Goal: Transaction & Acquisition: Subscribe to service/newsletter

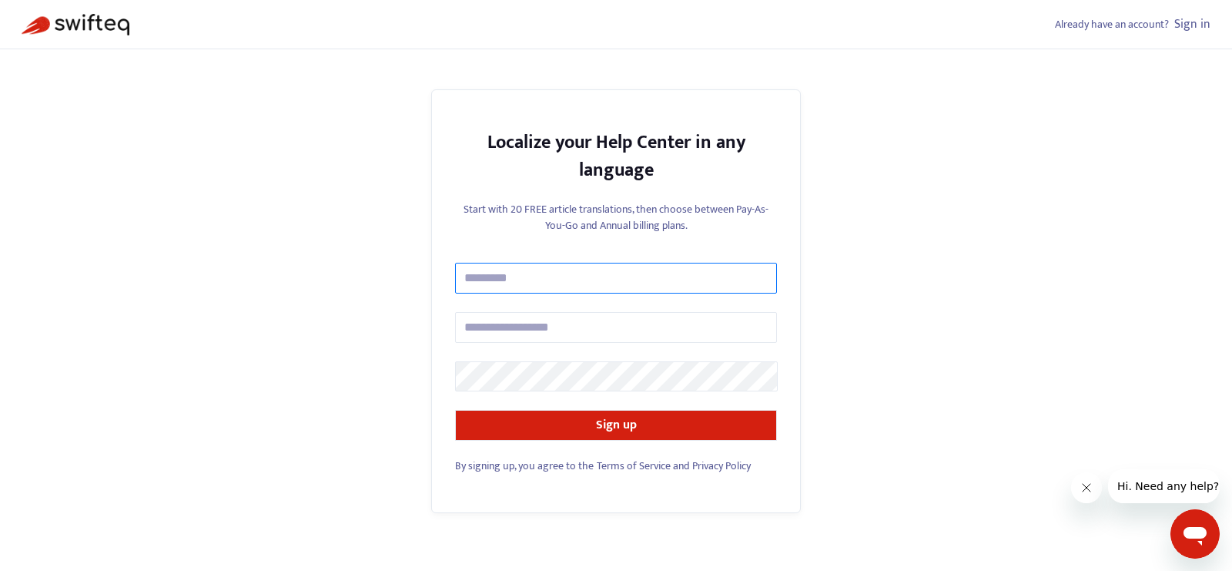
click at [539, 289] on input "text" at bounding box center [616, 278] width 322 height 31
type input "**********"
click at [563, 342] on form "**********" at bounding box center [616, 352] width 322 height 178
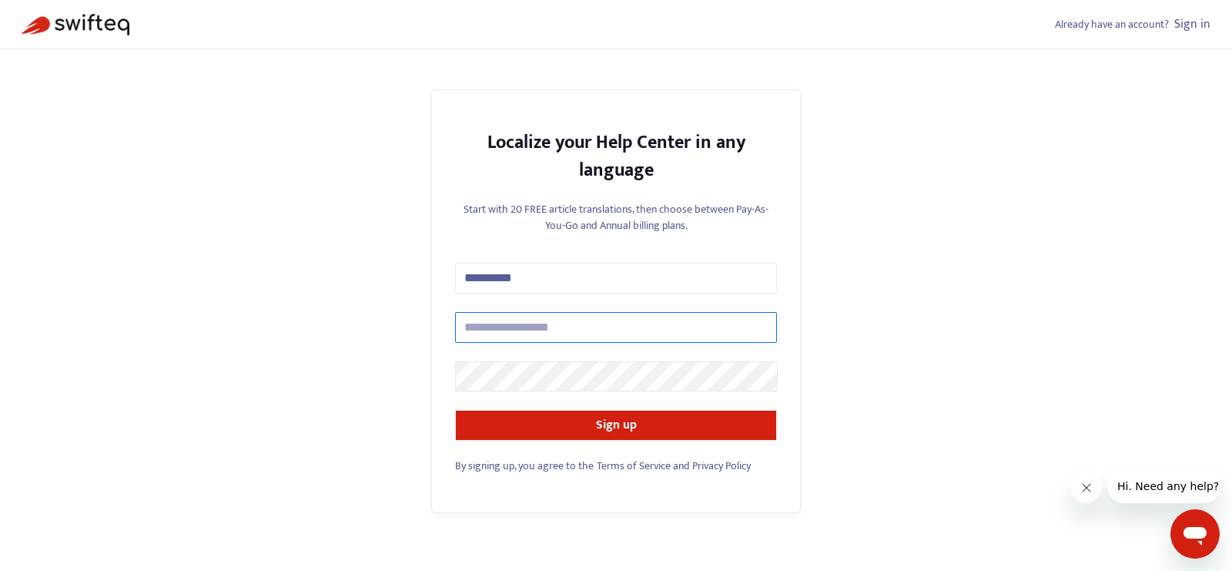
click at [562, 335] on input "text" at bounding box center [616, 327] width 322 height 31
type input "**********"
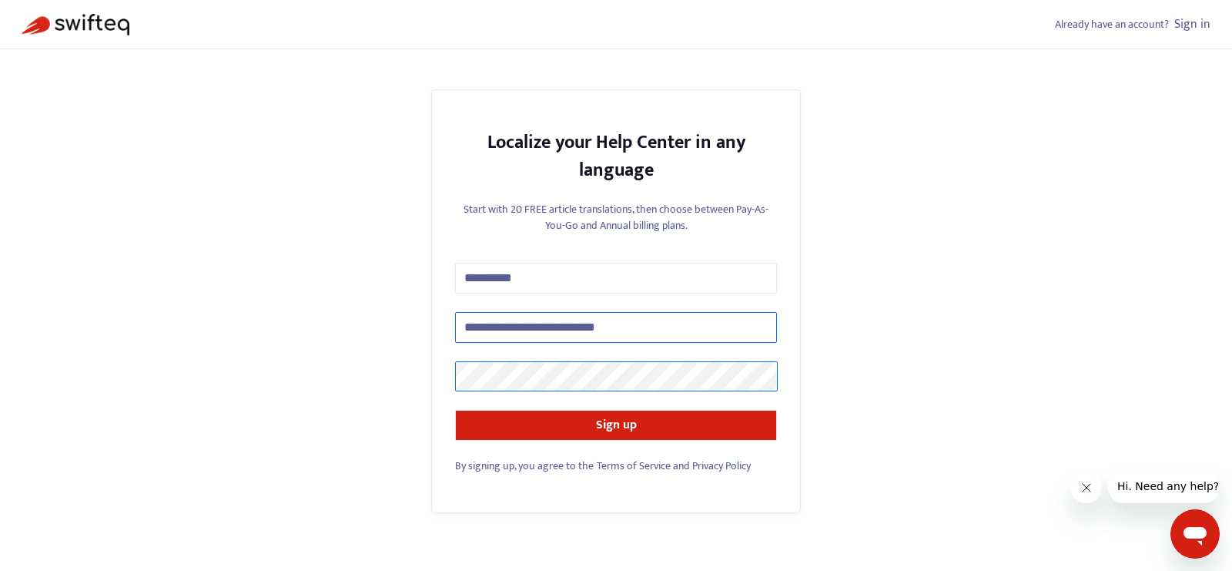
click at [455, 410] on button "Sign up" at bounding box center [616, 425] width 322 height 31
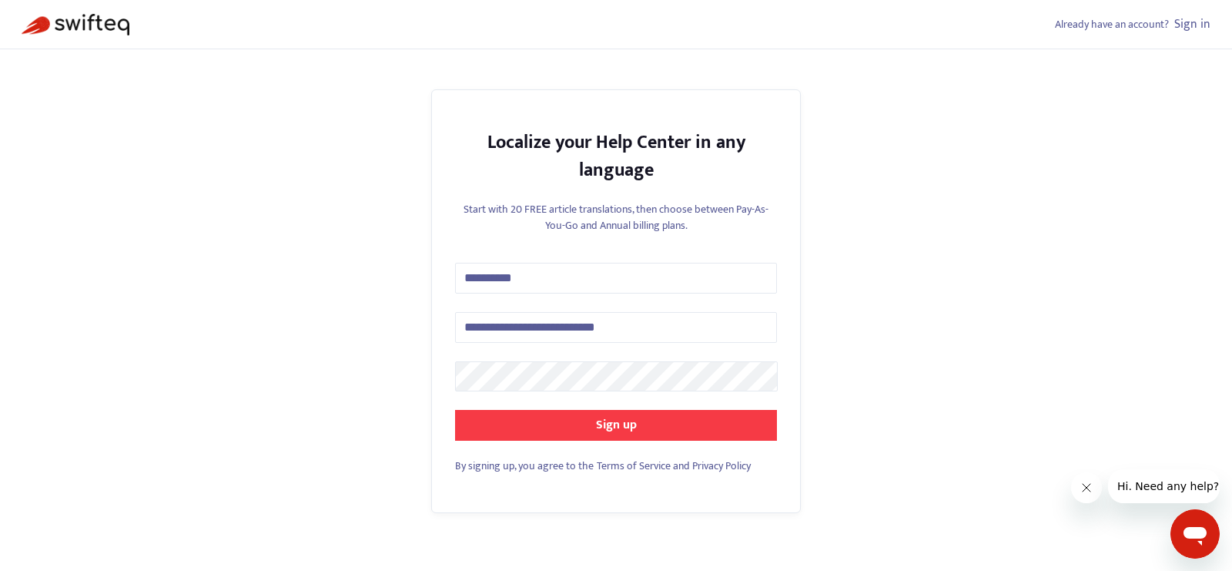
click at [646, 432] on button "Sign up" at bounding box center [616, 425] width 322 height 31
click at [627, 426] on strong "Sign up" at bounding box center [616, 424] width 41 height 21
click at [598, 420] on strong "Sign up" at bounding box center [616, 424] width 41 height 21
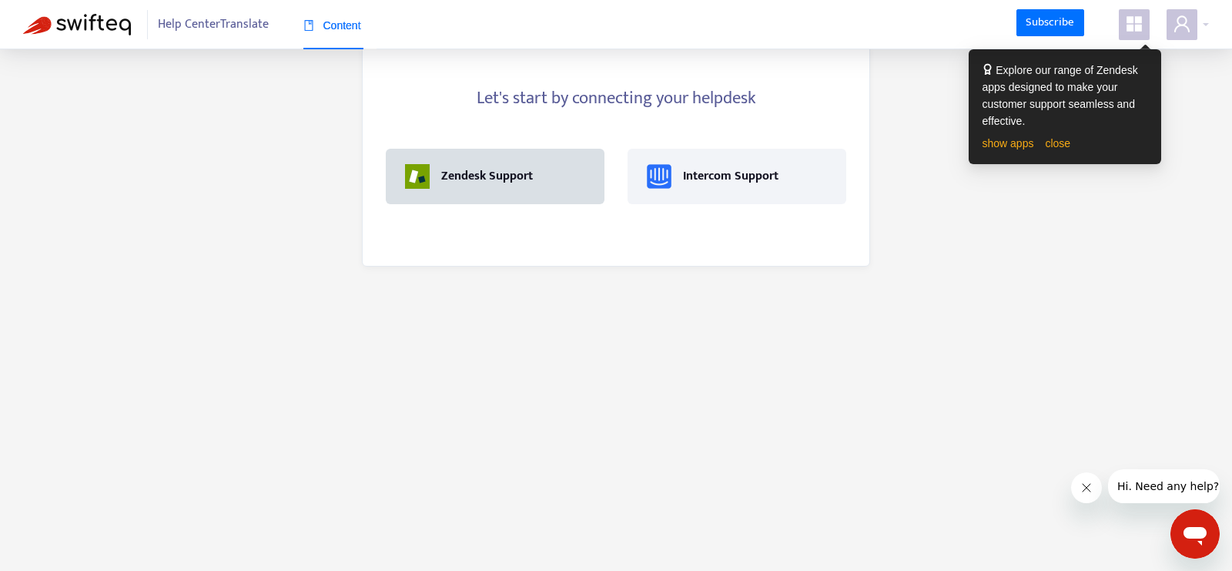
click at [540, 183] on div "Zendesk Support" at bounding box center [495, 176] width 180 height 25
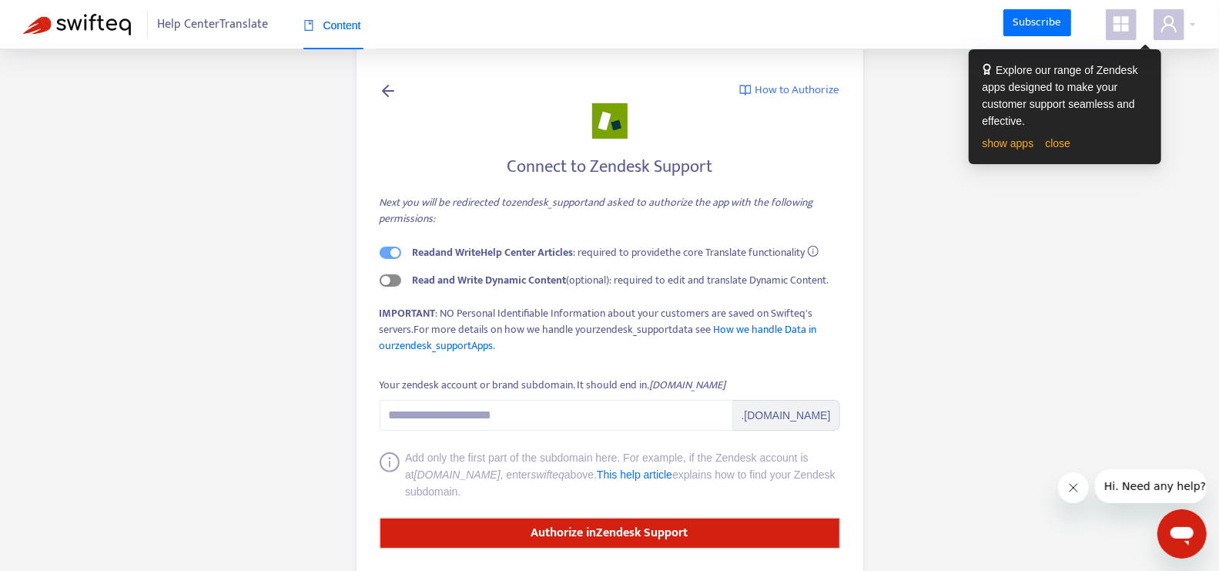
click at [391, 281] on span "button" at bounding box center [391, 280] width 22 height 12
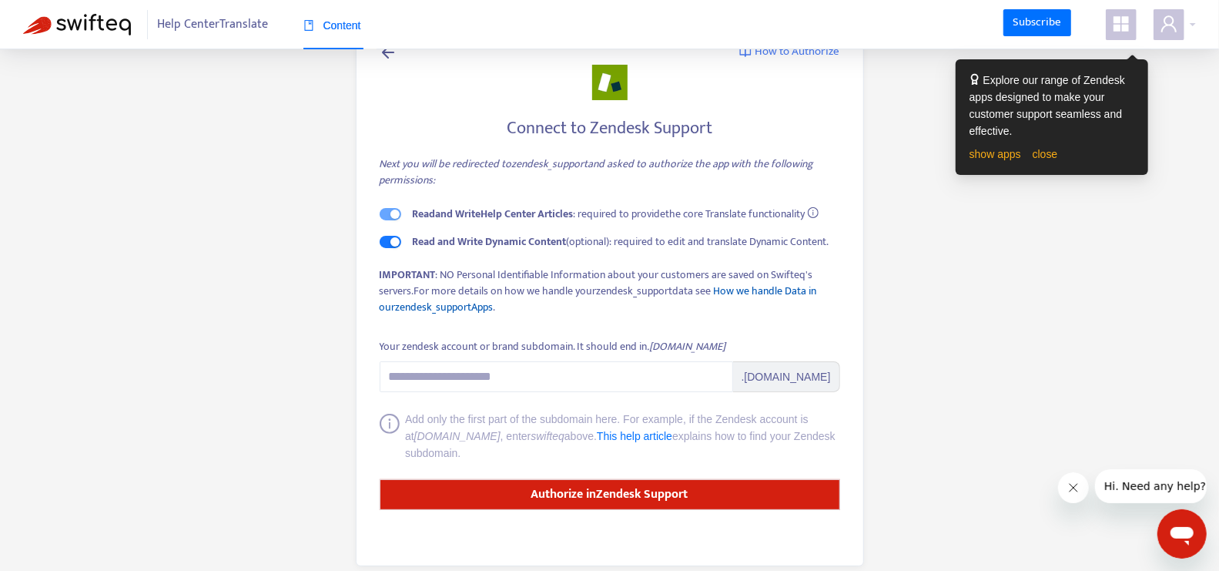
scroll to position [55, 0]
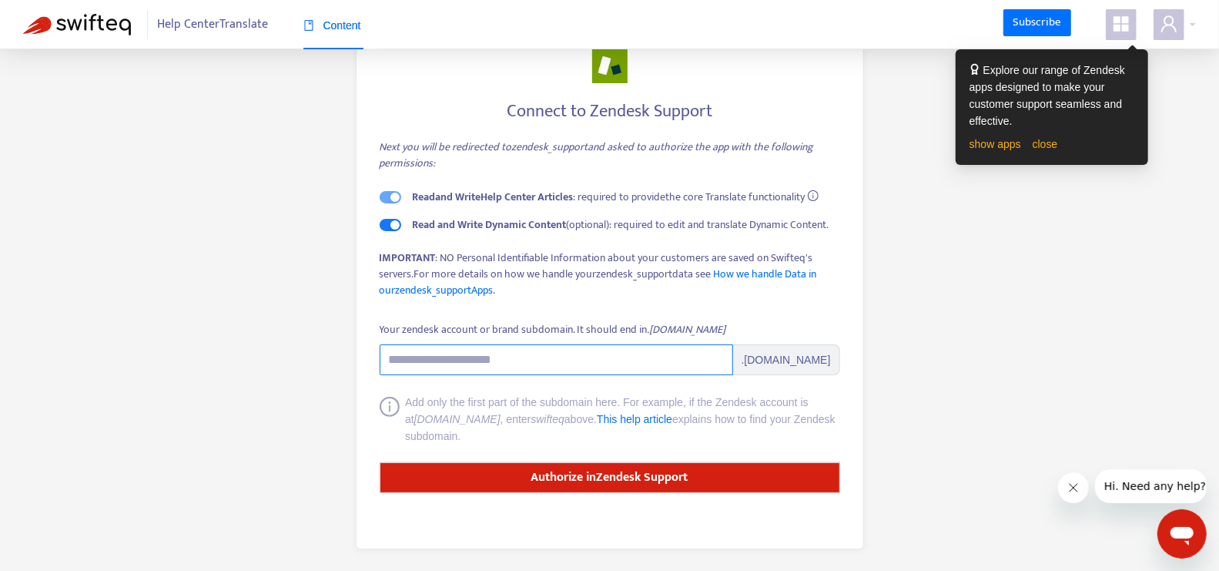
click at [585, 345] on input "Your zendesk account or brand subdomain. It should end in .zendesk.com" at bounding box center [557, 359] width 354 height 31
paste input "**********"
drag, startPoint x: 521, startPoint y: 363, endPoint x: 622, endPoint y: 362, distance: 101.7
click at [622, 362] on input "**********" at bounding box center [557, 359] width 354 height 31
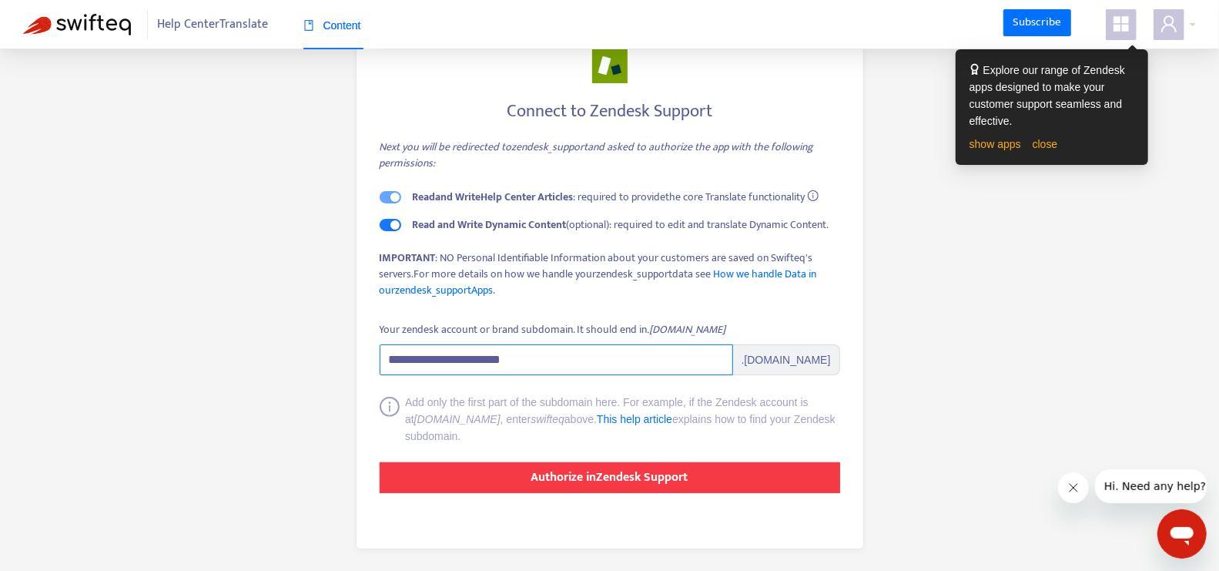
type input "**********"
click at [605, 463] on button "Authorize in Zendesk Support" at bounding box center [610, 477] width 461 height 31
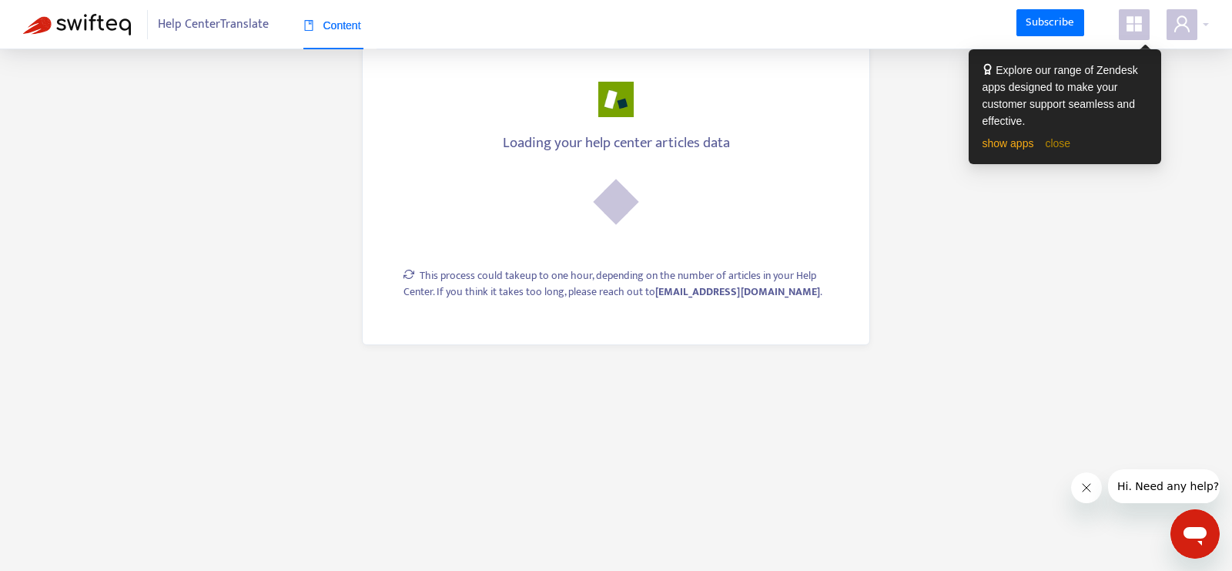
click at [1064, 145] on link "close" at bounding box center [1057, 143] width 25 height 12
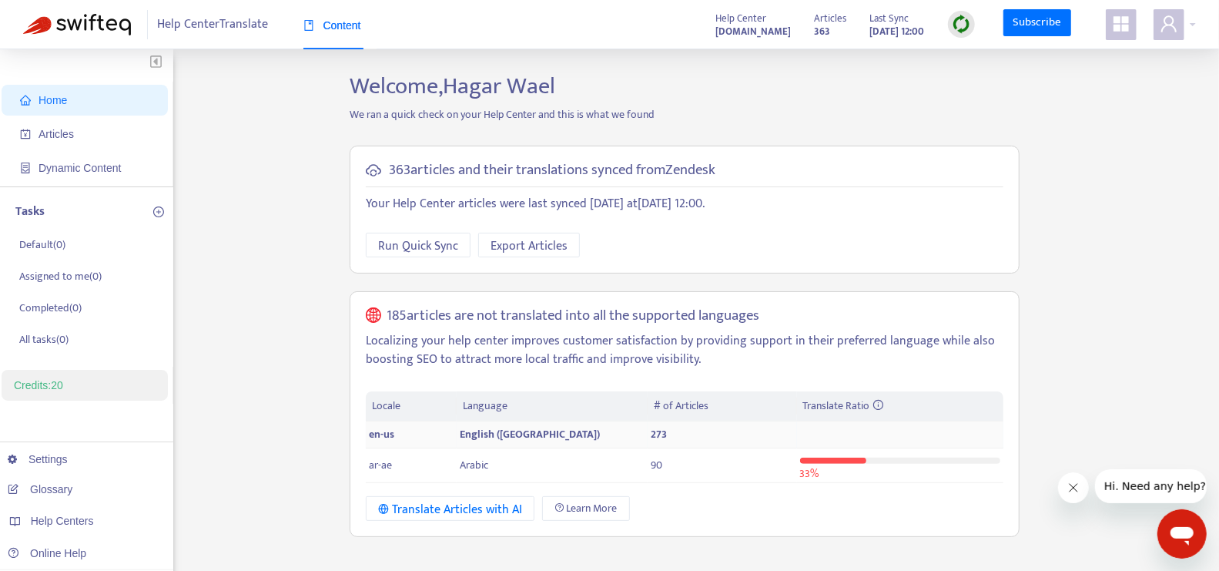
click at [658, 431] on span "273" at bounding box center [659, 434] width 16 height 18
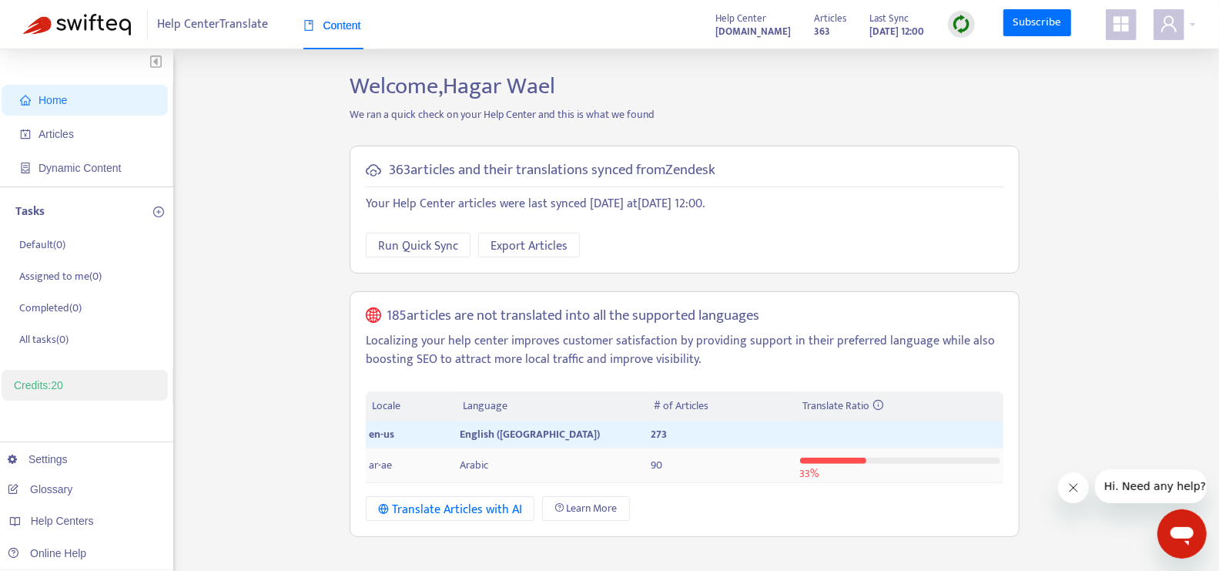
click at [656, 458] on span "90" at bounding box center [657, 465] width 12 height 18
click at [394, 315] on h5 "185 articles are not translated into all the supported languages" at bounding box center [573, 316] width 373 height 18
click at [463, 501] on div "Translate Articles with AI" at bounding box center [450, 509] width 144 height 19
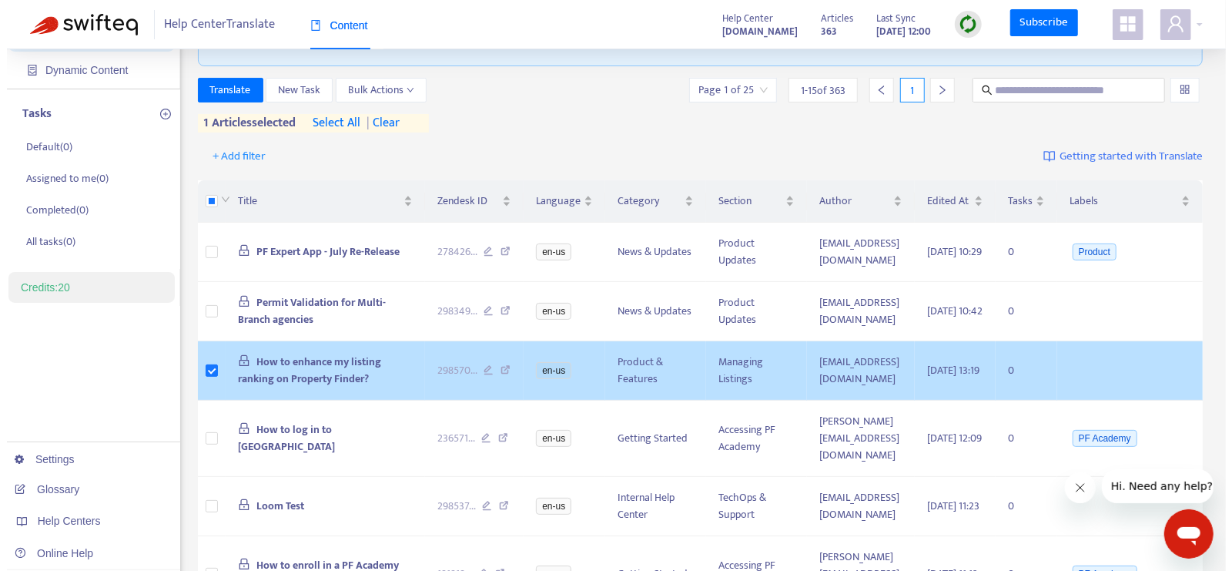
scroll to position [92, 0]
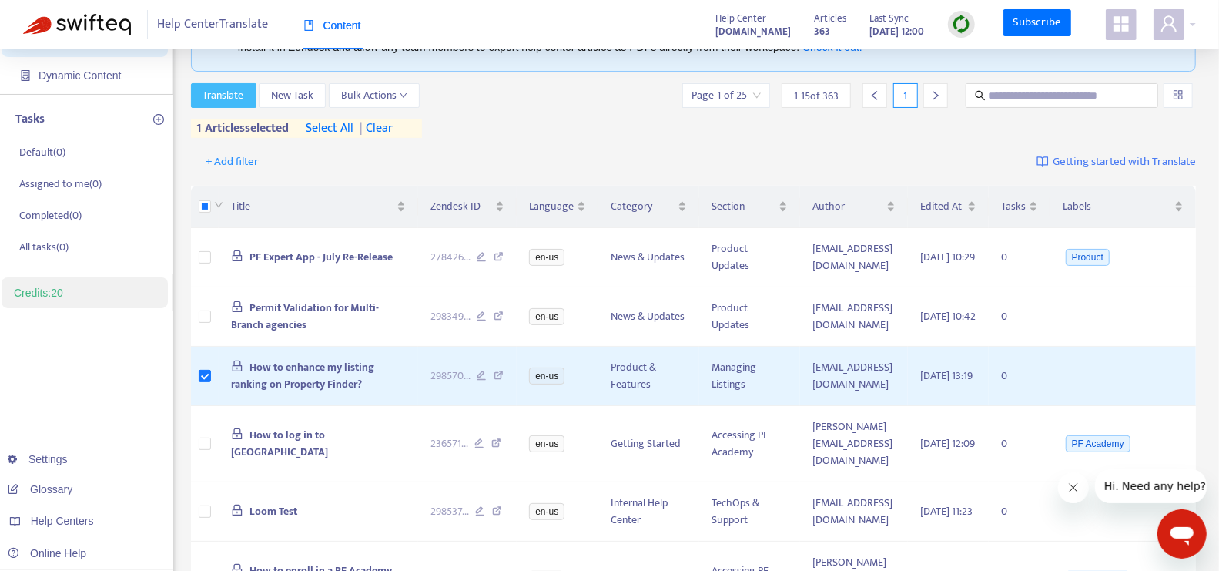
click at [218, 96] on span "Translate" at bounding box center [223, 95] width 41 height 17
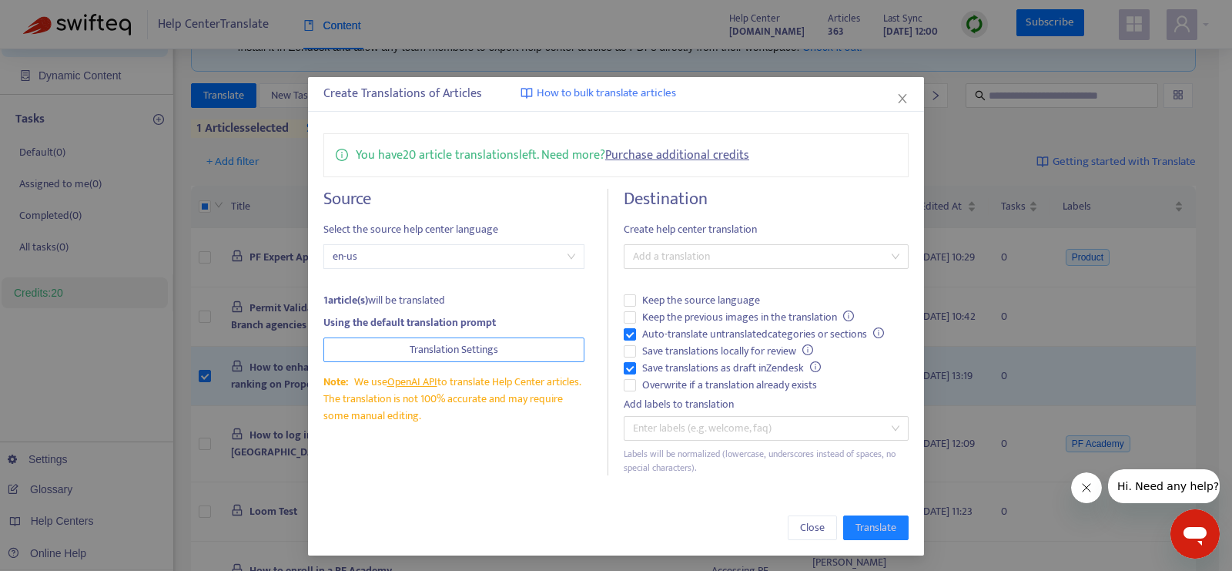
click at [416, 341] on span "Translation Settings" at bounding box center [454, 349] width 89 height 17
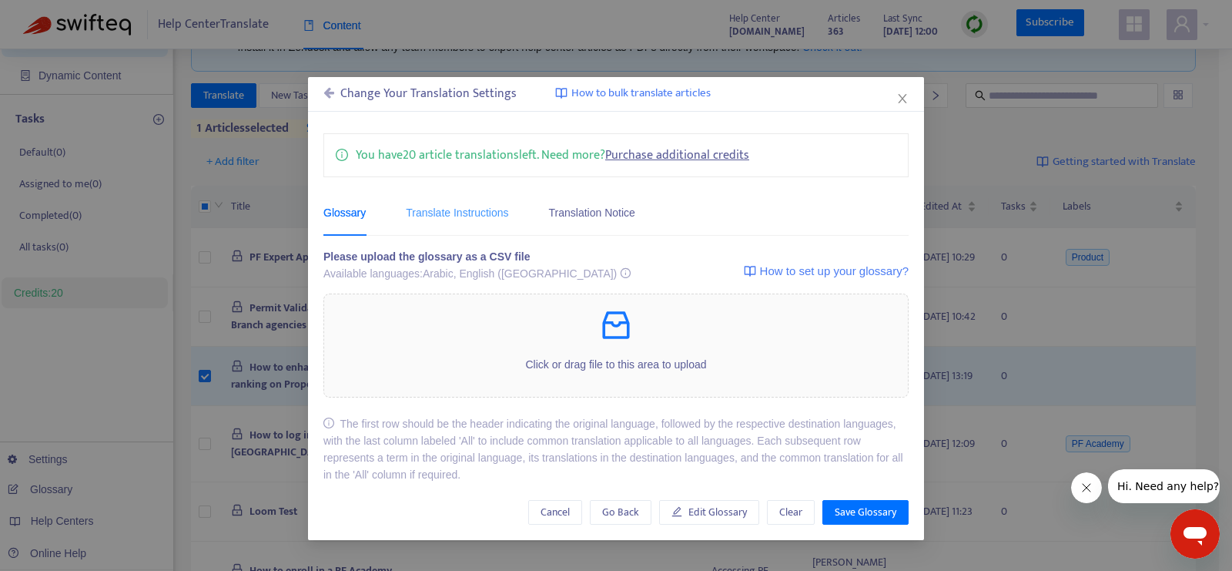
click at [463, 230] on div "Translate Instructions" at bounding box center [457, 212] width 102 height 47
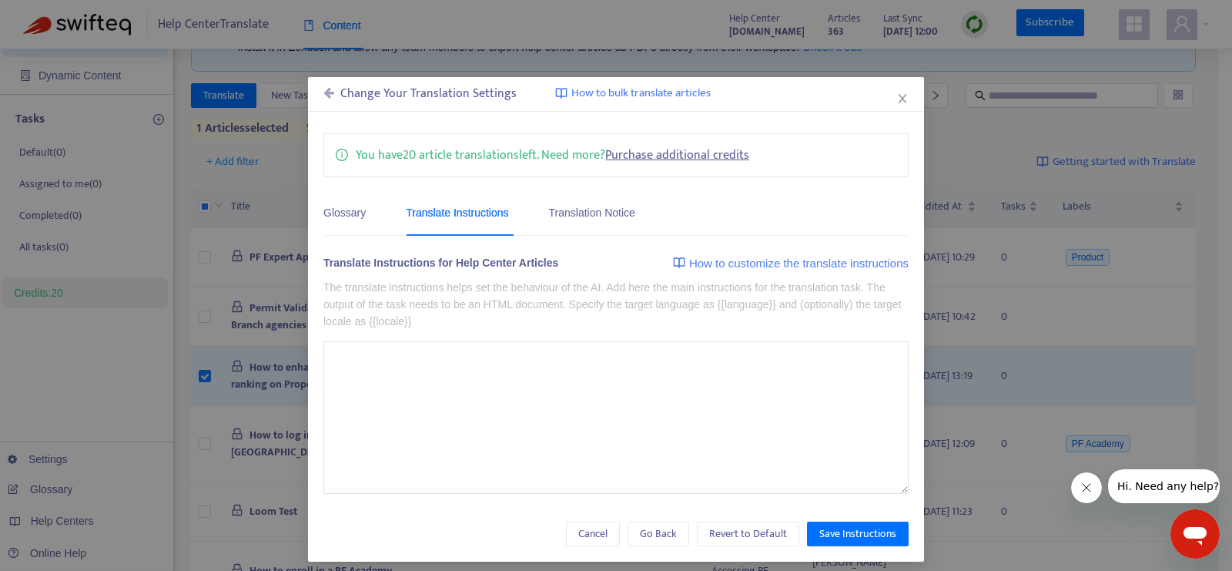
type textarea "**********"
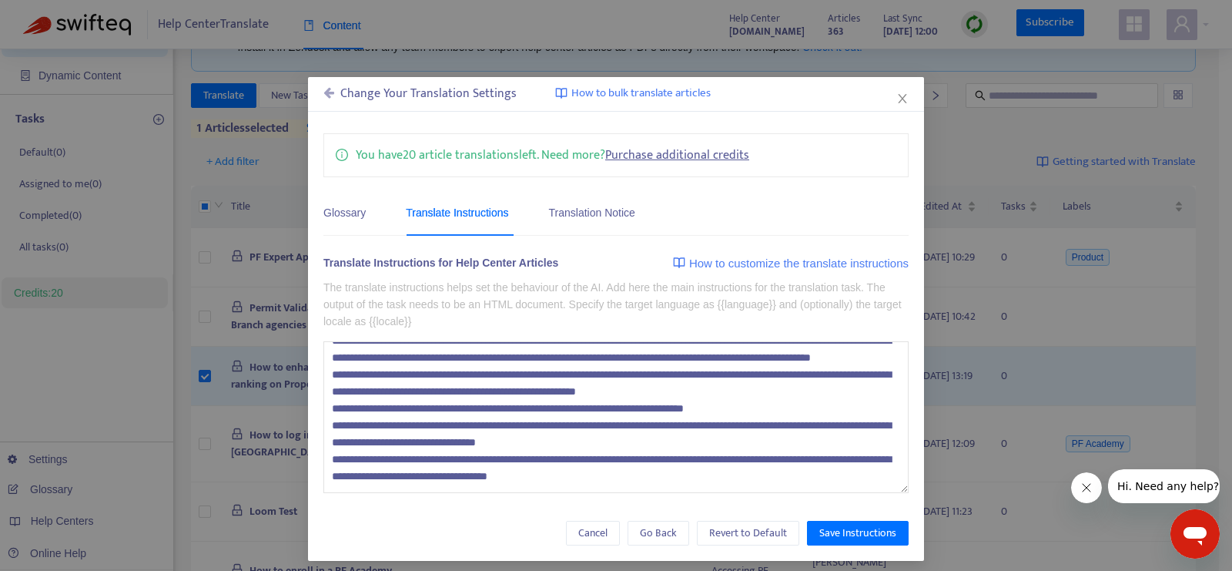
scroll to position [7, 0]
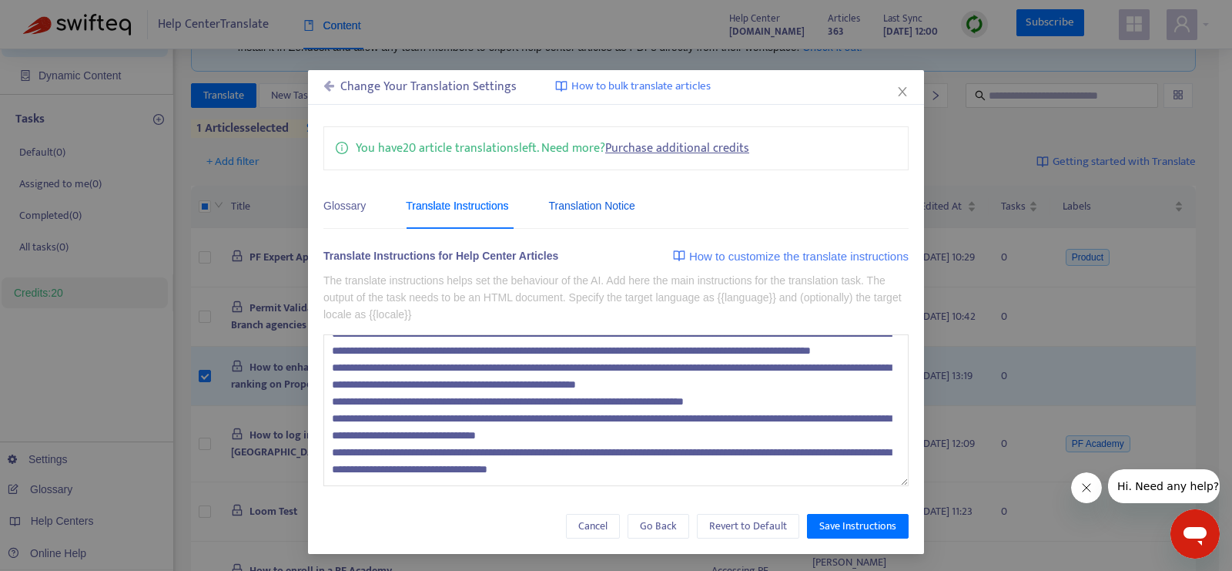
click at [611, 206] on div "Translation Notice" at bounding box center [592, 205] width 86 height 17
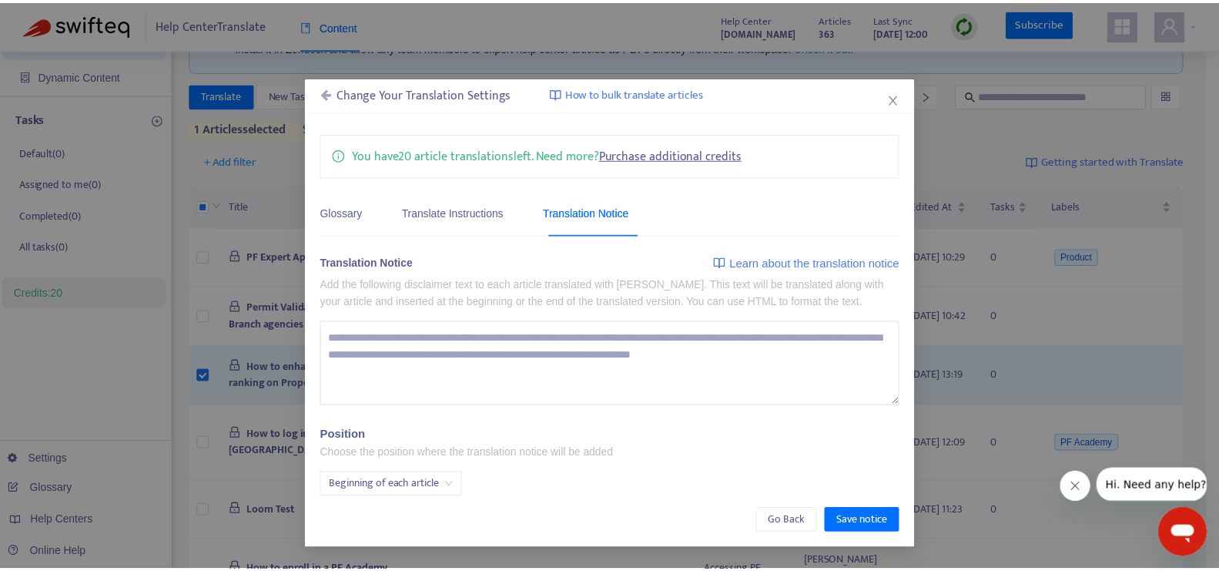
scroll to position [0, 0]
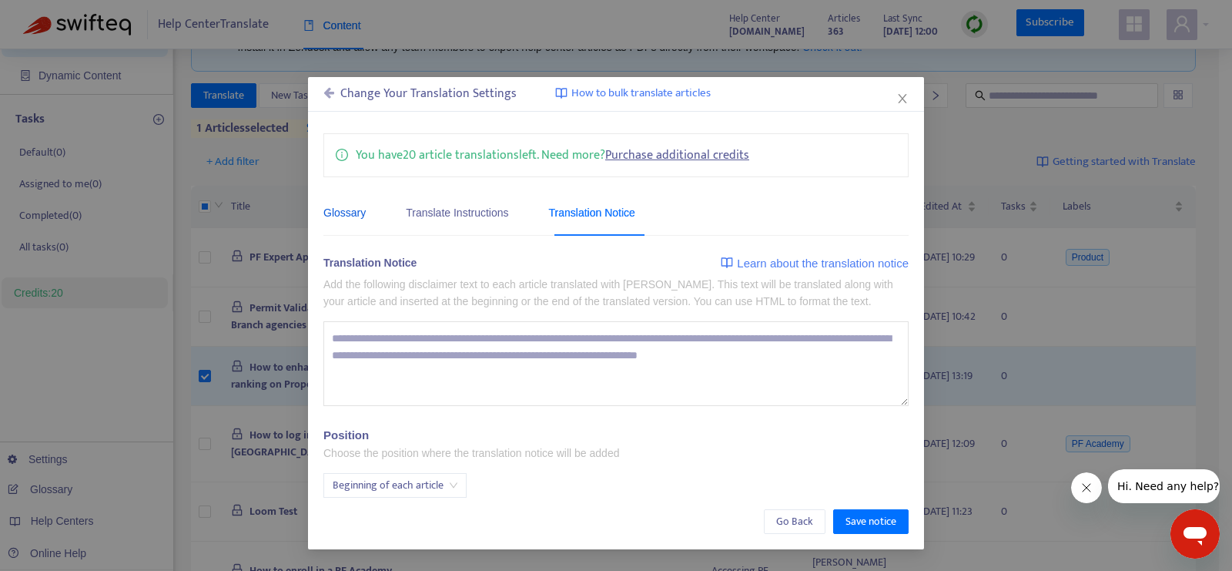
click at [364, 210] on div "Glossary" at bounding box center [345, 212] width 42 height 17
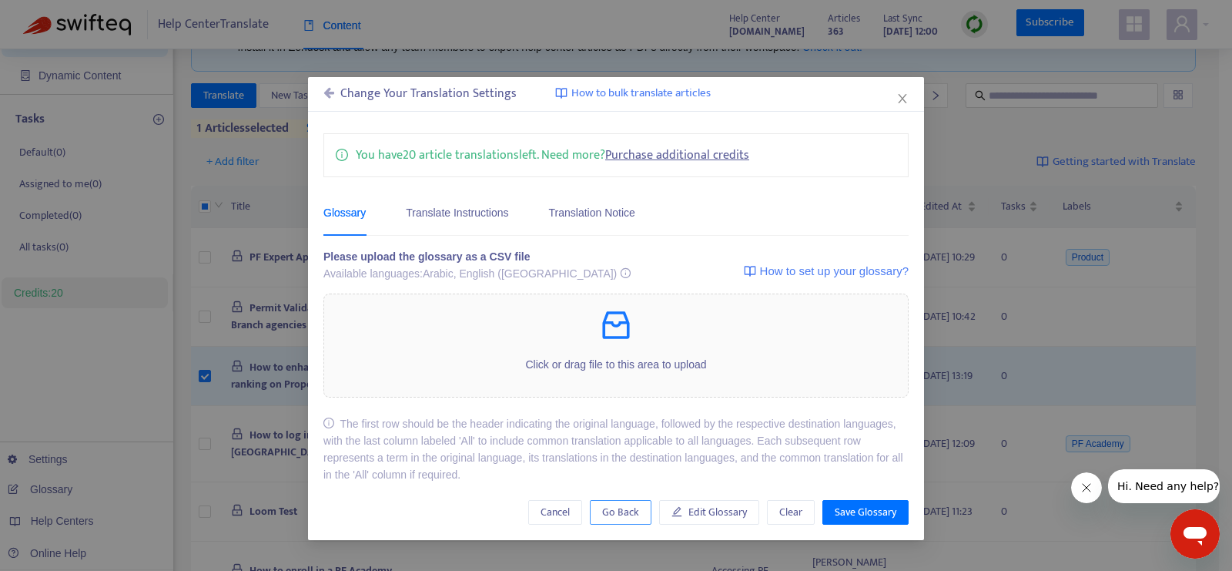
click at [613, 507] on span "Go Back" at bounding box center [620, 512] width 37 height 17
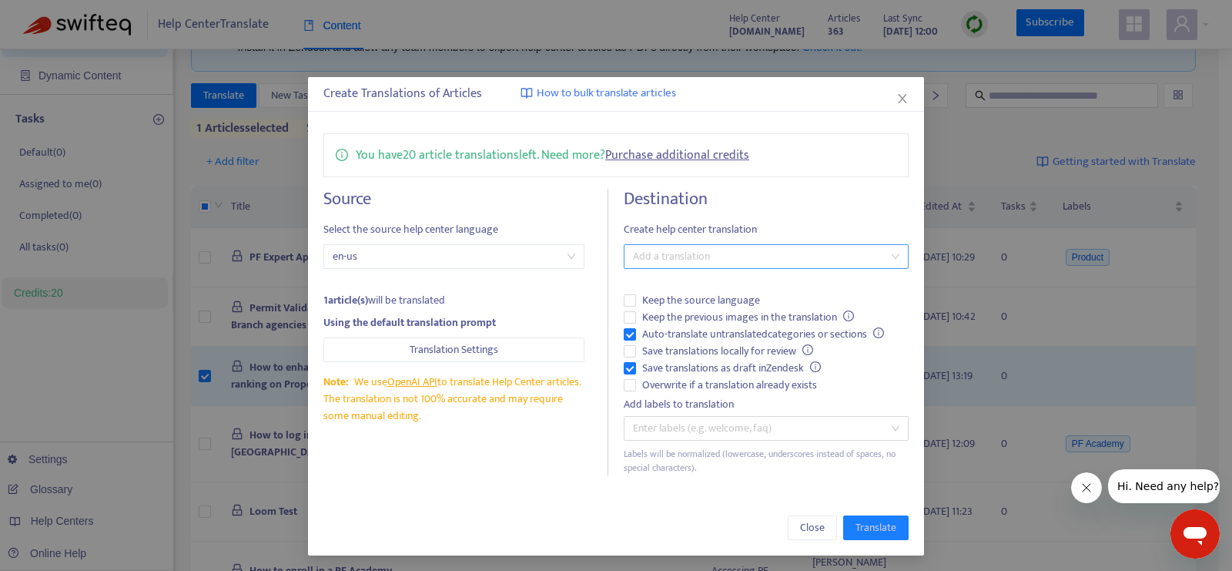
click at [648, 260] on div at bounding box center [759, 256] width 262 height 18
click at [666, 304] on div "Arabic ( ar-ae )" at bounding box center [764, 309] width 268 height 17
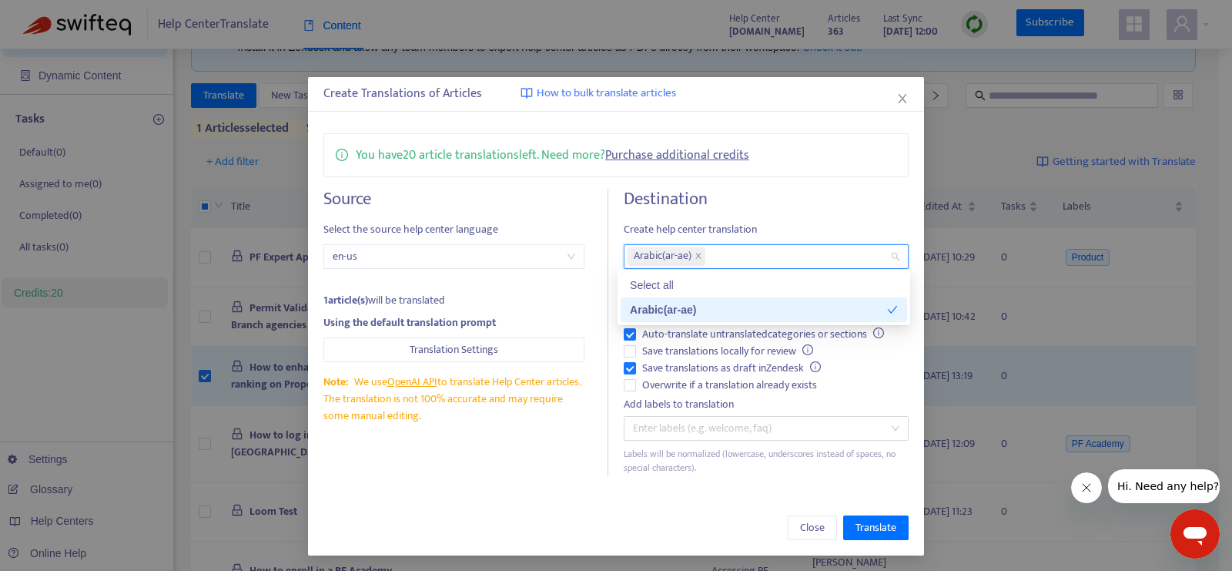
click at [558, 465] on div "Source Select the source help center language en-us 1 article(s) will be transl…" at bounding box center [466, 332] width 285 height 287
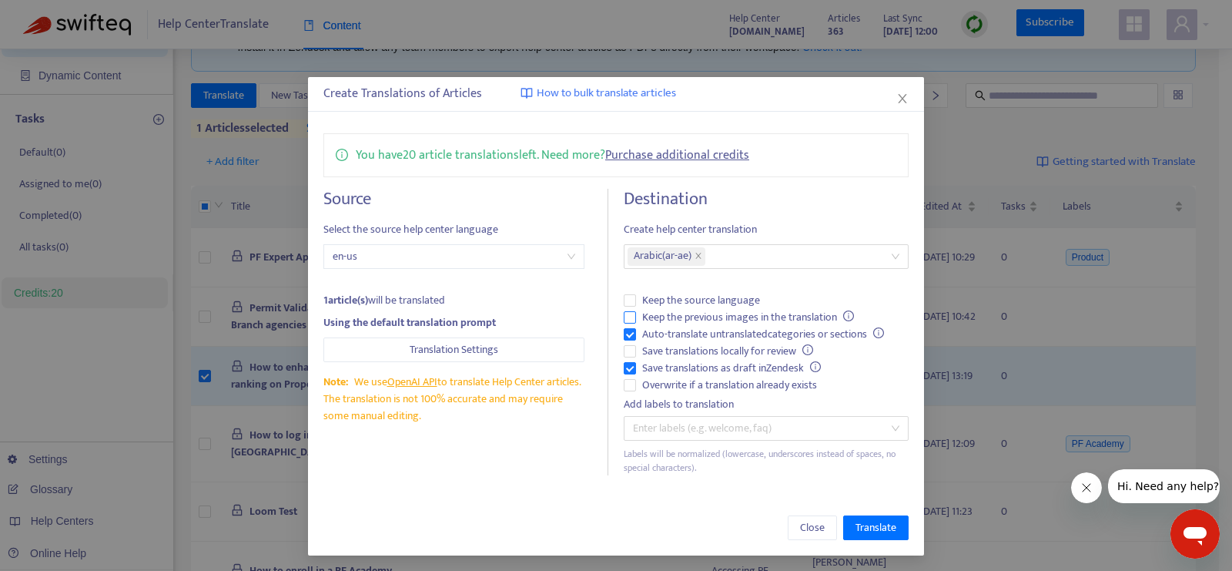
click at [669, 313] on span "Keep the previous images in the translation" at bounding box center [748, 317] width 224 height 17
click at [672, 347] on span "Save translations locally for review" at bounding box center [727, 351] width 183 height 17
click at [867, 520] on span "Translate" at bounding box center [876, 527] width 41 height 17
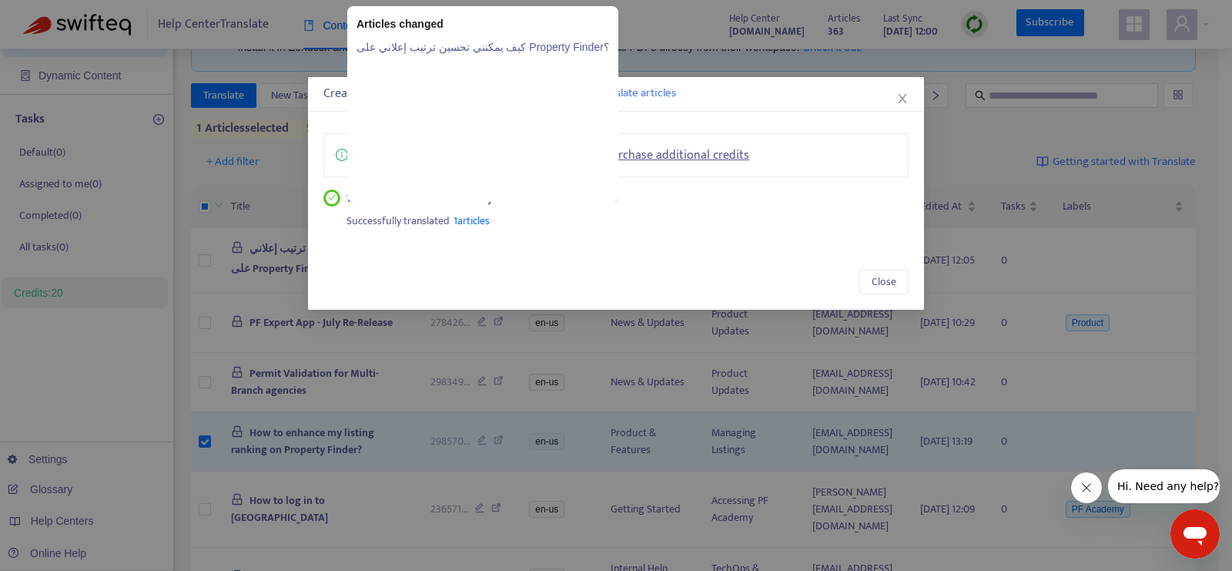
click at [480, 221] on span "1 articles" at bounding box center [472, 221] width 36 height 18
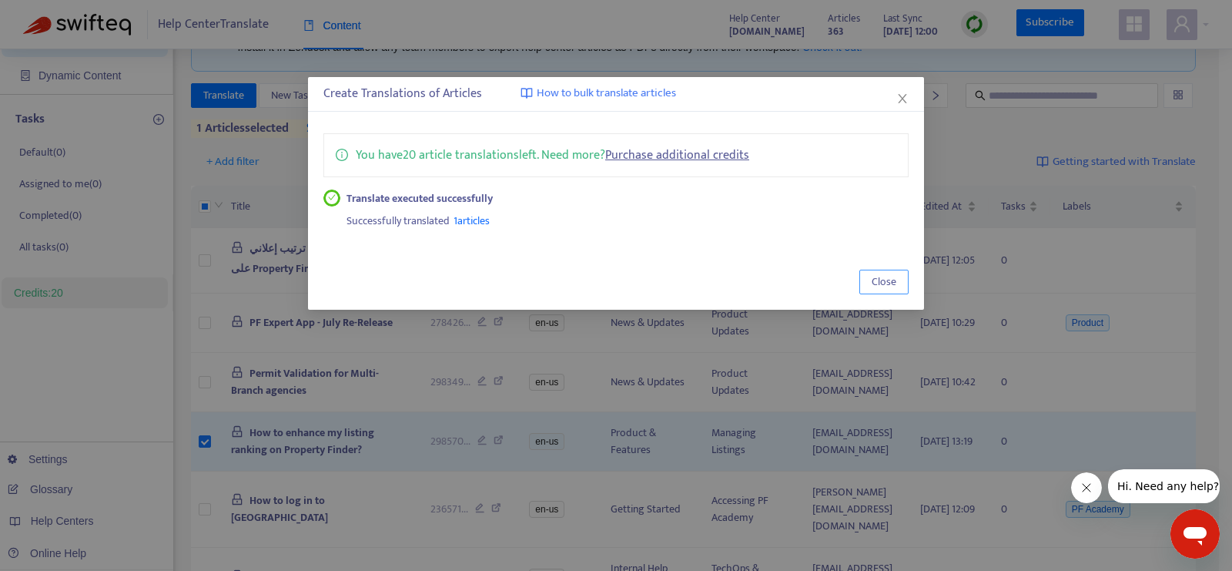
click at [883, 278] on span "Close" at bounding box center [884, 281] width 25 height 17
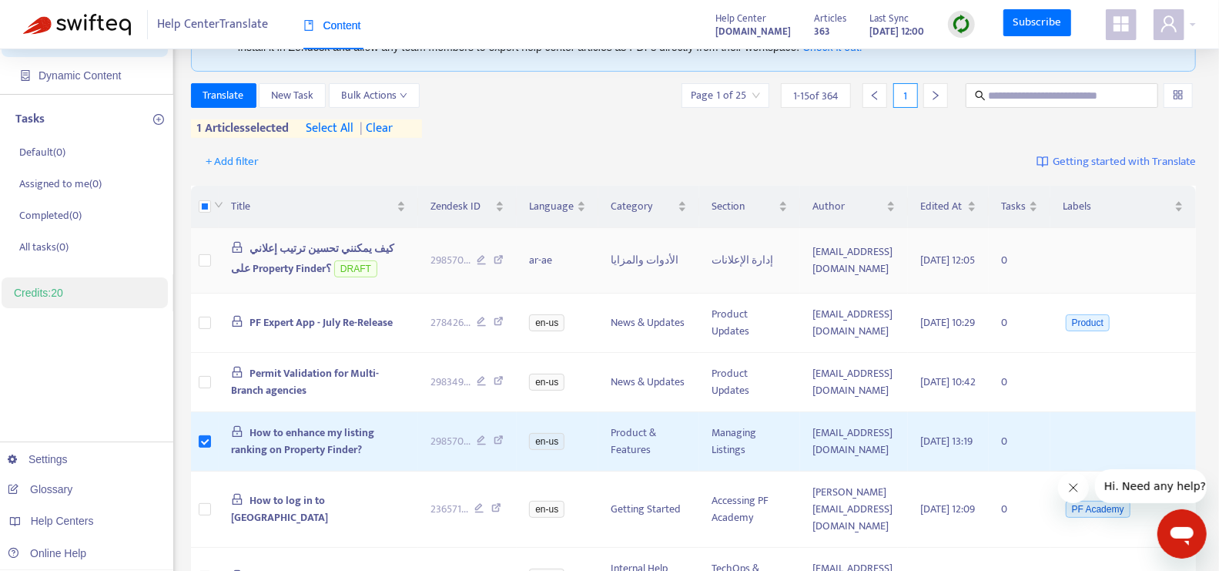
click at [317, 268] on span "كيف يمكنني تحسين ترتيب إعلاني على Property Finder؟" at bounding box center [312, 259] width 163 height 38
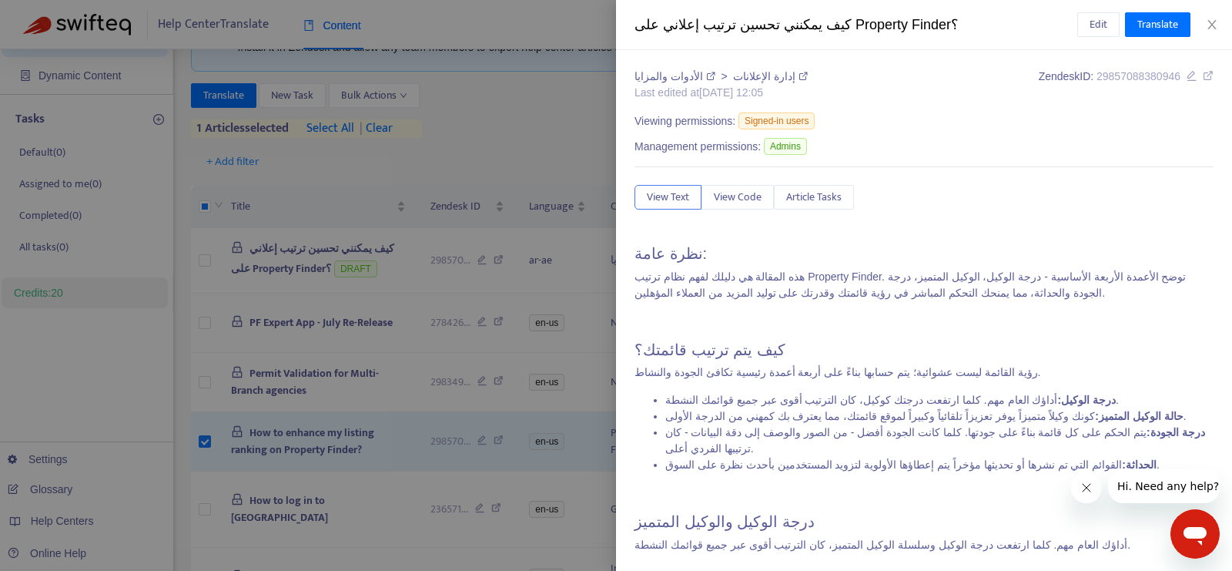
click at [778, 28] on div "كيف يمكنني تحسين ترتيب إعلاني على Property Finder؟" at bounding box center [856, 25] width 443 height 21
copy div "كيف يمكنني تحسين ترتيب إعلاني على Property Finder؟ Edit Translate"
click at [543, 237] on div at bounding box center [616, 285] width 1232 height 571
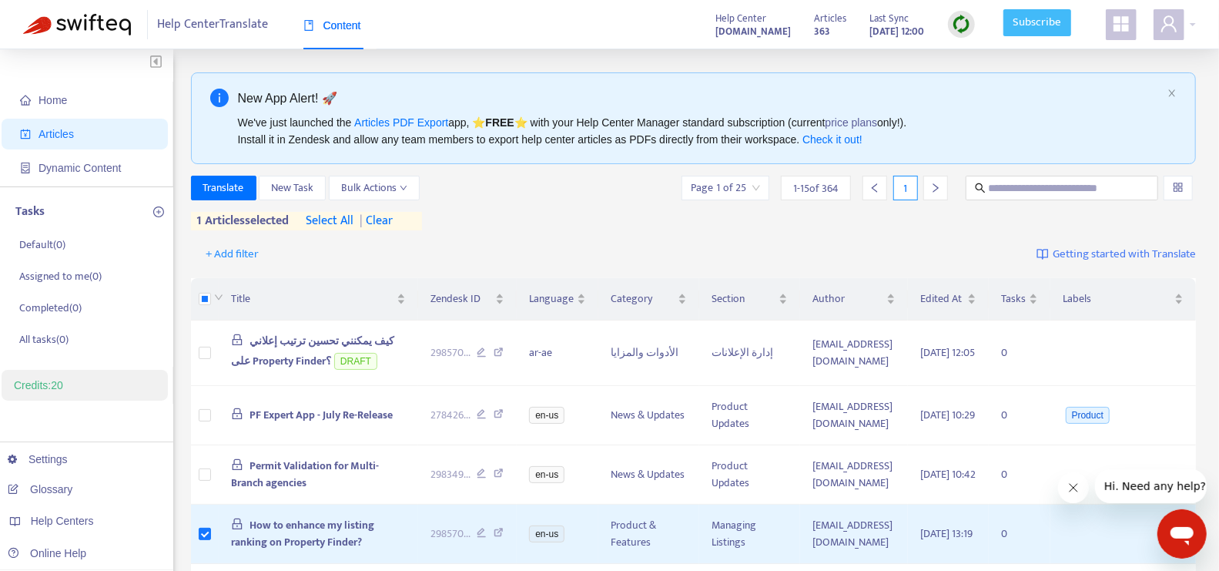
click at [1036, 29] on link "Subscribe" at bounding box center [1038, 23] width 68 height 28
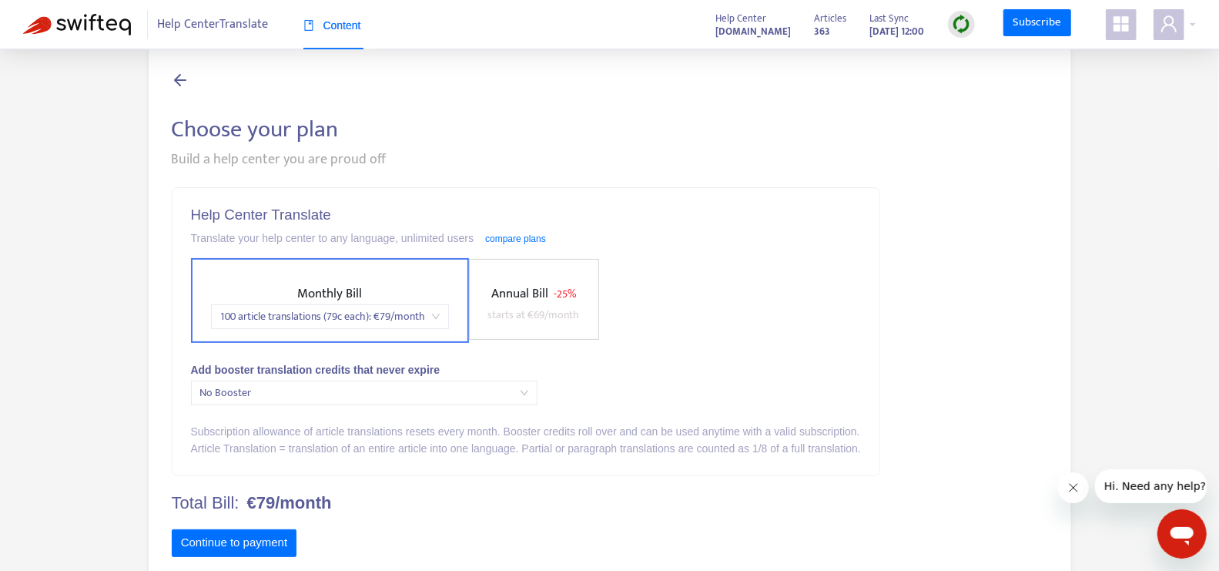
scroll to position [27, 0]
click at [431, 312] on span "100 article translations (79c each) : € 79 /month" at bounding box center [330, 314] width 220 height 23
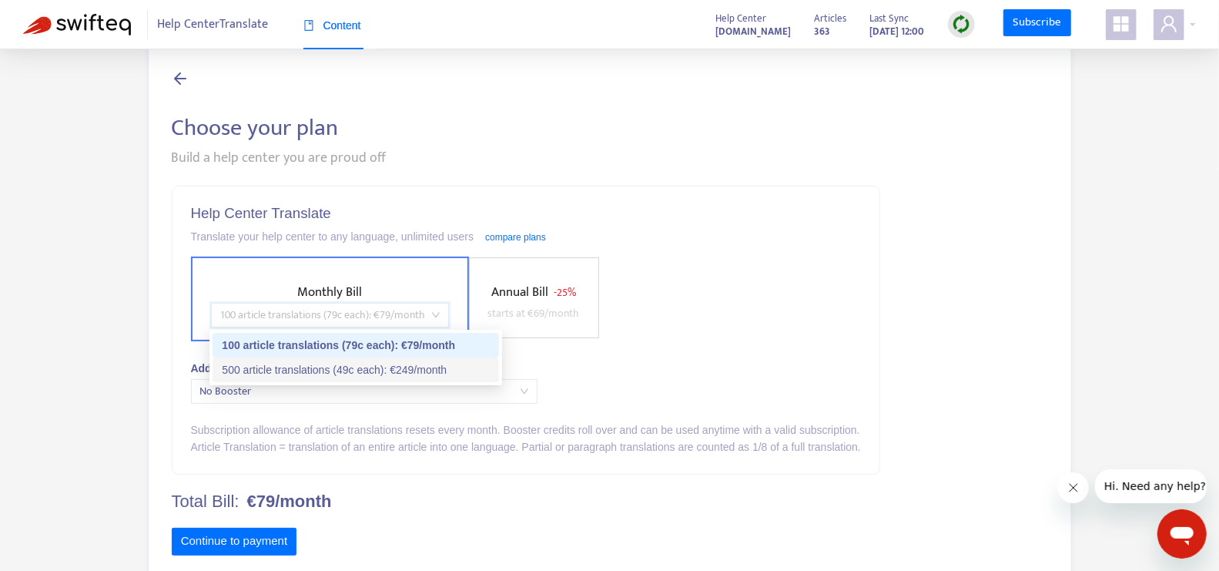
click at [812, 325] on div "Monthly Bill 100 article translations (79c each) : € 79 /month Annual Bill - 25…" at bounding box center [526, 299] width 670 height 85
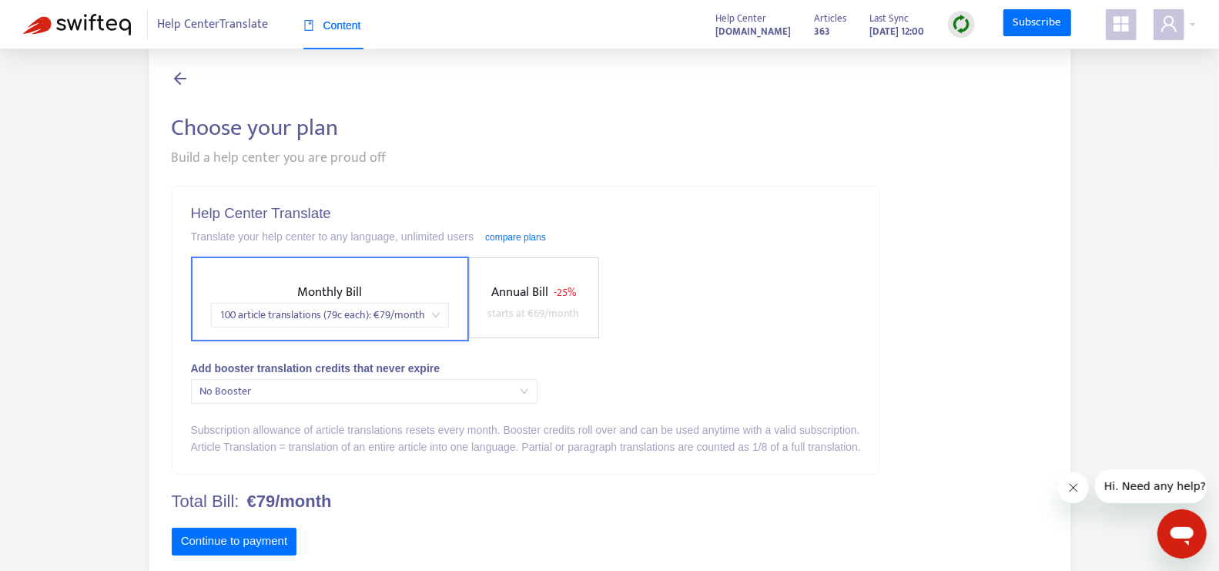
click at [433, 313] on span "100 article translations (79c each) : € 79 /month" at bounding box center [330, 314] width 220 height 23
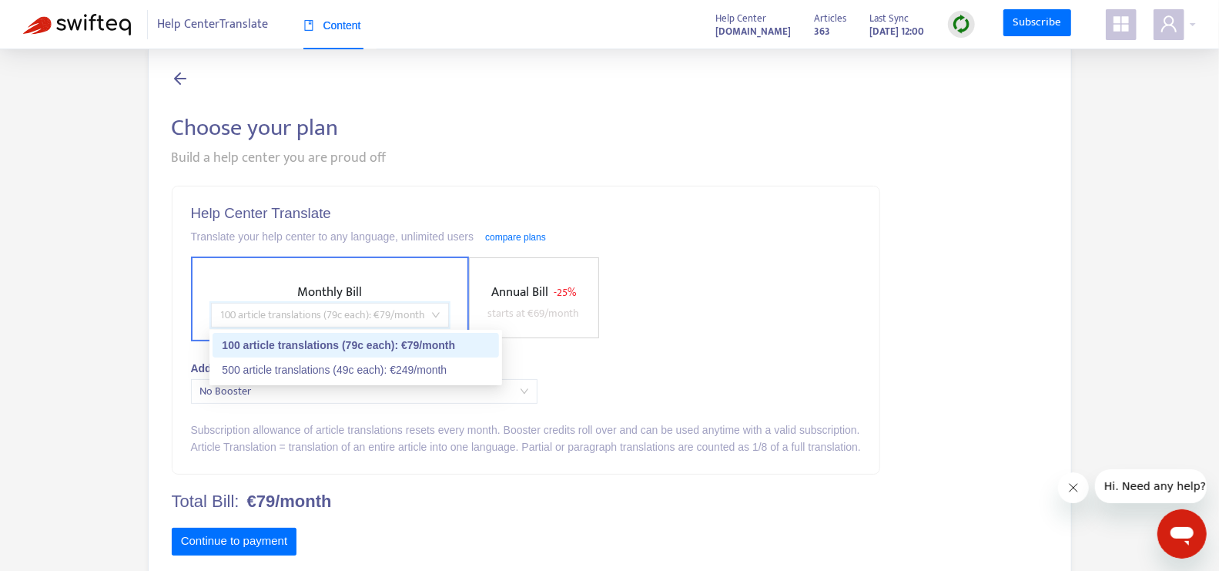
click at [681, 347] on div "Help Center Translate Translate your help center to any language, unlimited use…" at bounding box center [526, 329] width 707 height 287
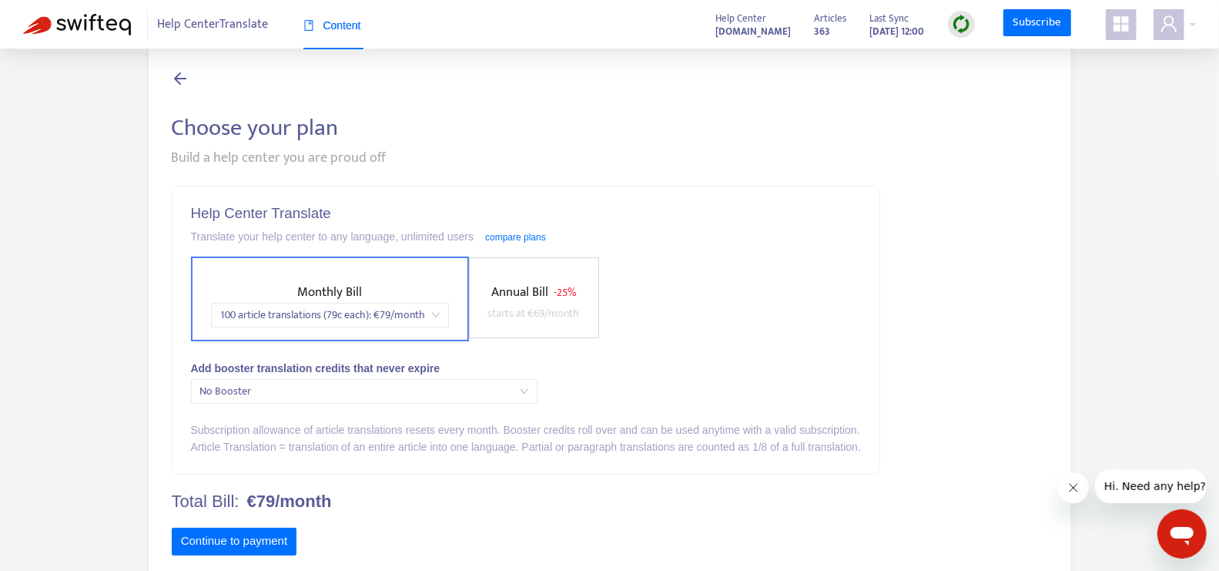
click at [525, 304] on span "starts at € 69 /month" at bounding box center [534, 313] width 92 height 18
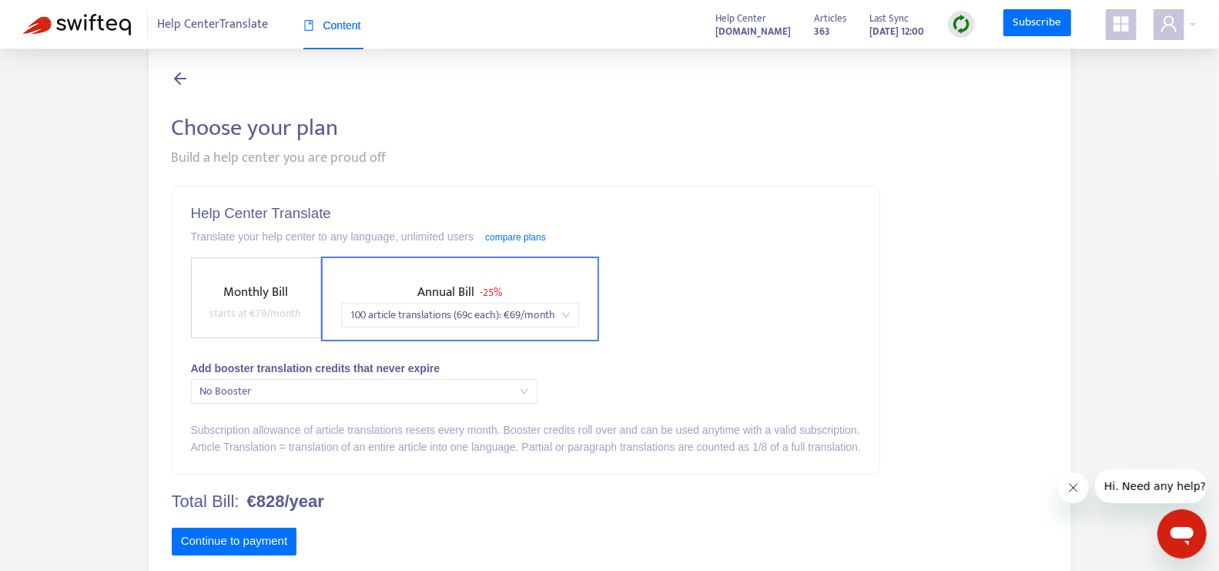
click at [530, 316] on span "100 article translations (69c each) : € 69 /month" at bounding box center [460, 314] width 220 height 23
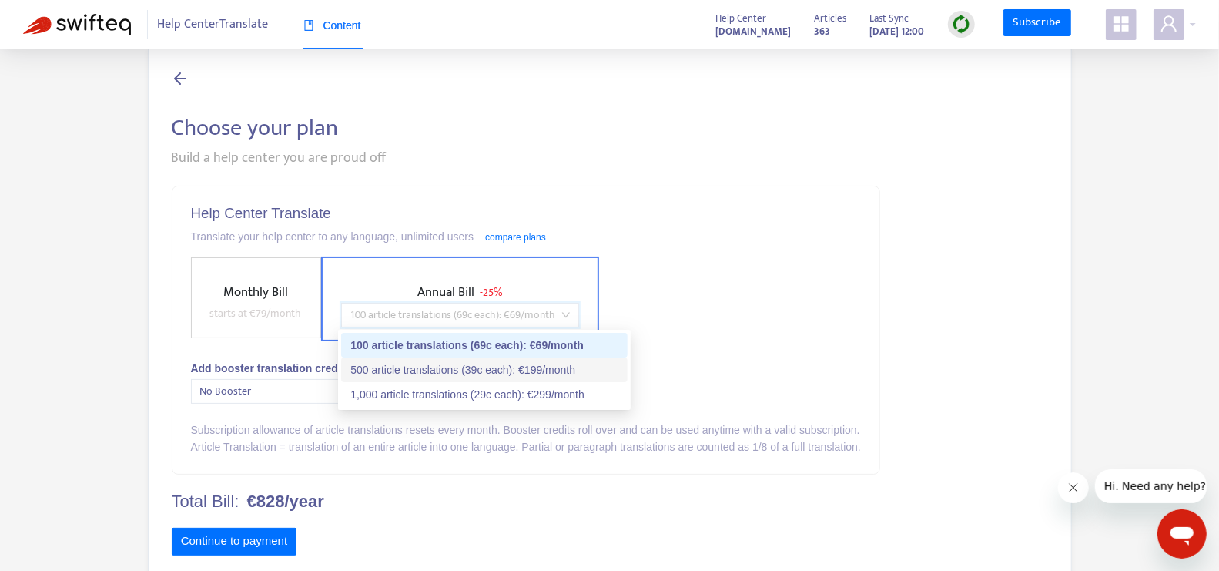
click at [525, 374] on div "500 article translations (39c each) : € 199 /month" at bounding box center [484, 369] width 268 height 17
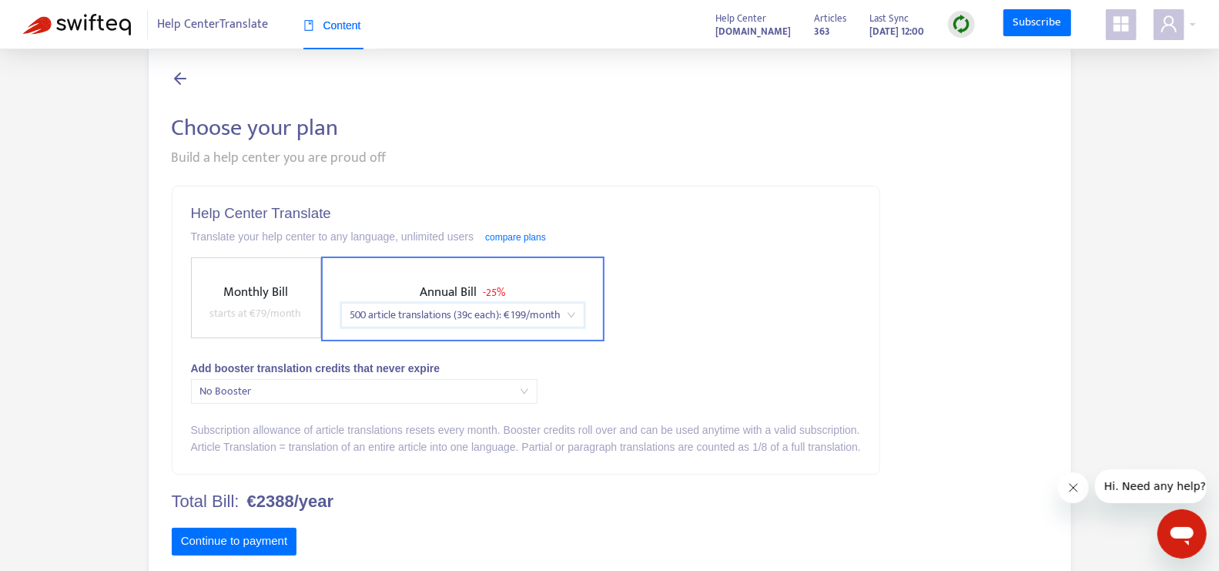
click at [651, 329] on div "Monthly Bill starts at € 79 /month Annual Bill - 25% price_1RJyfwEnBfbTVKDSvJqI…" at bounding box center [526, 299] width 670 height 85
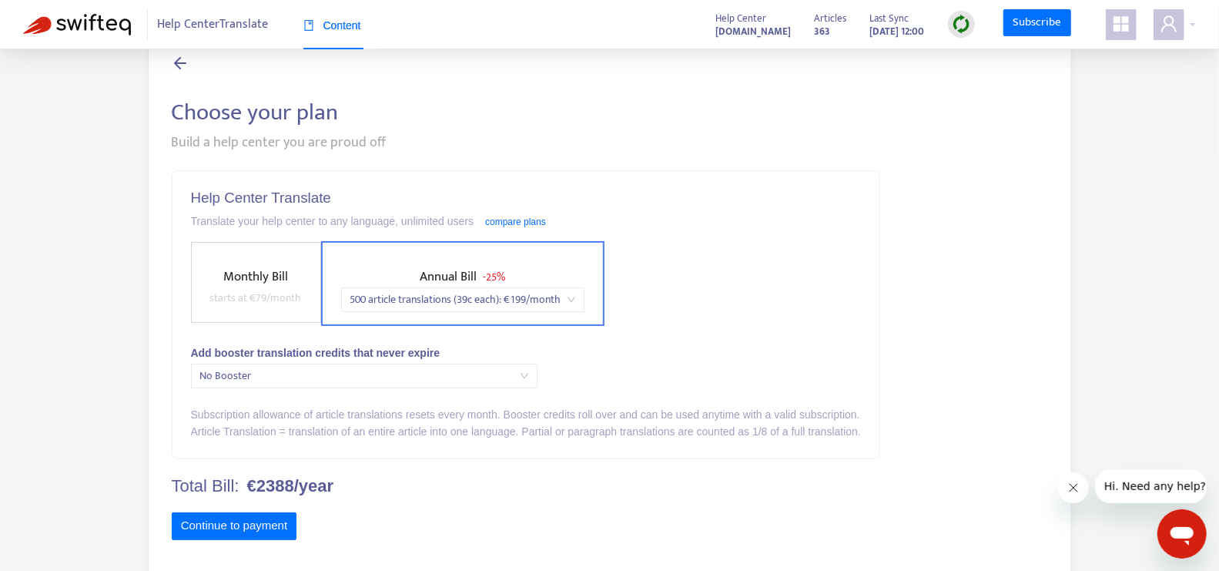
scroll to position [57, 0]
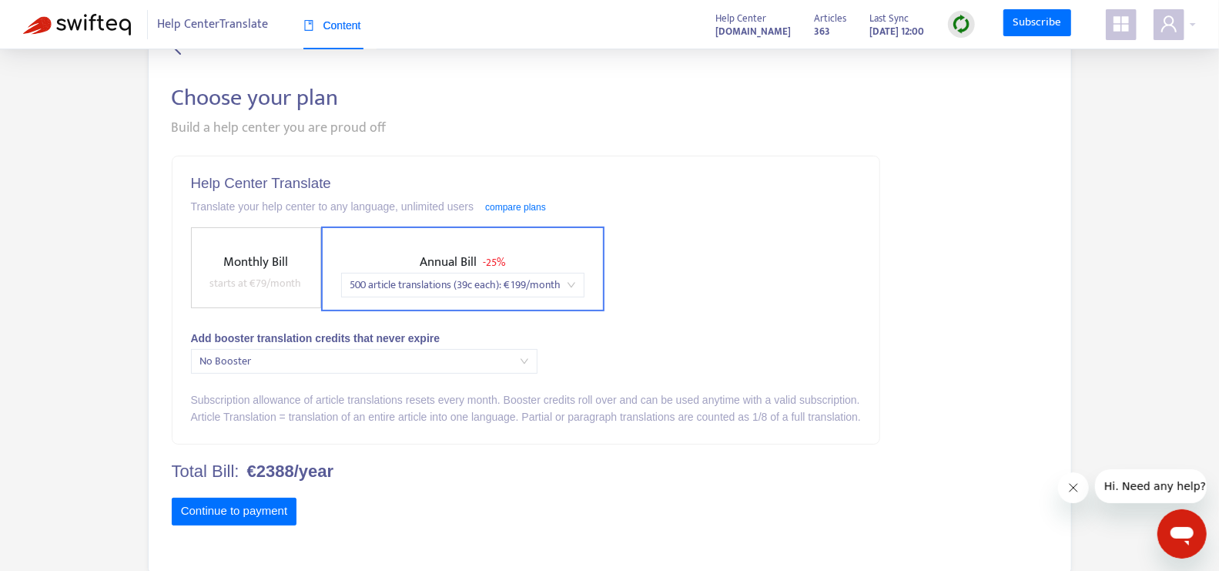
click at [421, 355] on span "No Booster" at bounding box center [364, 361] width 328 height 23
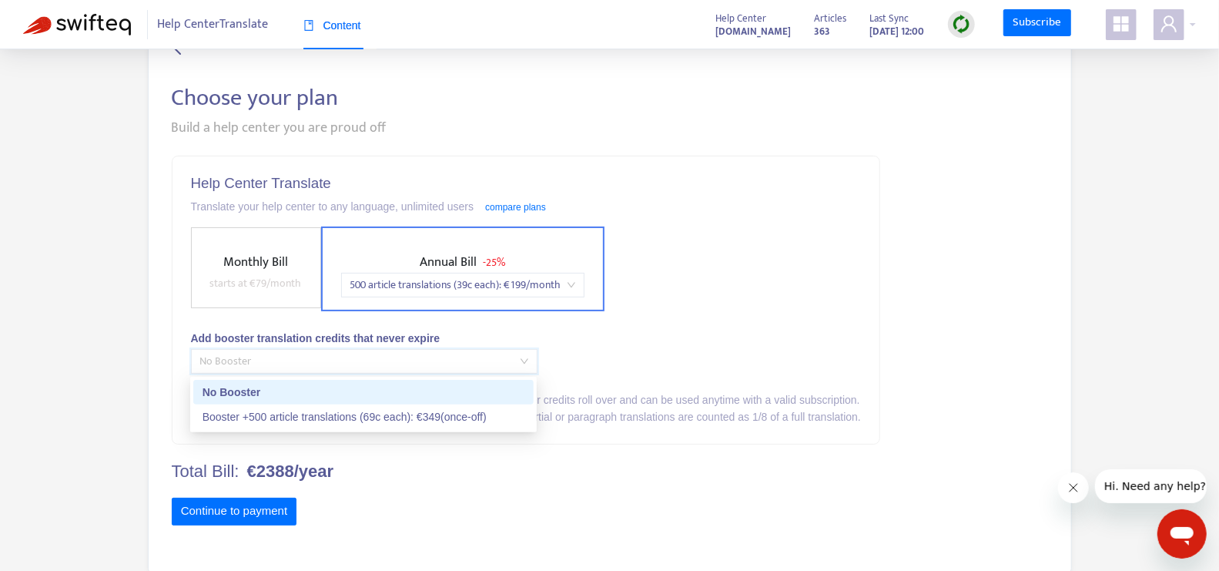
click at [730, 303] on div "Monthly Bill starts at € 79 /month Annual Bill - 25% 500 article translations (…" at bounding box center [526, 268] width 670 height 85
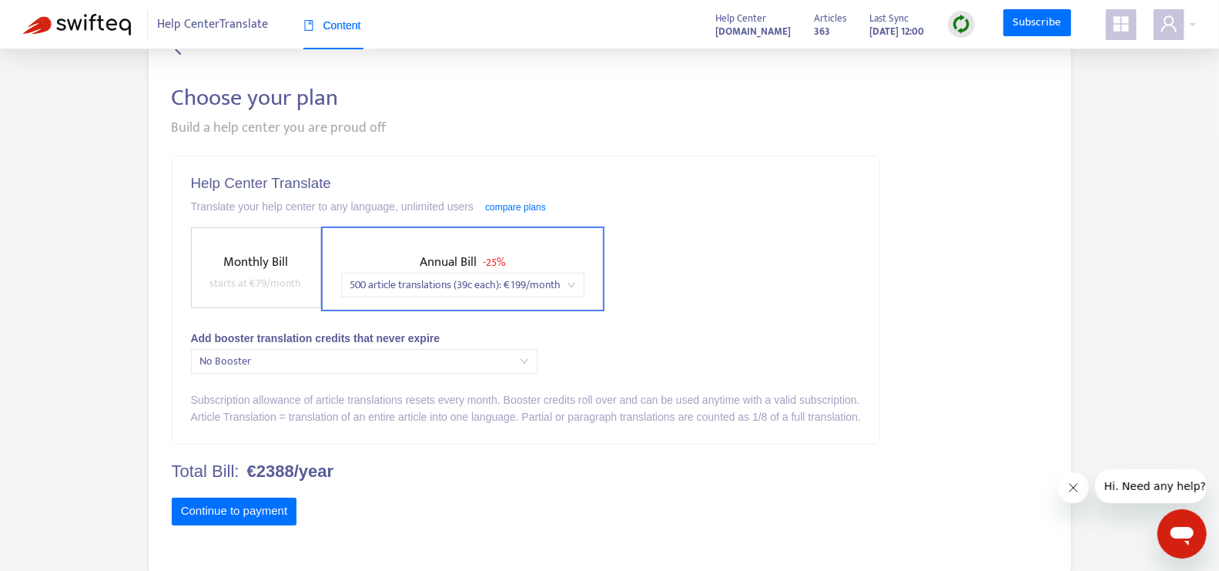
click at [280, 463] on b "€2388/year" at bounding box center [290, 471] width 87 height 20
click at [277, 269] on span "Monthly Bill" at bounding box center [255, 262] width 65 height 22
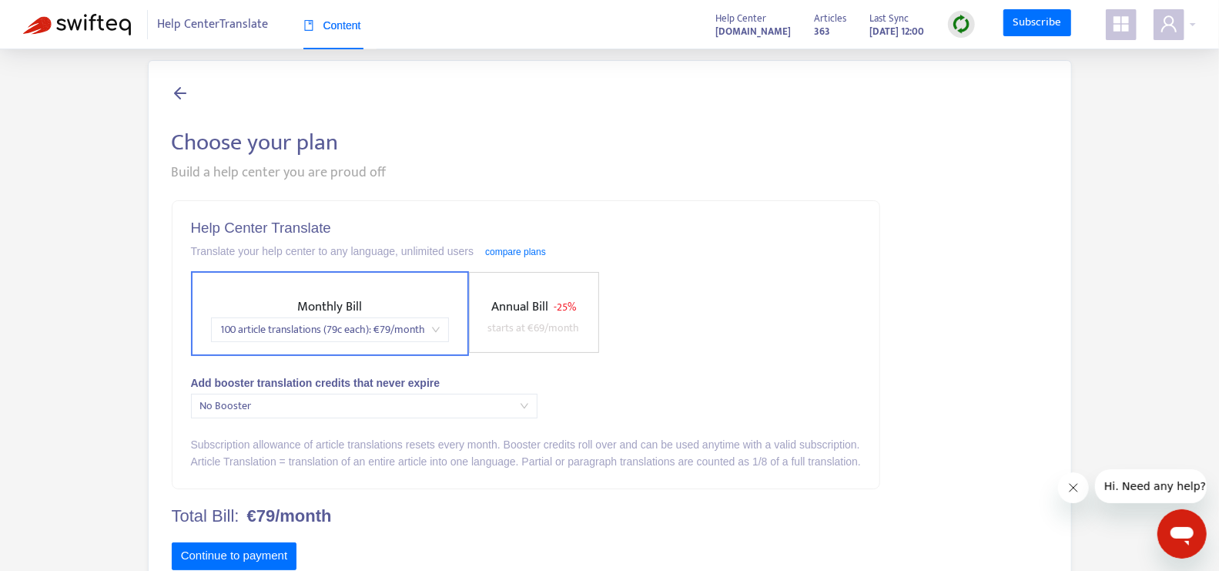
scroll to position [0, 0]
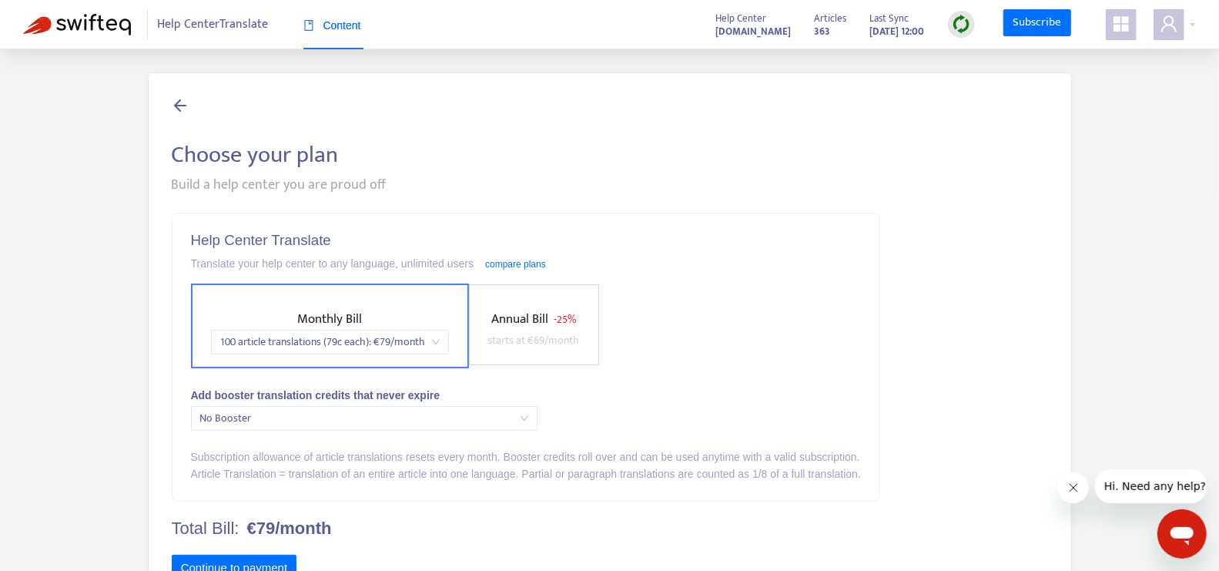
click at [225, 38] on span "Help Center Translate" at bounding box center [213, 24] width 111 height 29
click at [225, 25] on span "Help Center Translate" at bounding box center [213, 24] width 111 height 29
click at [815, 26] on strong "363" at bounding box center [823, 31] width 16 height 17
click at [176, 30] on span "Help Center Translate" at bounding box center [213, 24] width 111 height 29
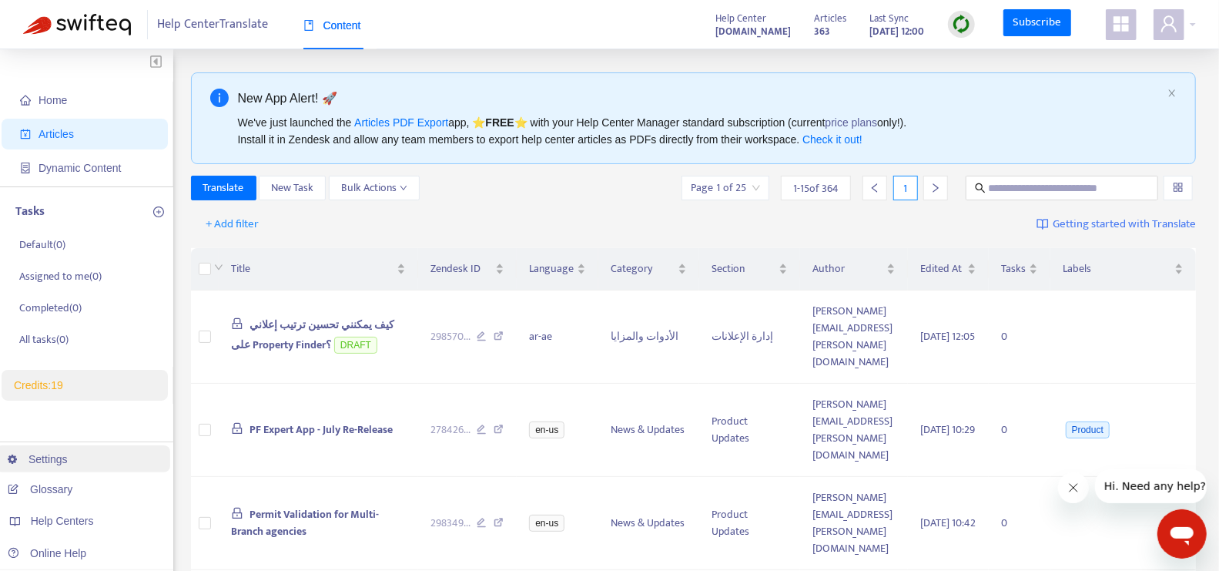
click at [68, 459] on link "Settings" at bounding box center [38, 459] width 60 height 12
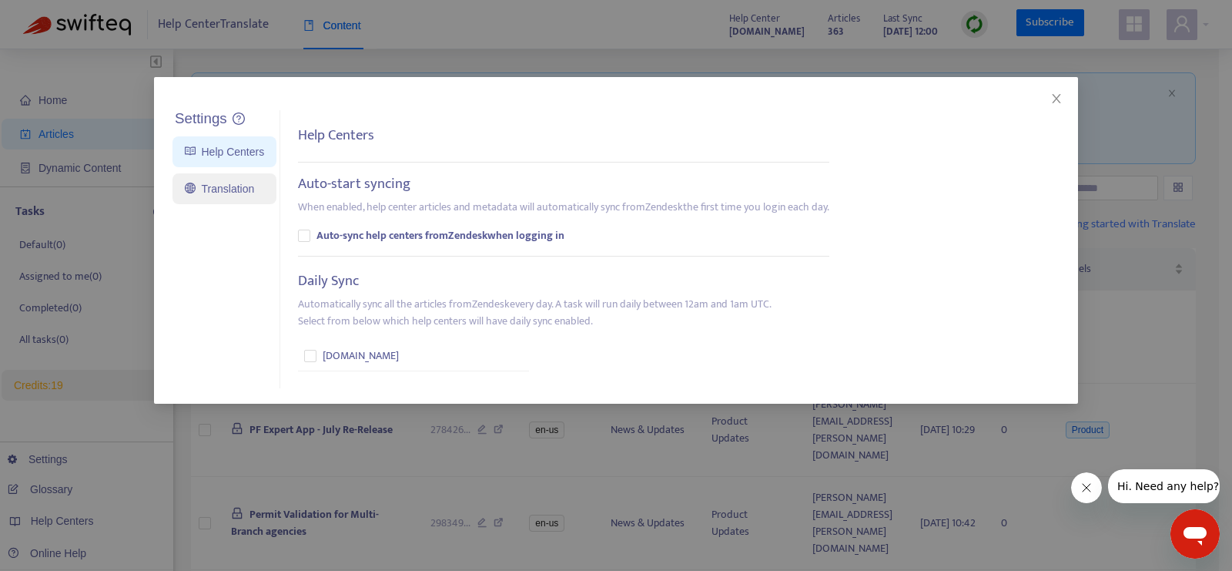
click at [248, 186] on link "Translation" at bounding box center [219, 189] width 69 height 12
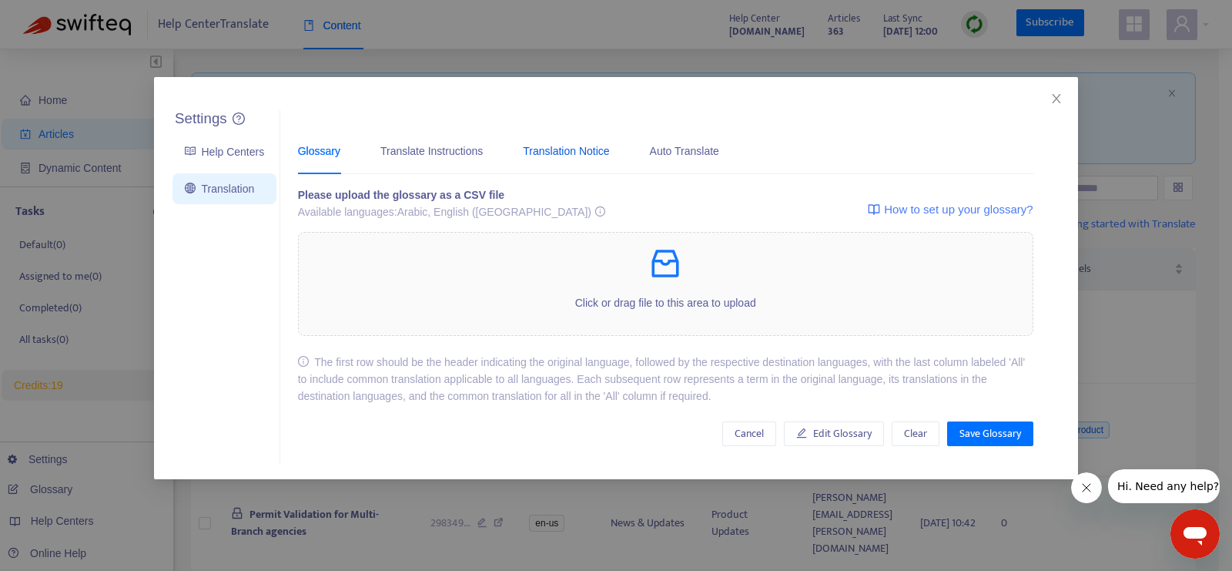
click at [555, 151] on div "Translation Notice" at bounding box center [566, 151] width 86 height 17
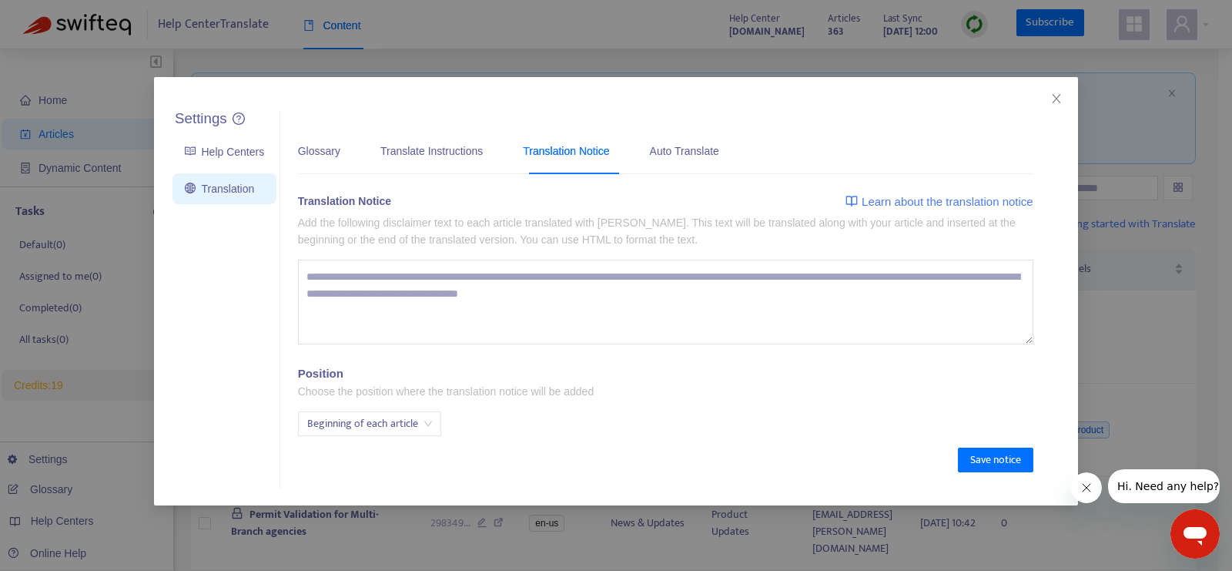
click at [356, 299] on textarea at bounding box center [666, 302] width 736 height 85
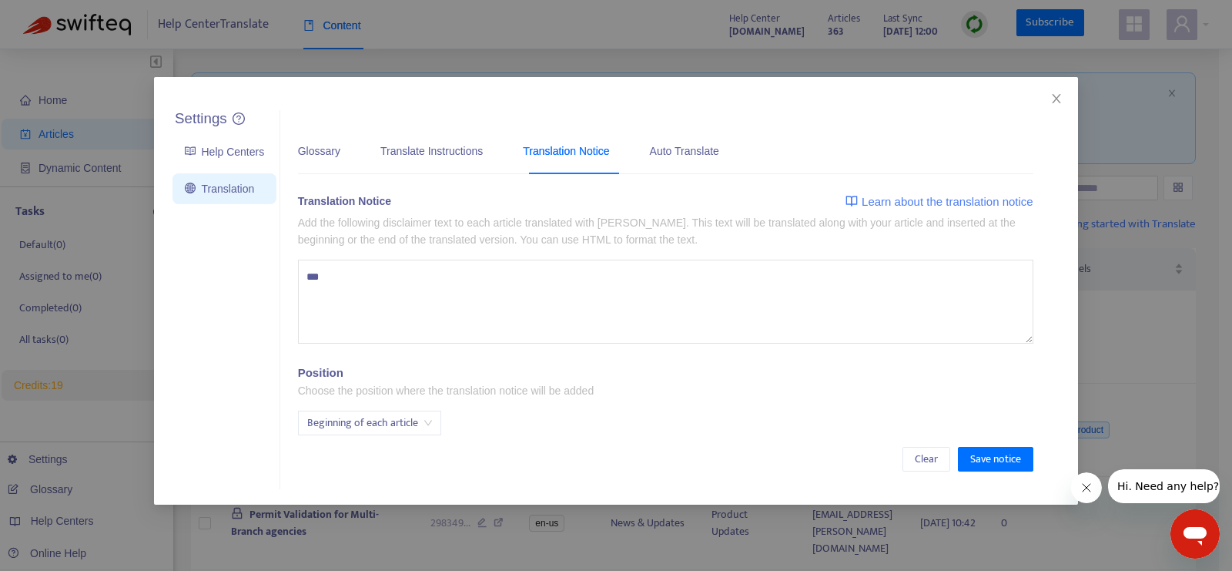
type textarea "****"
type textarea "**********"
click at [997, 454] on span "Save notice" at bounding box center [996, 459] width 51 height 17
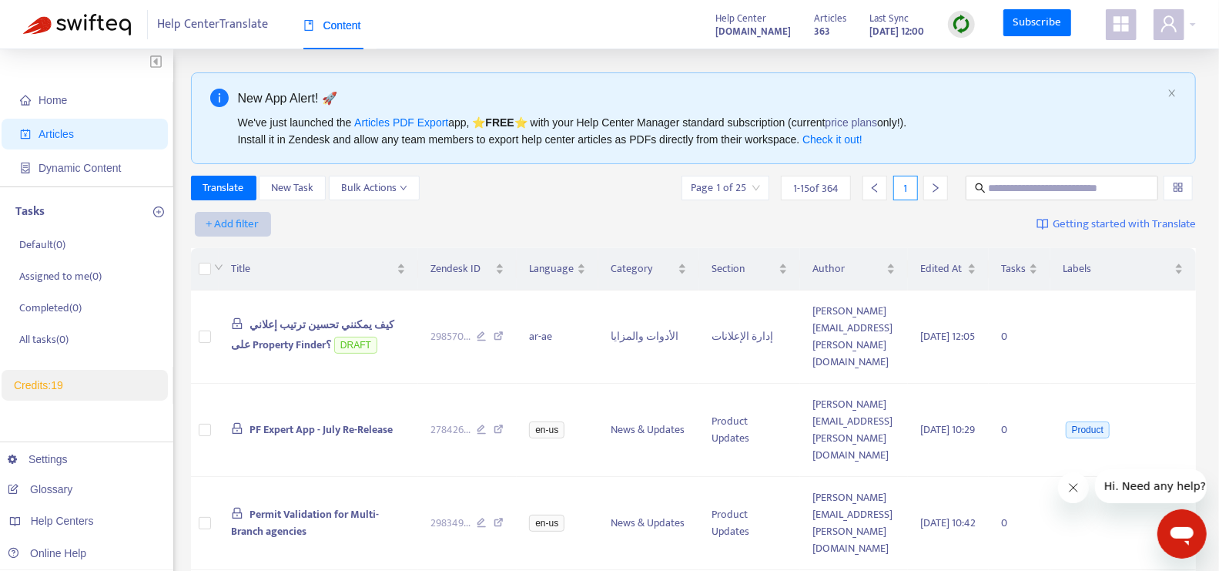
click at [247, 220] on span "+ Add filter" at bounding box center [232, 224] width 53 height 18
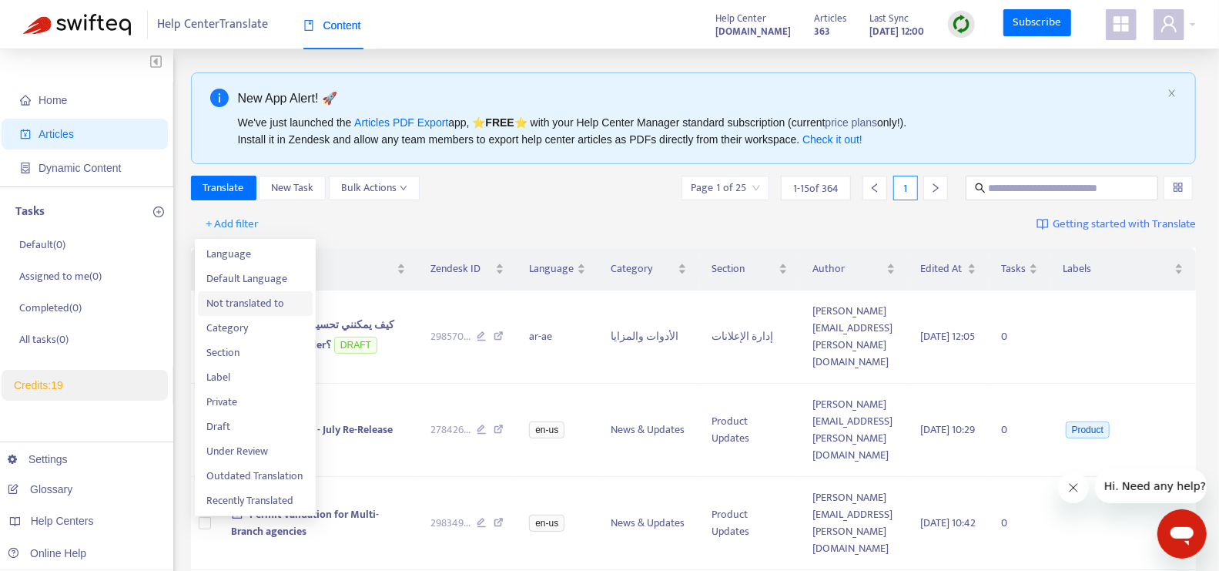
click at [273, 297] on span "Not translated to" at bounding box center [255, 303] width 96 height 17
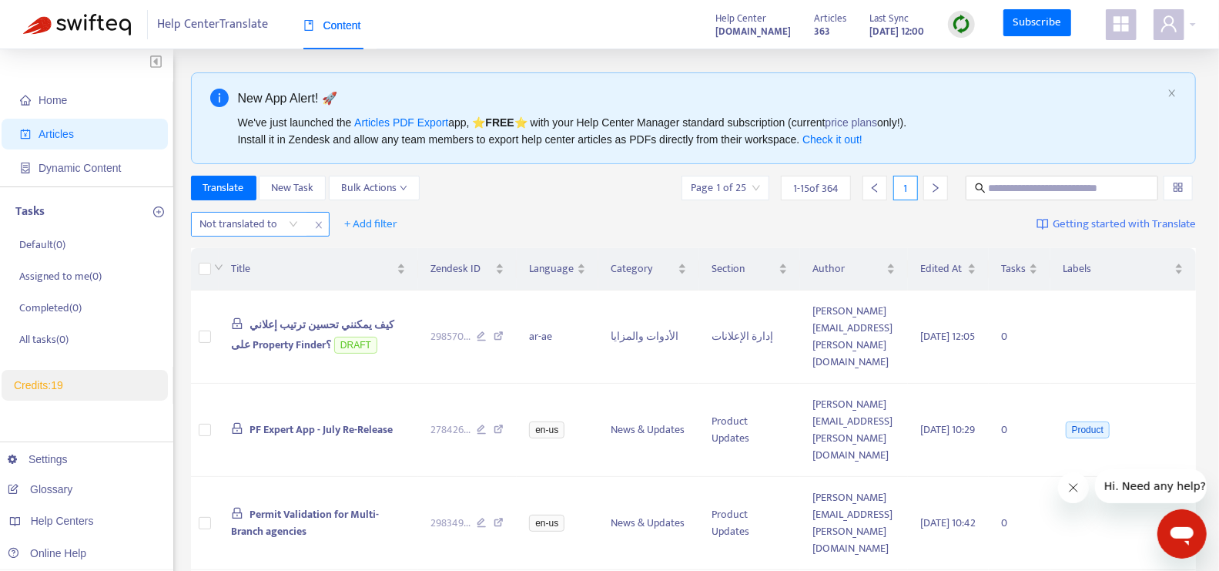
click at [292, 228] on div "Not translated to" at bounding box center [249, 224] width 115 height 23
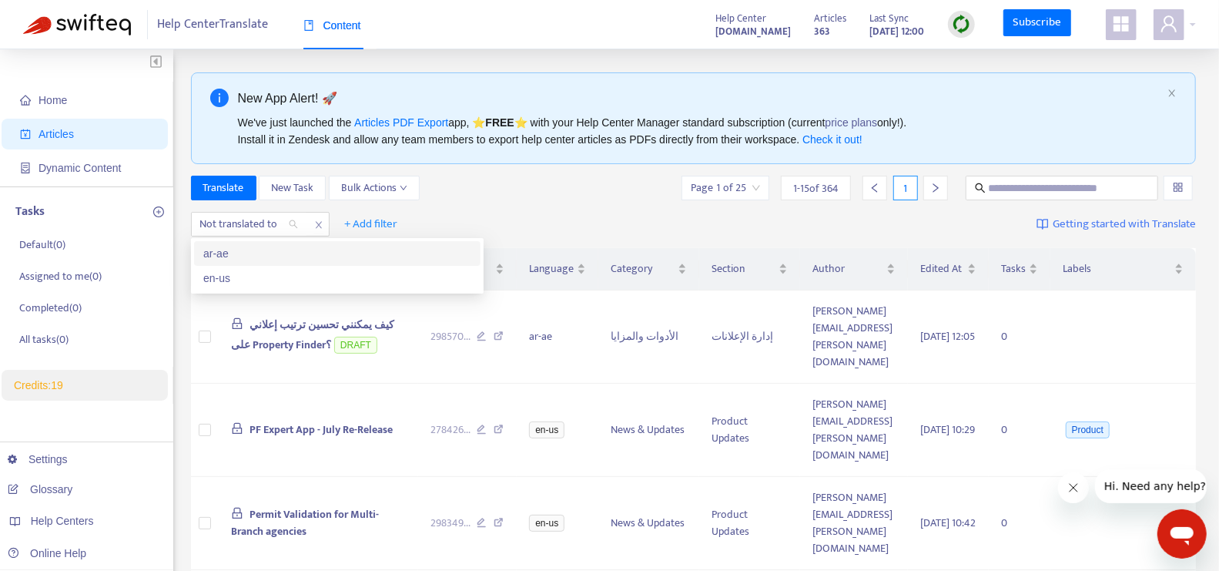
click at [285, 253] on div "ar-ae" at bounding box center [337, 253] width 268 height 17
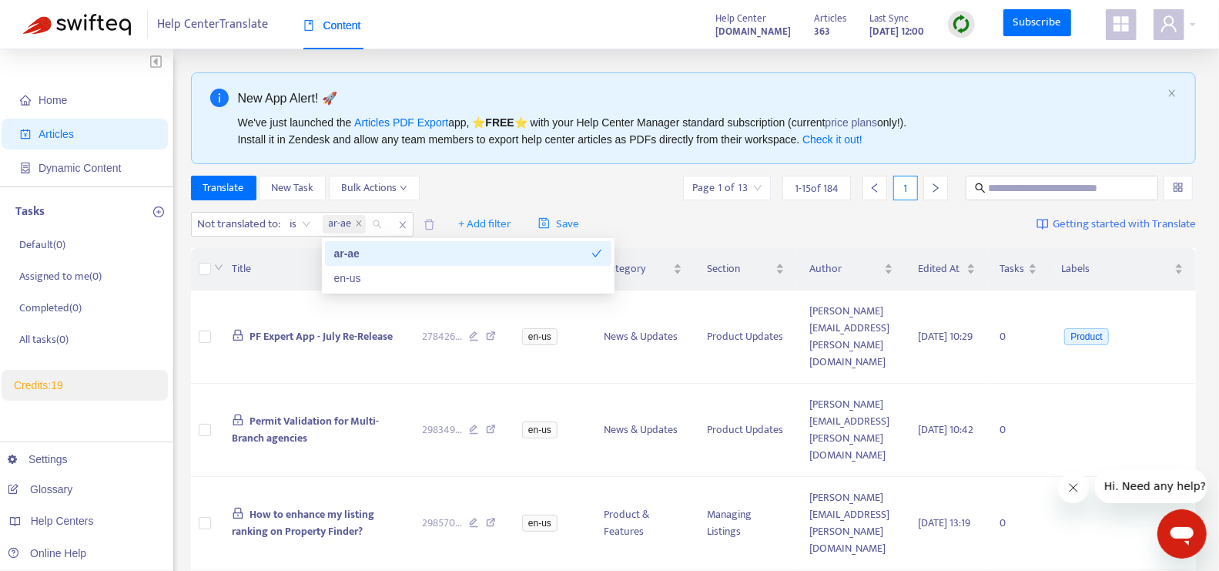
click at [513, 189] on div "Translate New Task Bulk Actions Page 1 of 13 1 - 15 of 184 1" at bounding box center [694, 188] width 1006 height 25
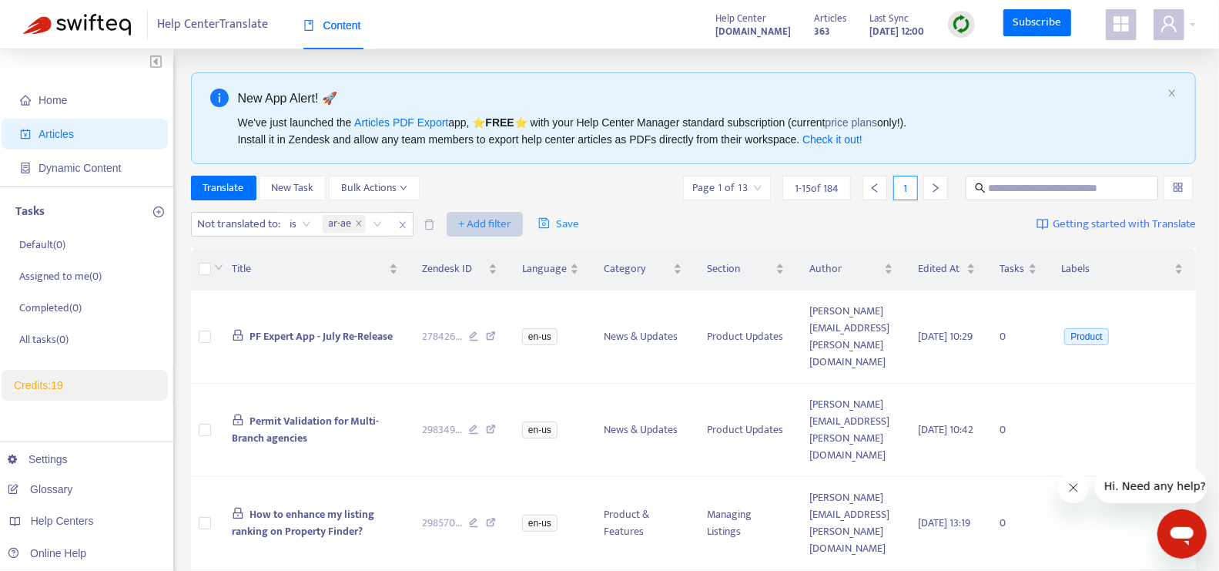
click at [494, 220] on span "+ Add filter" at bounding box center [484, 224] width 53 height 18
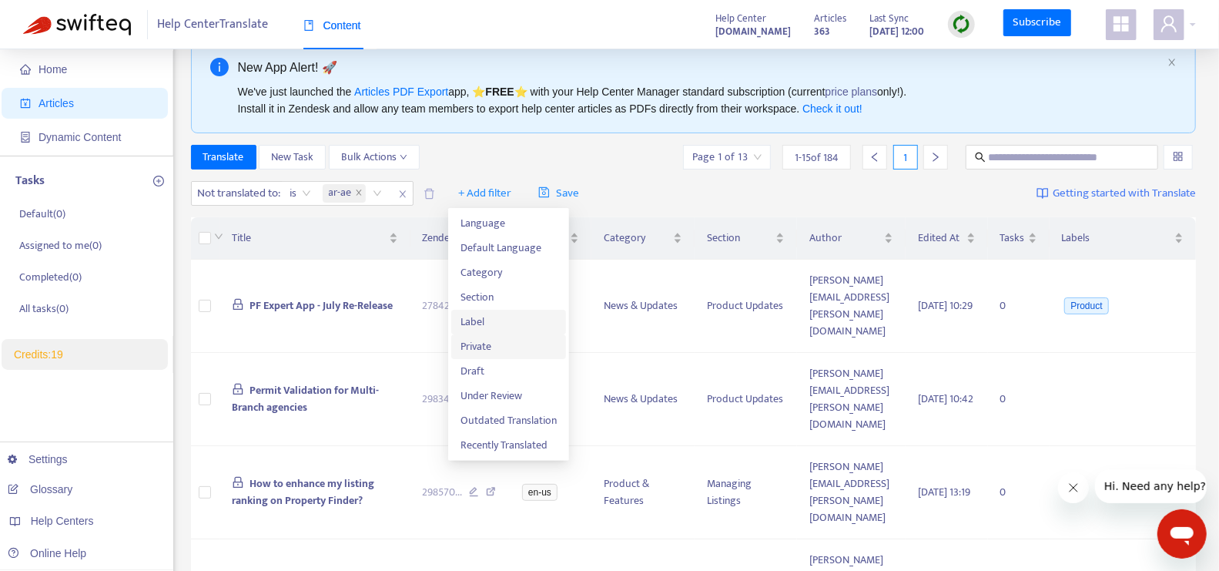
scroll to position [39, 0]
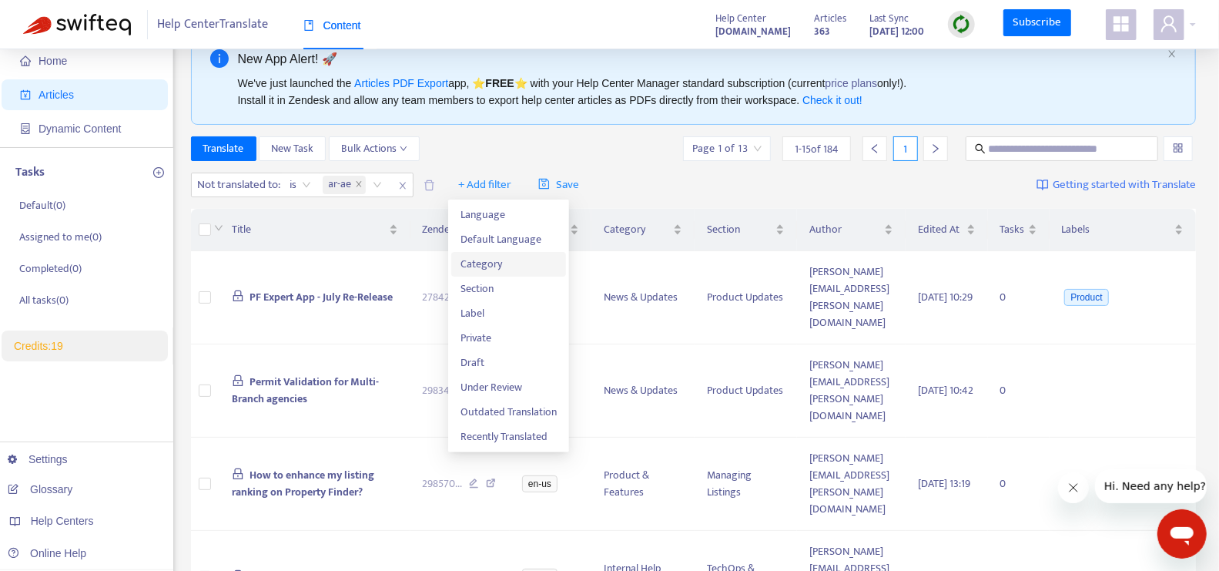
click at [528, 269] on span "Category" at bounding box center [509, 264] width 96 height 17
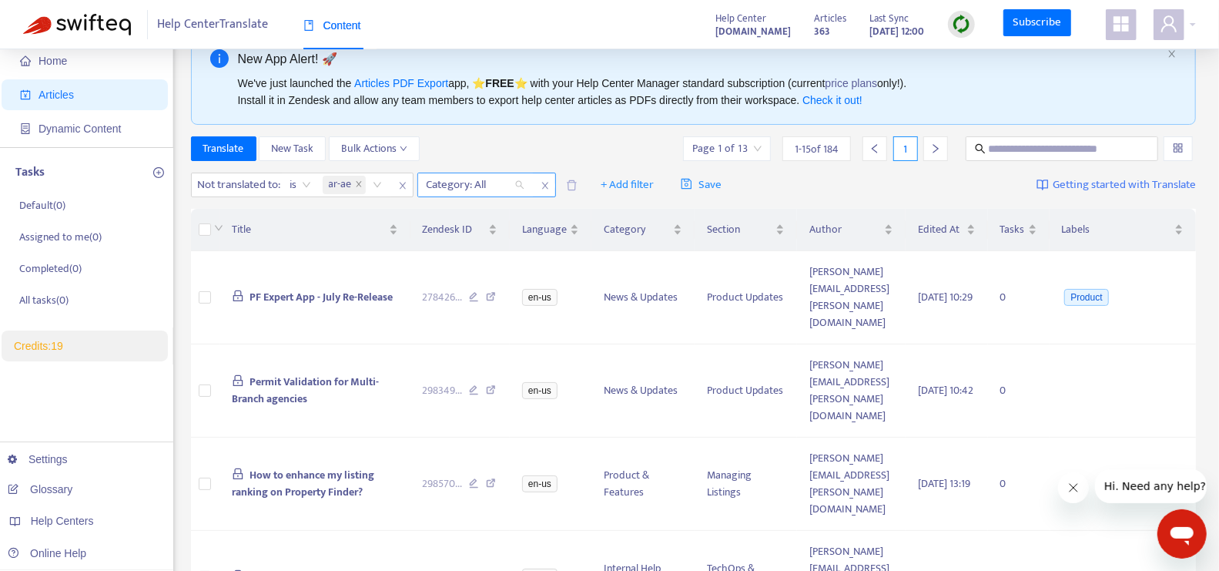
click at [485, 183] on div at bounding box center [467, 185] width 93 height 18
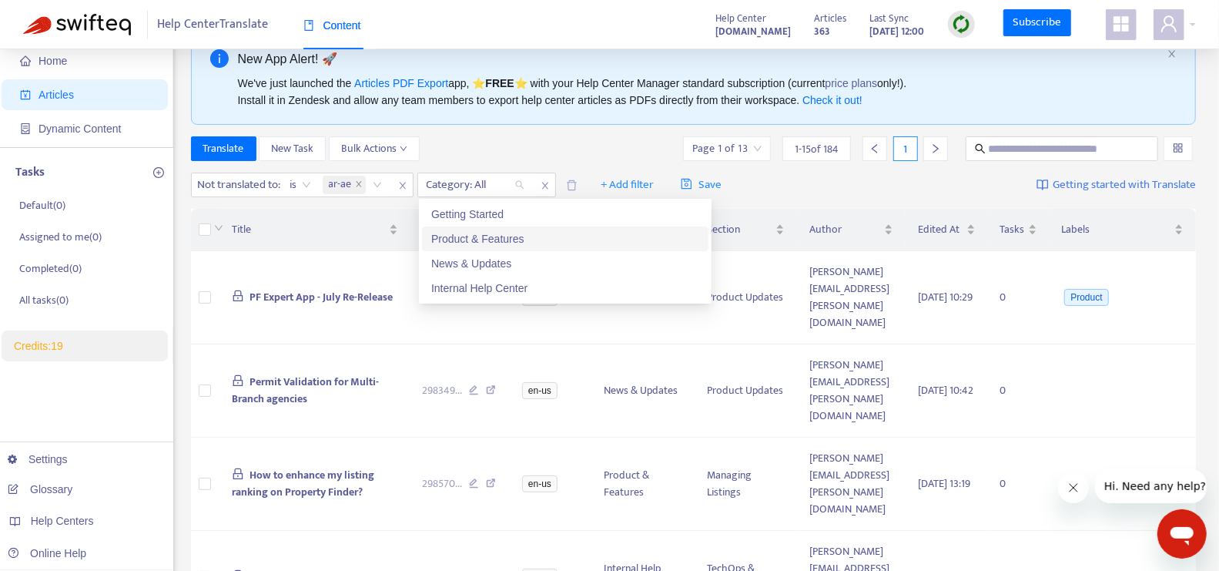
click at [522, 243] on div "Product & Features" at bounding box center [565, 238] width 268 height 17
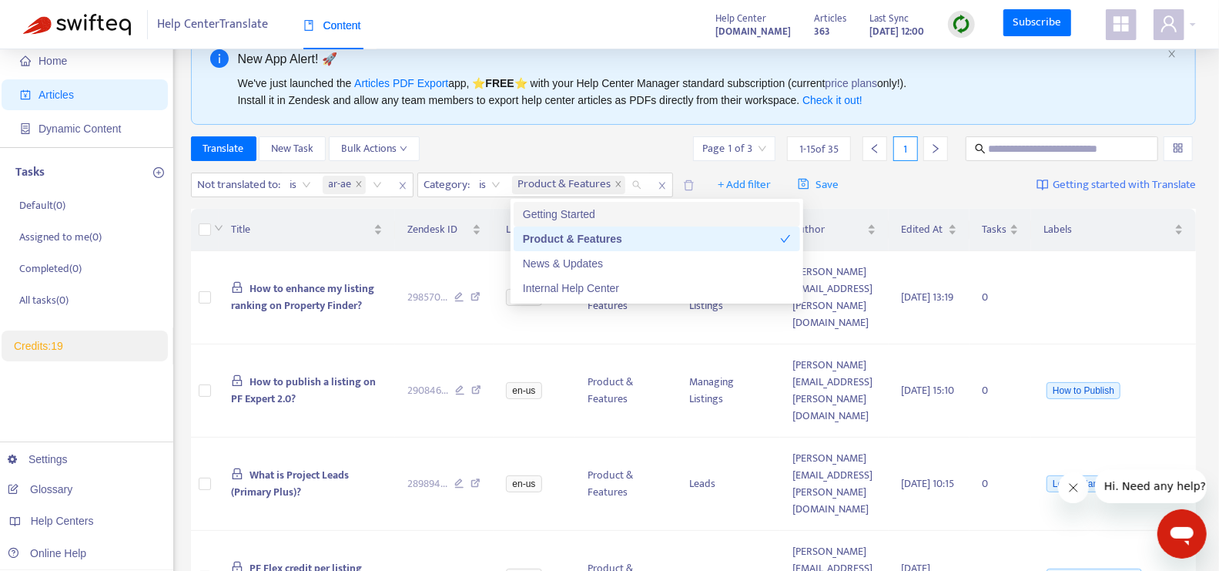
click at [618, 139] on div "Translate New Task Bulk Actions Page 1 of 3 1 - 15 of 35 1" at bounding box center [694, 148] width 1006 height 25
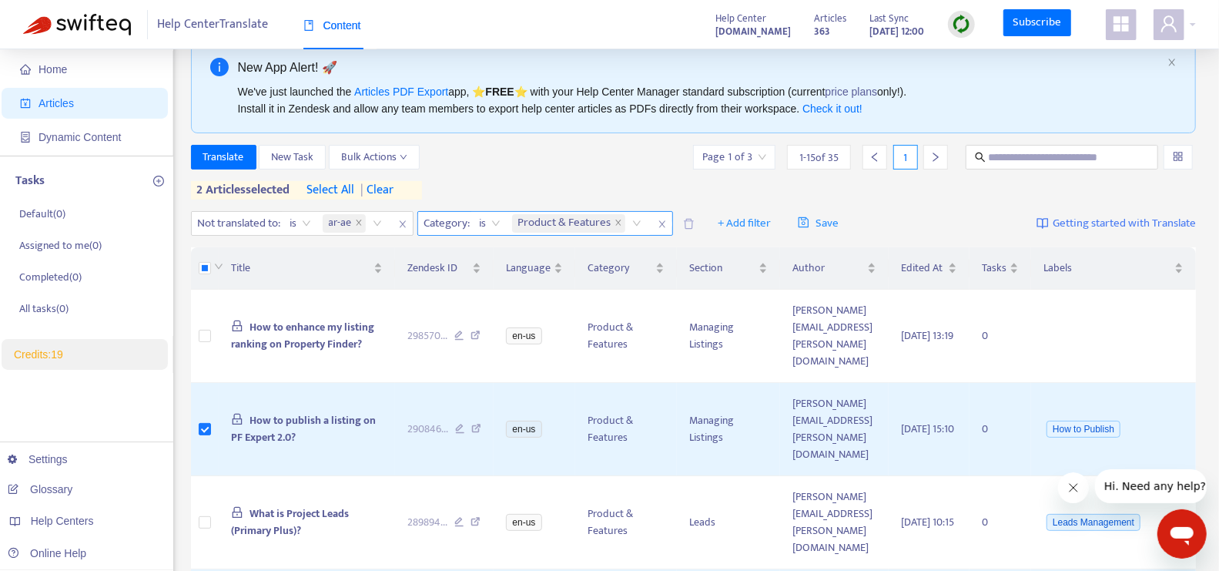
scroll to position [24, 0]
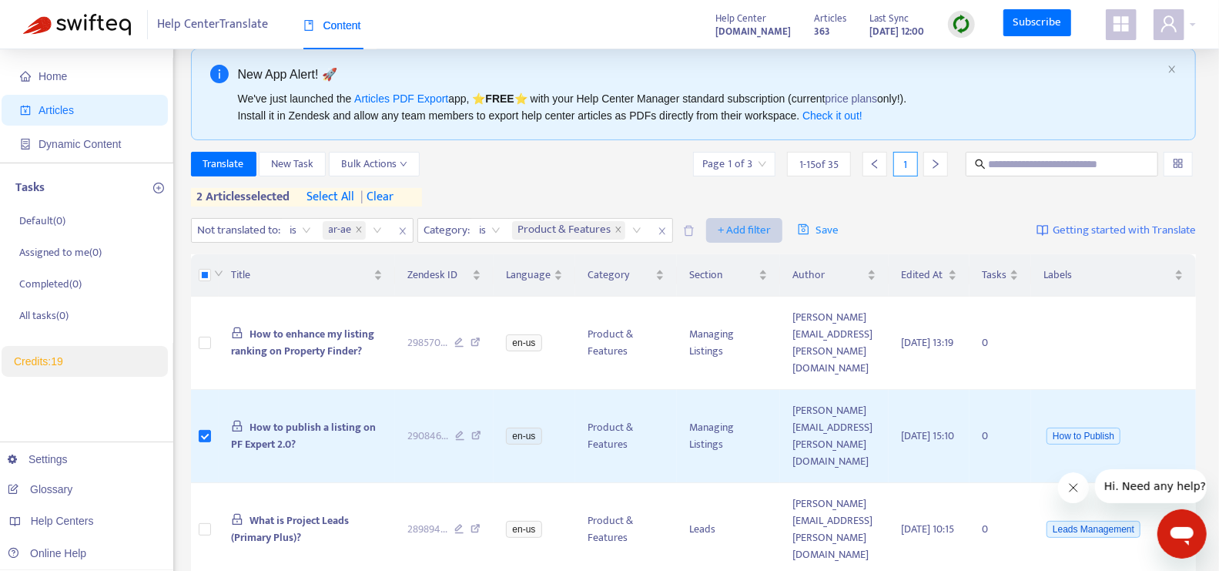
click at [749, 231] on span "+ Add filter" at bounding box center [744, 230] width 53 height 18
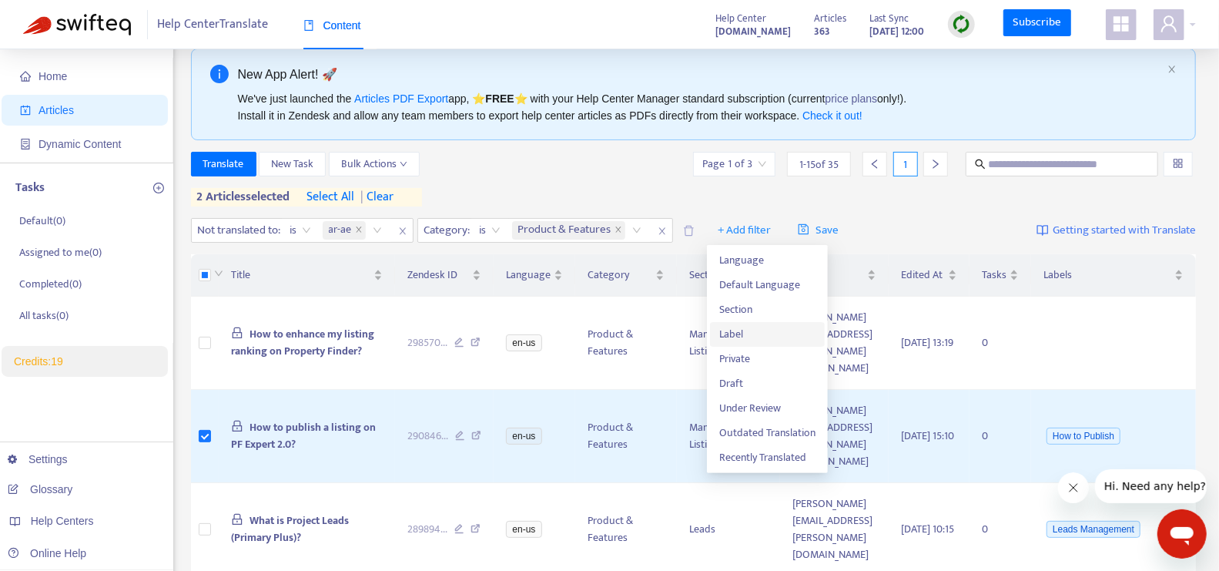
click at [747, 333] on span "Label" at bounding box center [767, 334] width 96 height 17
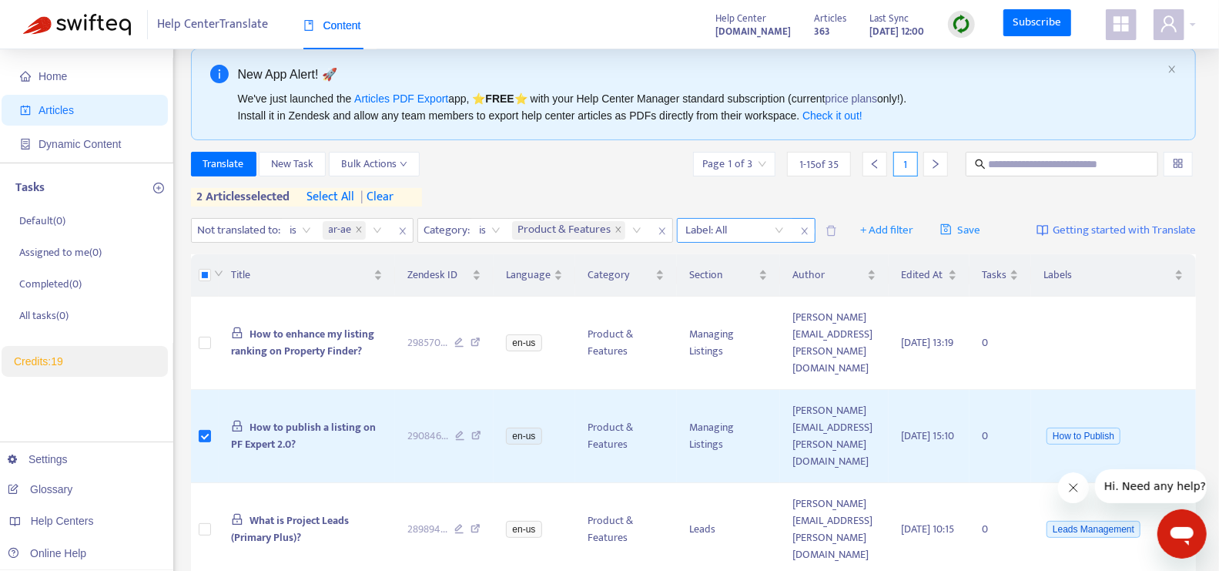
click at [779, 227] on div "Label: All" at bounding box center [735, 230] width 115 height 23
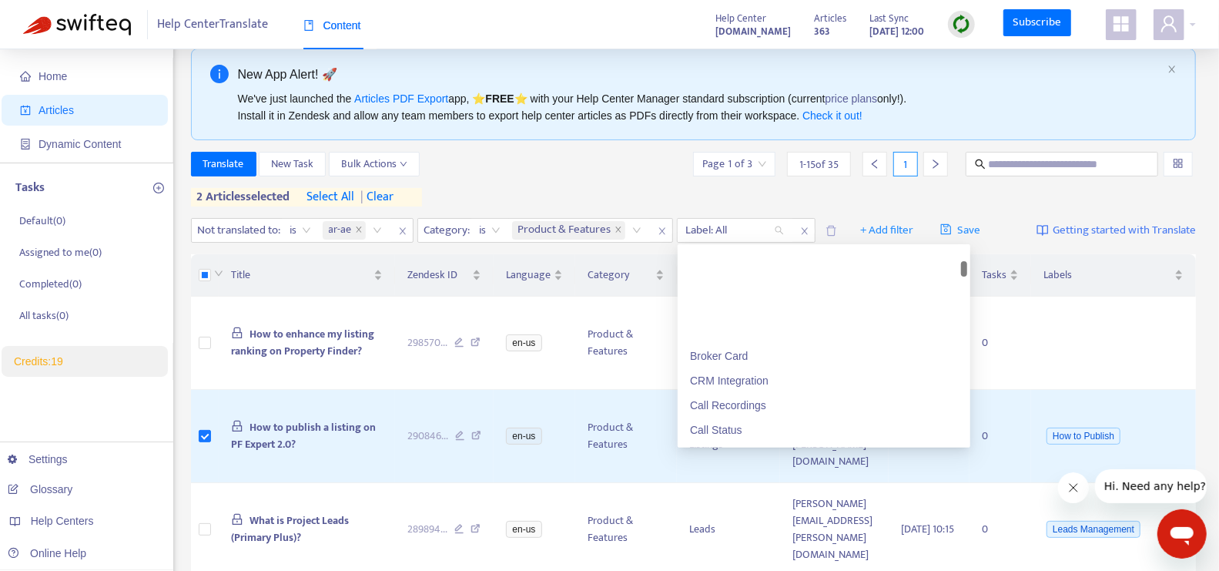
scroll to position [297, 0]
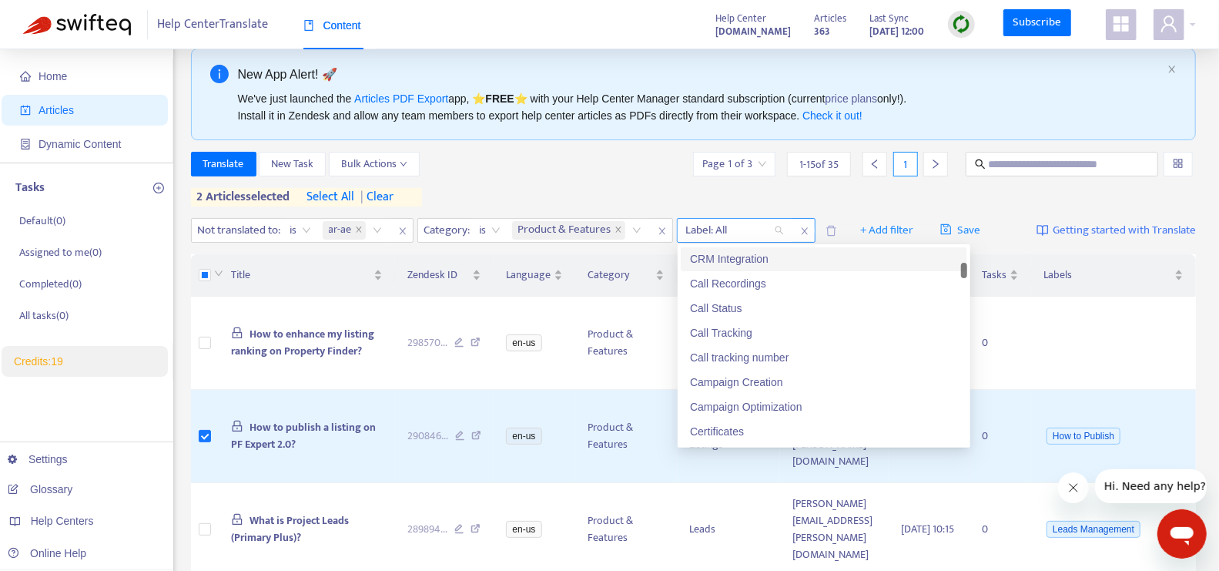
click at [802, 229] on icon "close" at bounding box center [804, 230] width 9 height 9
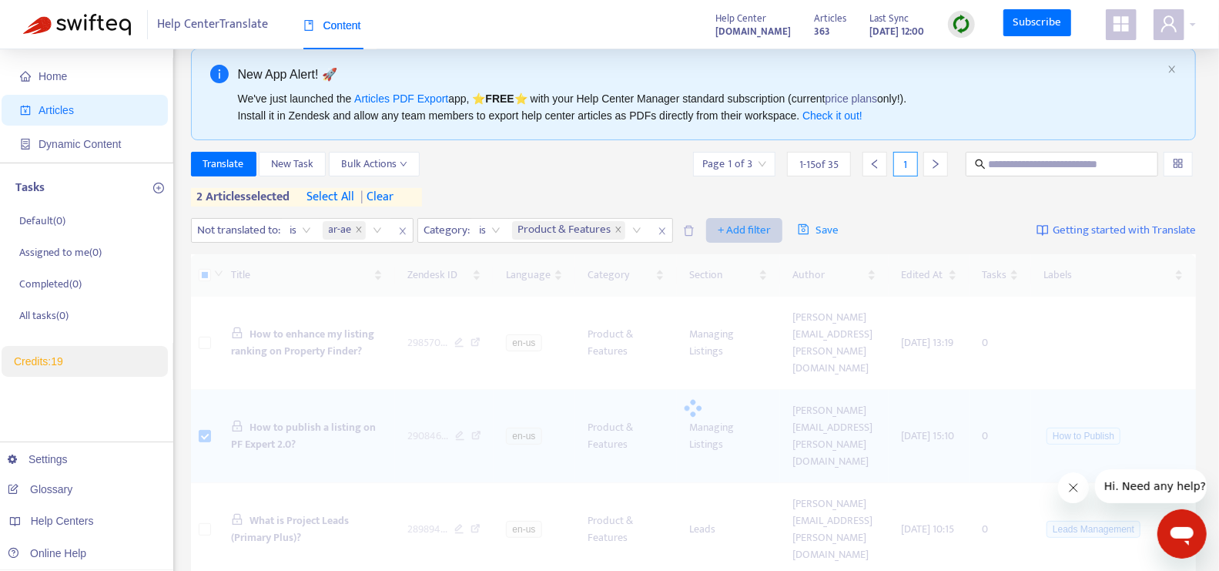
click at [733, 233] on span "+ Add filter" at bounding box center [744, 230] width 53 height 18
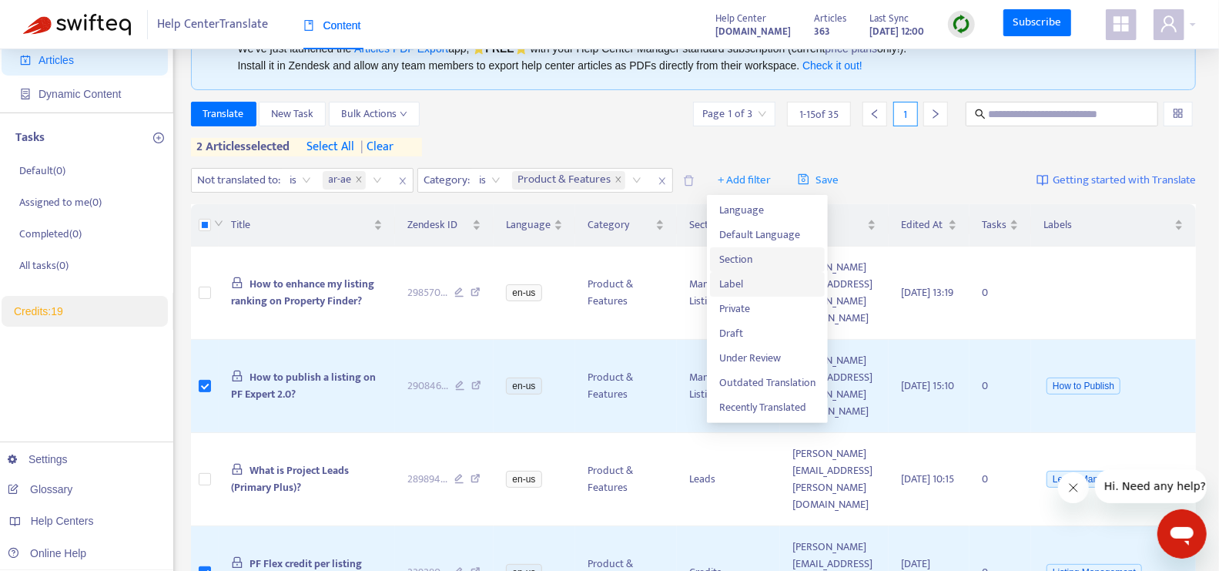
scroll to position [81, 0]
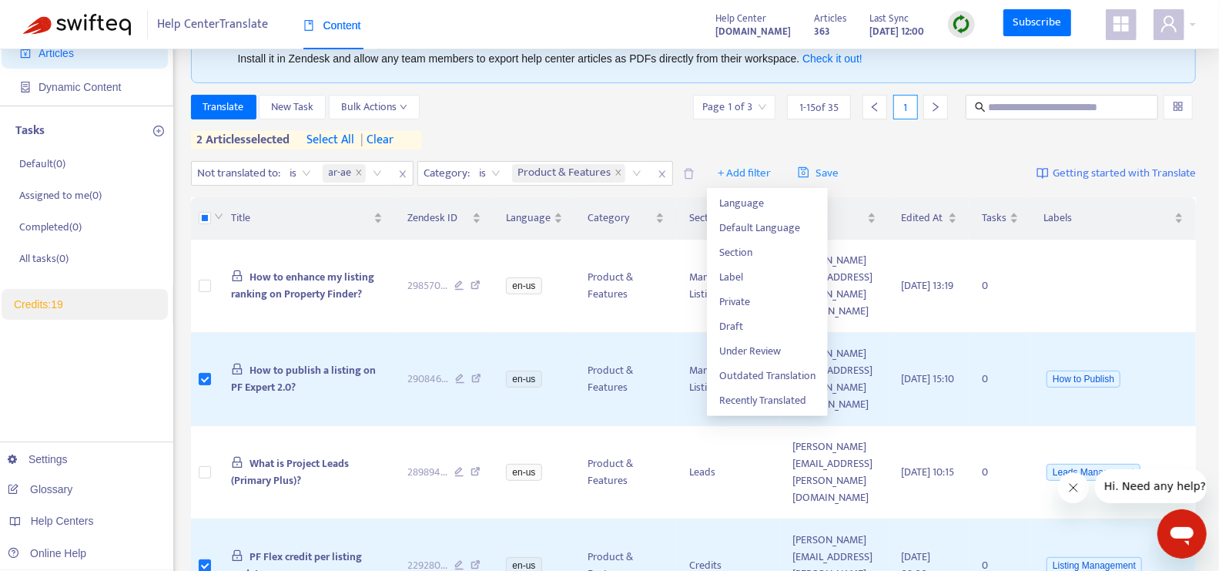
click at [917, 146] on div "Translate New Task Bulk Actions Page 1 of 3 1 - 15 of 35 1 2 articles selected …" at bounding box center [694, 122] width 1006 height 55
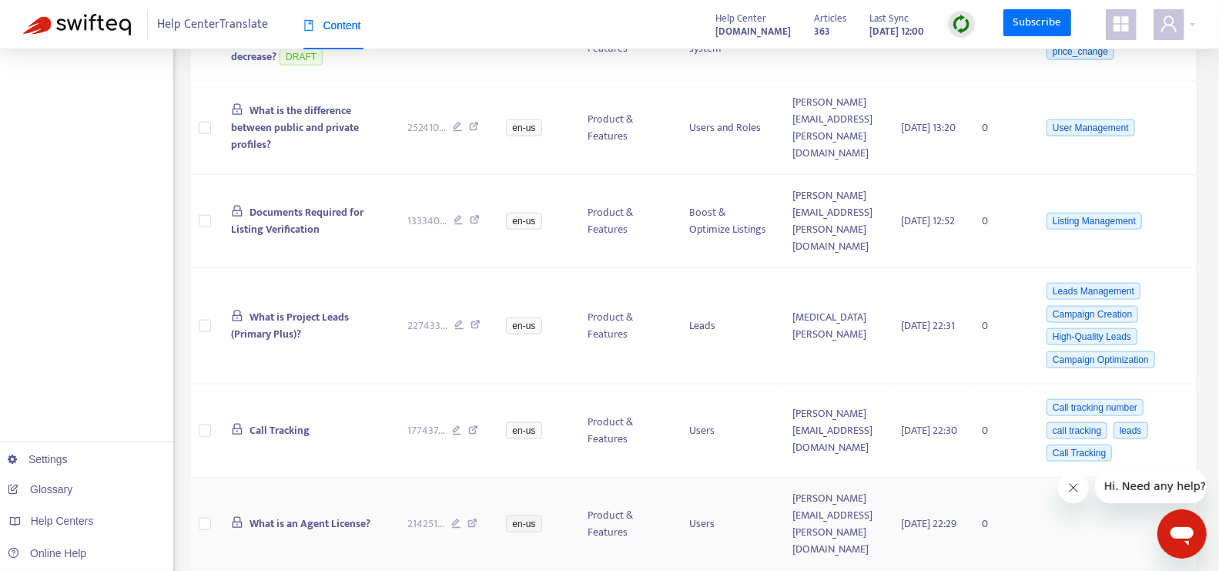
scroll to position [1045, 0]
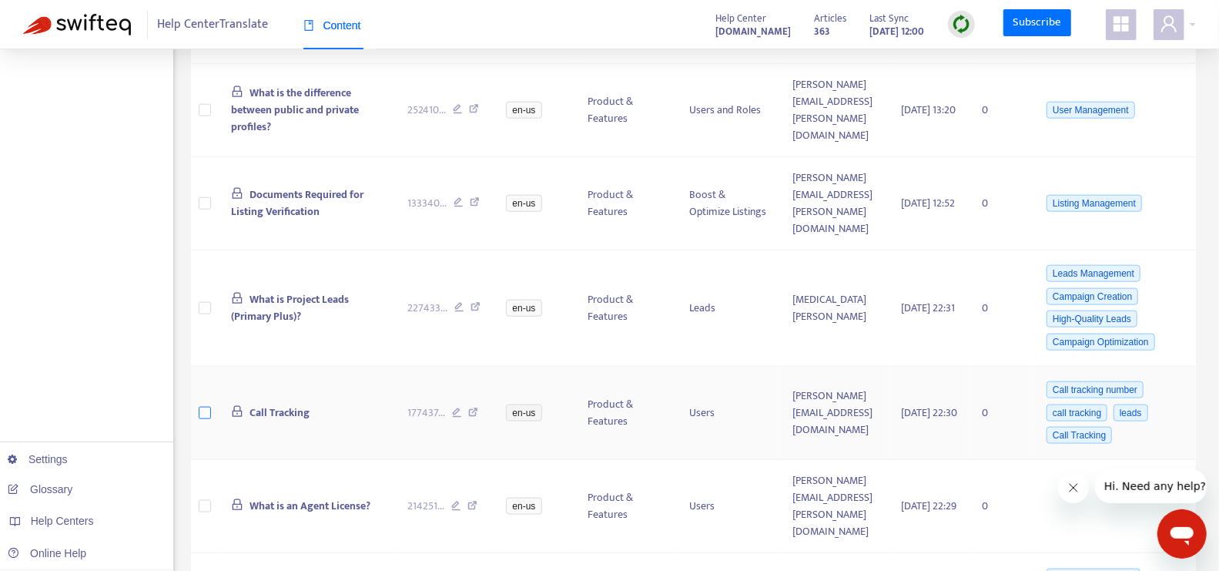
click at [206, 404] on label at bounding box center [205, 412] width 12 height 17
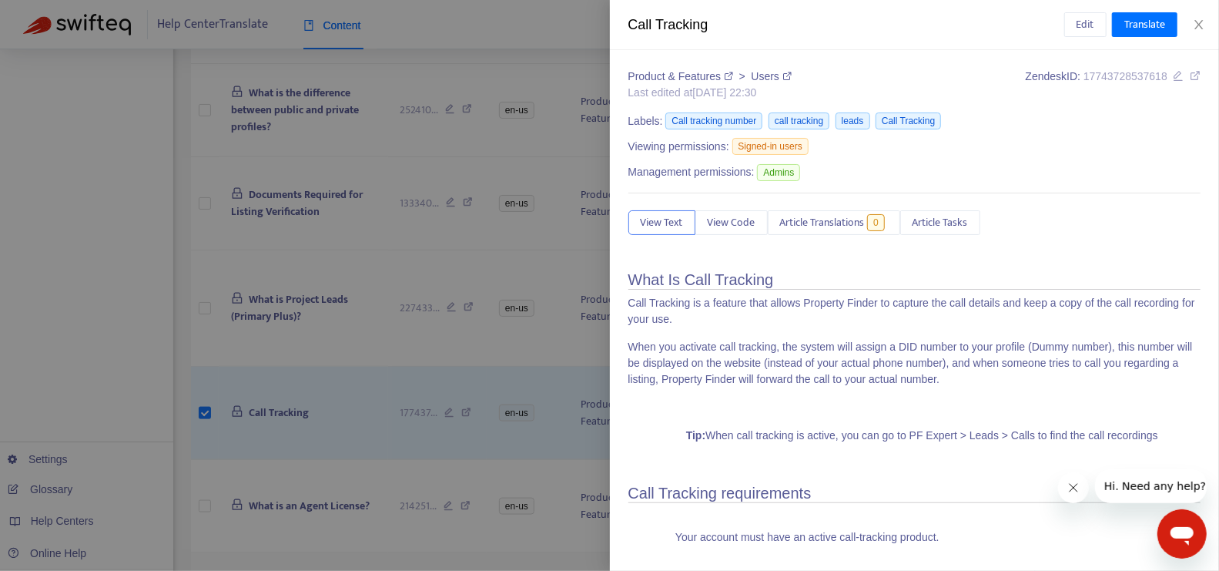
scroll to position [1046, 0]
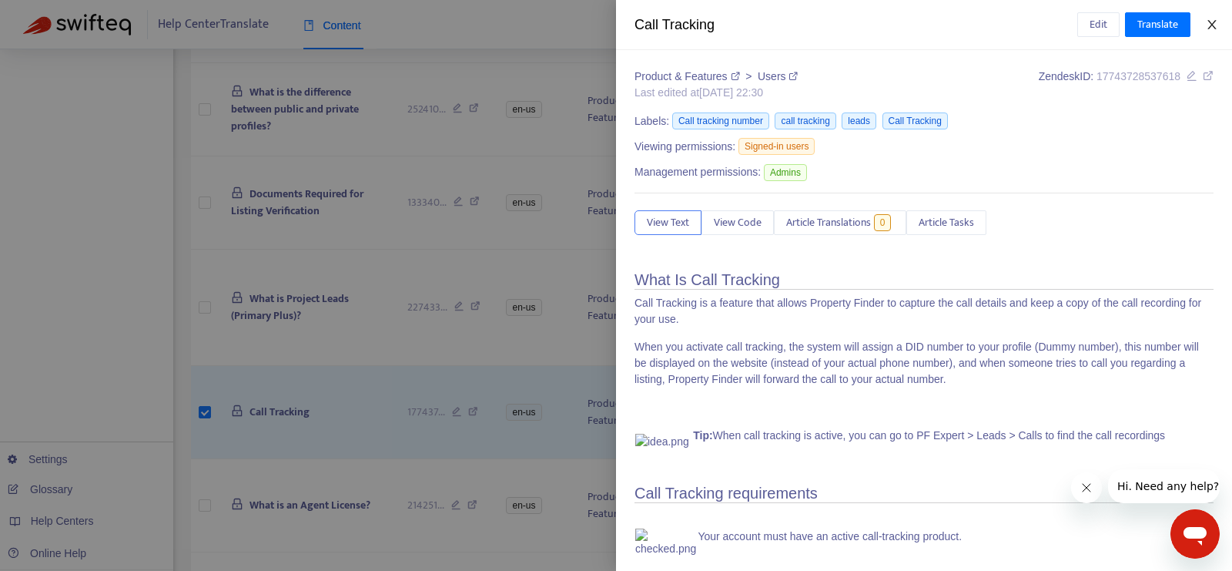
click at [1216, 20] on icon "close" at bounding box center [1212, 24] width 8 height 9
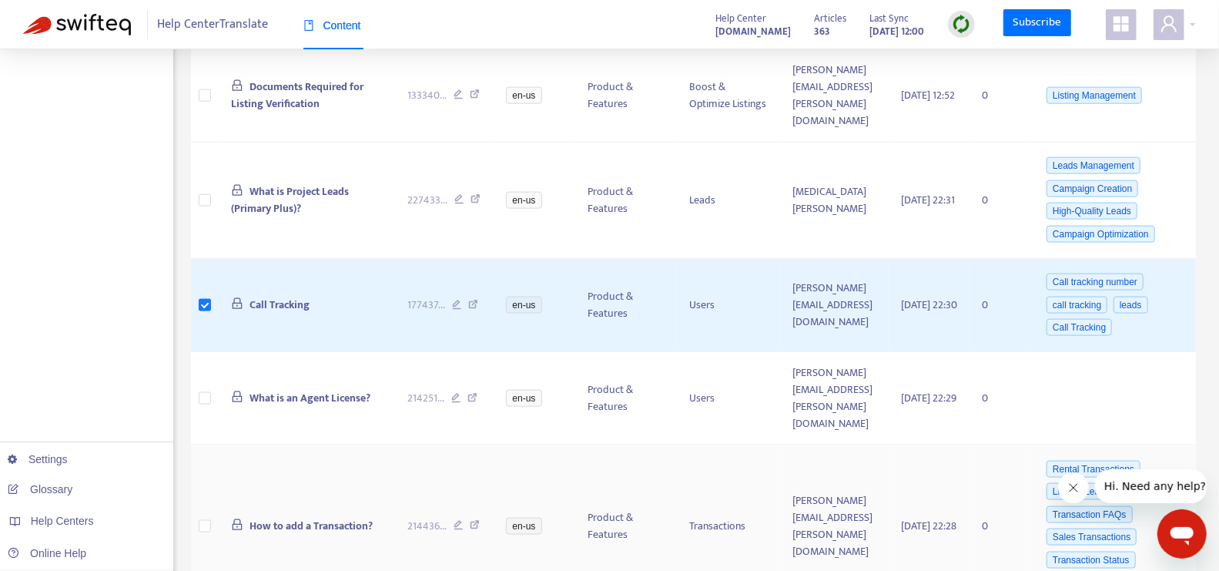
scroll to position [1156, 0]
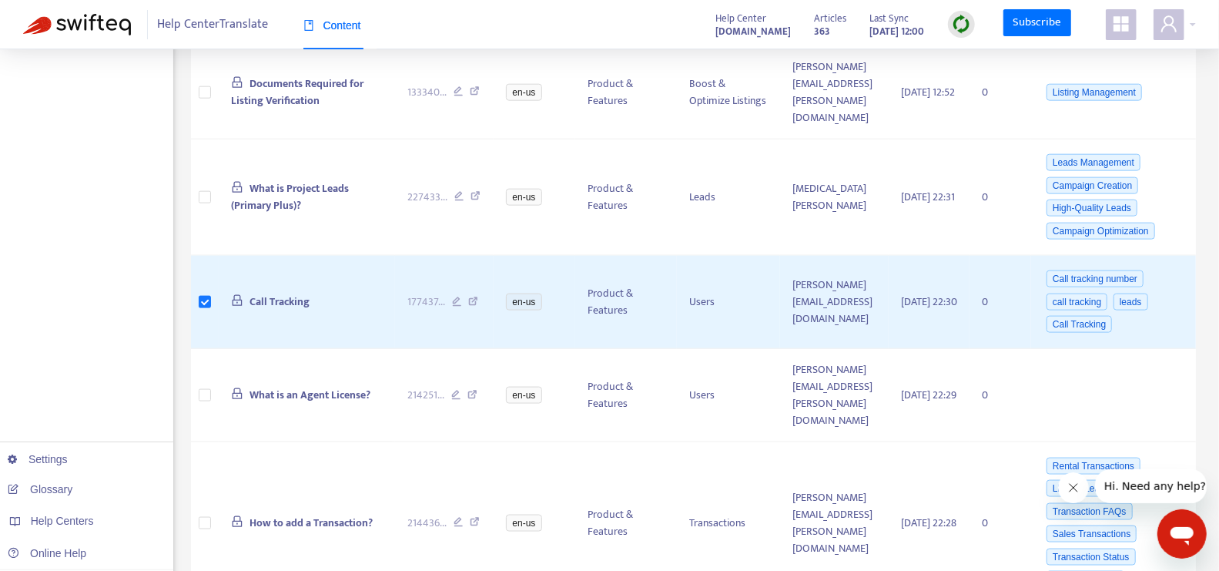
click at [1076, 488] on icon "Close message from company" at bounding box center [1073, 487] width 12 height 12
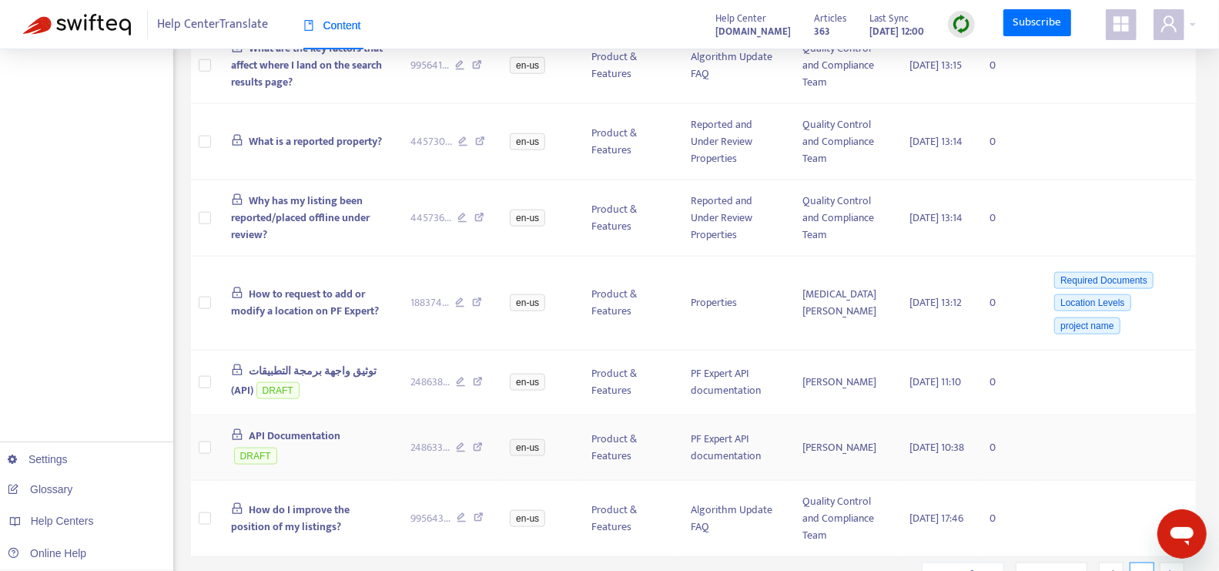
scroll to position [1005, 0]
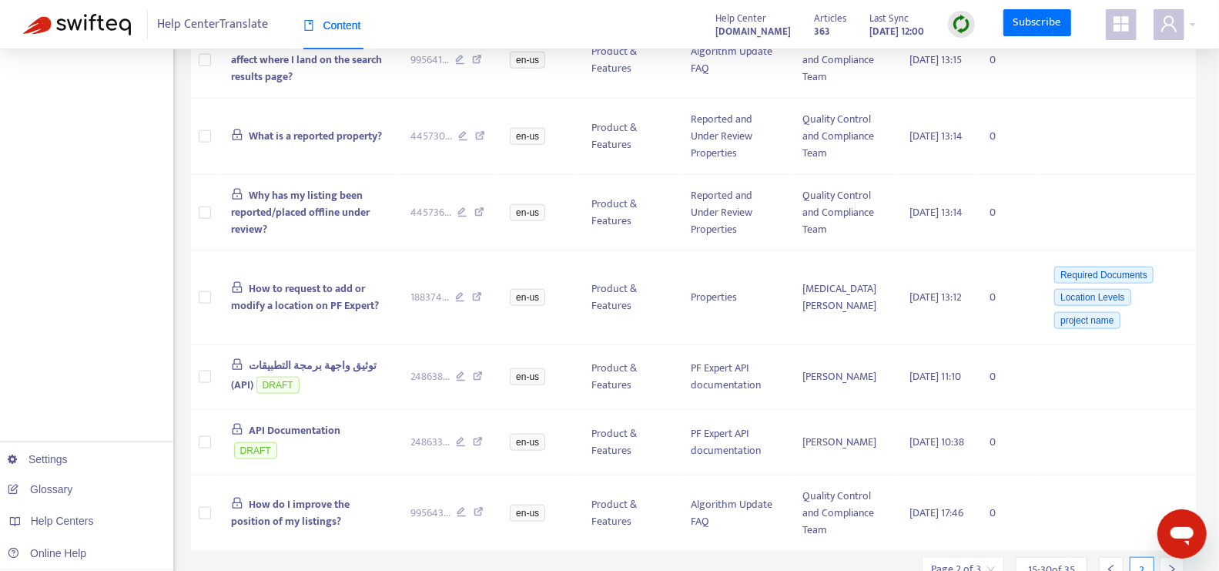
click at [1169, 564] on icon "right" at bounding box center [1172, 569] width 11 height 11
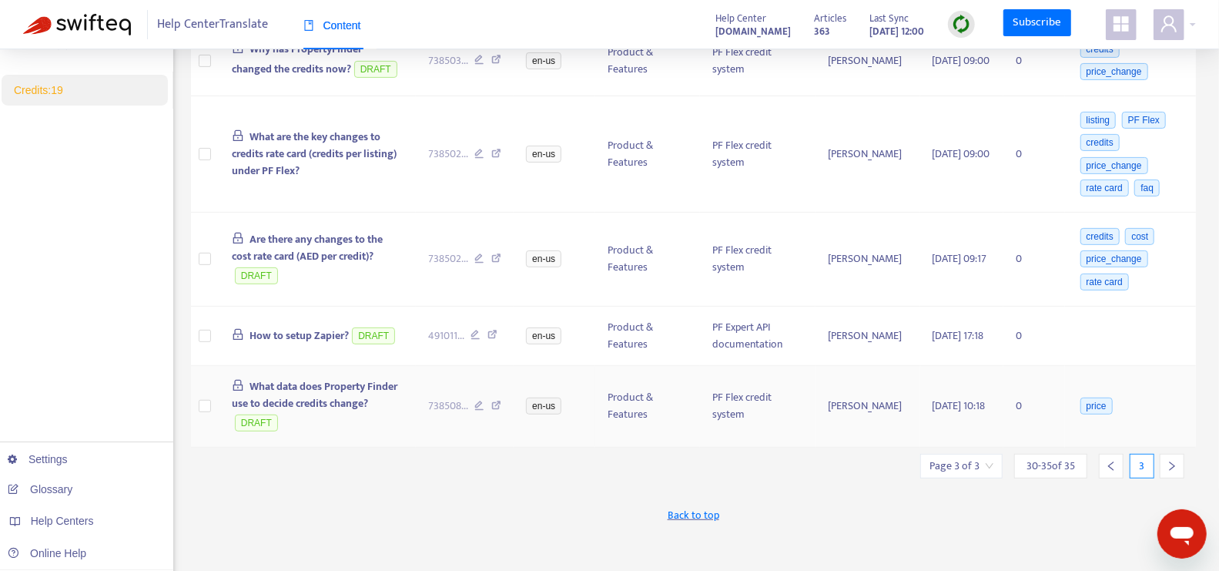
scroll to position [402, 0]
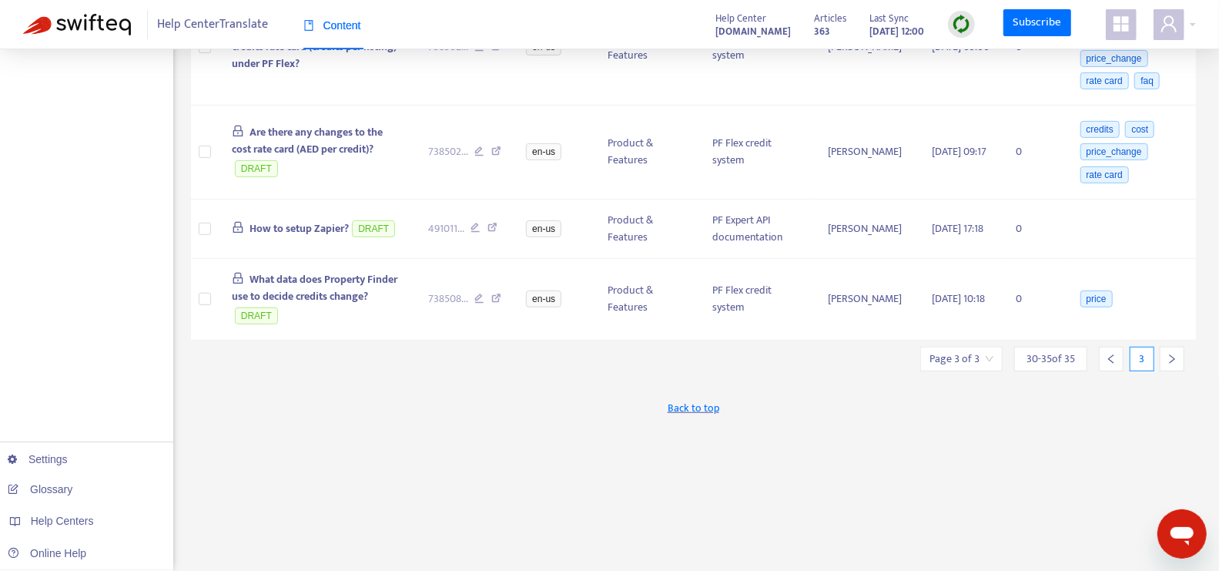
click at [1116, 354] on icon "left" at bounding box center [1111, 359] width 11 height 11
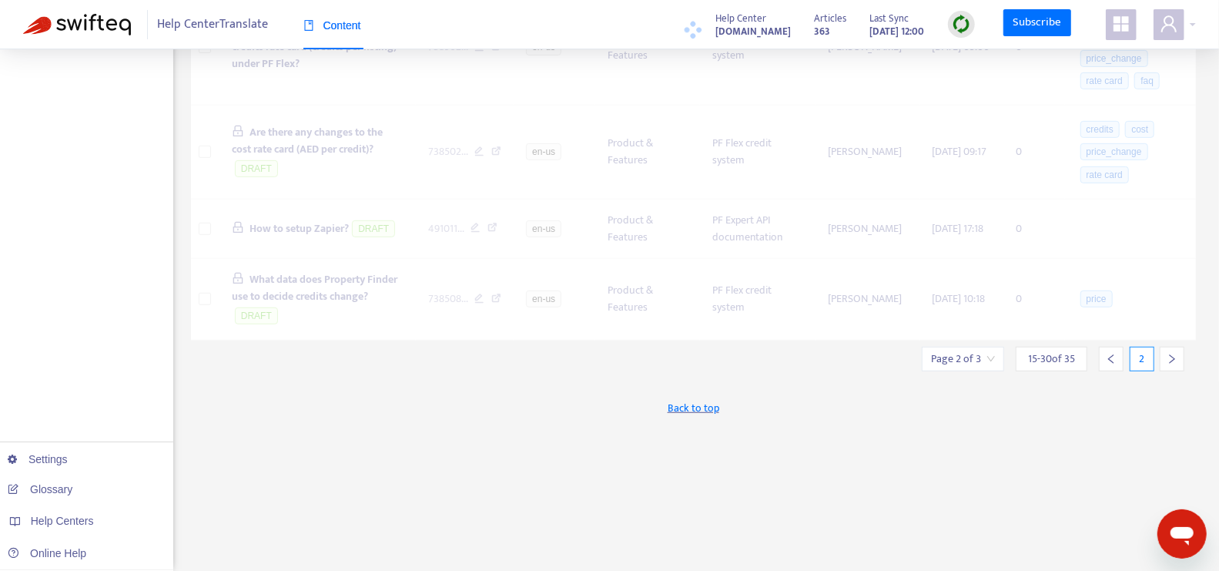
click at [1115, 354] on icon "left" at bounding box center [1111, 359] width 11 height 11
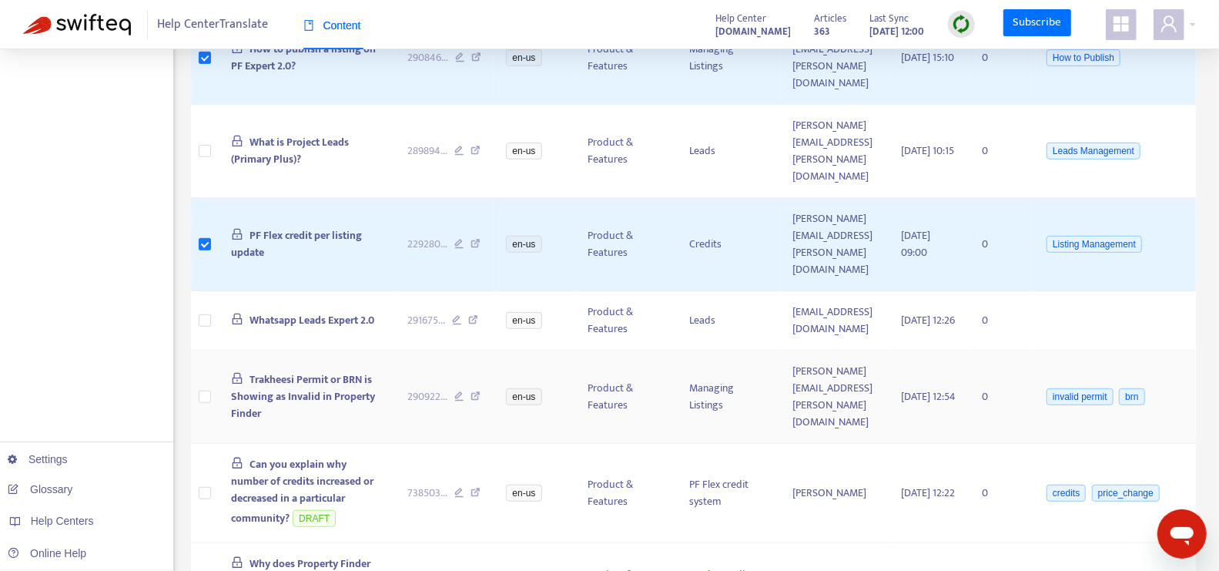
scroll to position [0, 0]
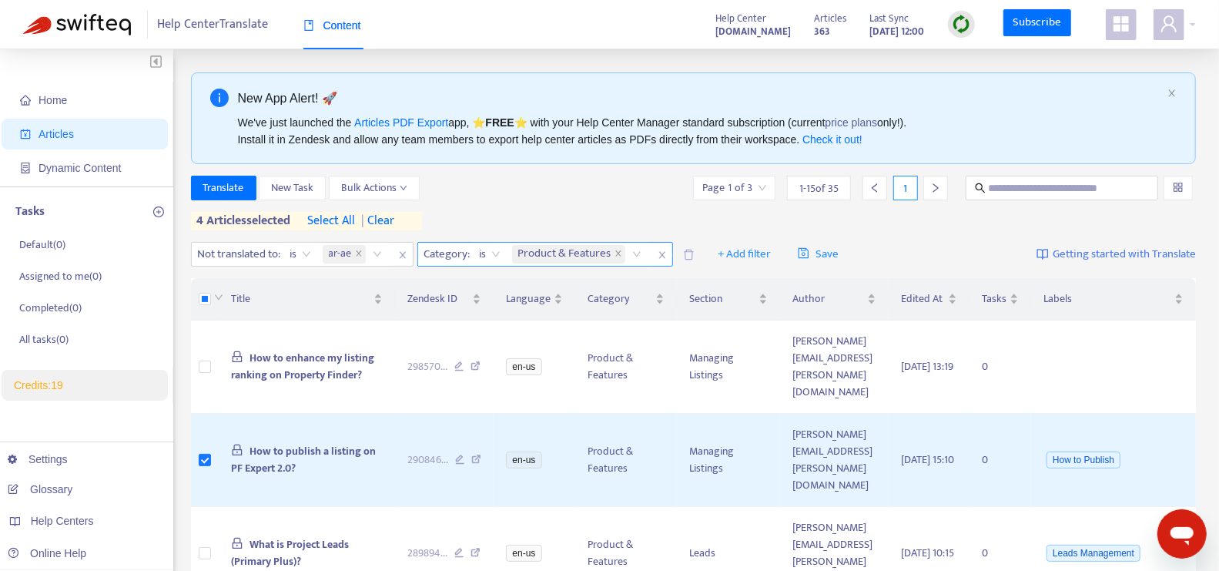
click at [662, 254] on icon "close" at bounding box center [662, 255] width 6 height 7
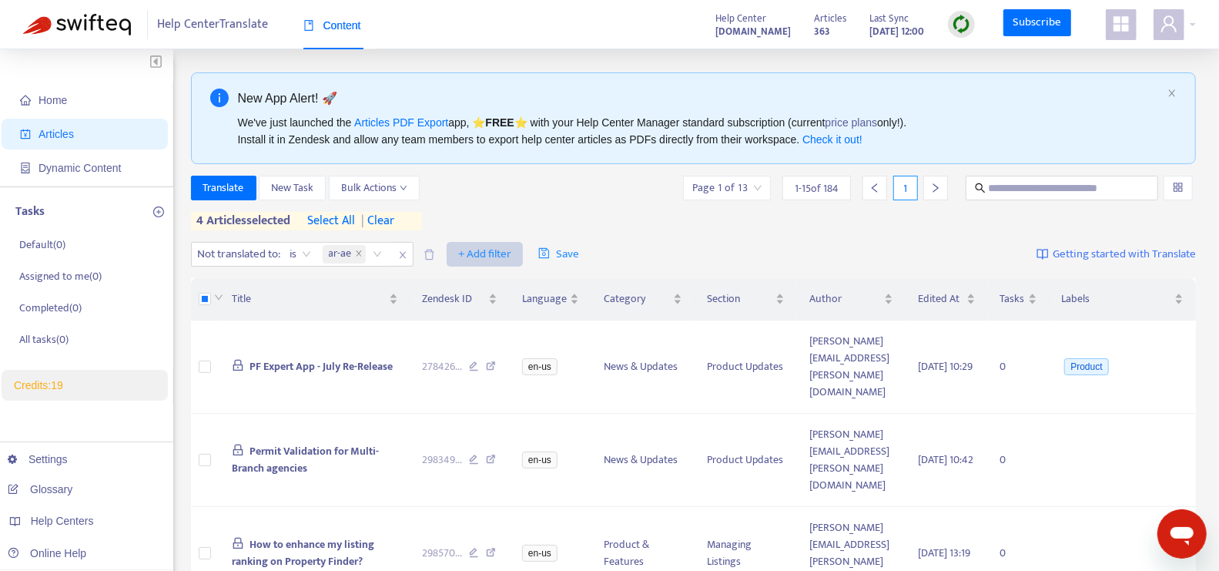
click at [498, 259] on span "+ Add filter" at bounding box center [484, 254] width 53 height 18
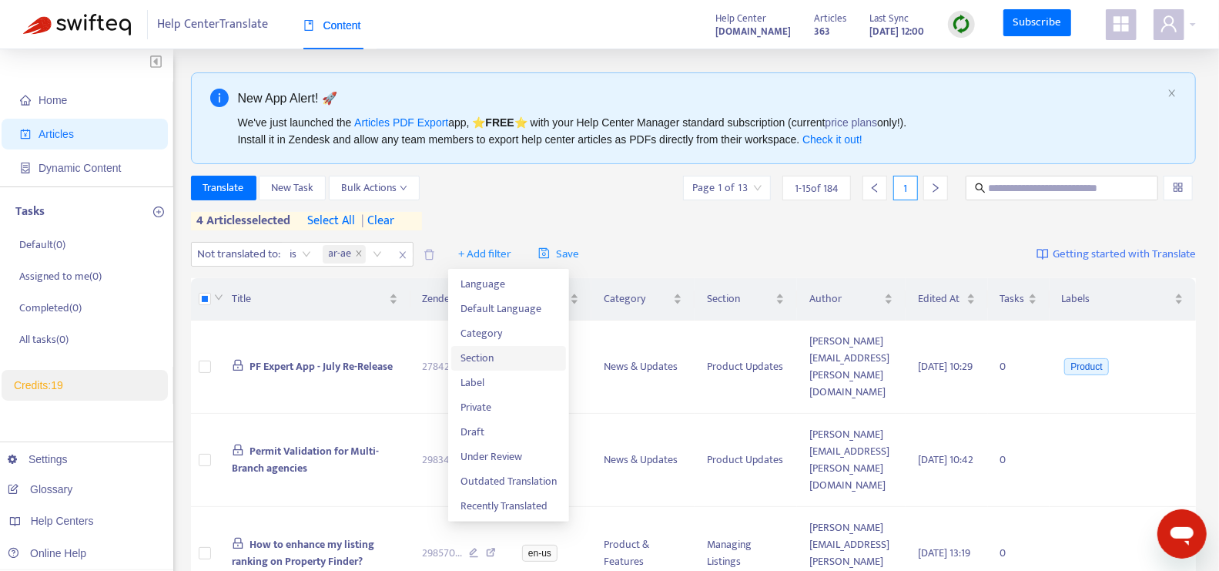
click at [509, 358] on span "Section" at bounding box center [509, 358] width 96 height 17
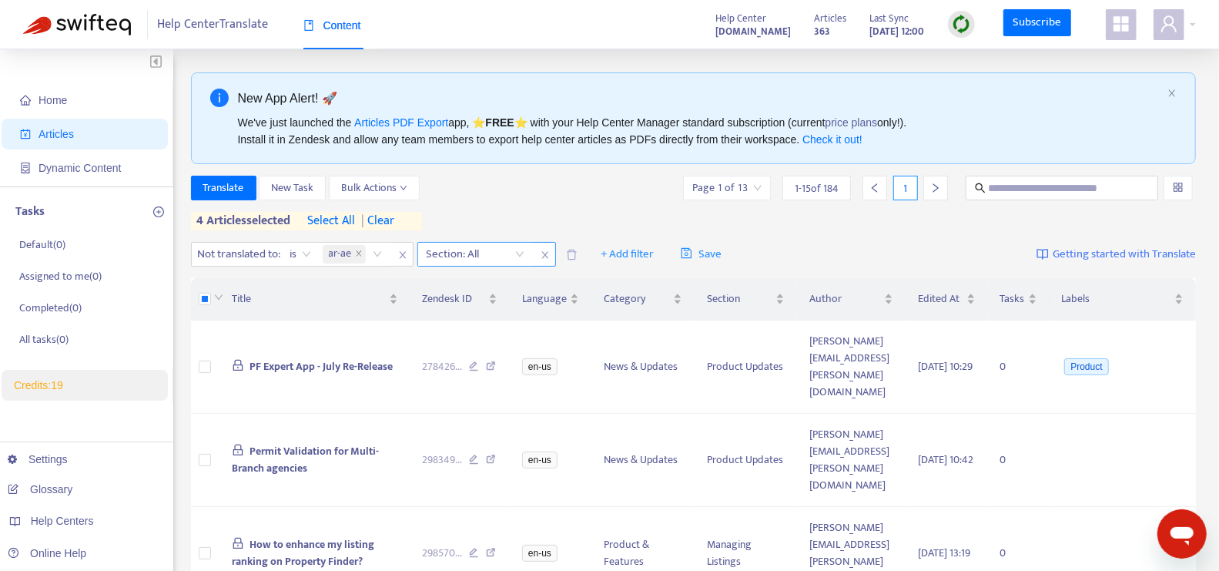
click at [521, 251] on div "Section: All" at bounding box center [475, 254] width 115 height 23
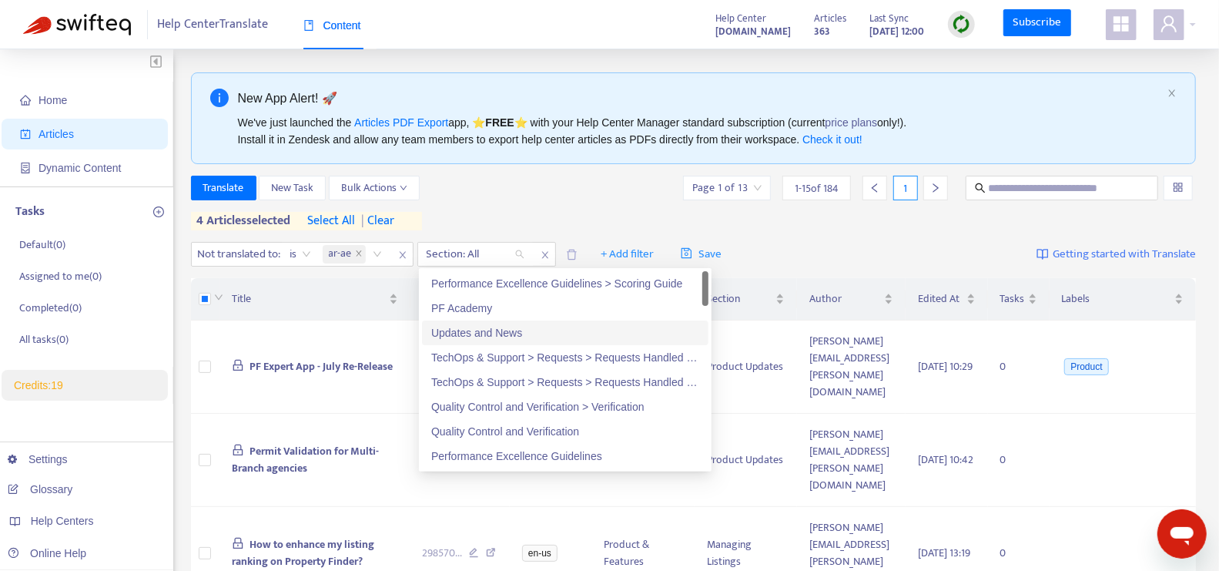
click at [526, 333] on div "Updates and News" at bounding box center [565, 332] width 268 height 17
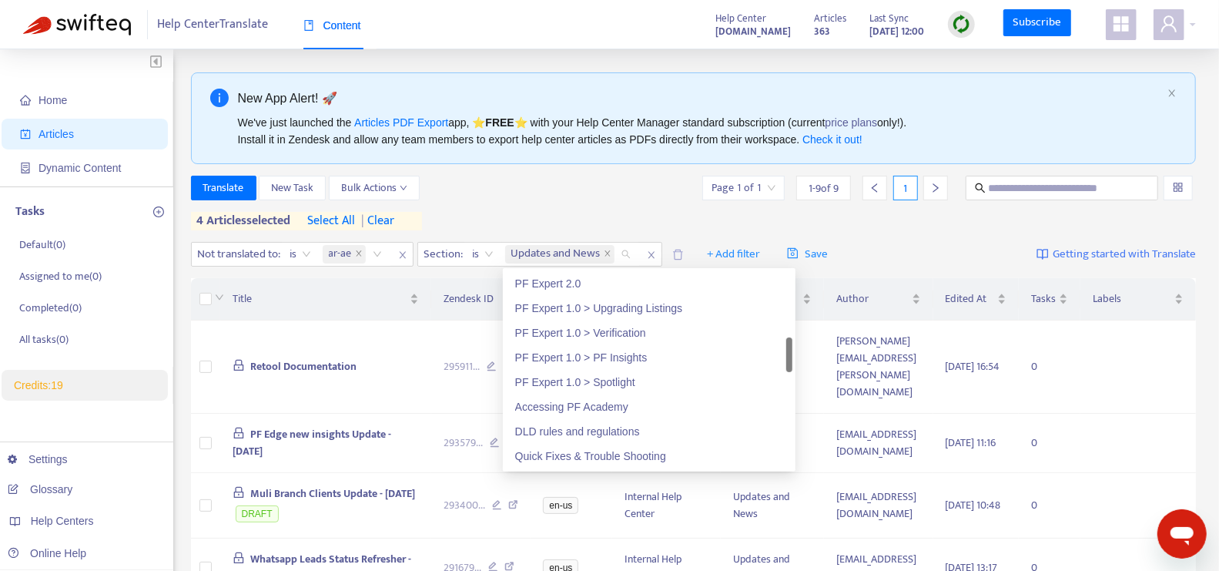
scroll to position [420, 0]
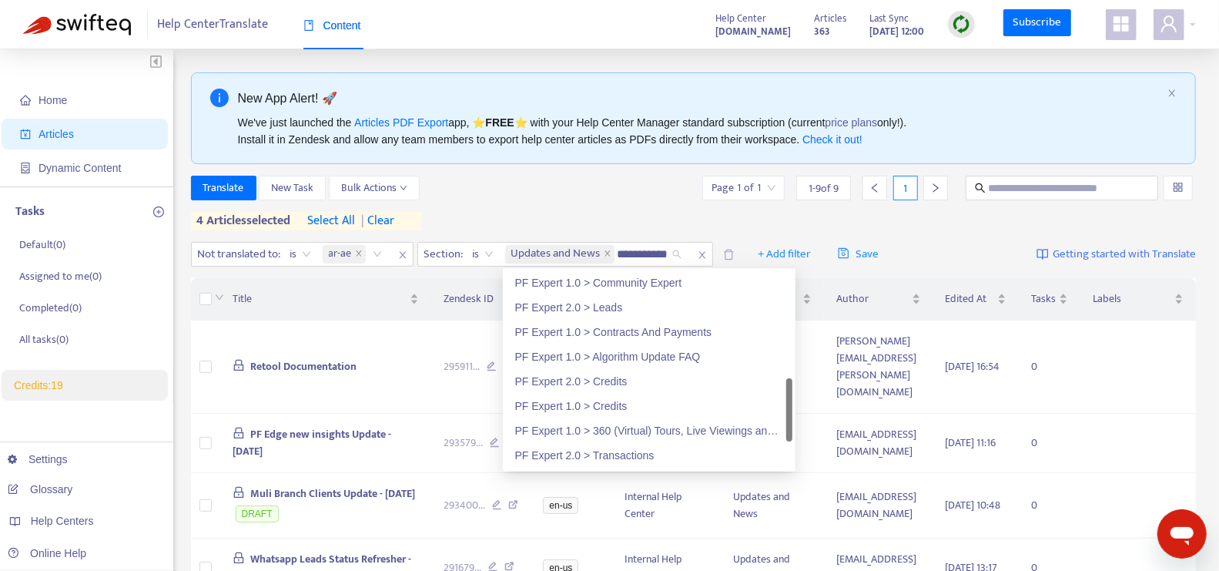
type input "**********"
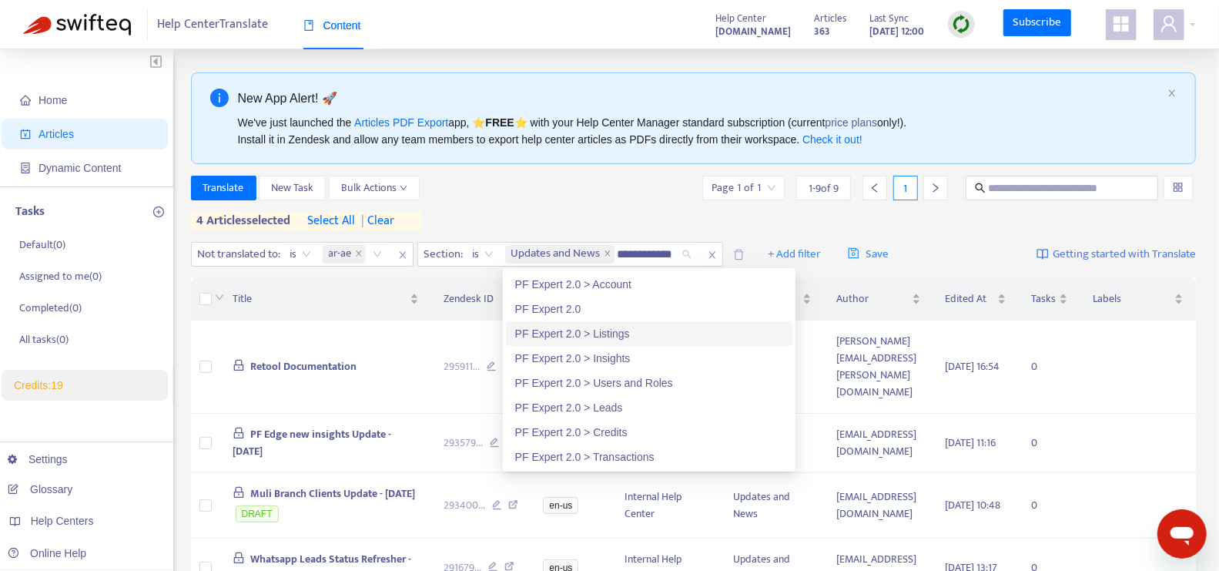
click at [612, 332] on div "PF Expert 2.0 > Listings" at bounding box center [649, 333] width 268 height 17
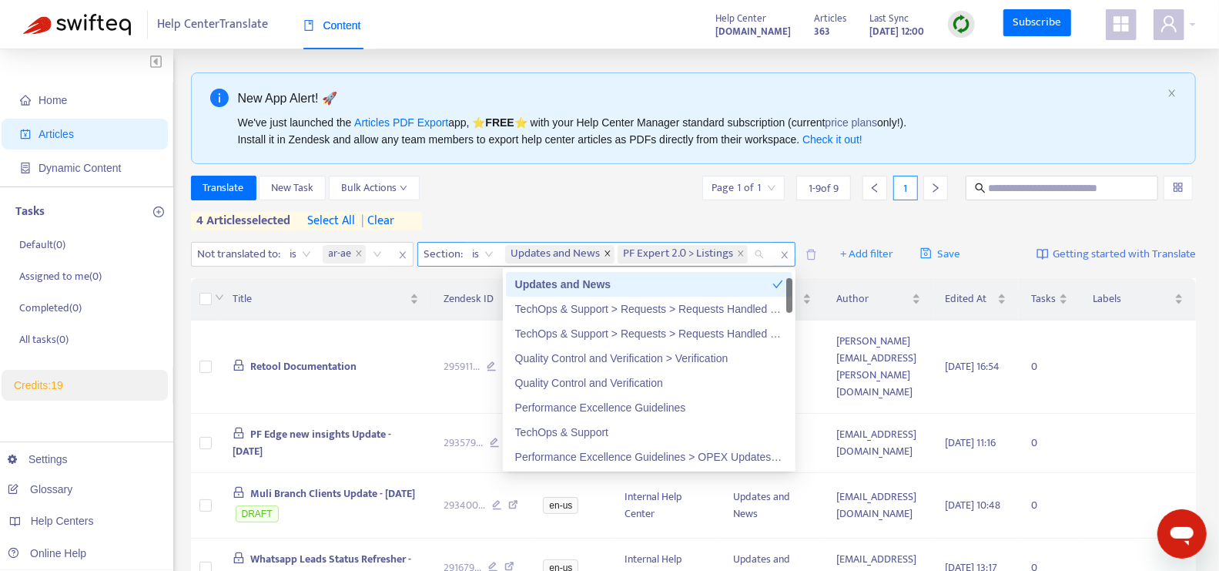
click at [609, 250] on icon "close" at bounding box center [608, 254] width 8 height 8
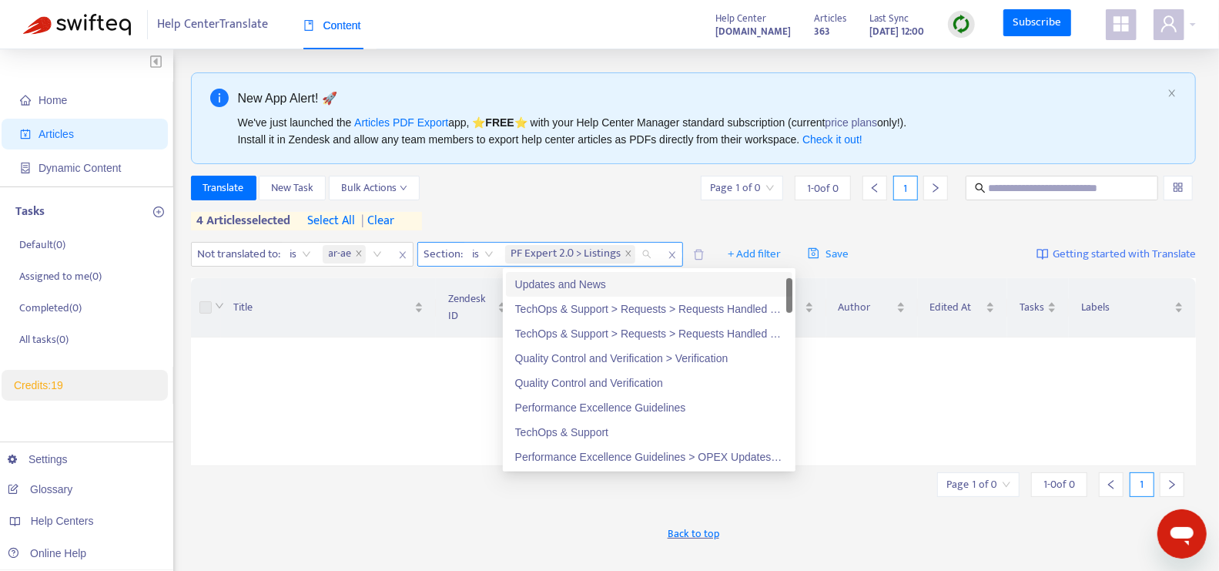
click at [624, 210] on div "Translate New Task Bulk Actions Page 1 of 0 1 - 0 of 0 1 4 articles selected se…" at bounding box center [694, 203] width 1006 height 55
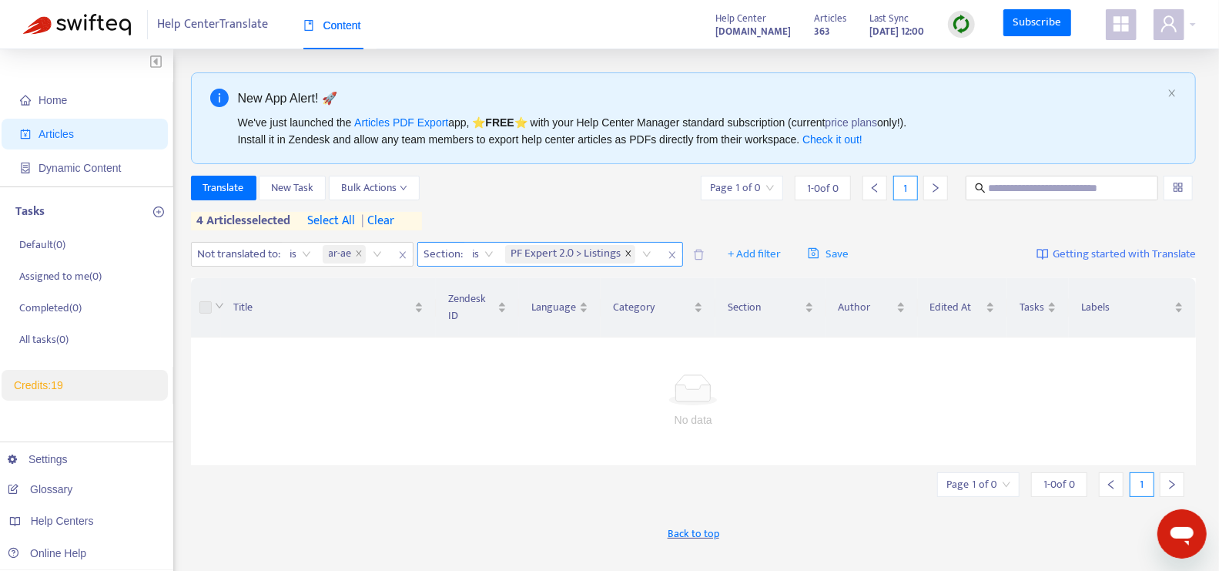
click at [631, 253] on icon "close" at bounding box center [629, 254] width 8 height 8
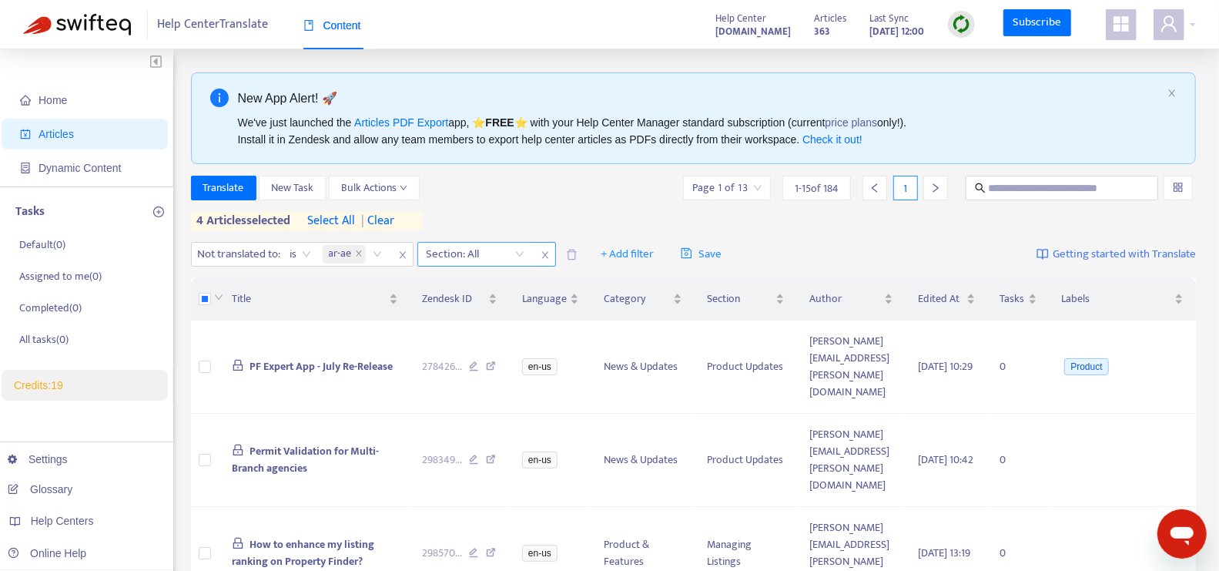
click at [521, 255] on div "Section: All" at bounding box center [475, 254] width 115 height 23
click at [548, 253] on icon "close" at bounding box center [545, 254] width 9 height 9
click at [475, 257] on span "+ Add filter" at bounding box center [484, 254] width 53 height 18
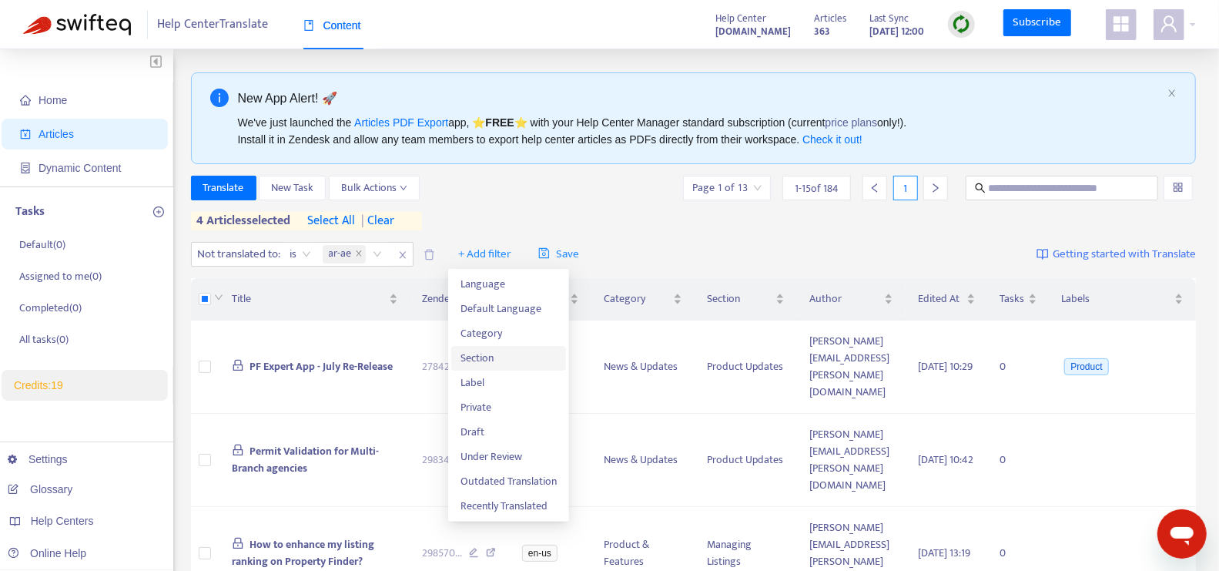
click at [492, 353] on span "Section" at bounding box center [509, 358] width 96 height 17
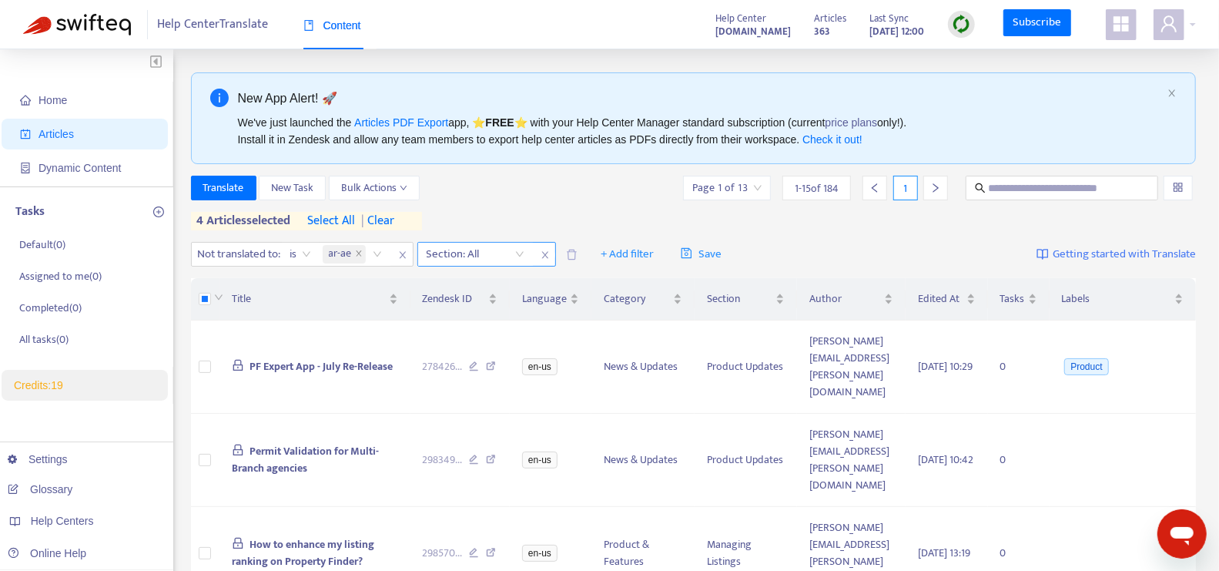
click at [495, 251] on div at bounding box center [467, 254] width 93 height 18
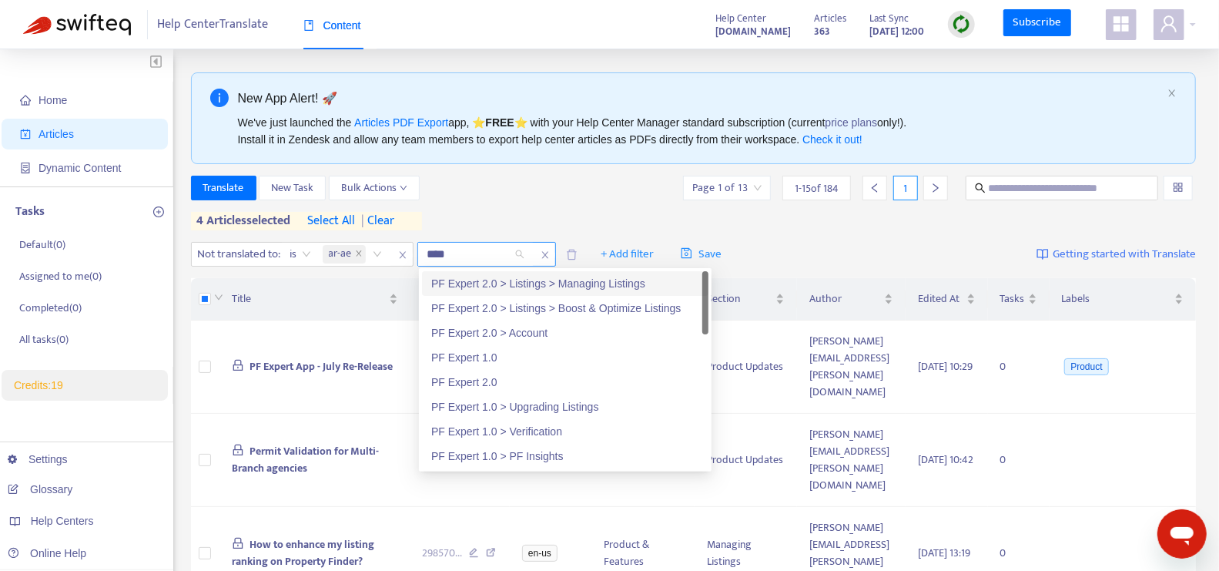
type input "*****"
click at [505, 377] on div "PF Expert 2.0" at bounding box center [565, 382] width 268 height 17
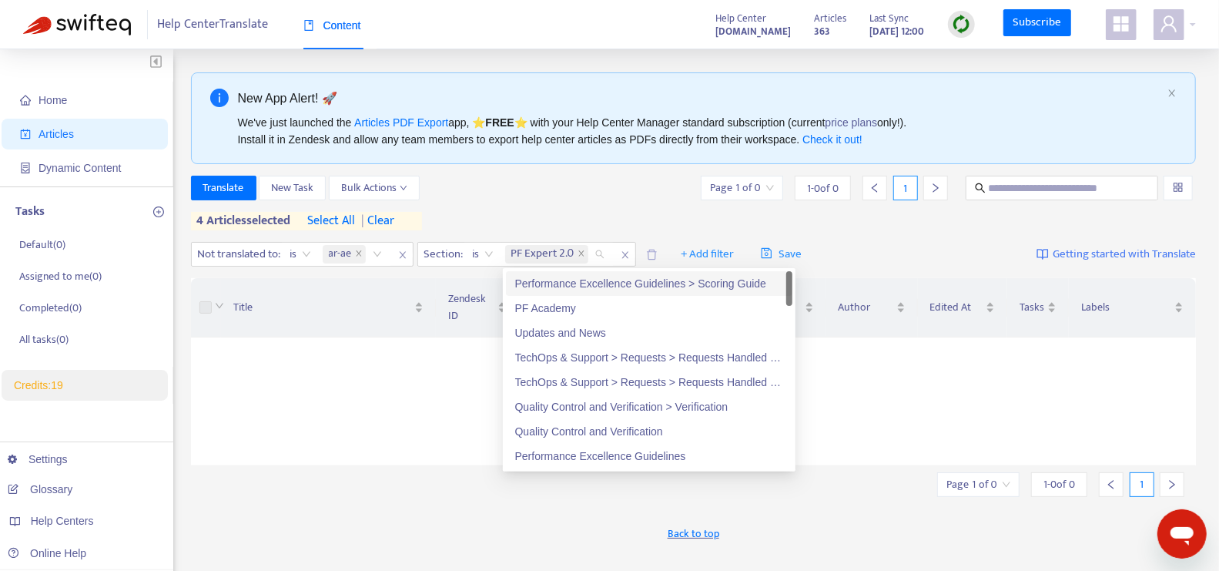
click at [555, 208] on div "Translate New Task Bulk Actions Page 1 of 0 1 - 0 of 0 1 4 articles selected se…" at bounding box center [694, 203] width 1006 height 55
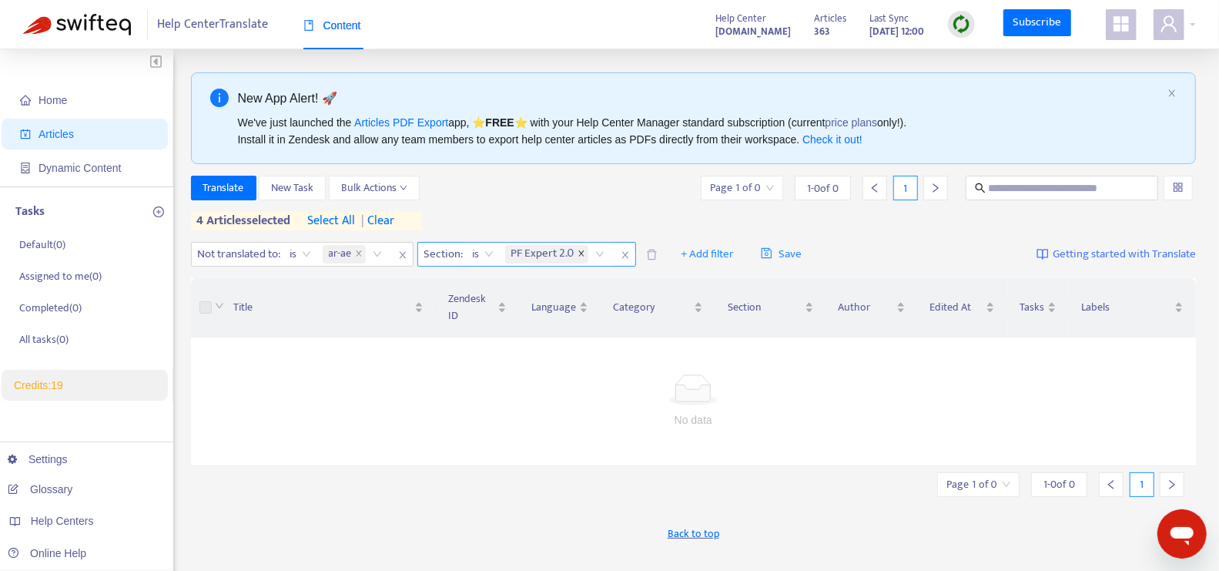
click at [582, 252] on icon "close" at bounding box center [582, 254] width 8 height 8
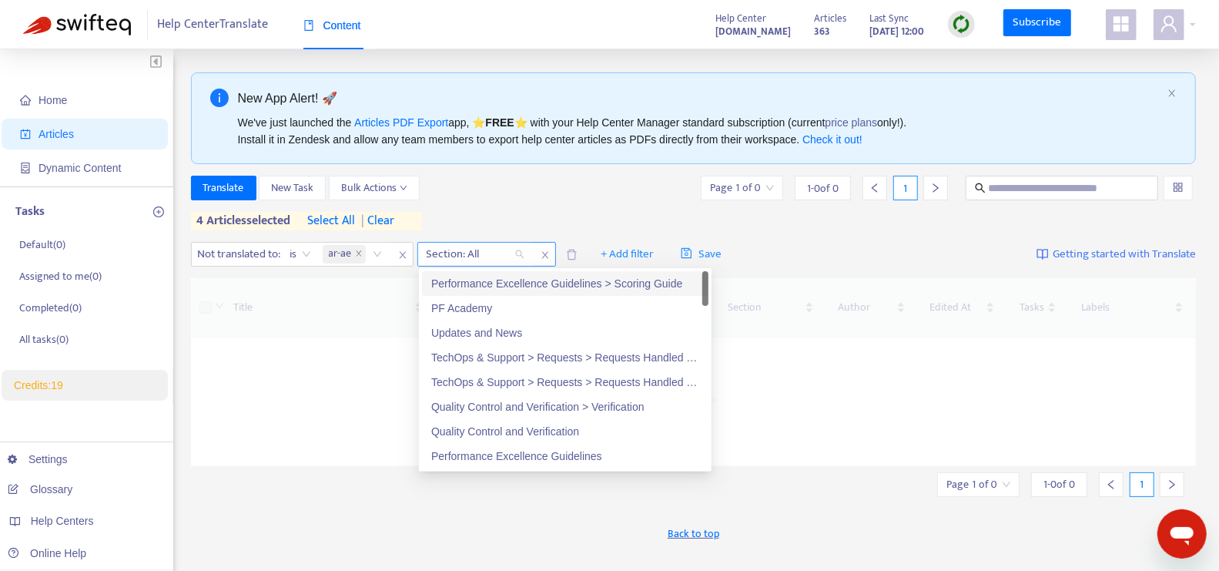
click at [479, 256] on div at bounding box center [467, 254] width 93 height 18
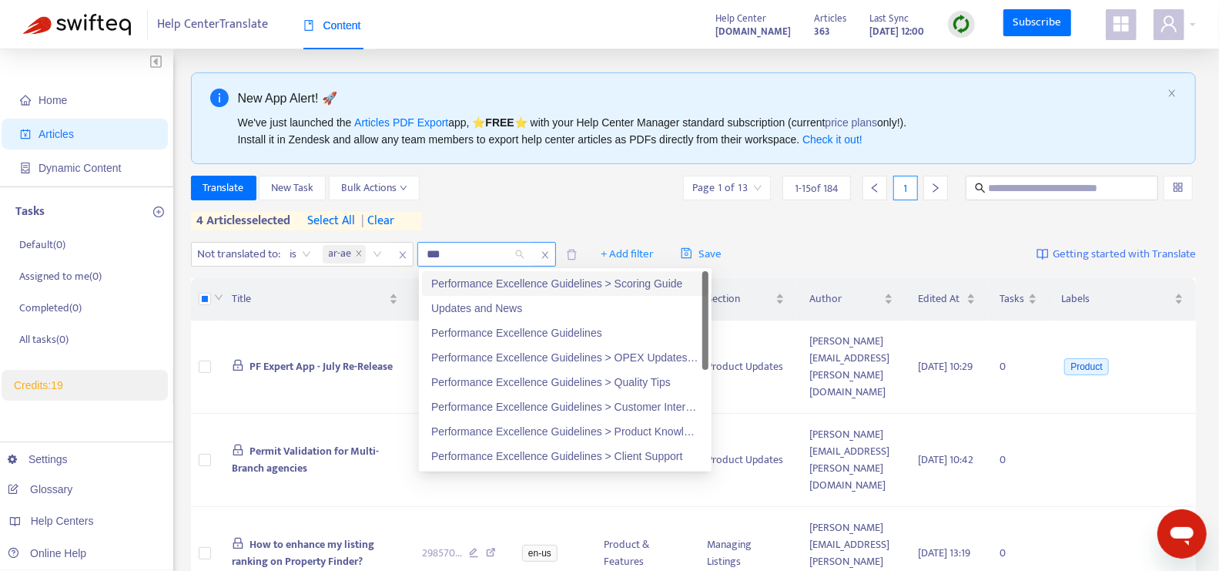
type input "****"
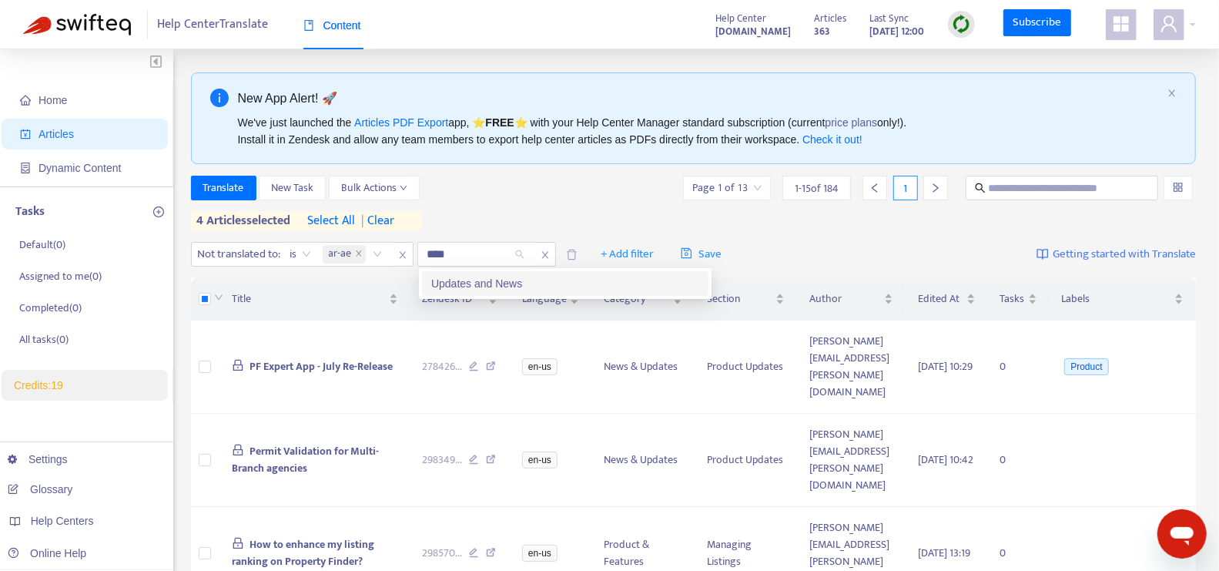
click at [484, 281] on div "Updates and News" at bounding box center [565, 283] width 268 height 17
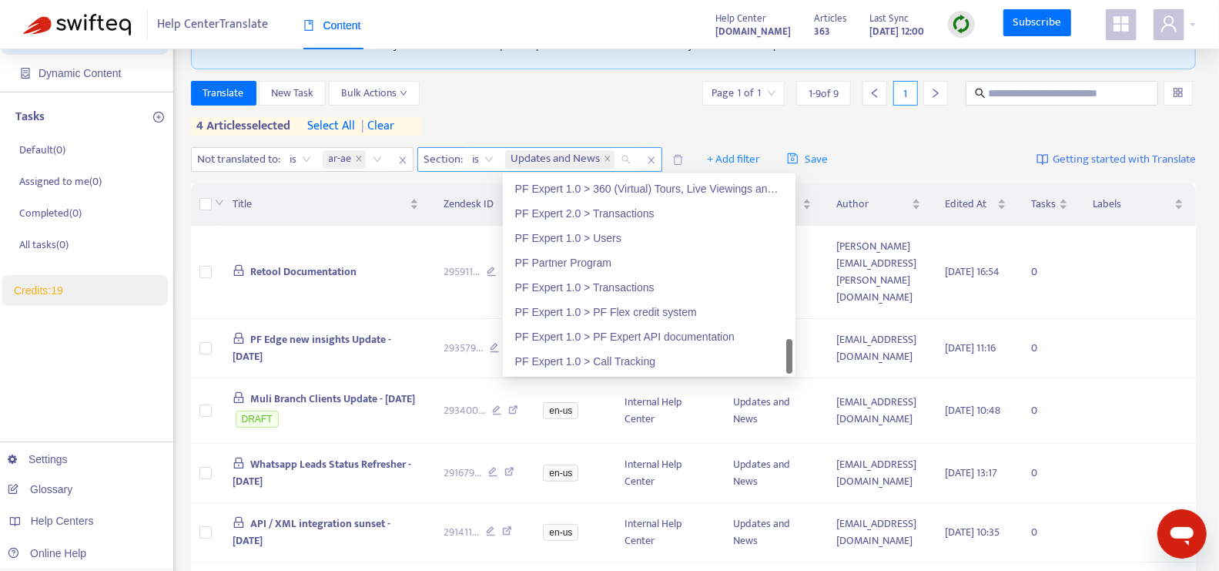
scroll to position [0, 0]
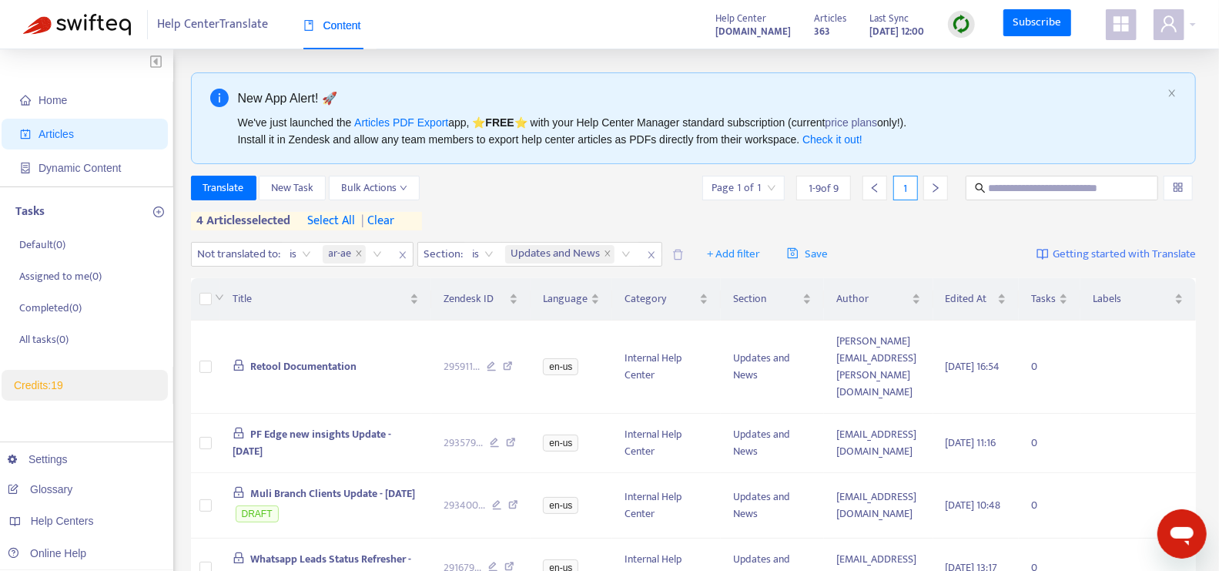
click at [517, 208] on div "Translate New Task Bulk Actions Page 1 of 1 1 - 9 of 9 1 4 articles selected se…" at bounding box center [694, 203] width 1006 height 55
click at [725, 248] on span "+ Add filter" at bounding box center [733, 254] width 53 height 18
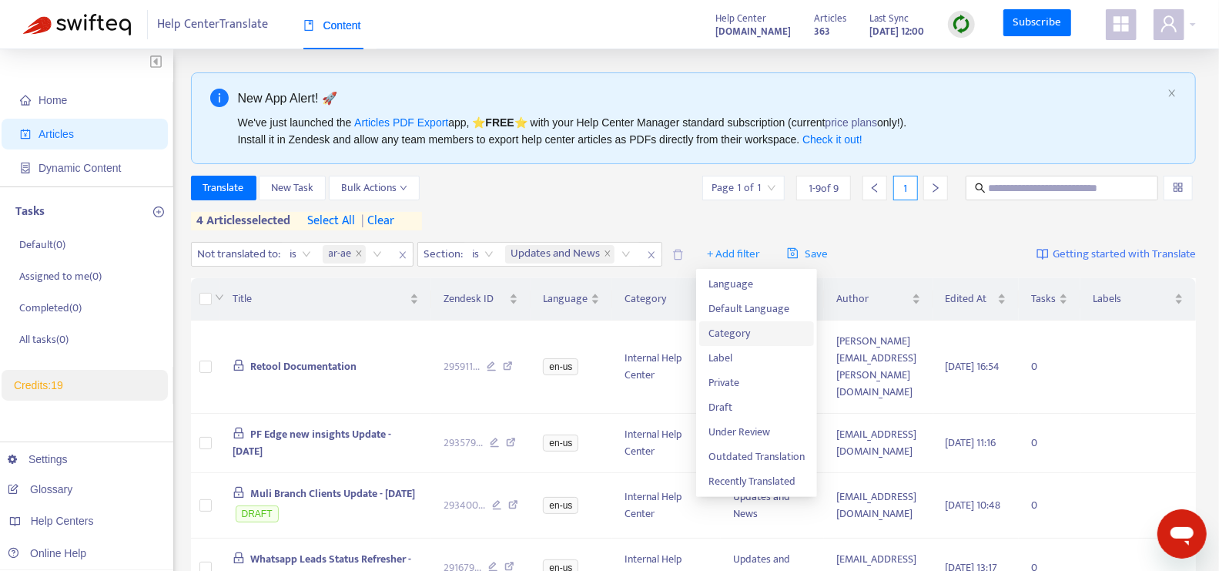
click at [733, 327] on span "Category" at bounding box center [757, 333] width 96 height 17
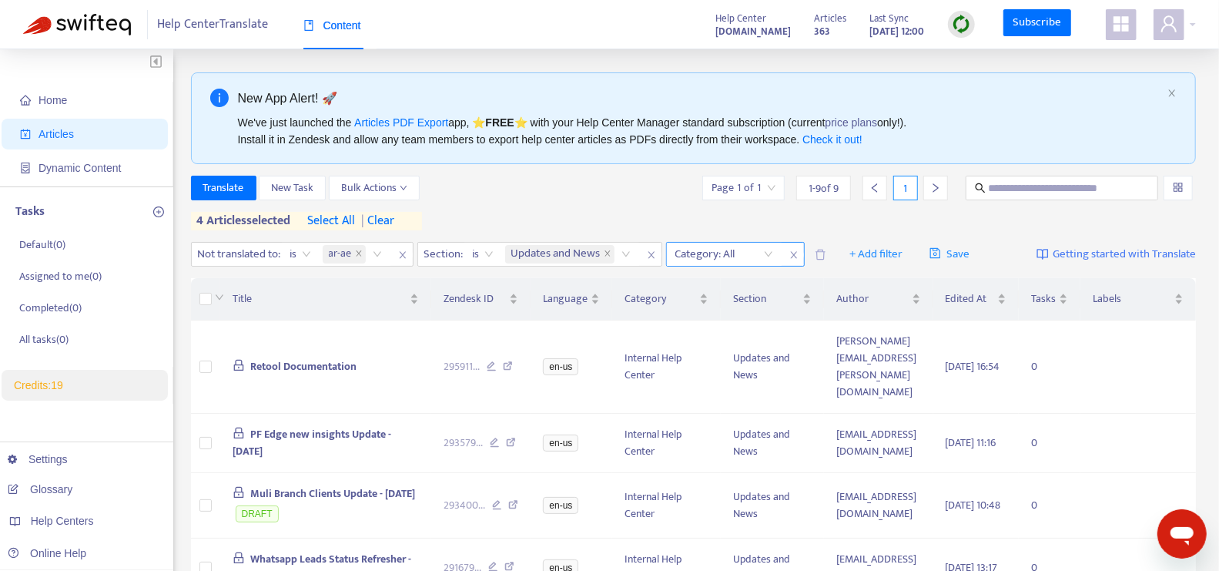
click at [748, 257] on div at bounding box center [716, 254] width 93 height 18
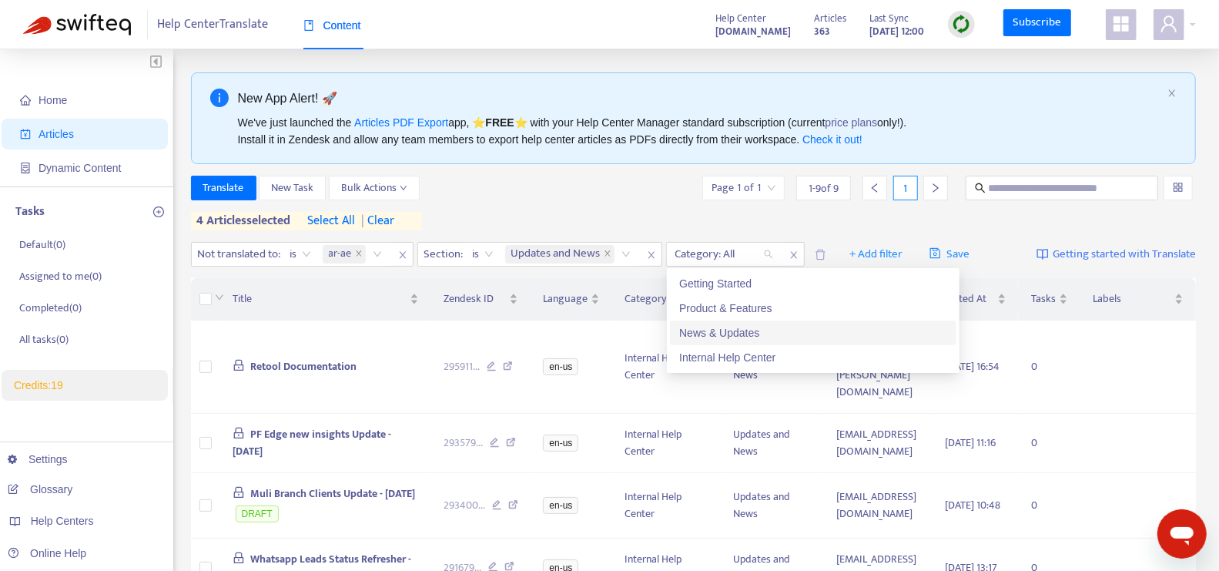
click at [756, 327] on div "News & Updates" at bounding box center [813, 332] width 268 height 17
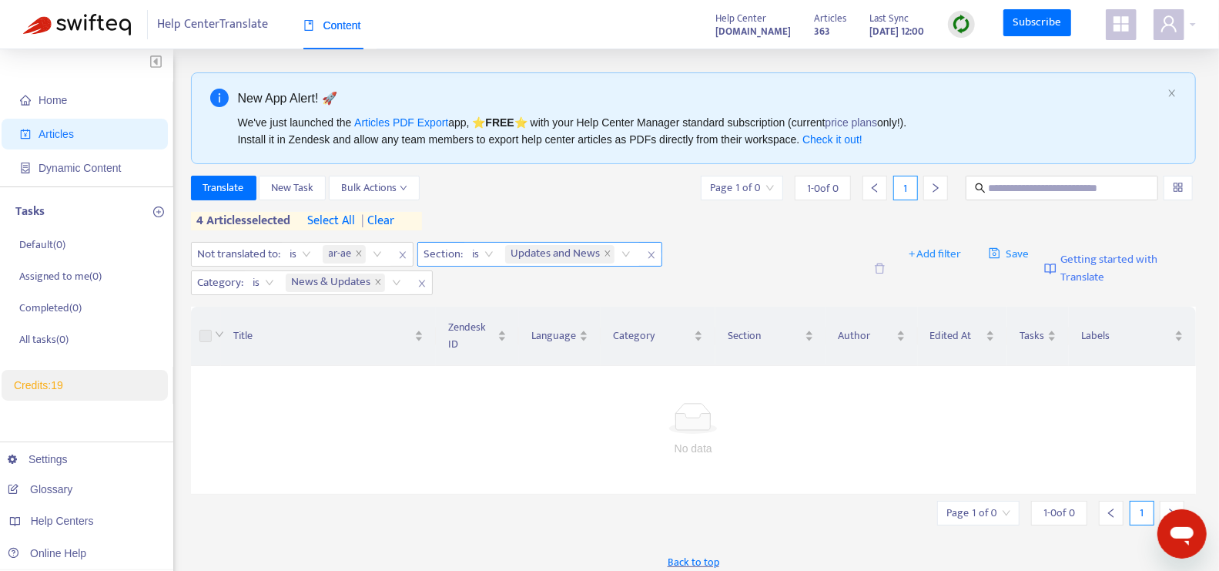
click at [646, 251] on span "close" at bounding box center [652, 255] width 20 height 18
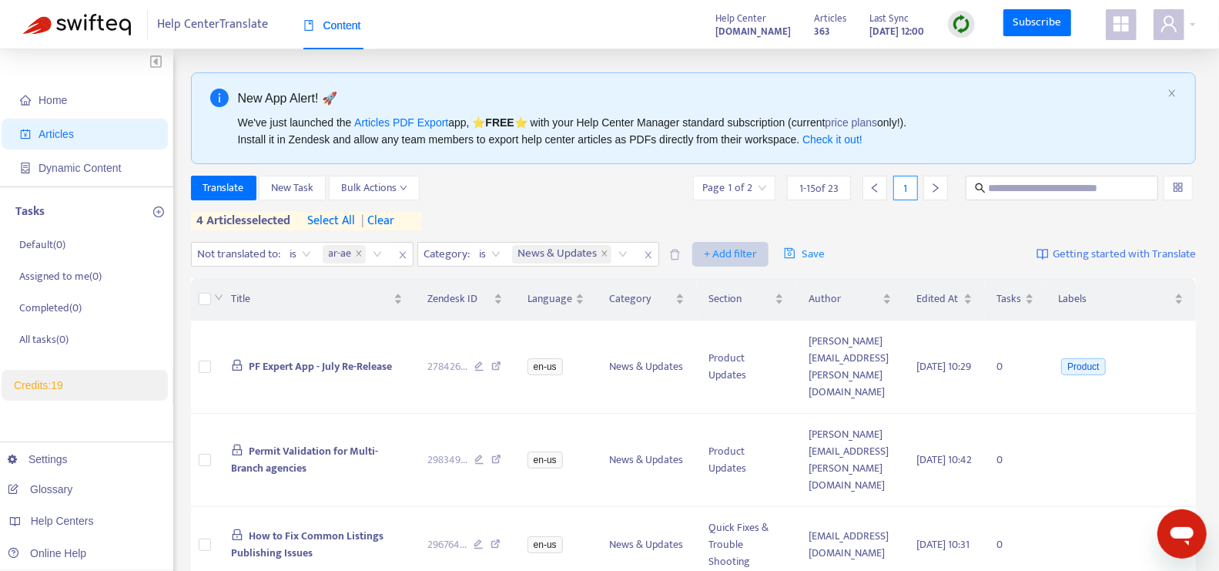
click at [733, 256] on span "+ Add filter" at bounding box center [730, 254] width 53 height 18
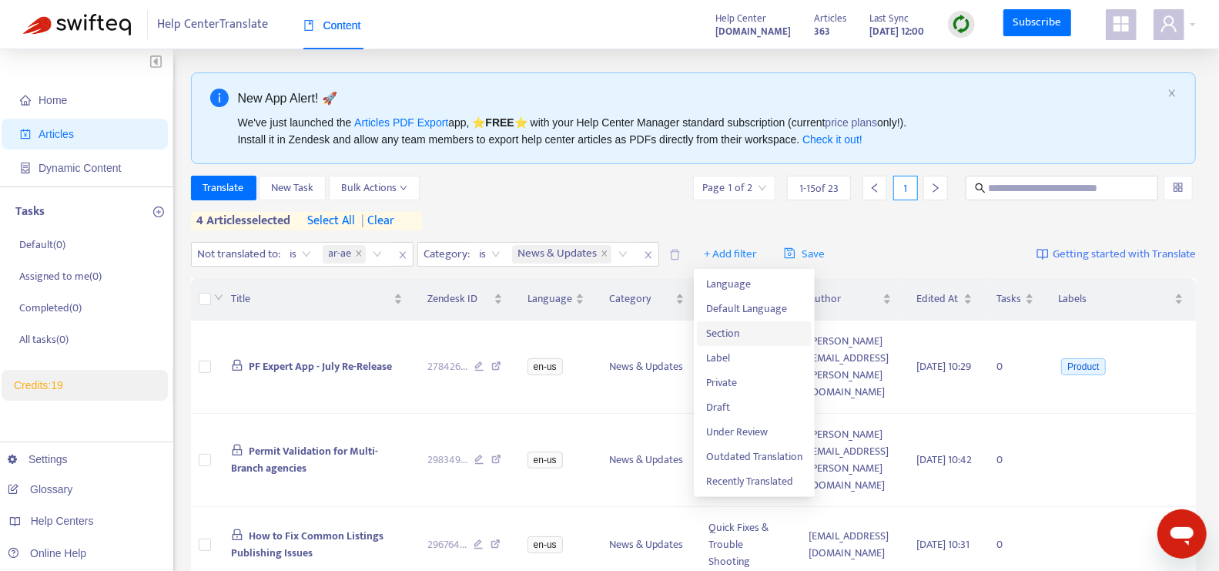
click at [742, 341] on span "Section" at bounding box center [754, 333] width 96 height 17
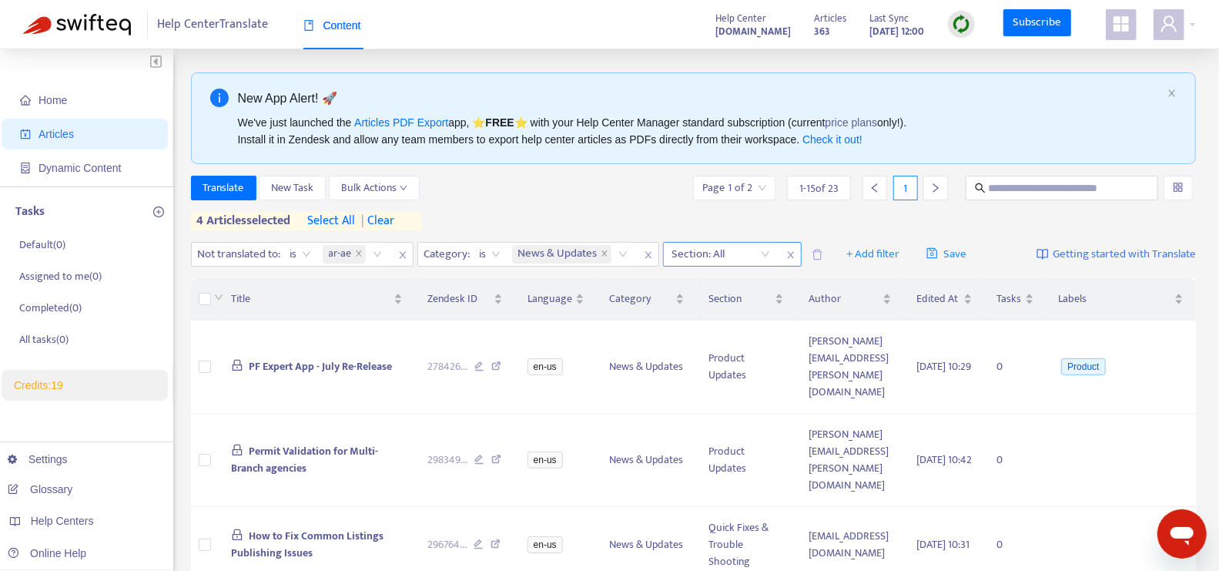
click at [770, 255] on div "Section: All" at bounding box center [721, 254] width 115 height 23
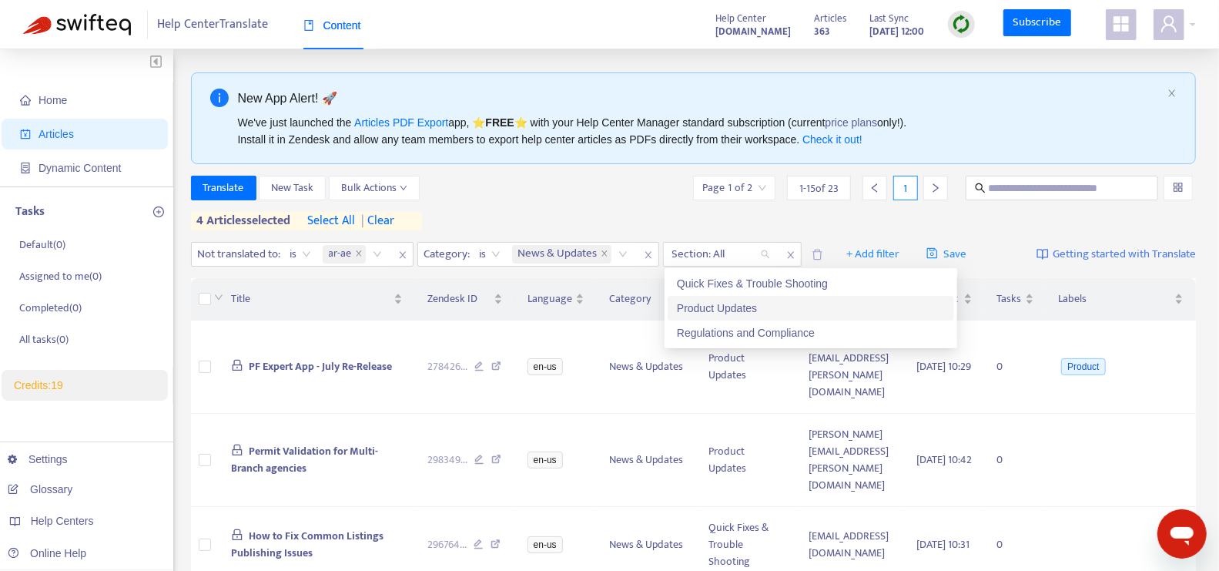
click at [752, 301] on div "Product Updates" at bounding box center [811, 308] width 268 height 17
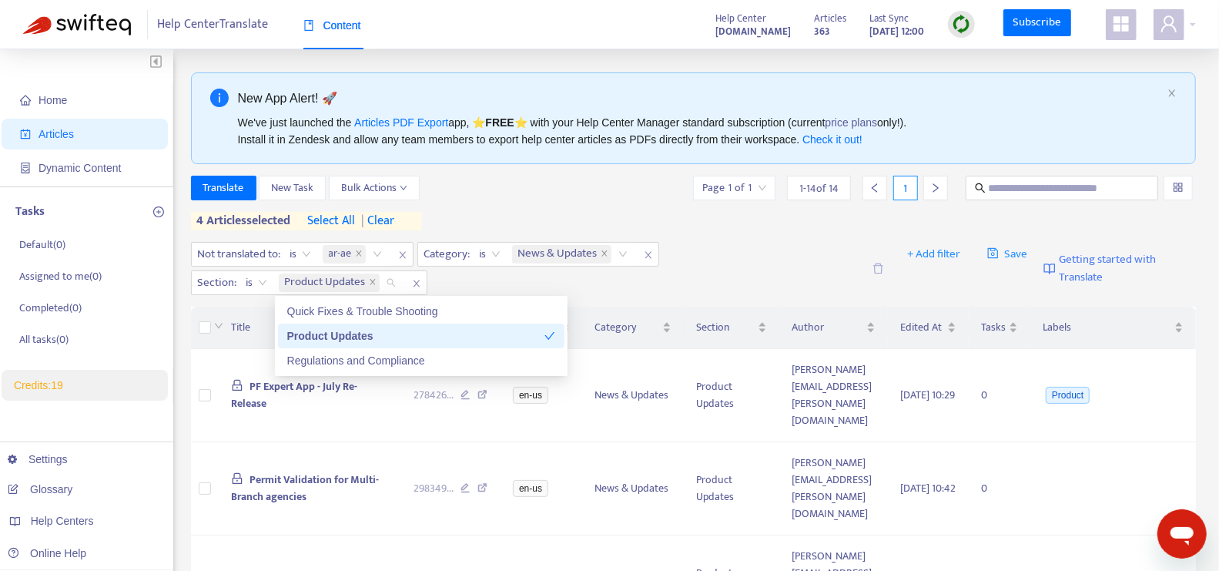
click at [566, 199] on div "Translate New Task Bulk Actions Page 1 of 1 1 - 14 of 14 1" at bounding box center [694, 188] width 1006 height 25
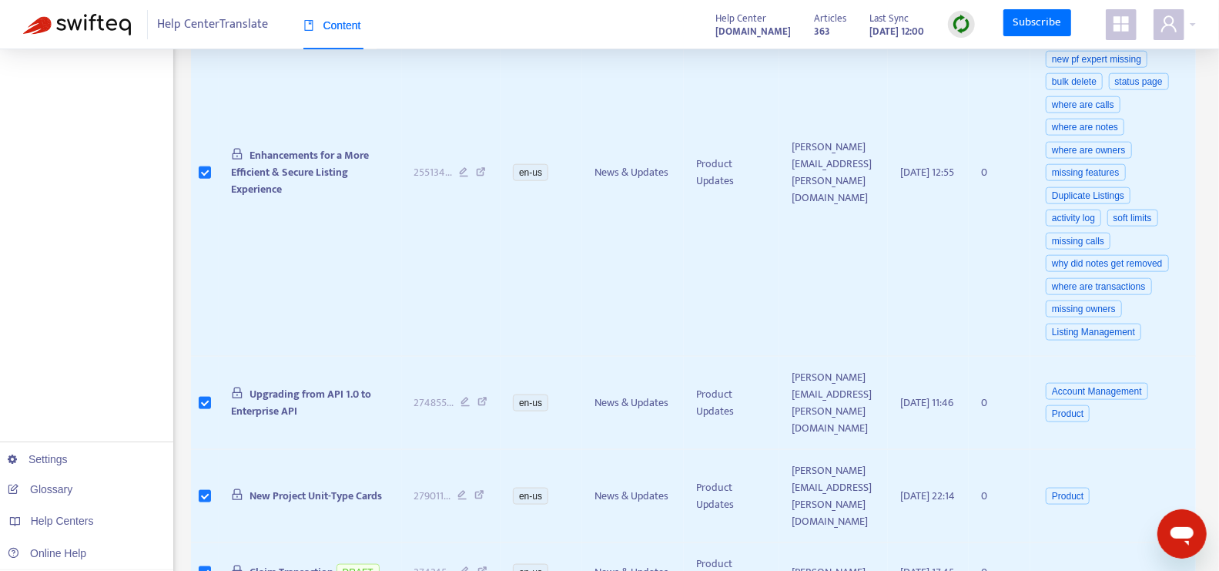
scroll to position [1072, 0]
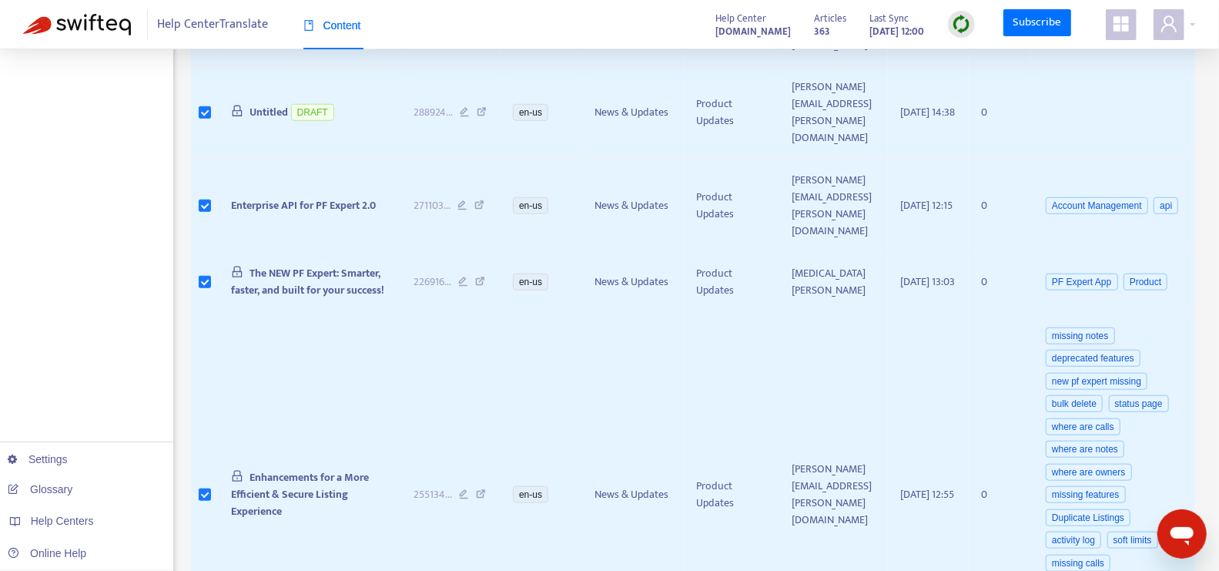
scroll to position [746, 0]
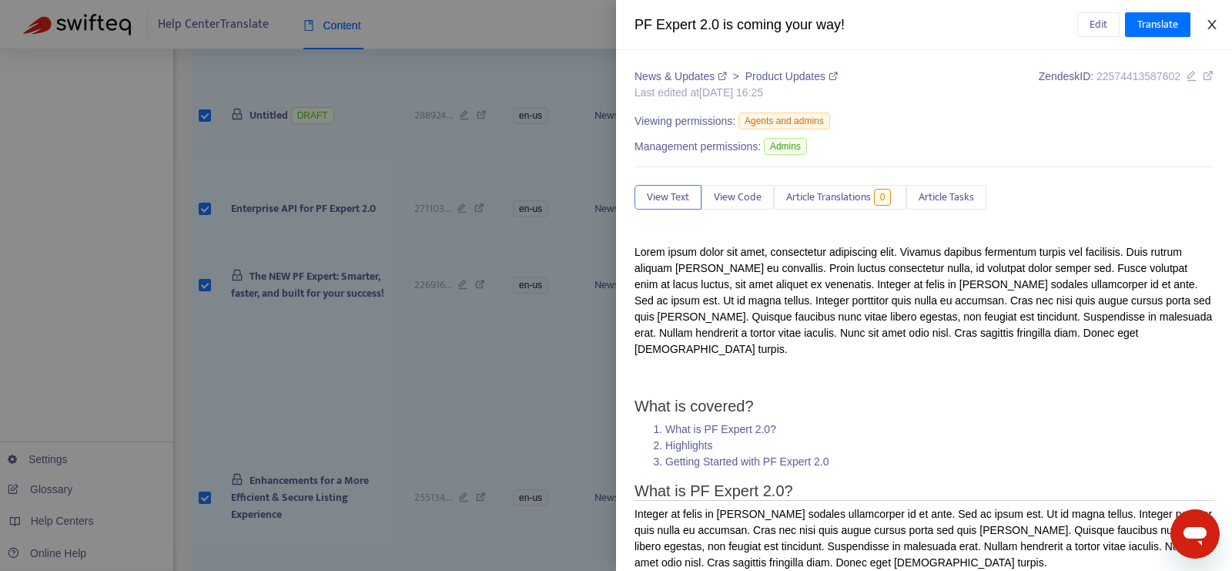
drag, startPoint x: 1212, startPoint y: 23, endPoint x: 1167, endPoint y: 23, distance: 45.4
click at [1212, 23] on icon "close" at bounding box center [1212, 24] width 8 height 9
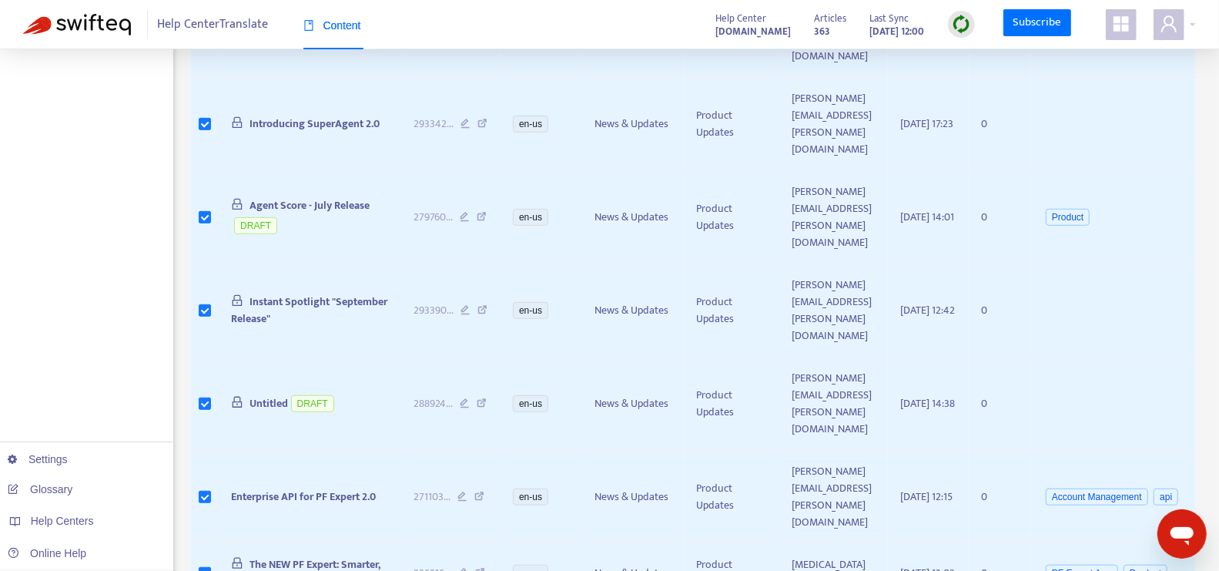
scroll to position [382, 0]
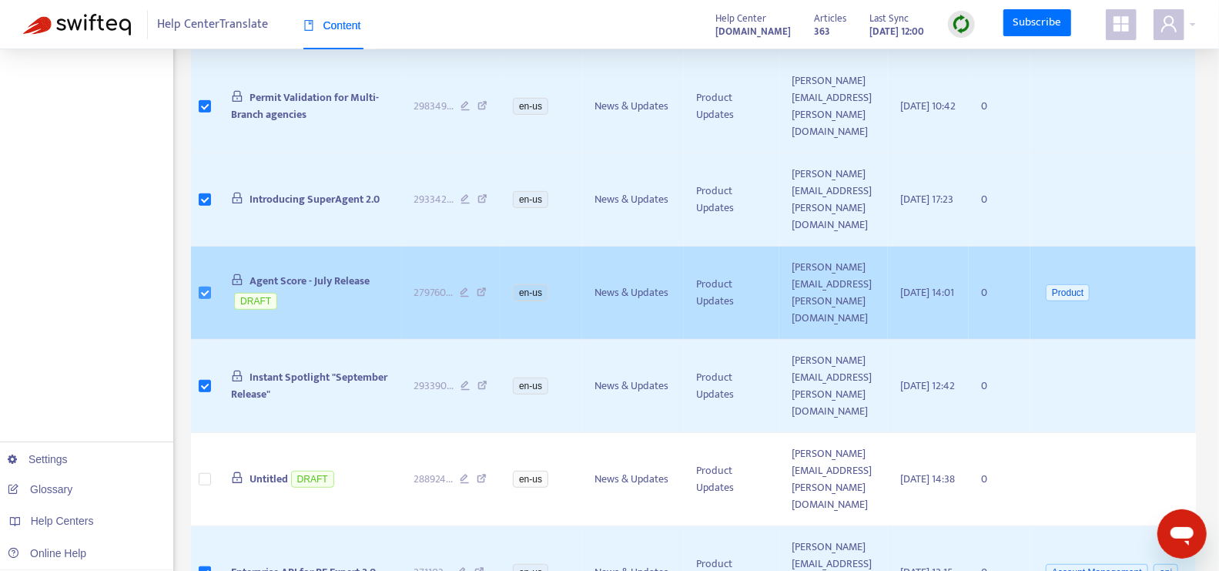
click at [205, 284] on label at bounding box center [205, 292] width 12 height 17
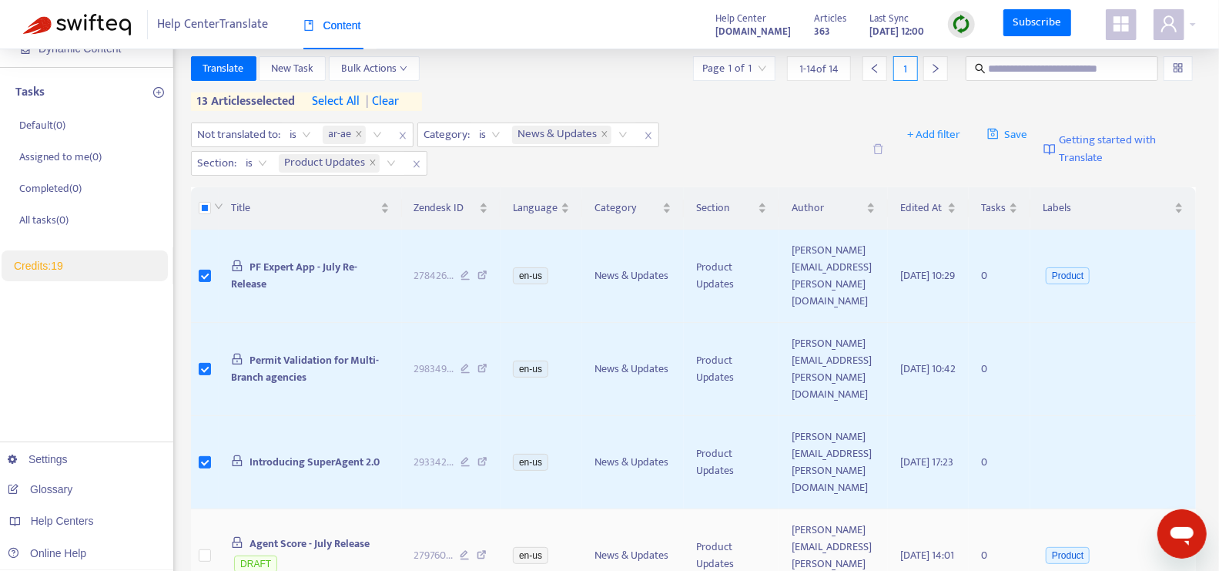
scroll to position [24, 0]
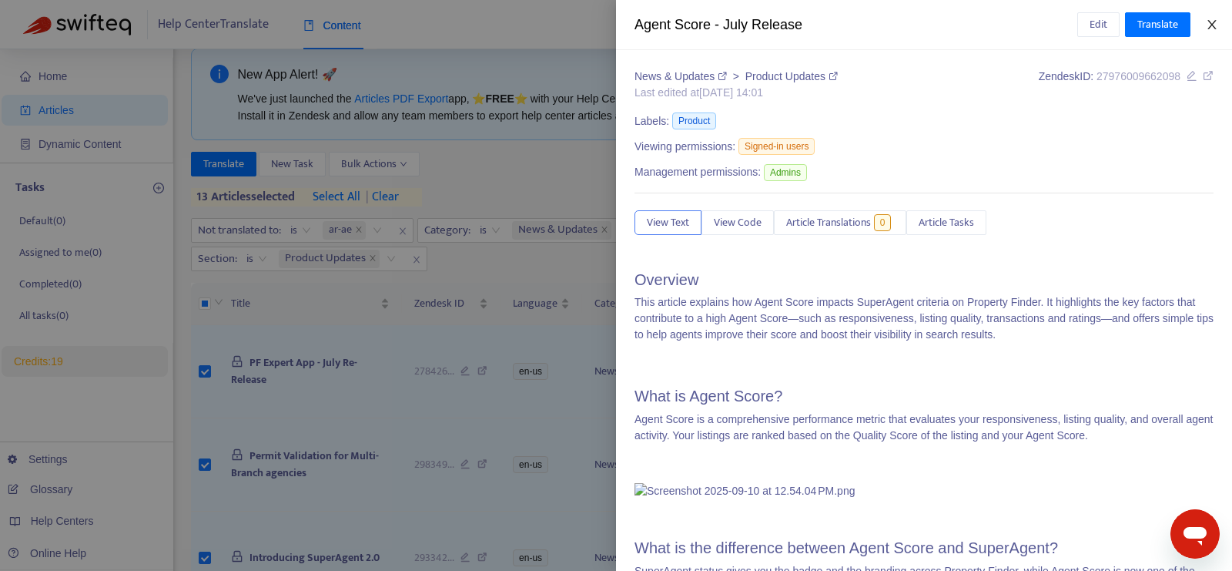
click at [1219, 22] on button "Close" at bounding box center [1213, 25] width 22 height 15
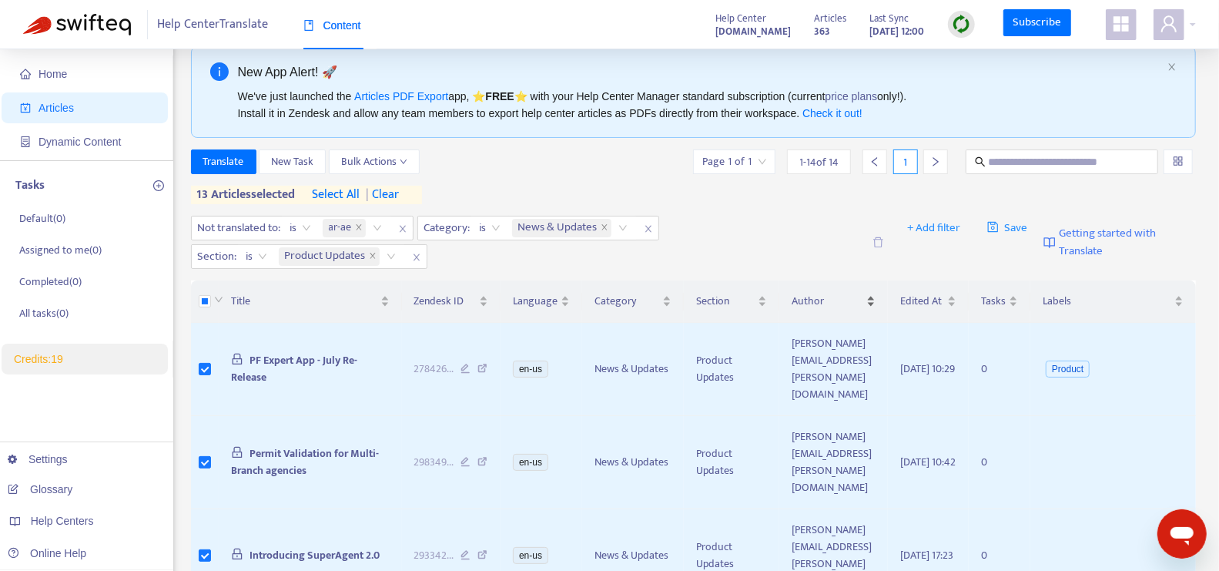
scroll to position [0, 0]
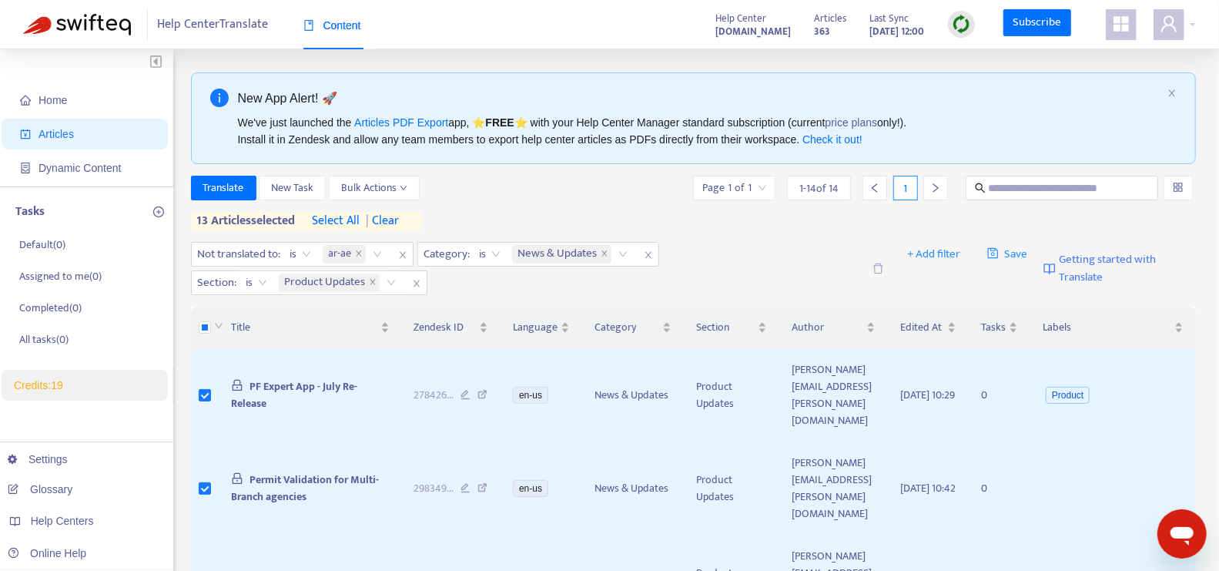
click at [202, 216] on span "13 articles selected" at bounding box center [243, 221] width 105 height 18
click at [231, 186] on span "Translate" at bounding box center [223, 187] width 41 height 17
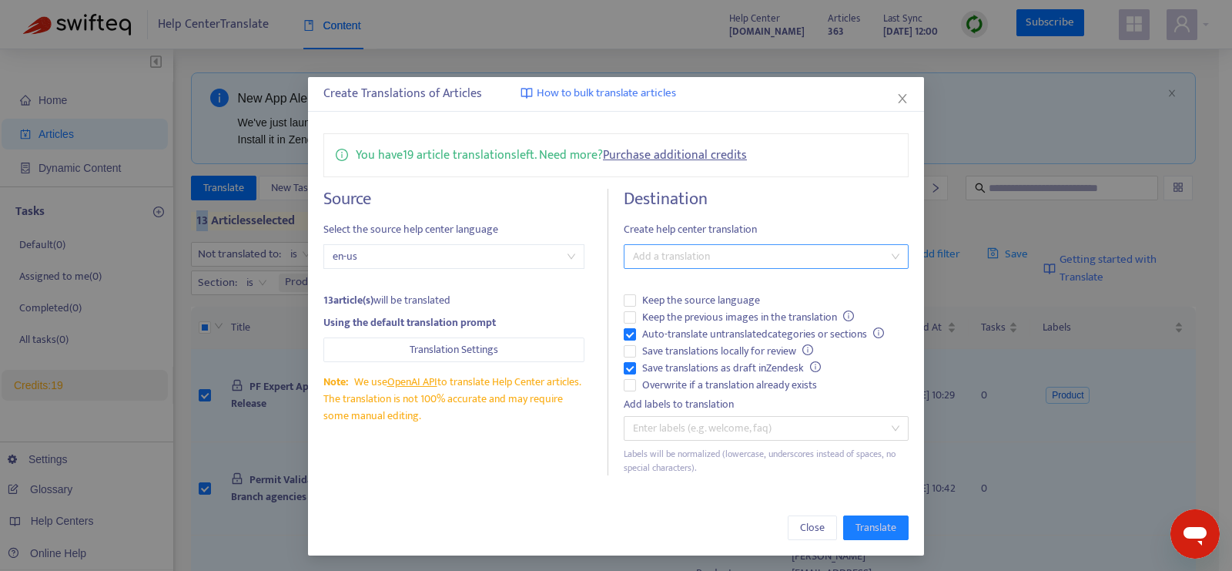
click at [663, 256] on div at bounding box center [759, 256] width 262 height 18
click at [679, 315] on div "Arabic ( ar-ae )" at bounding box center [764, 309] width 268 height 17
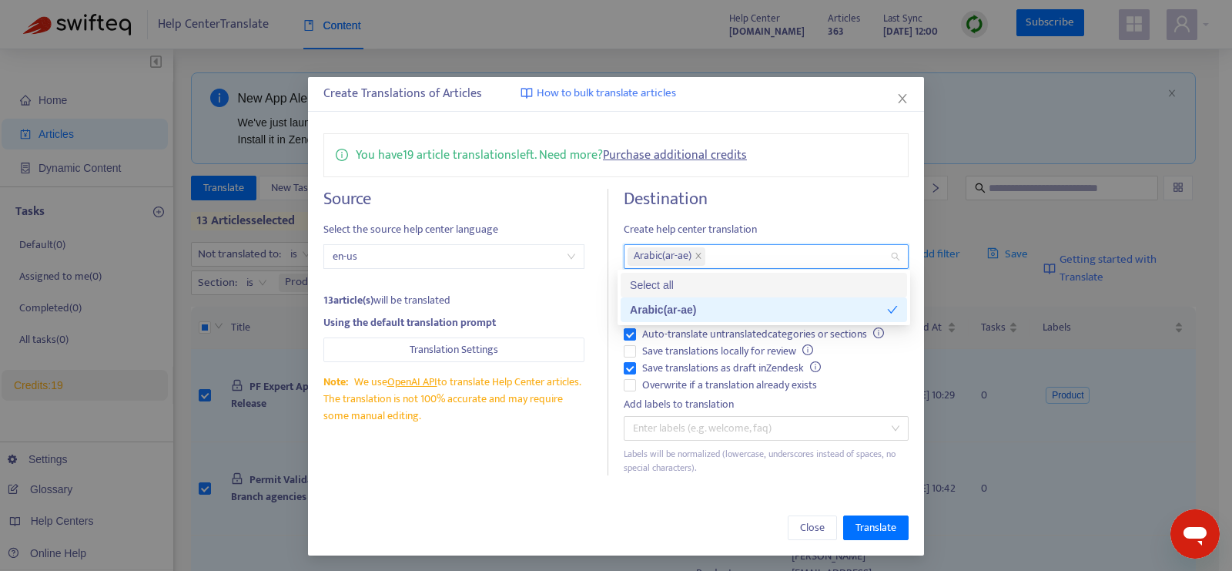
click at [773, 230] on span "Create help center translation" at bounding box center [766, 229] width 285 height 17
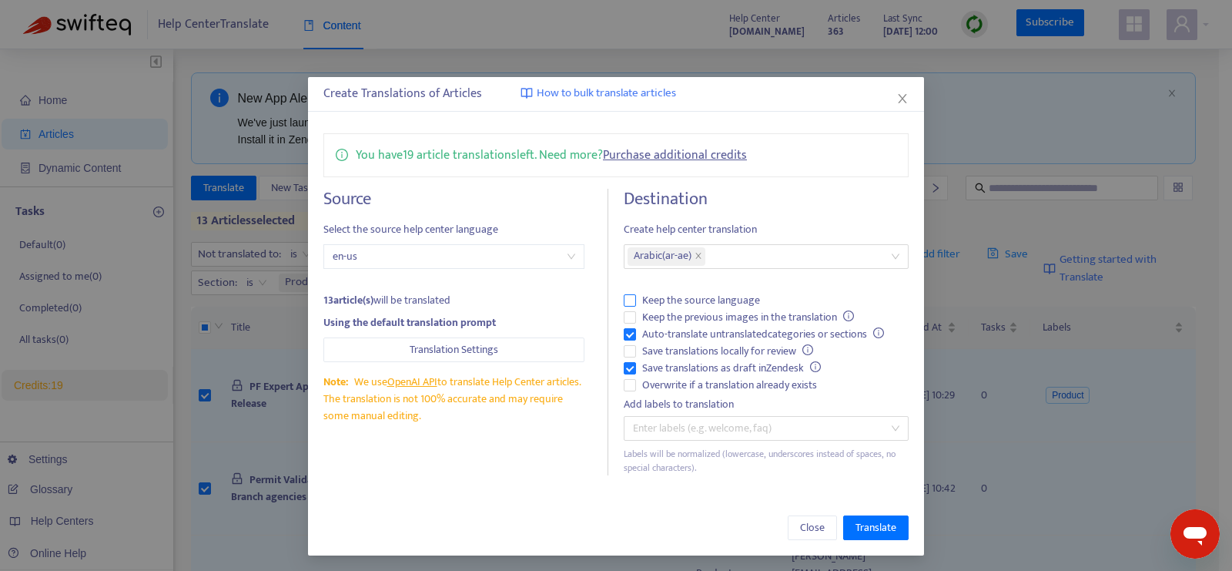
click at [719, 300] on span "Keep the source language" at bounding box center [701, 300] width 130 height 17
click at [723, 298] on span "Keep the source language" at bounding box center [701, 300] width 130 height 17
click at [735, 301] on span "Keep the source language" at bounding box center [701, 300] width 130 height 17
click at [758, 260] on div at bounding box center [759, 256] width 262 height 18
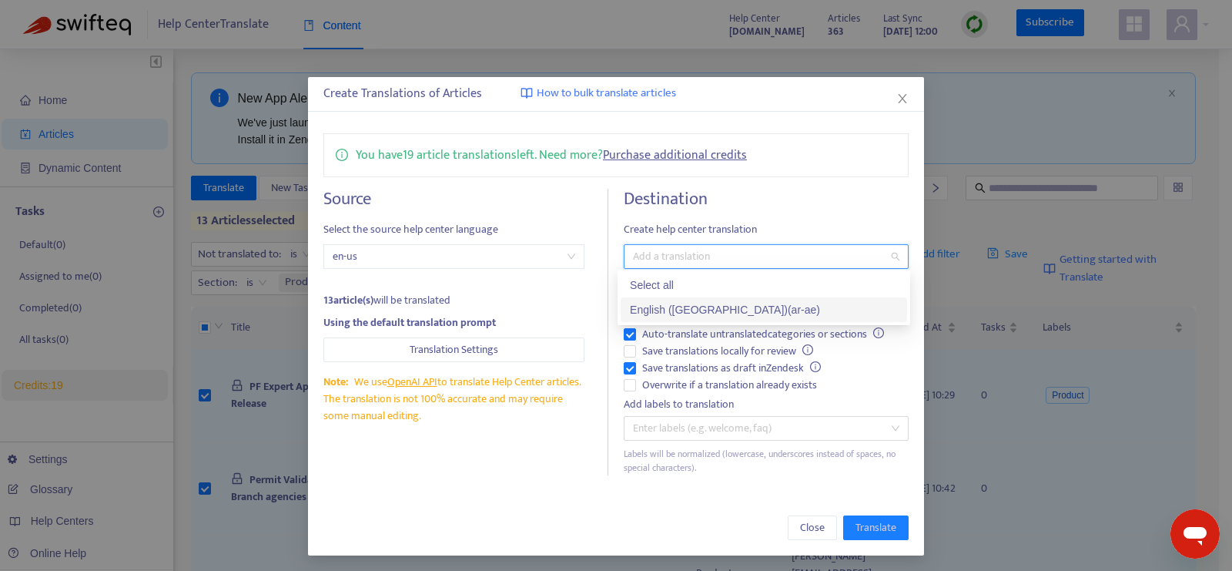
click at [748, 309] on div "English (USA) ( ar-ae )" at bounding box center [764, 309] width 268 height 17
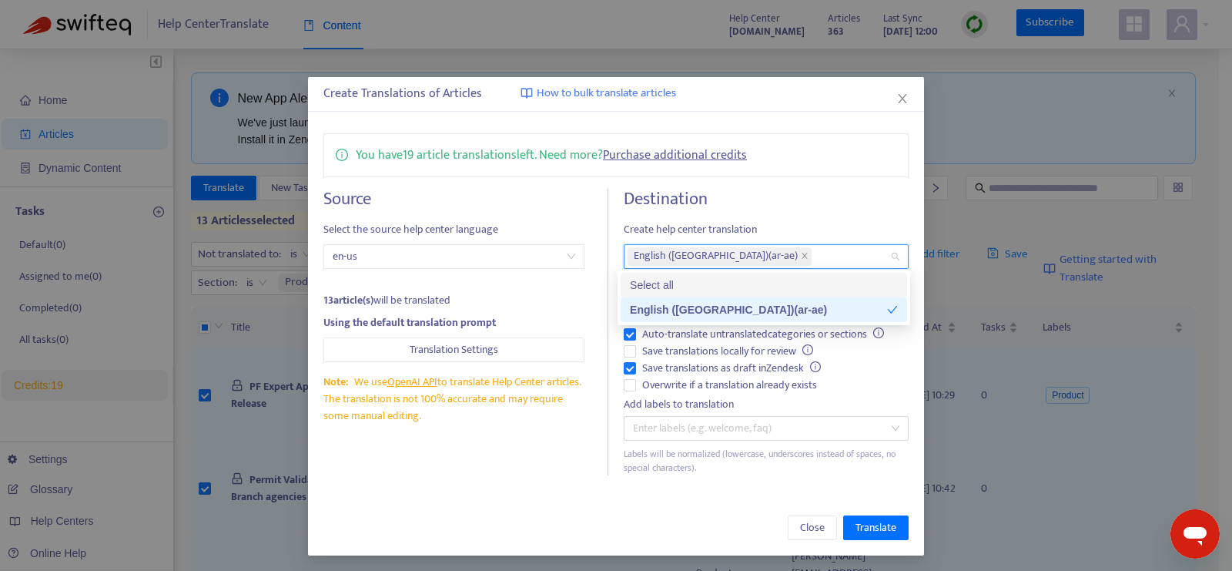
click at [803, 226] on span "Create help center translation" at bounding box center [766, 229] width 285 height 17
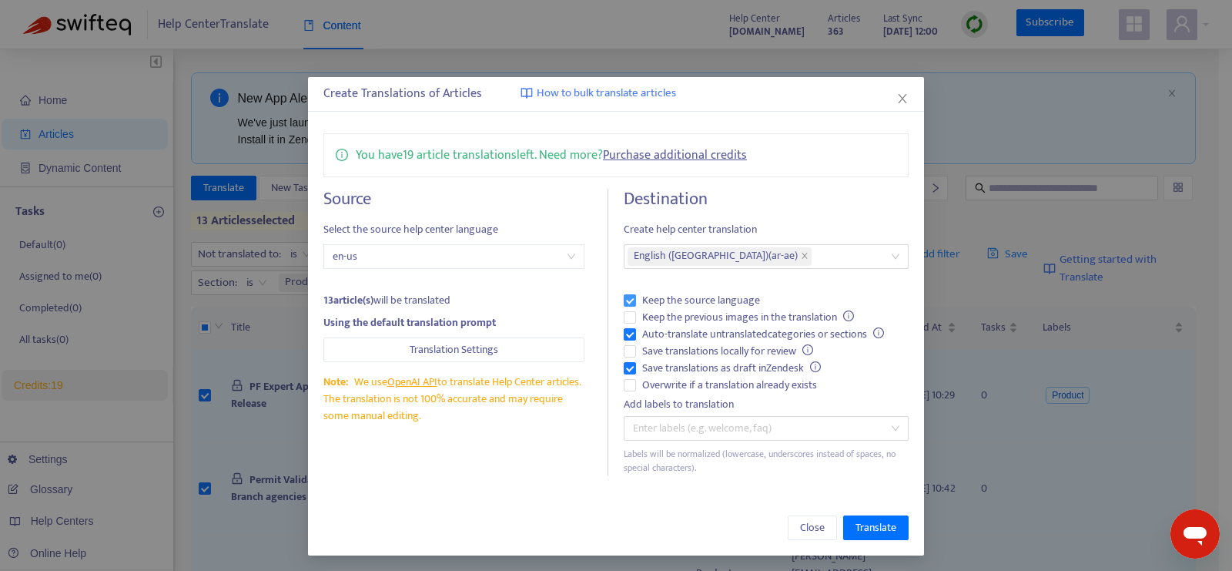
click at [688, 296] on span "Keep the source language" at bounding box center [701, 300] width 130 height 17
drag, startPoint x: 729, startPoint y: 257, endPoint x: 729, endPoint y: 268, distance: 11.6
click at [729, 257] on div at bounding box center [759, 256] width 262 height 18
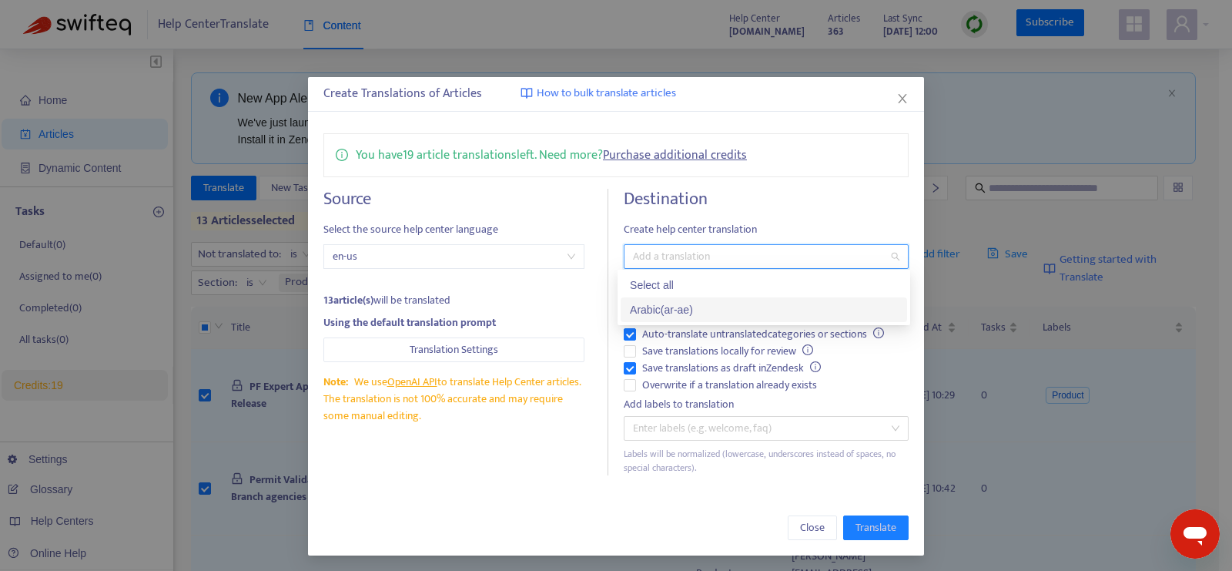
click at [723, 315] on div "Arabic ( ar-ae )" at bounding box center [764, 309] width 268 height 17
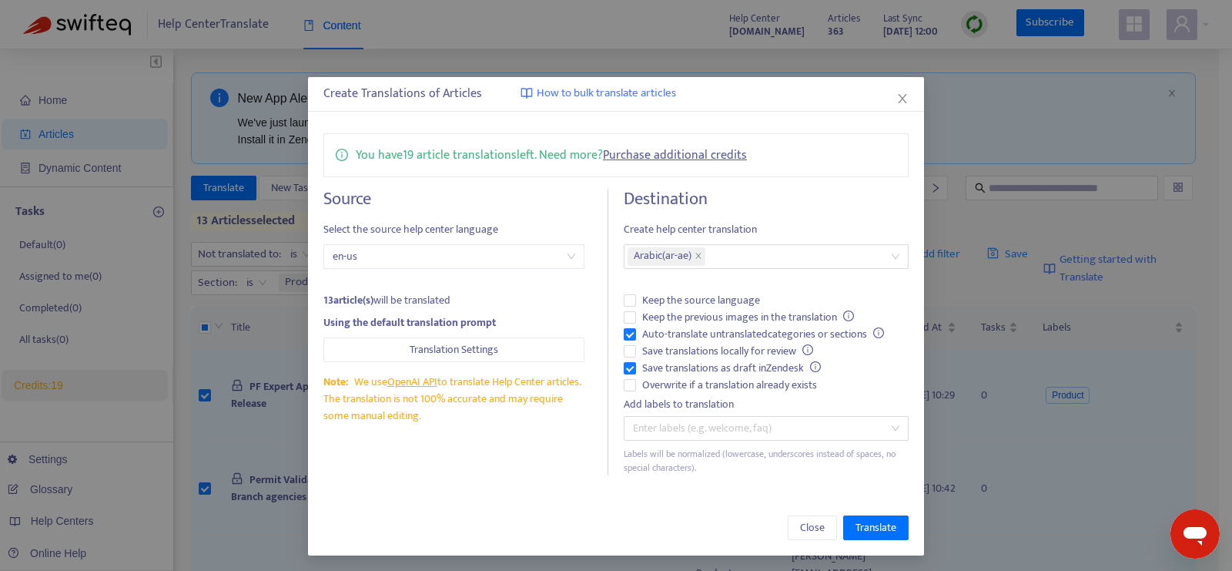
click at [830, 217] on div "Destination Create help center translation Arabic ( ar-ae ) Keep the source lan…" at bounding box center [766, 332] width 285 height 287
click at [790, 317] on span "Keep the previous images in the translation" at bounding box center [748, 317] width 224 height 17
click at [865, 528] on span "Translate" at bounding box center [876, 527] width 41 height 17
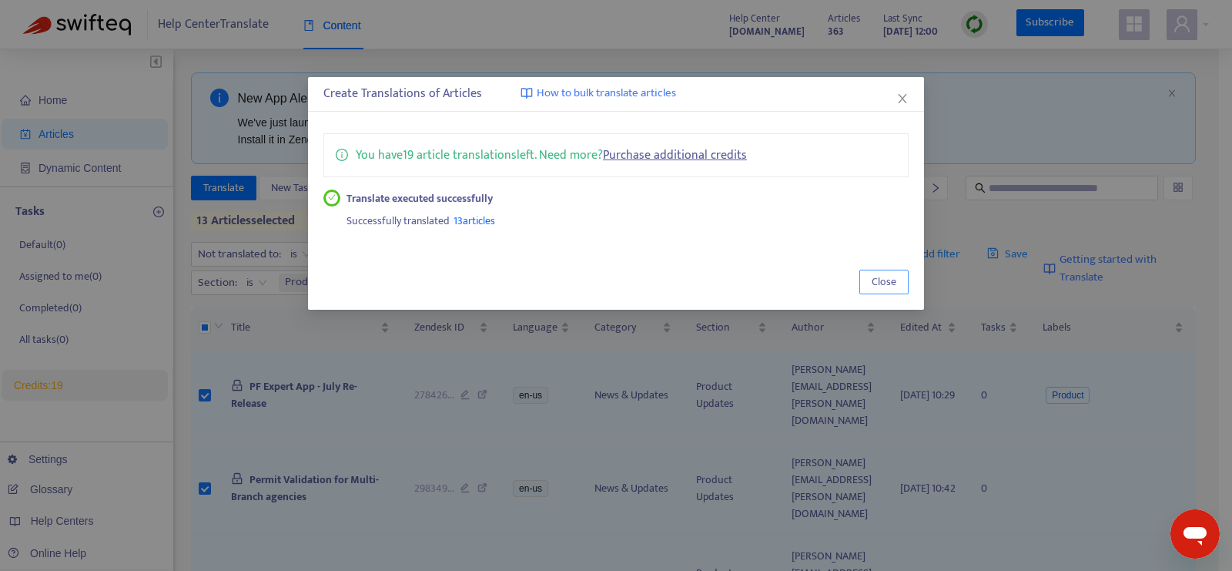
click at [890, 284] on span "Close" at bounding box center [884, 281] width 25 height 17
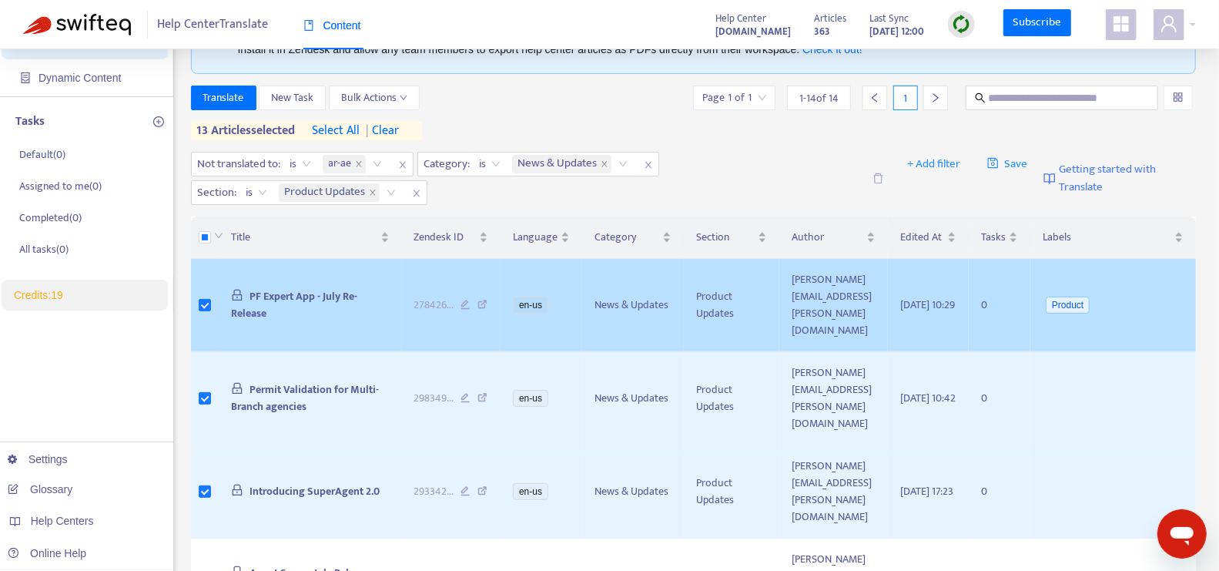
scroll to position [99, 0]
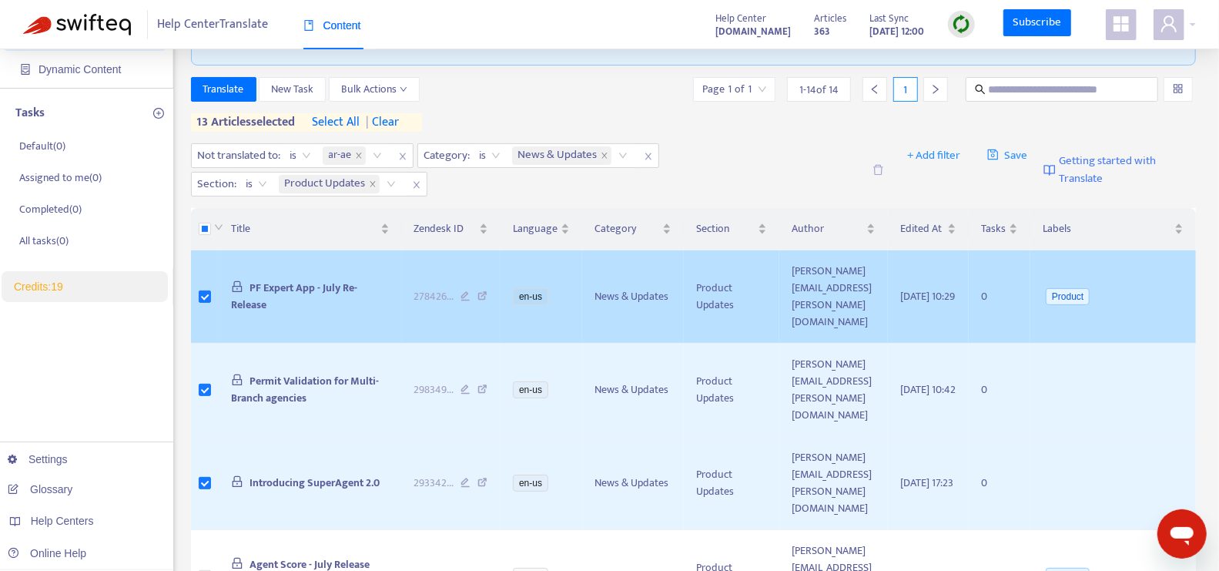
click at [277, 280] on span "PF Expert App - July Re-Release" at bounding box center [294, 296] width 126 height 35
copy span "PF Expert App - July Re-Release"
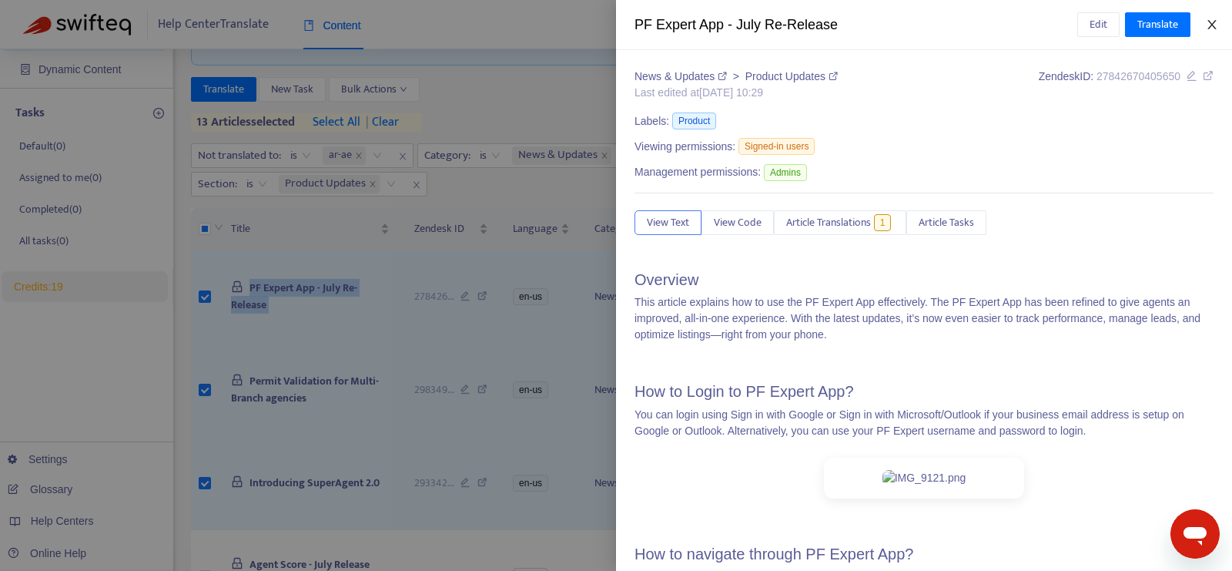
click at [1216, 18] on icon "close" at bounding box center [1212, 24] width 12 height 12
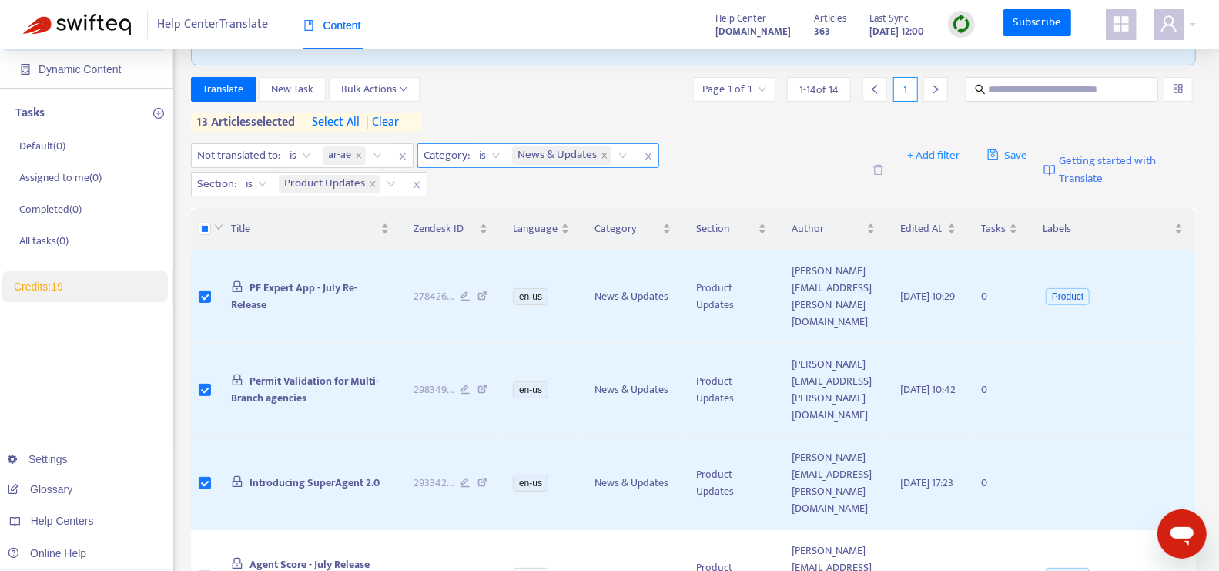
click at [649, 152] on icon "close" at bounding box center [648, 156] width 9 height 9
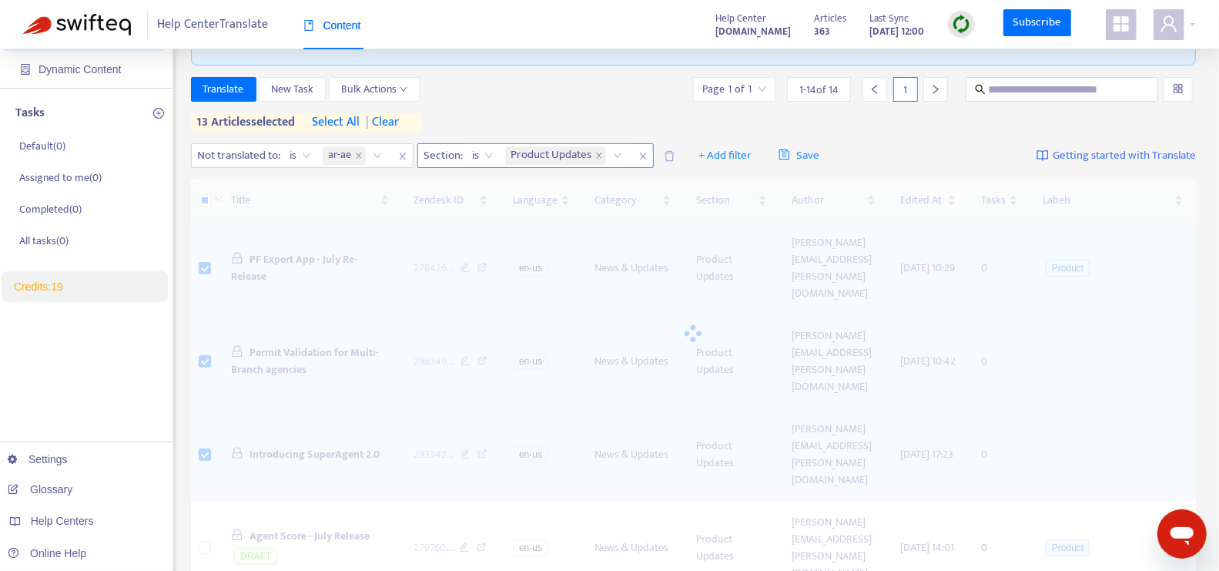
click at [644, 154] on icon "close" at bounding box center [642, 156] width 6 height 7
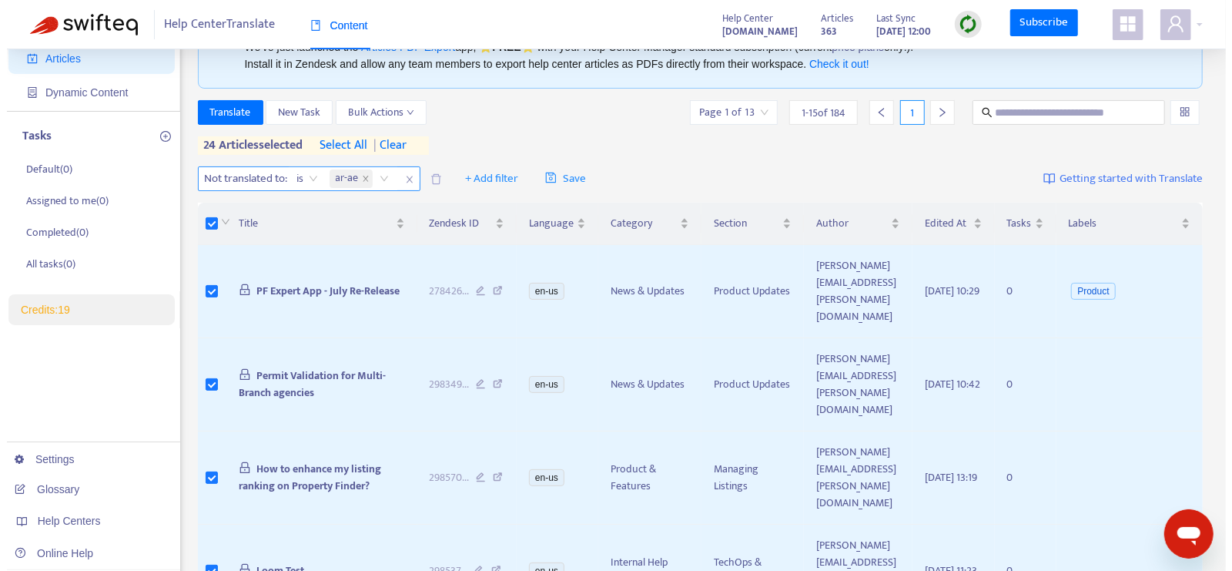
scroll to position [47, 0]
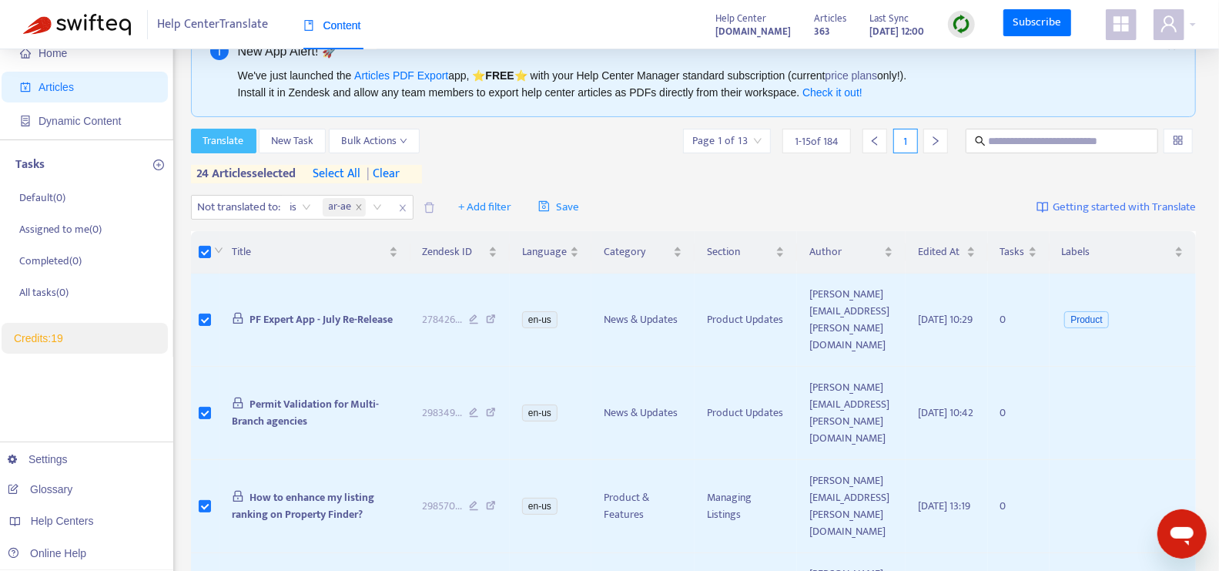
click at [226, 134] on span "Translate" at bounding box center [223, 140] width 41 height 17
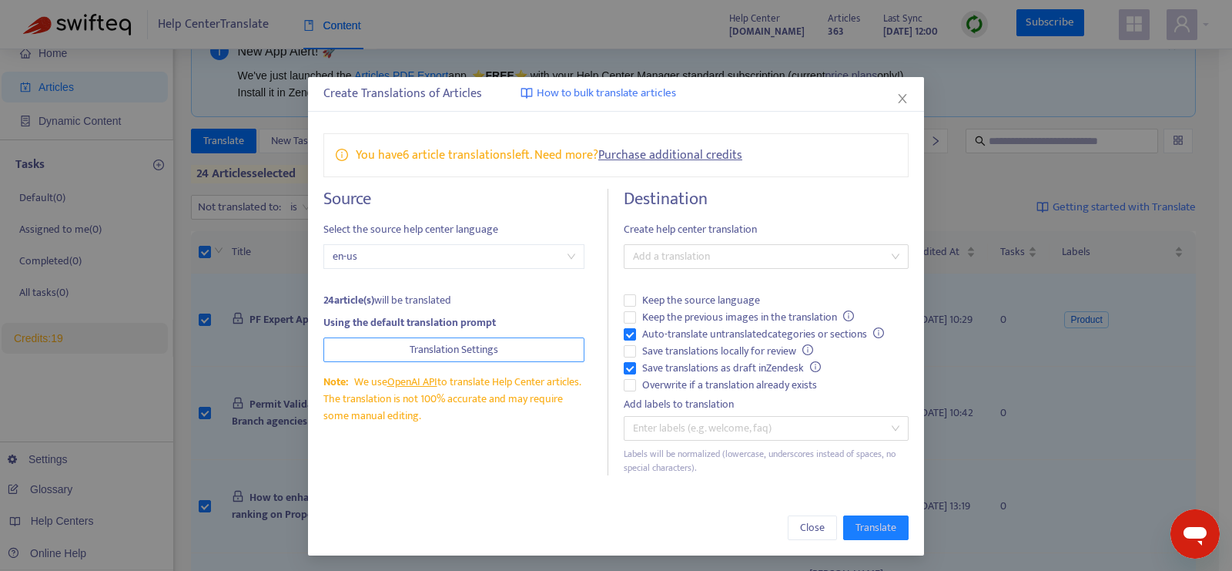
click at [435, 345] on span "Translation Settings" at bounding box center [454, 349] width 89 height 17
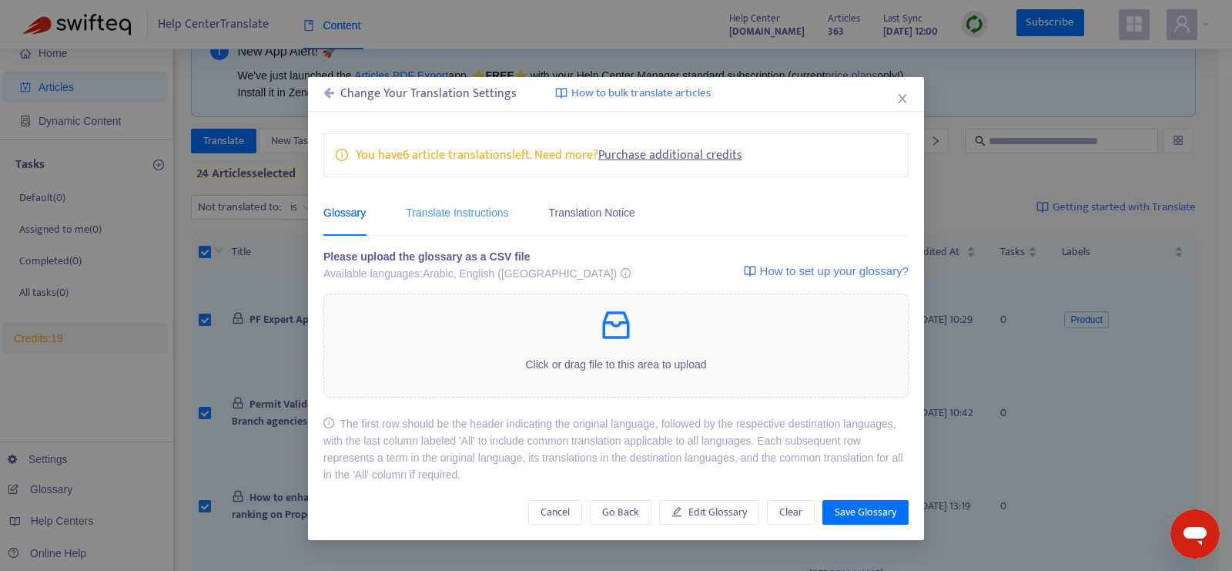
click at [481, 221] on div "Translate Instructions" at bounding box center [457, 212] width 102 height 47
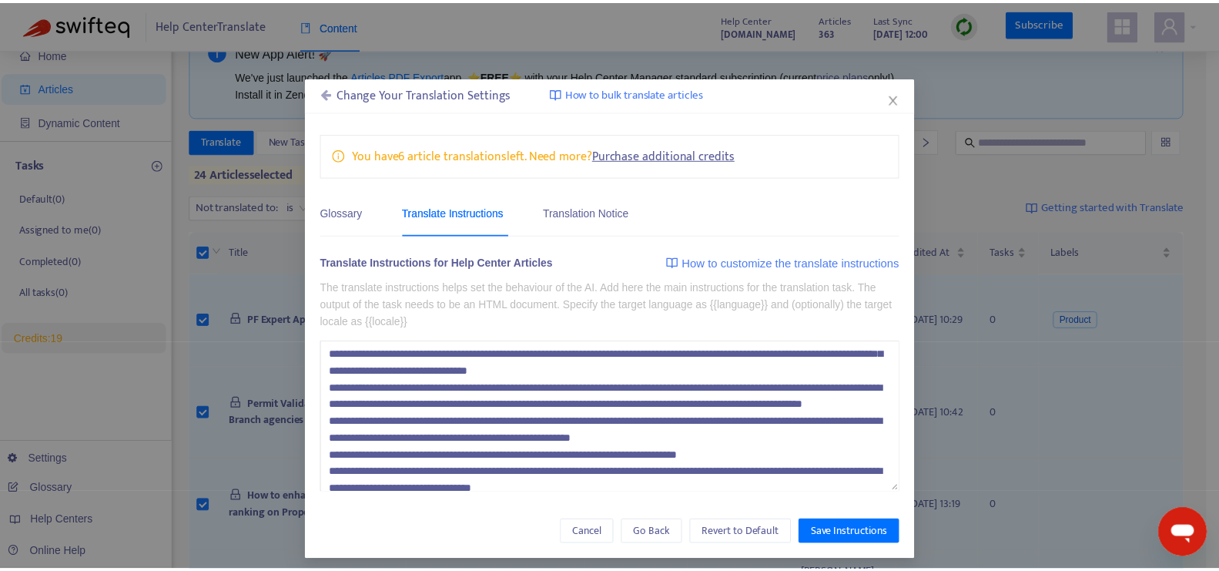
scroll to position [62, 0]
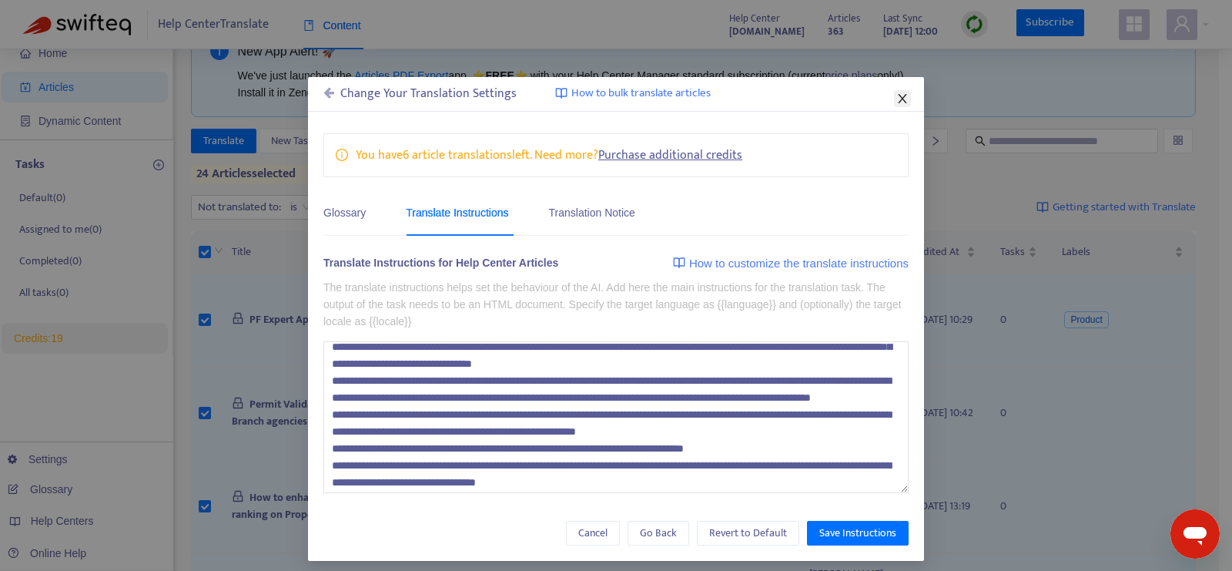
click at [894, 90] on button "Close" at bounding box center [902, 98] width 17 height 17
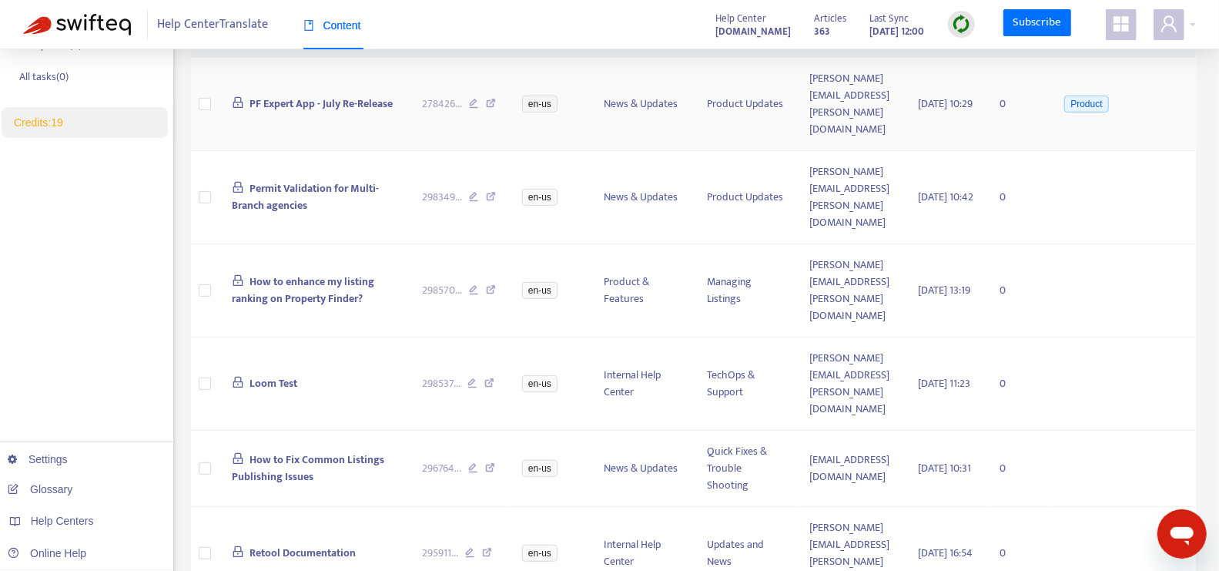
scroll to position [0, 0]
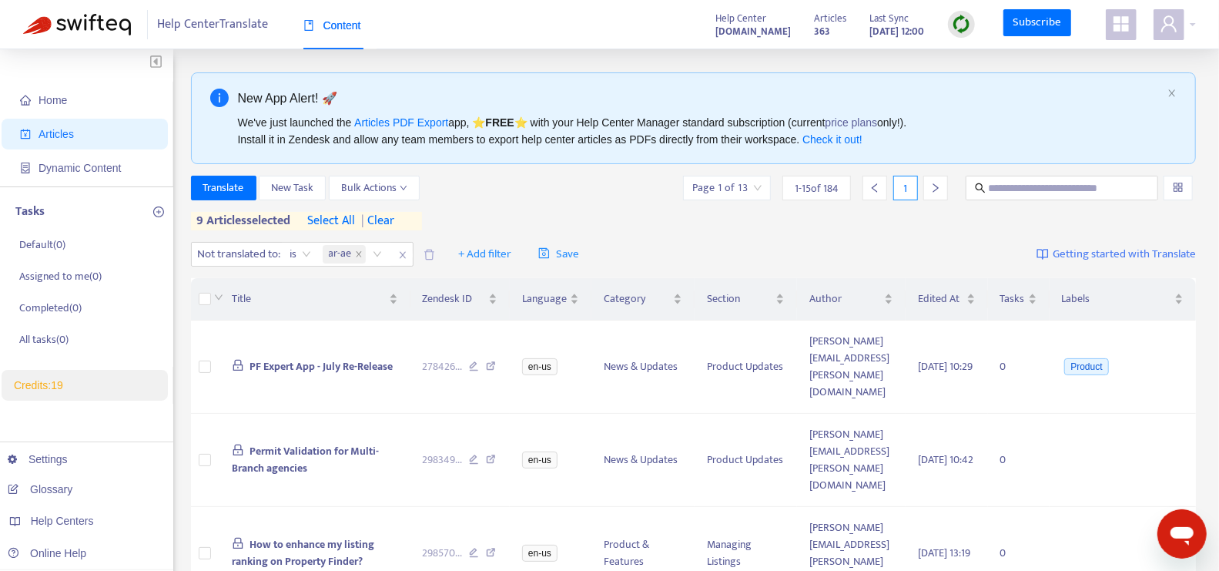
click at [394, 225] on span "| clear" at bounding box center [375, 221] width 39 height 18
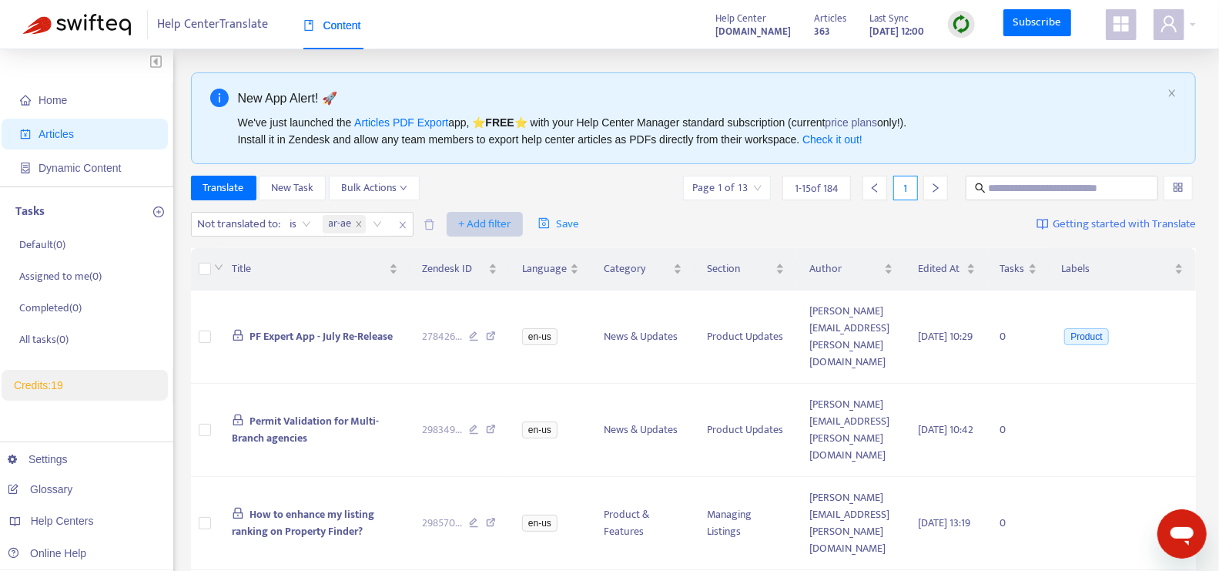
click at [490, 224] on span "+ Add filter" at bounding box center [484, 224] width 53 height 18
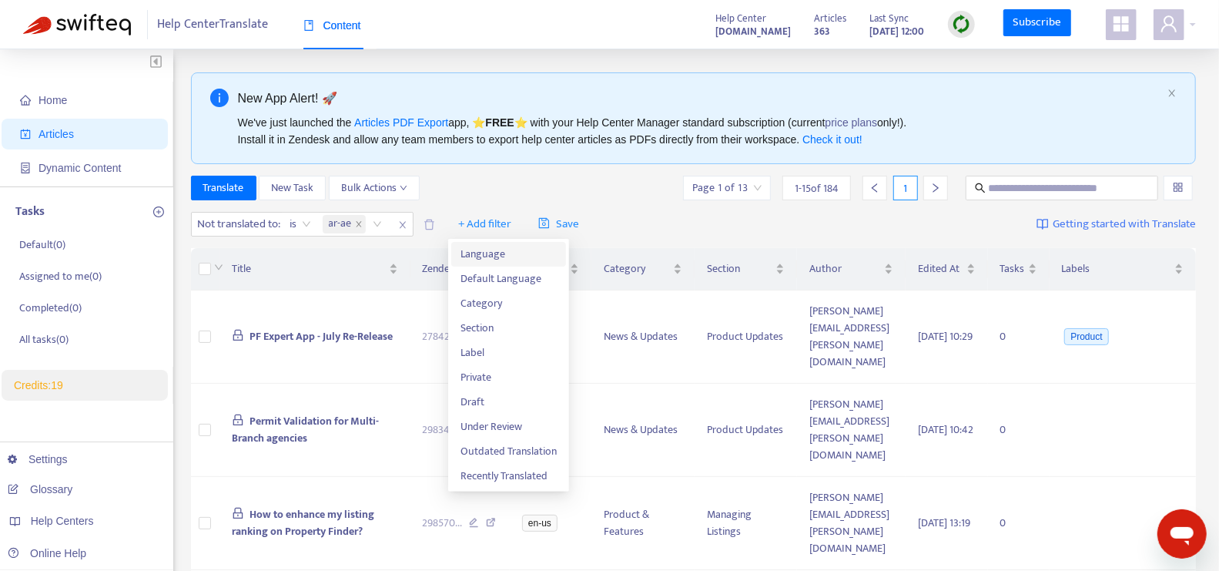
click at [514, 258] on span "Language" at bounding box center [509, 254] width 96 height 17
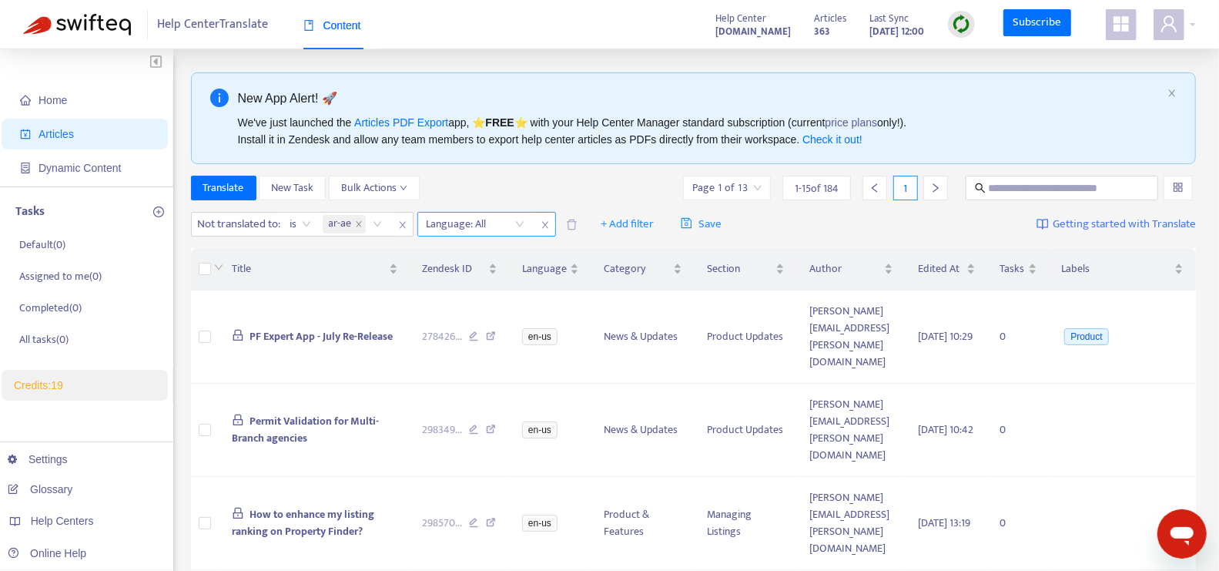
click at [491, 224] on div at bounding box center [467, 224] width 93 height 18
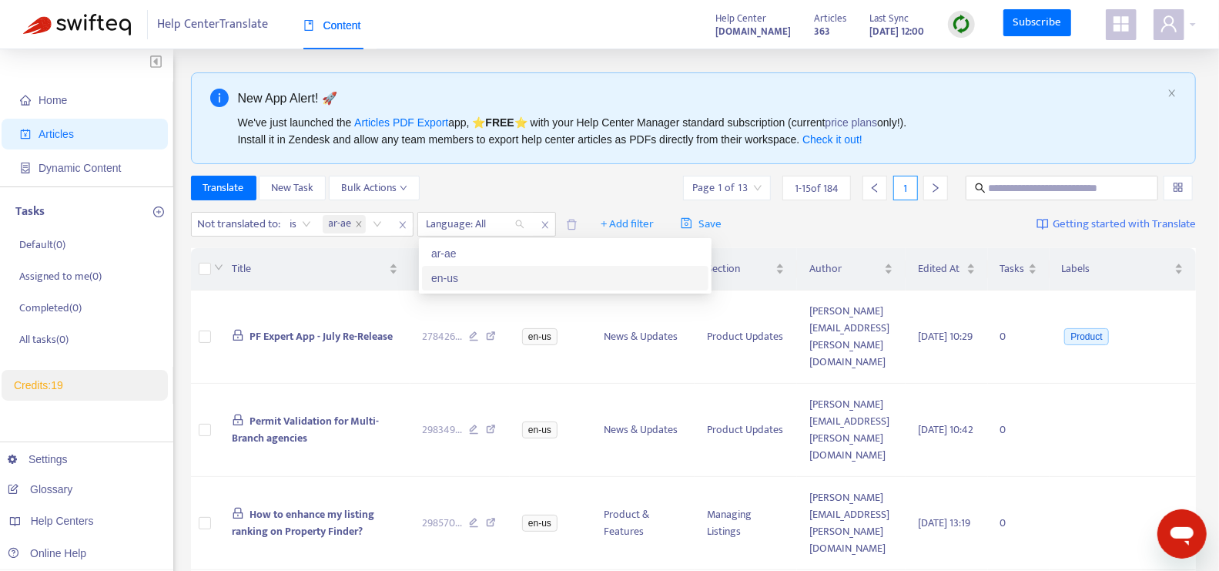
click at [485, 276] on div "en-us" at bounding box center [565, 278] width 268 height 17
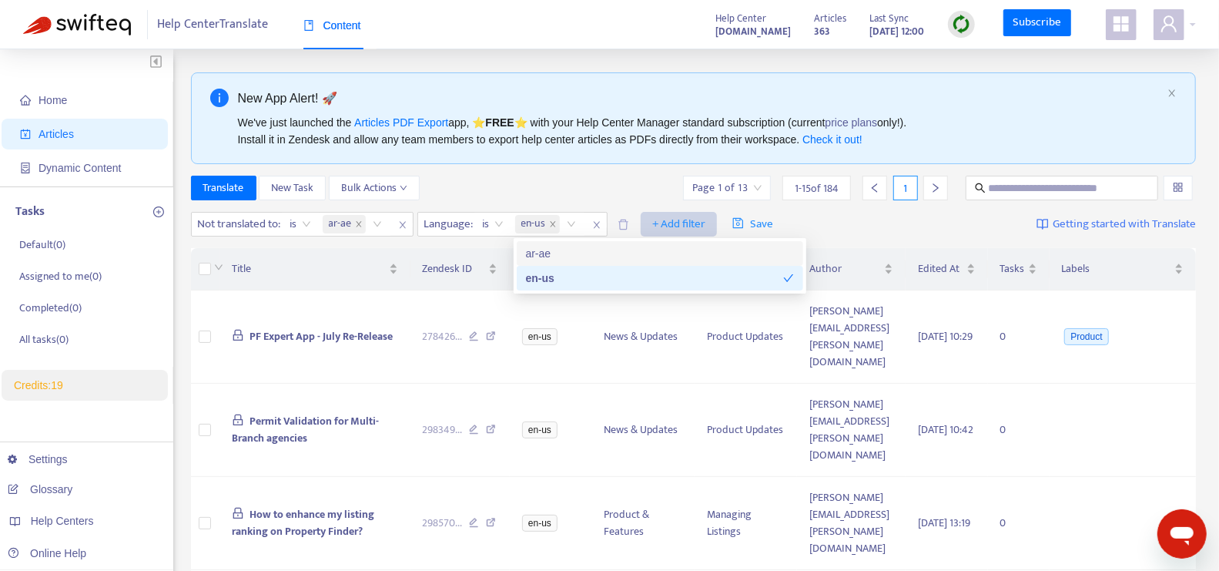
click at [657, 222] on span "+ Add filter" at bounding box center [678, 224] width 53 height 18
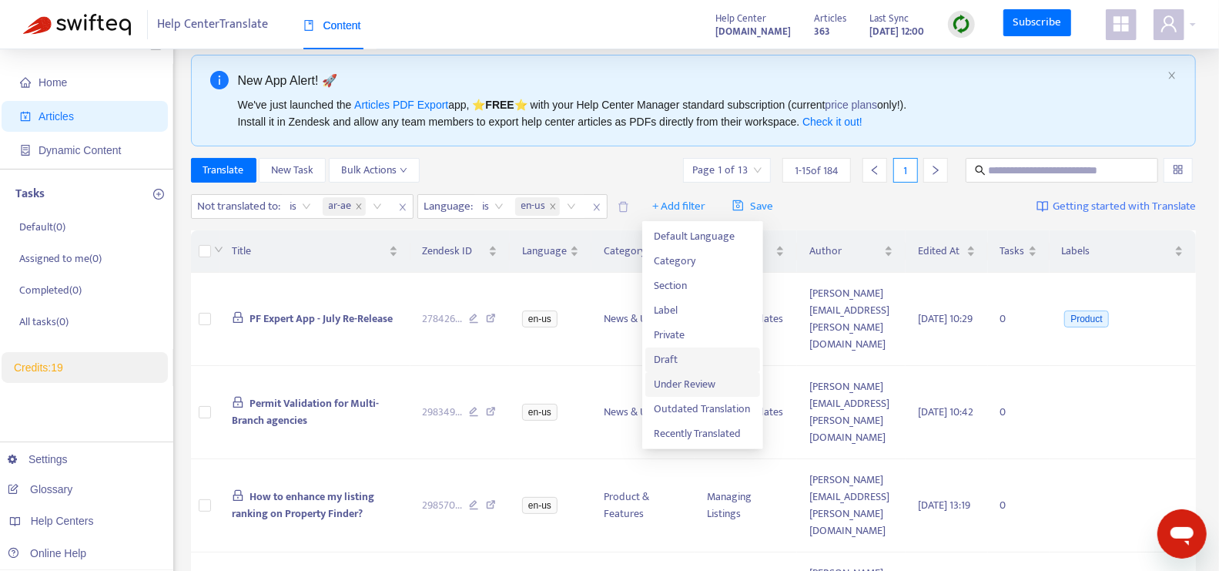
scroll to position [19, 0]
click at [689, 364] on span "Draft" at bounding box center [703, 358] width 96 height 17
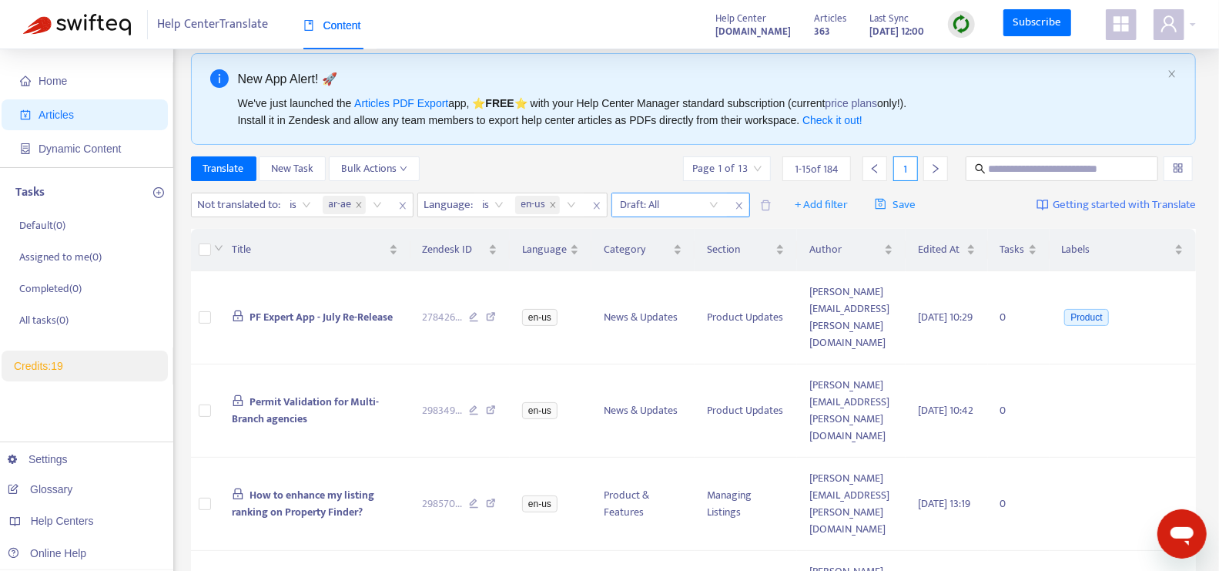
click at [715, 201] on input "search" at bounding box center [670, 204] width 98 height 23
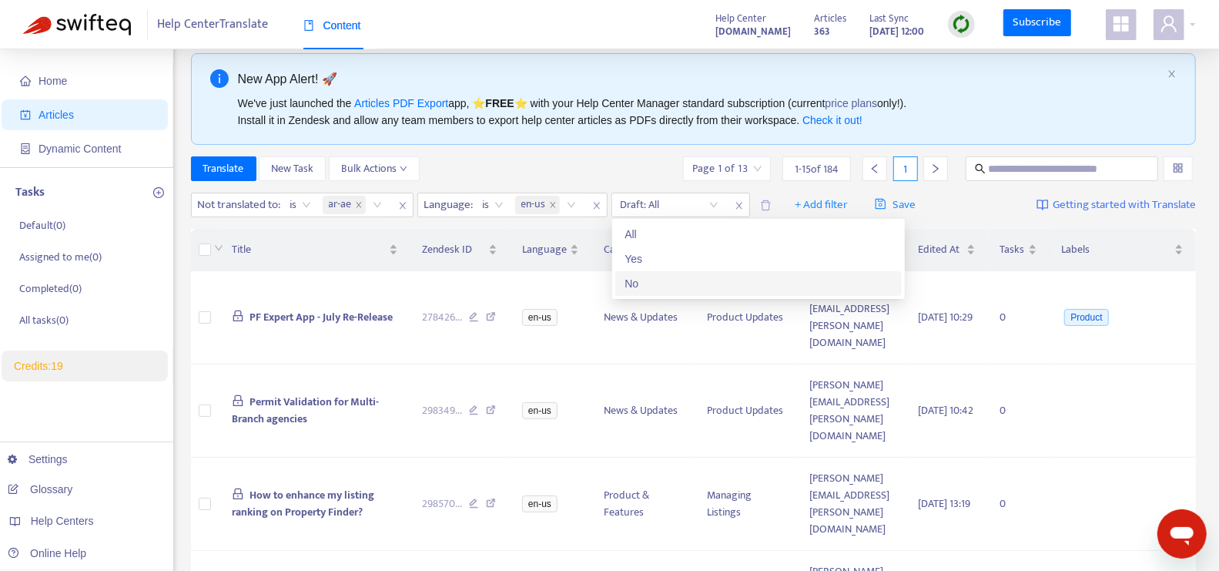
click at [672, 281] on div "No" at bounding box center [759, 283] width 268 height 17
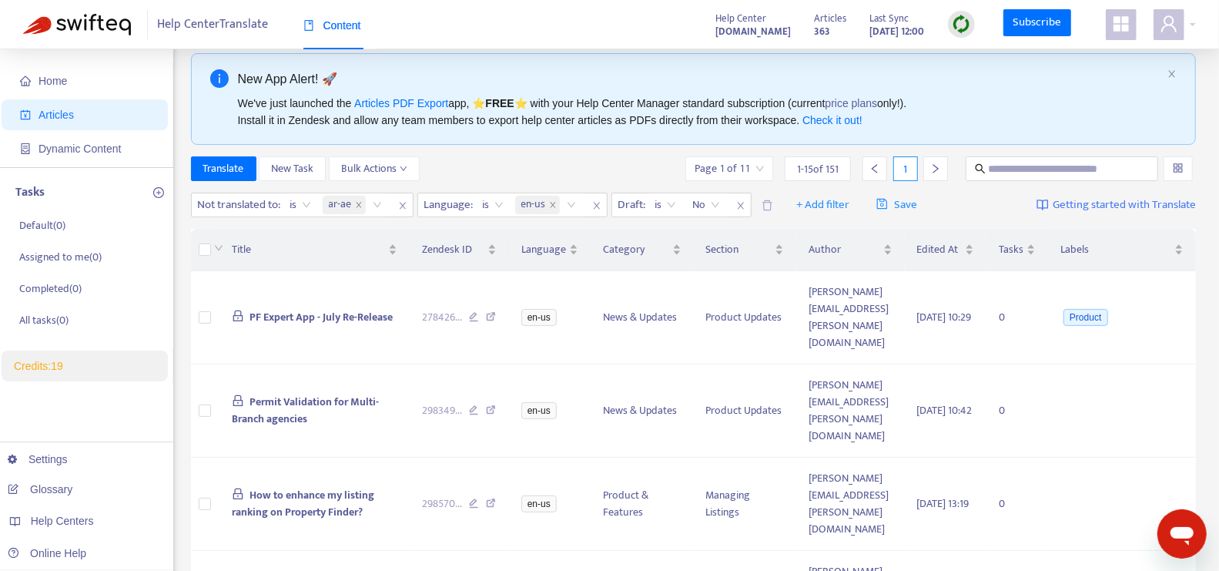
click at [609, 173] on div "Translate New Task Bulk Actions Page 1 of 11 1 - 15 of 151 1" at bounding box center [694, 168] width 1006 height 25
click at [813, 204] on span "+ Add filter" at bounding box center [822, 205] width 53 height 18
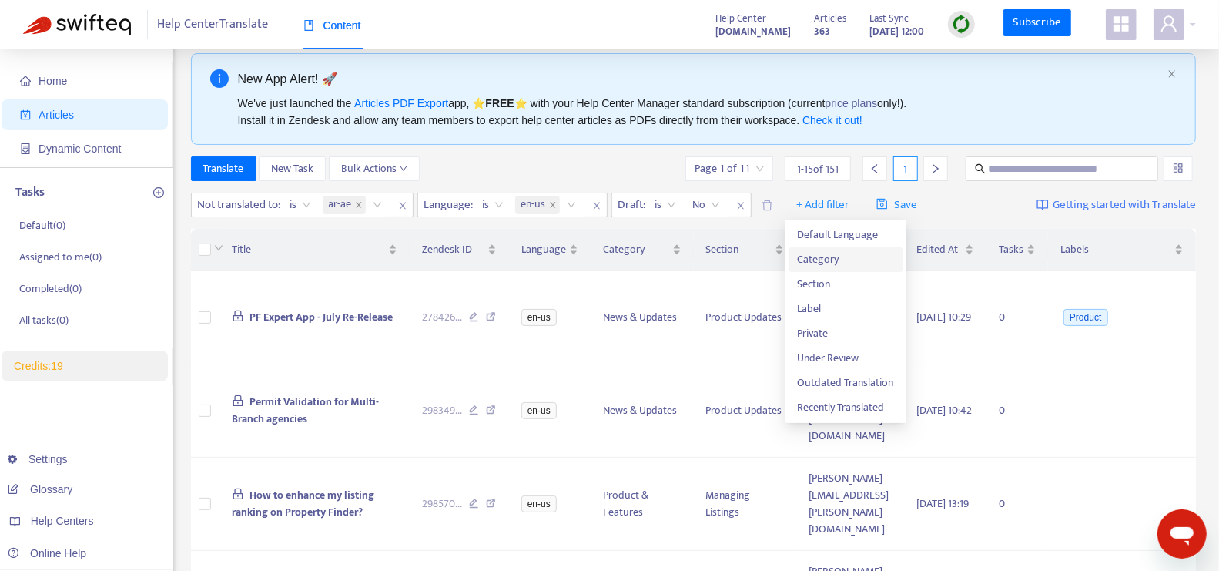
click at [827, 263] on span "Category" at bounding box center [846, 259] width 96 height 17
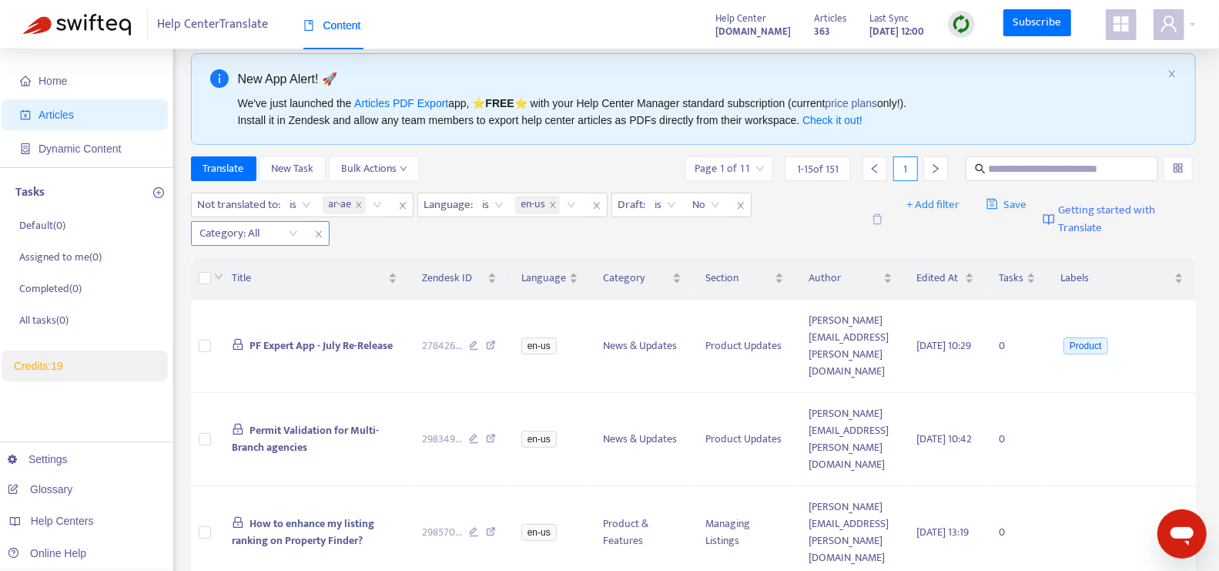
click at [295, 226] on div "Category: All" at bounding box center [249, 233] width 115 height 23
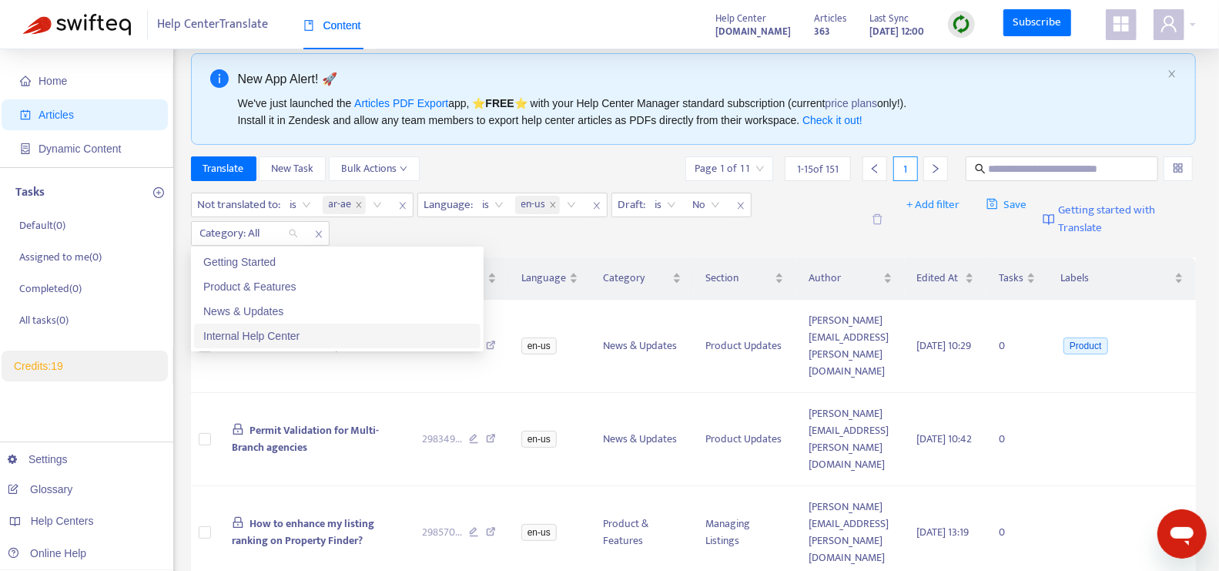
click at [313, 332] on div "Internal Help Center" at bounding box center [337, 335] width 268 height 17
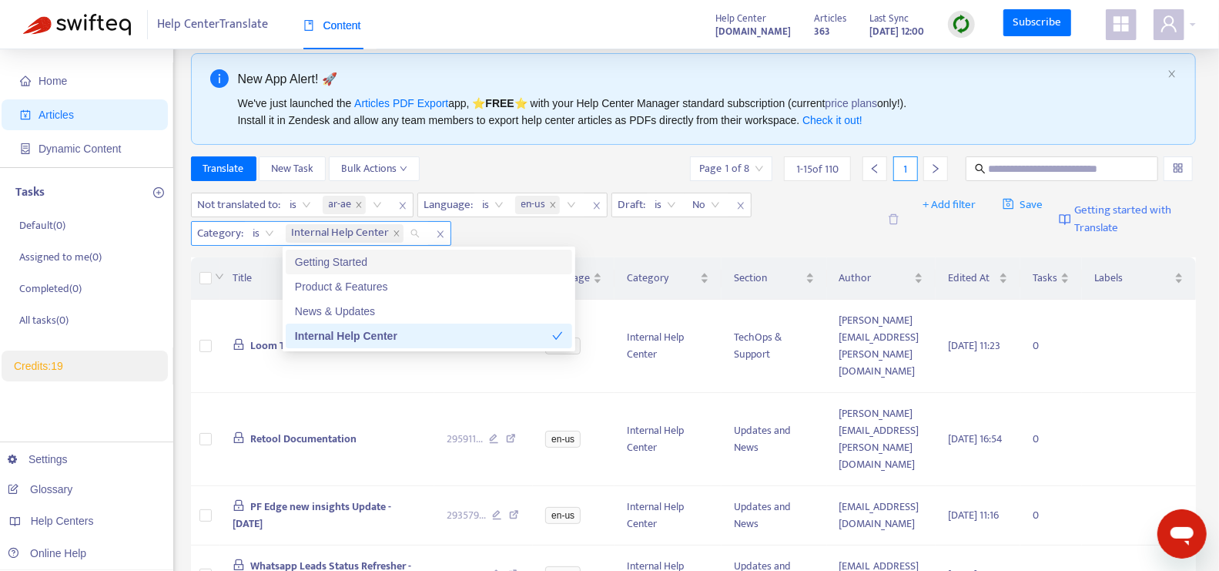
click at [262, 231] on span "is" at bounding box center [263, 233] width 21 height 23
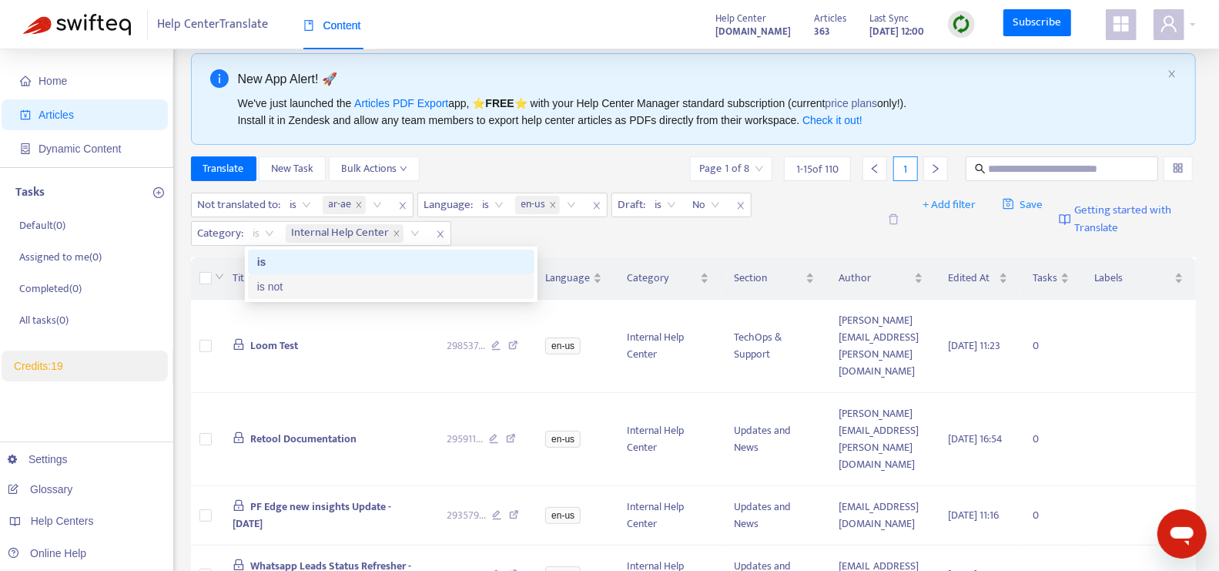
click at [276, 288] on div "is not" at bounding box center [391, 286] width 268 height 17
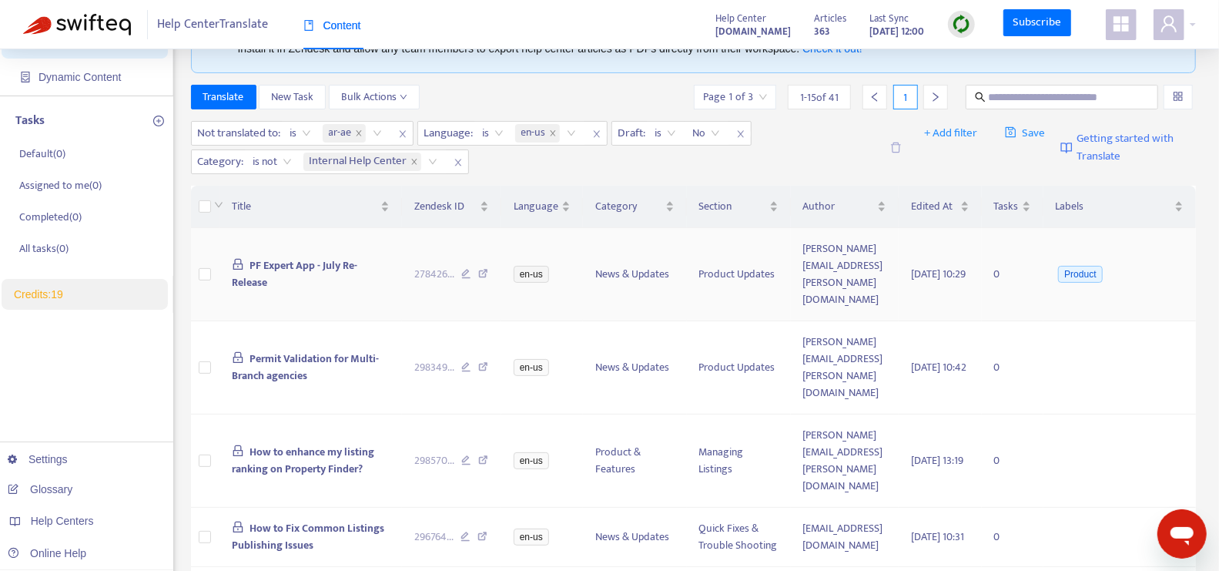
scroll to position [0, 0]
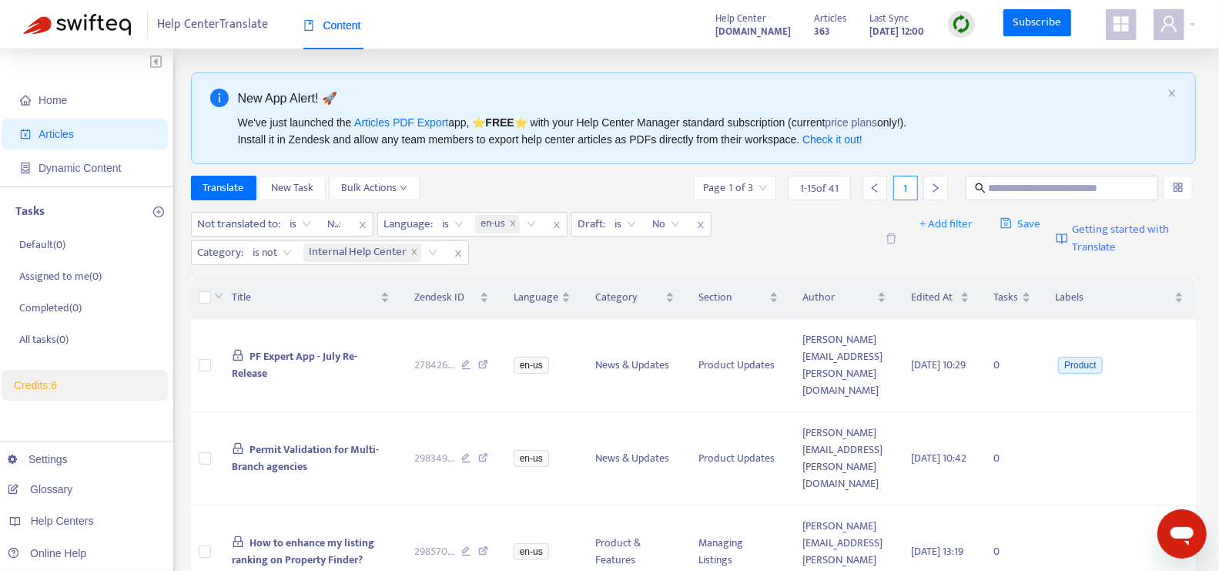
click at [729, 31] on strong "[DOMAIN_NAME]" at bounding box center [753, 31] width 75 height 17
click at [1046, 188] on input "text" at bounding box center [1063, 187] width 148 height 17
paste input "**********"
type input "**********"
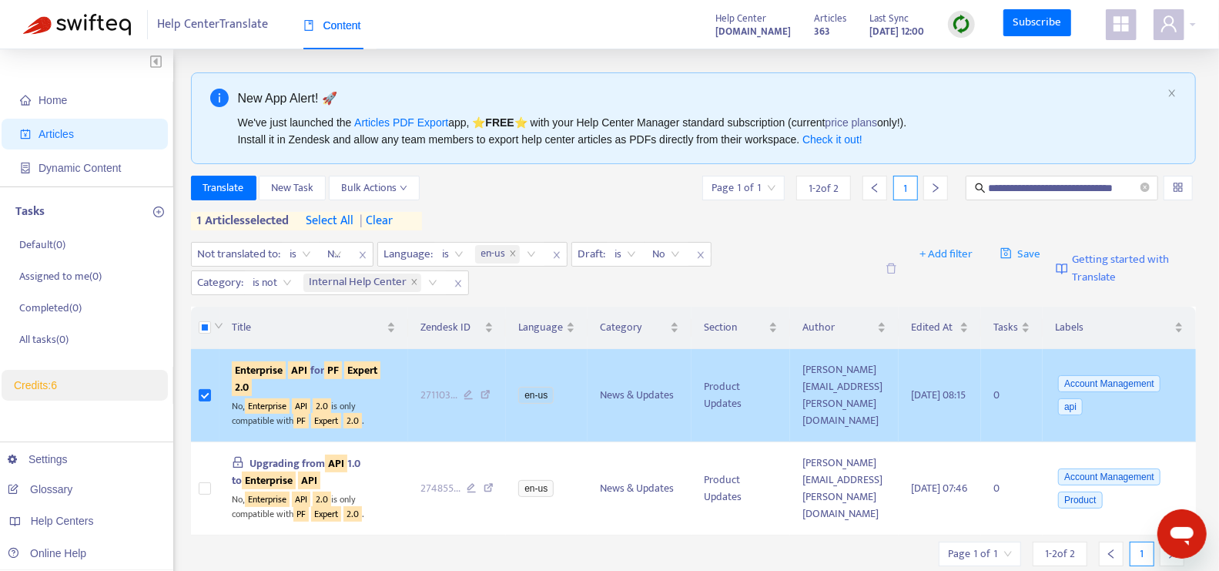
scroll to position [0, 0]
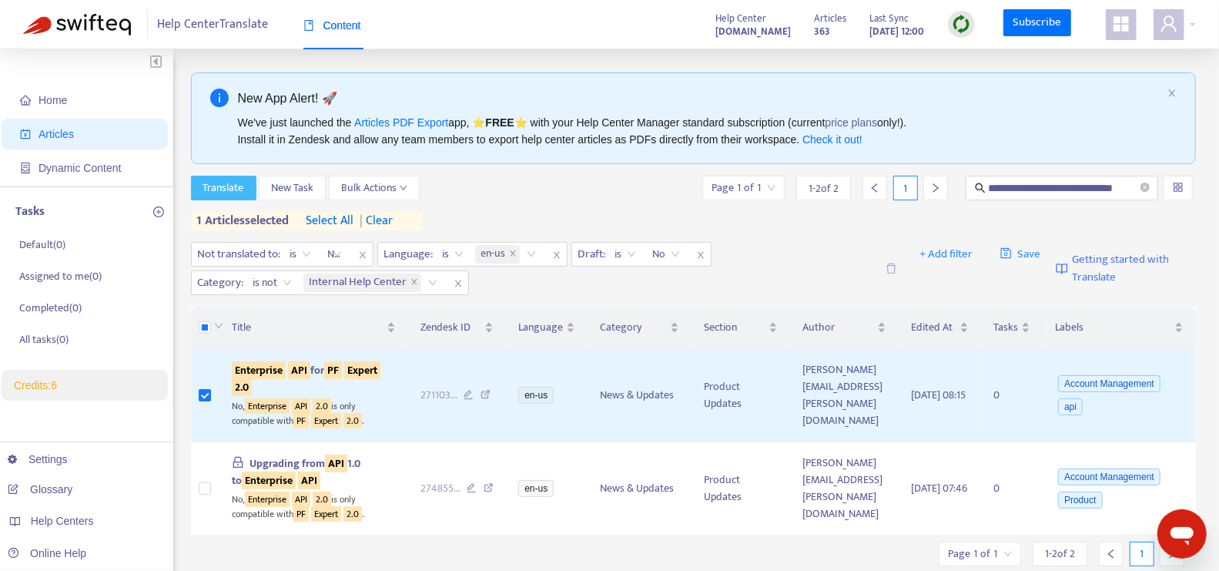
click at [240, 190] on span "Translate" at bounding box center [223, 187] width 41 height 17
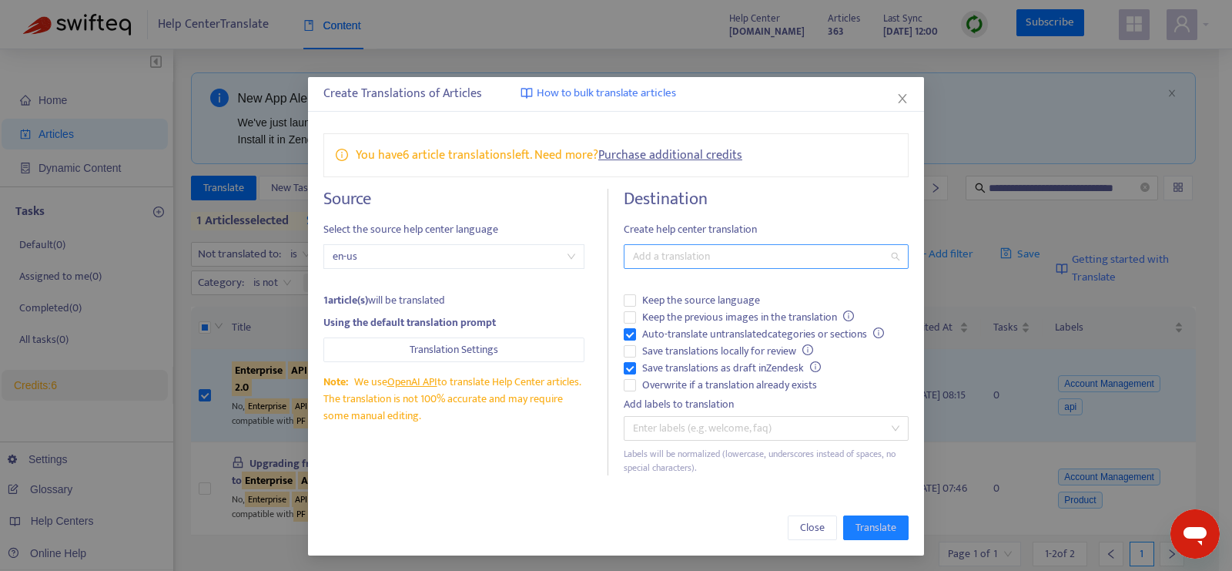
click at [682, 247] on div at bounding box center [759, 256] width 262 height 18
click at [684, 306] on div "Arabic ( ar-ae )" at bounding box center [764, 309] width 268 height 17
click at [795, 214] on div "Destination Create help center translation Arabic ( ar-ae ) Keep the source lan…" at bounding box center [766, 332] width 285 height 287
click at [748, 434] on div at bounding box center [759, 428] width 262 height 18
type input "***"
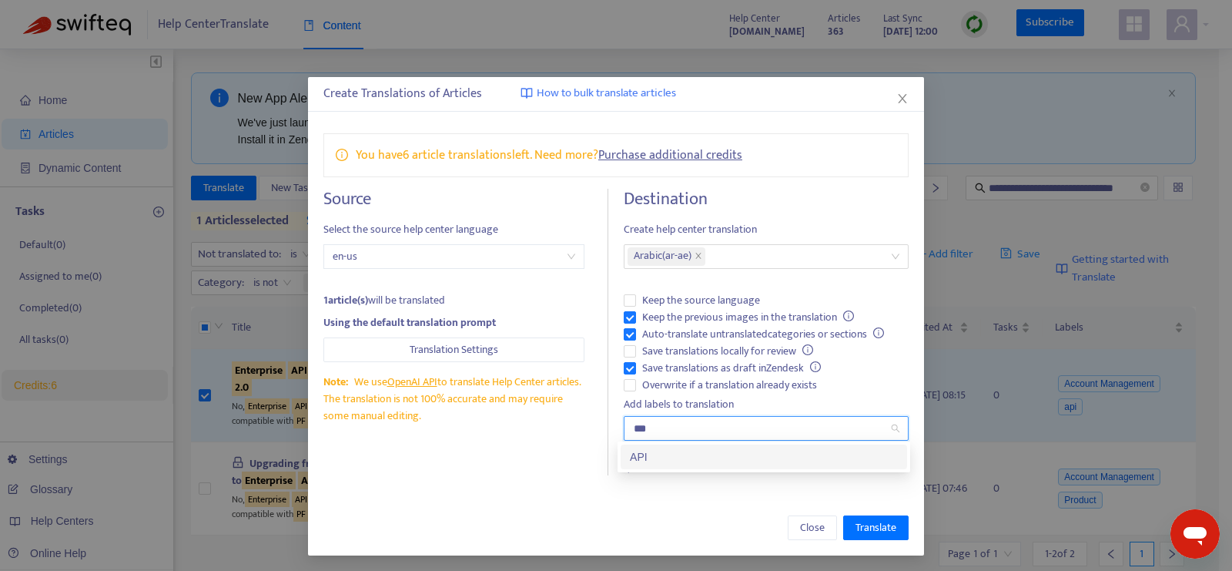
click at [547, 490] on div "Create Translations of Articles How to bulk translate articles You have 6 artic…" at bounding box center [616, 316] width 616 height 478
click at [710, 421] on div "api" at bounding box center [759, 429] width 262 height 22
type input "***"
type input "*"
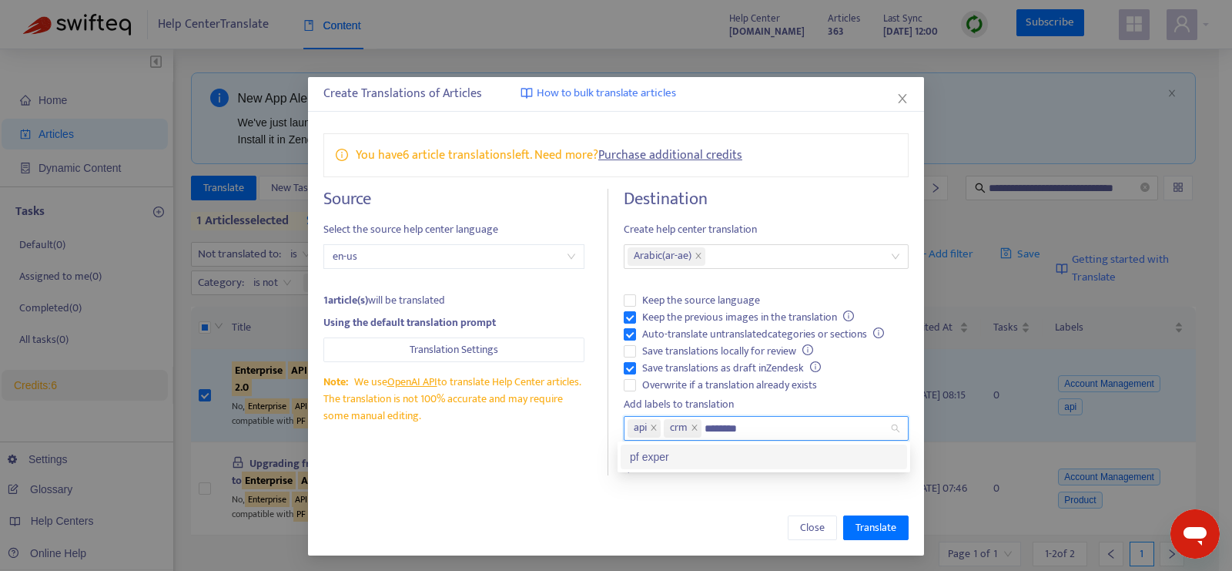
type input "*********"
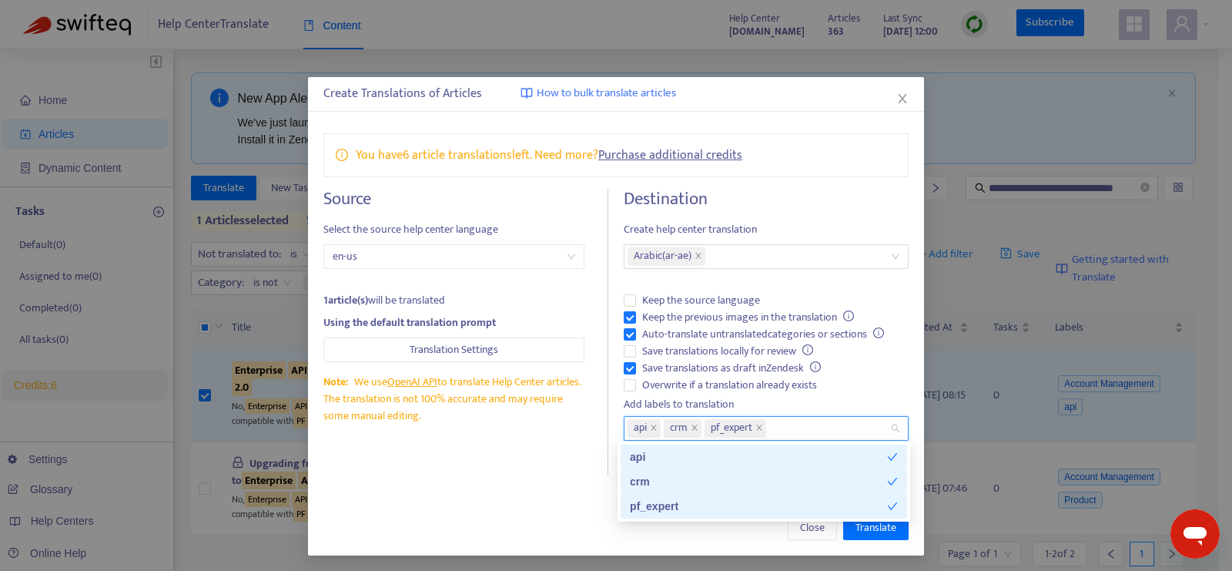
click at [568, 535] on div "Close Translate" at bounding box center [616, 527] width 585 height 25
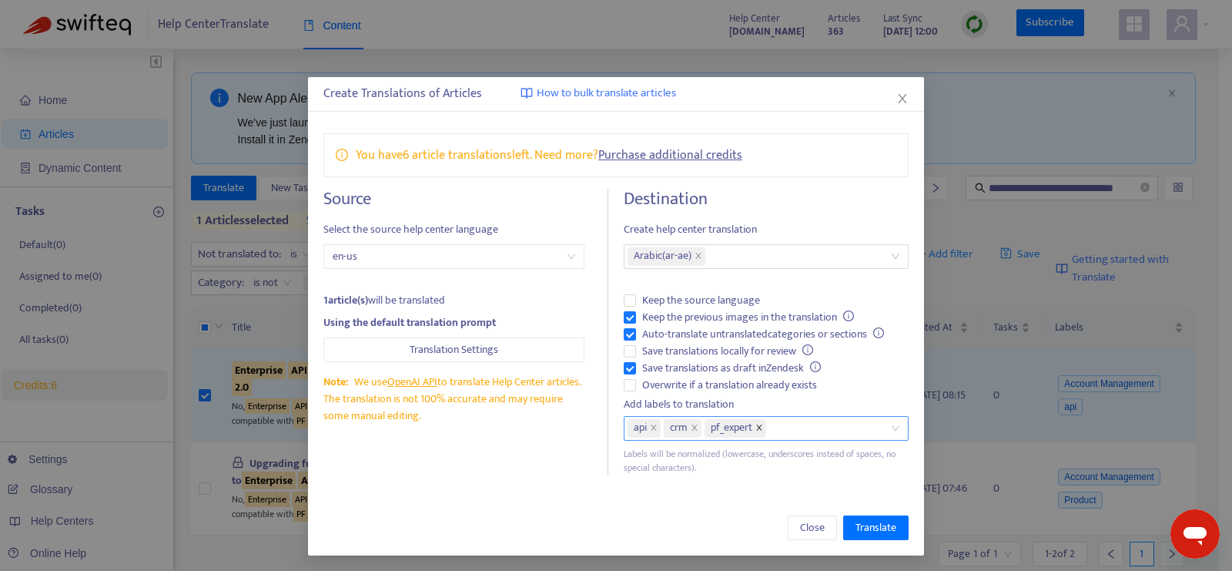
click at [756, 427] on icon "close" at bounding box center [760, 428] width 8 height 8
click at [847, 521] on button "Translate" at bounding box center [875, 527] width 65 height 25
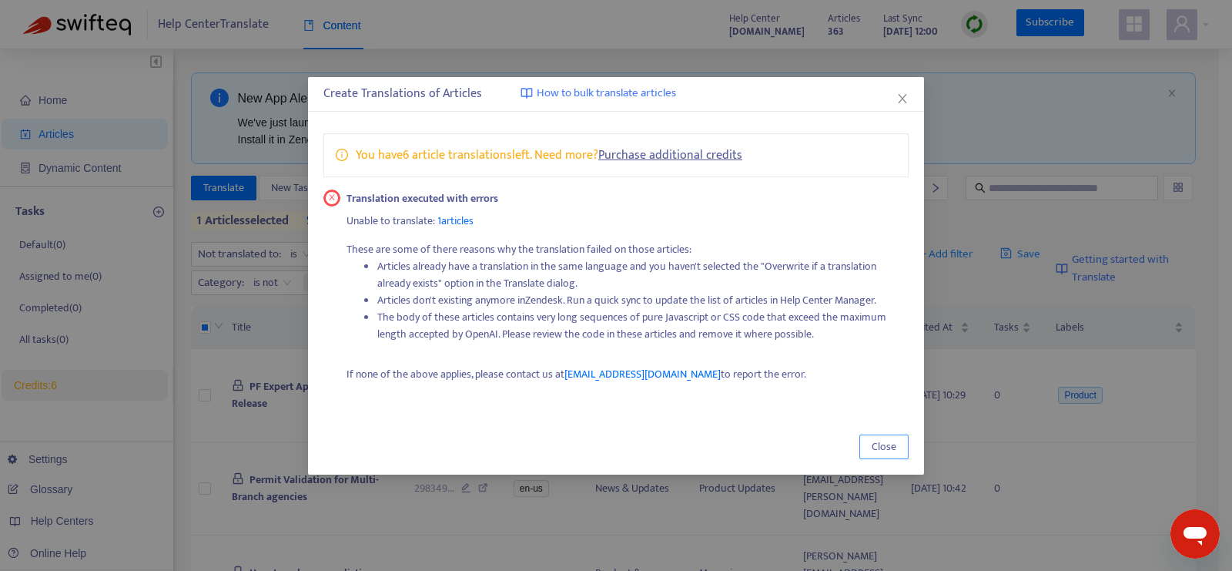
click at [886, 451] on span "Close" at bounding box center [884, 446] width 25 height 17
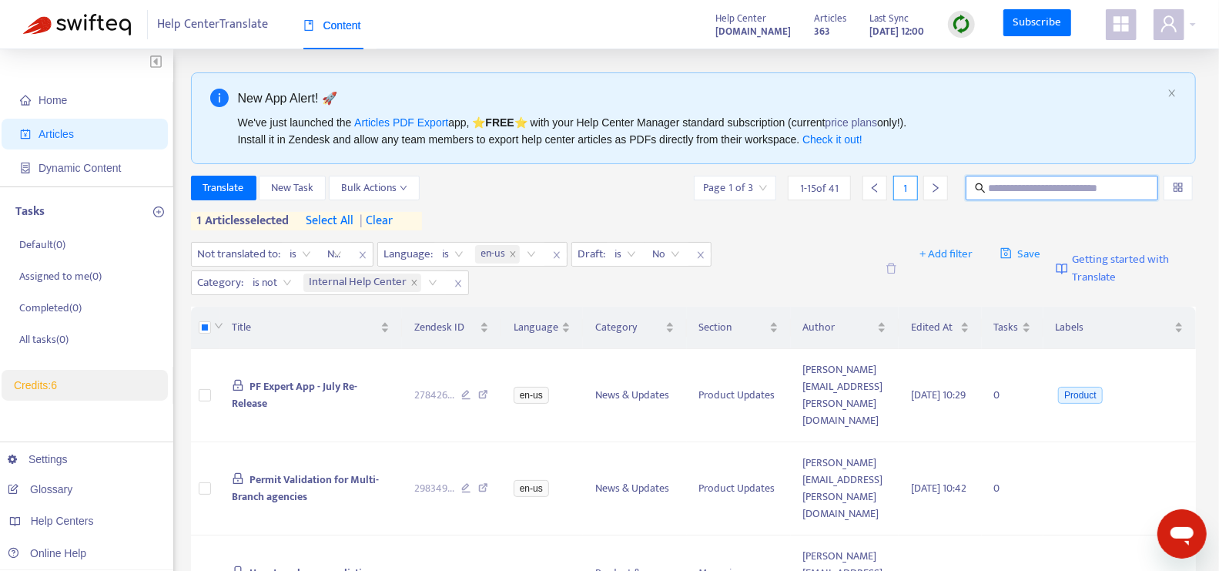
click at [1040, 184] on input "text" at bounding box center [1063, 187] width 149 height 17
paste input "**********"
type input "**********"
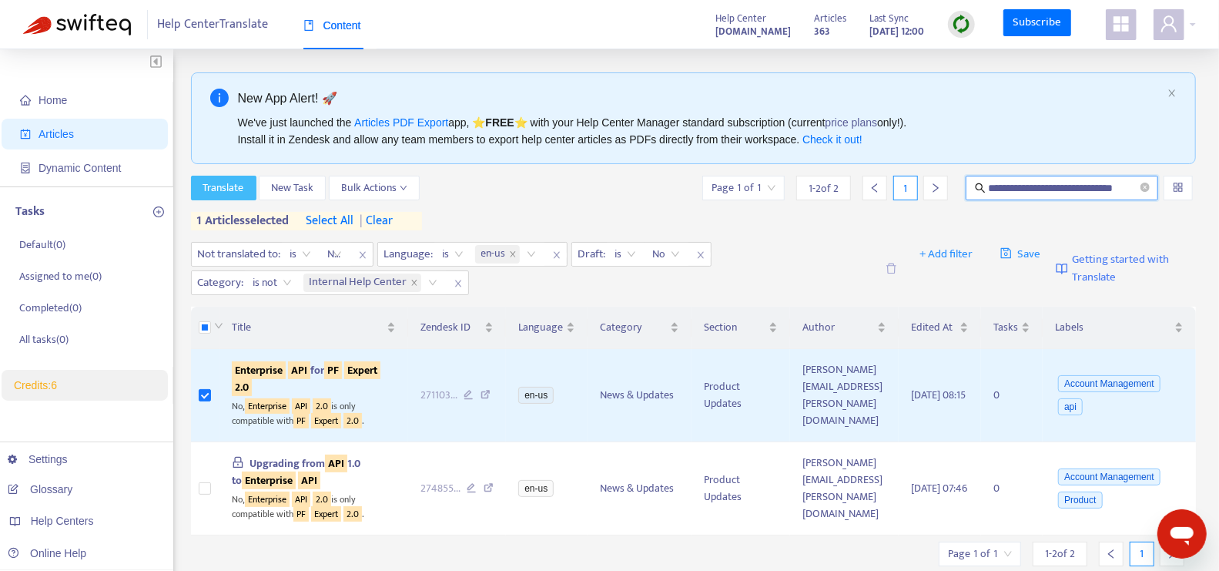
click at [224, 183] on span "Translate" at bounding box center [223, 187] width 41 height 17
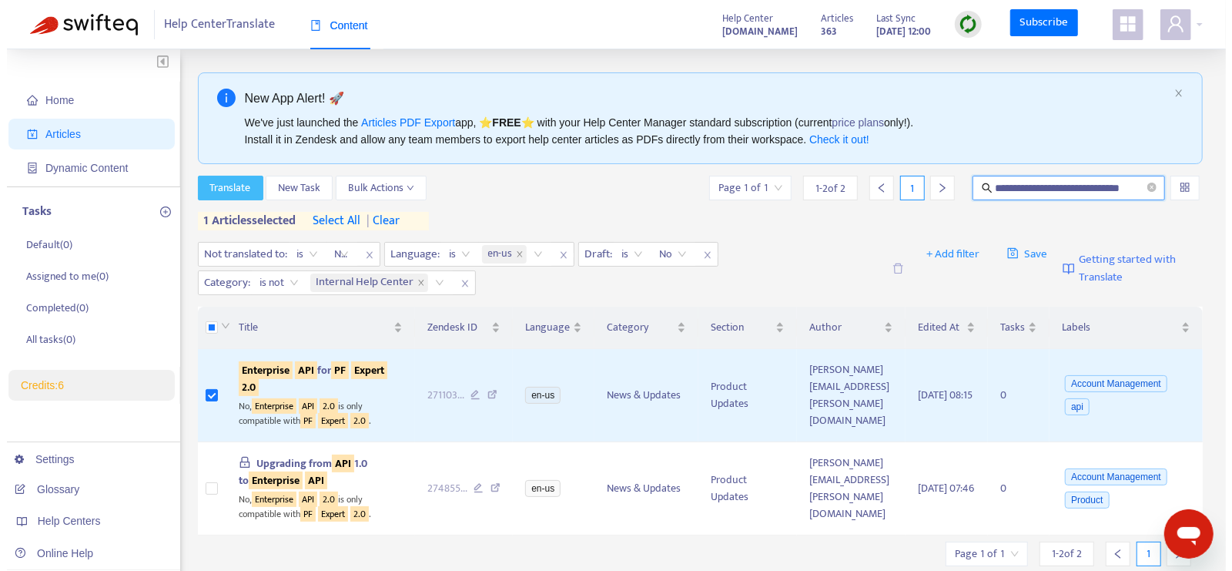
scroll to position [0, 0]
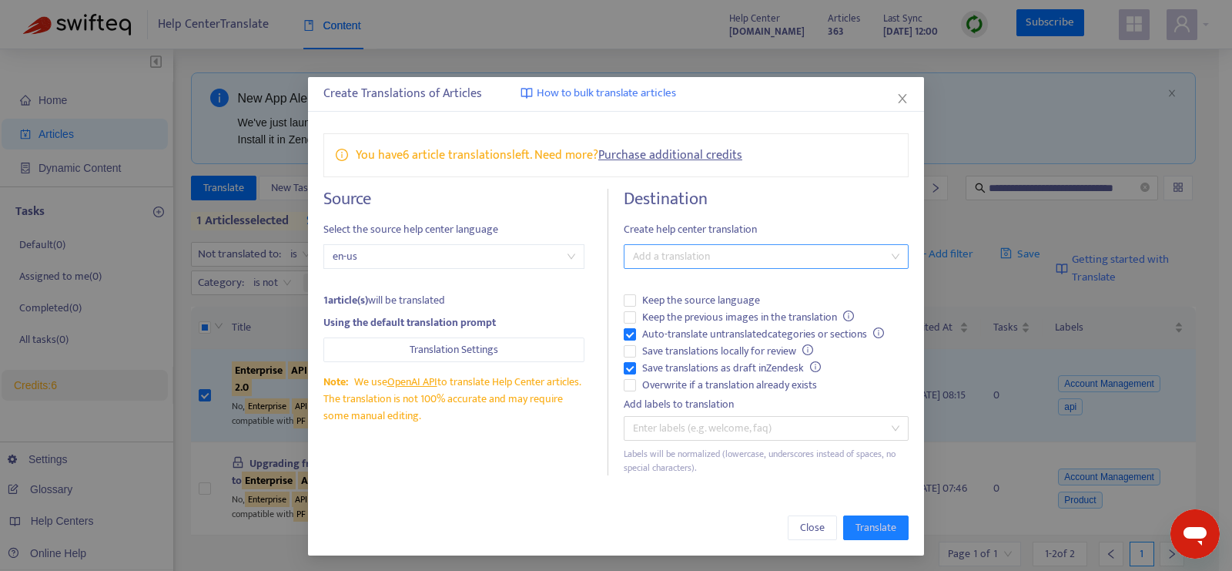
click at [684, 259] on div at bounding box center [759, 256] width 262 height 18
click at [686, 308] on div "Arabic ( ar-ae )" at bounding box center [764, 309] width 268 height 17
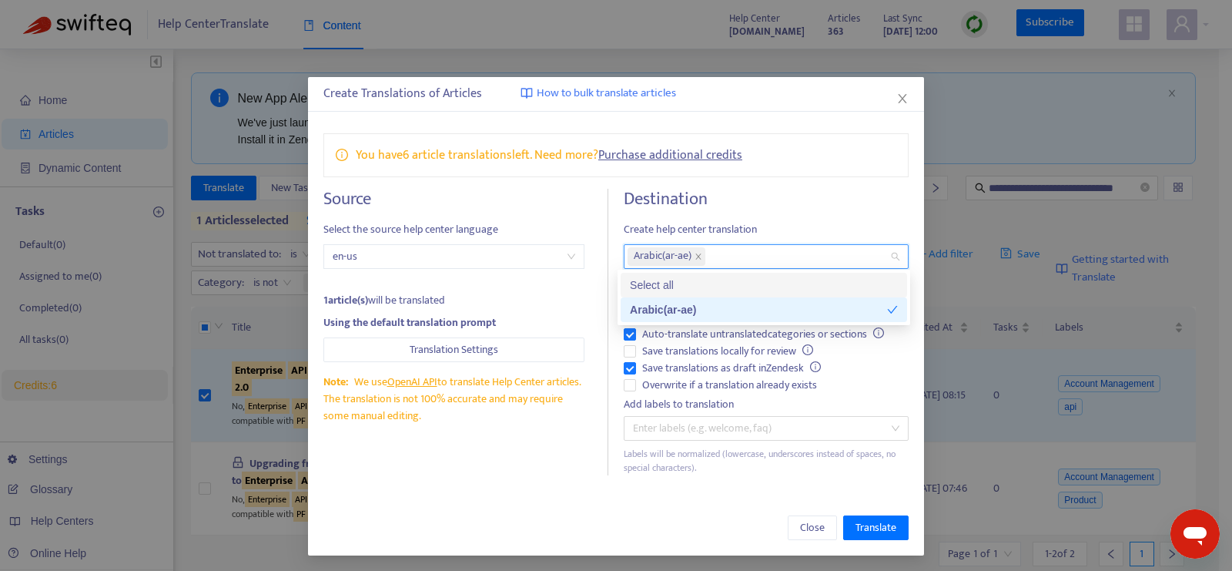
click at [771, 200] on h4 "Destination" at bounding box center [766, 199] width 285 height 21
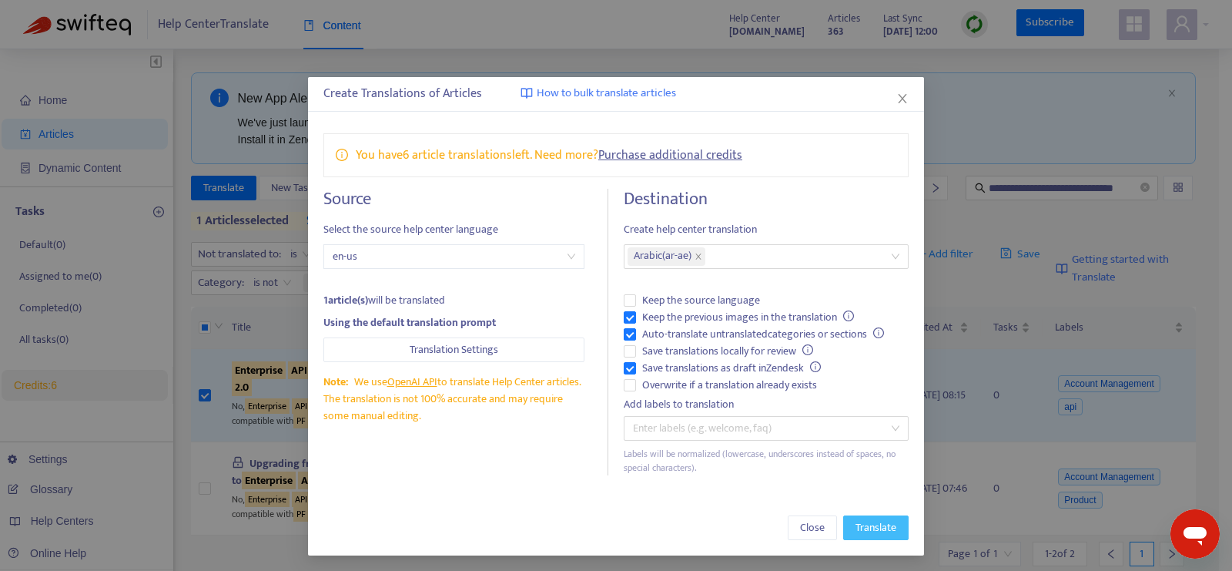
click at [857, 521] on span "Translate" at bounding box center [876, 527] width 41 height 17
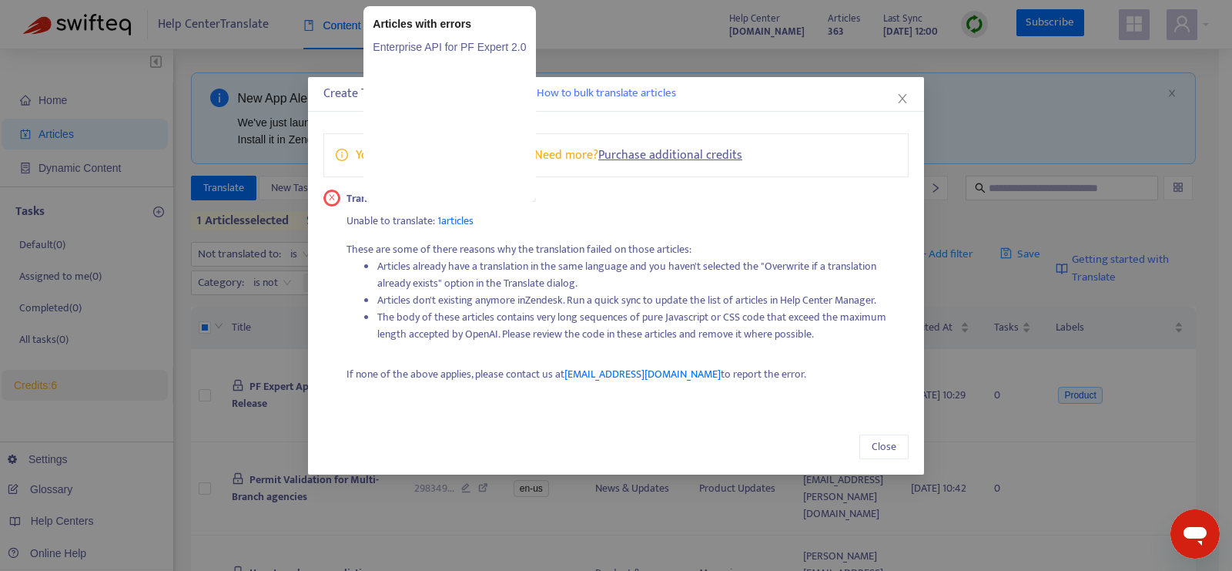
click at [434, 48] on link "Enterprise API for PF Expert 2.0" at bounding box center [449, 47] width 153 height 17
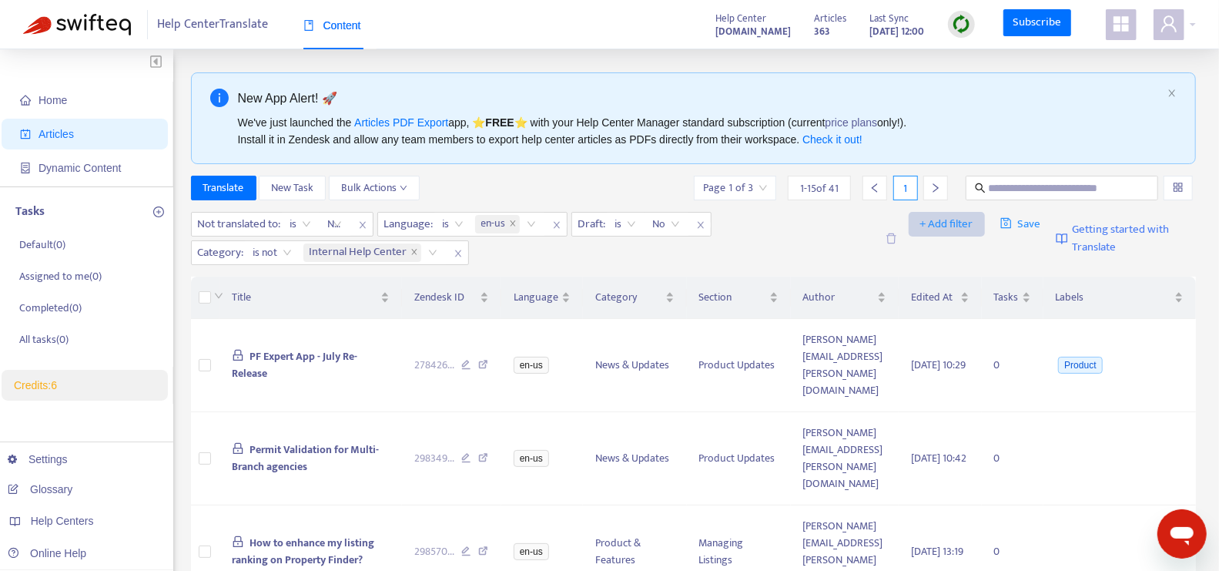
click at [930, 222] on span "+ Add filter" at bounding box center [947, 224] width 53 height 18
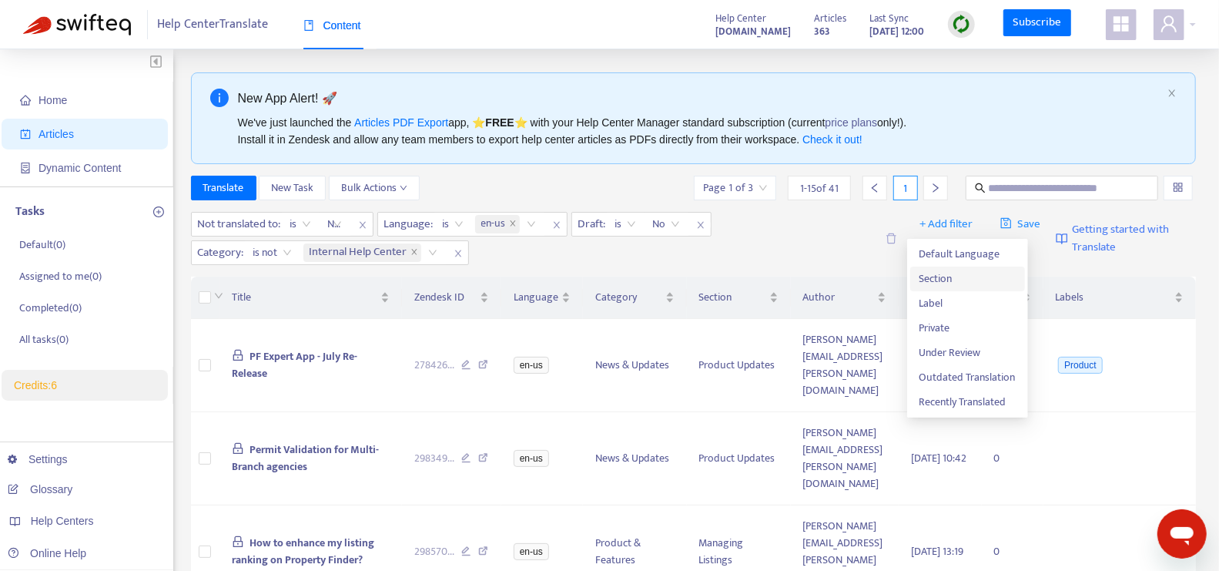
click at [942, 278] on span "Section" at bounding box center [968, 278] width 96 height 17
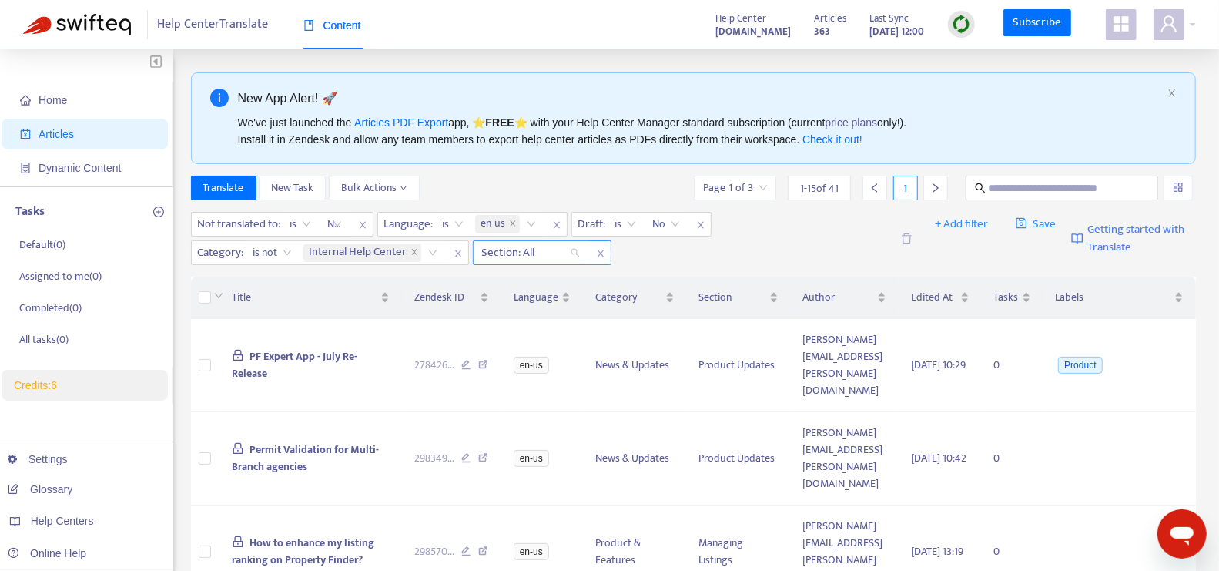
click at [566, 251] on div at bounding box center [523, 252] width 93 height 18
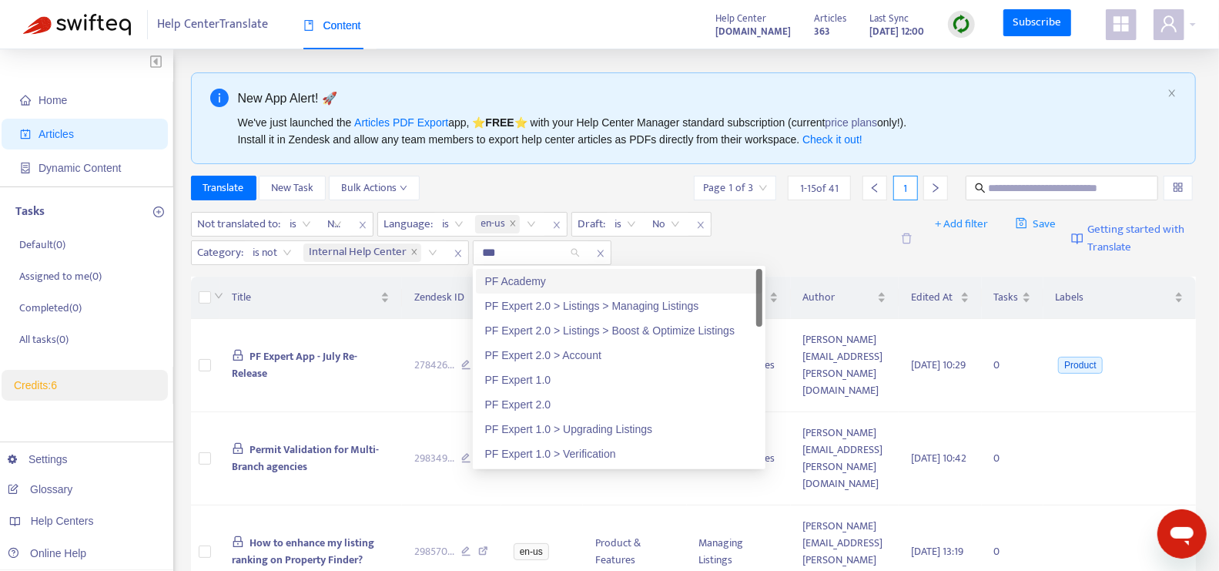
type input "****"
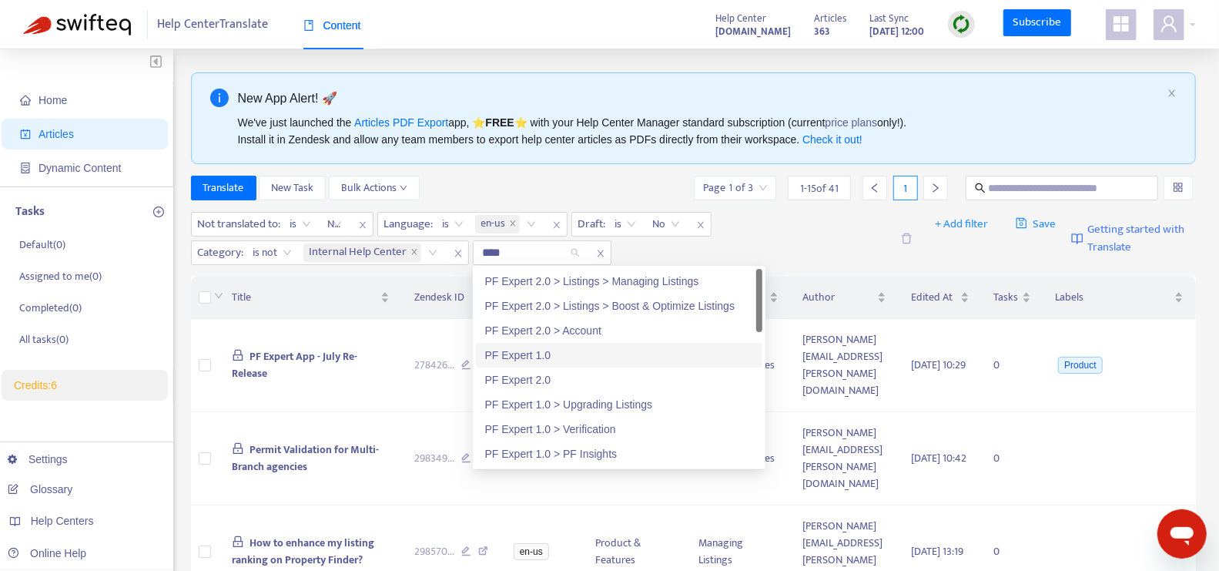
click at [567, 354] on div "PF Expert 1.0" at bounding box center [619, 355] width 268 height 17
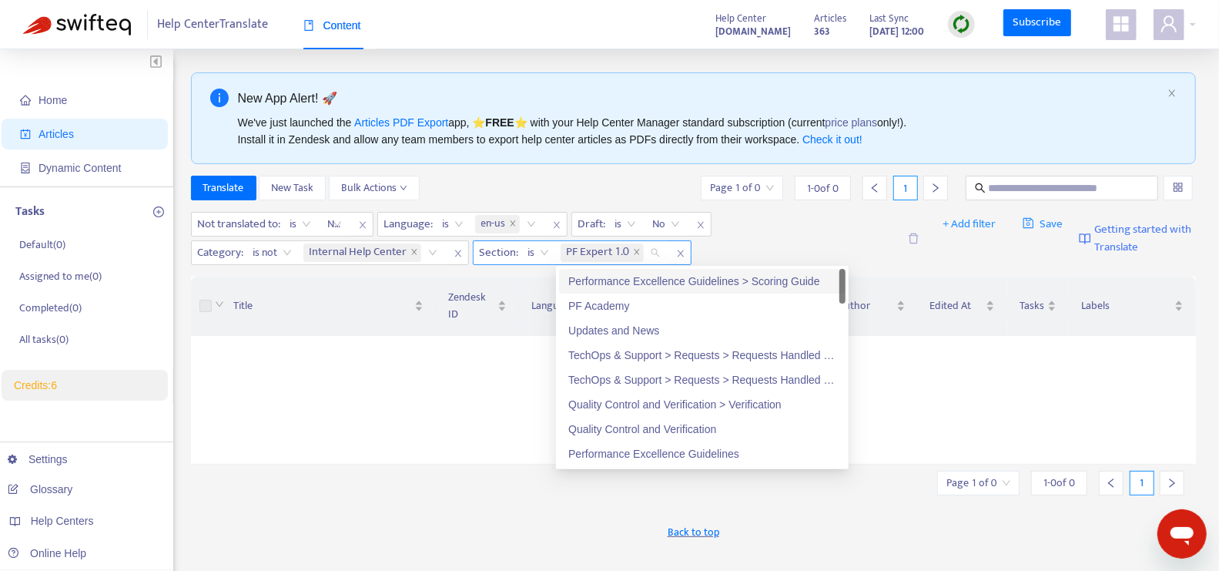
click at [543, 253] on span "is" at bounding box center [538, 252] width 21 height 23
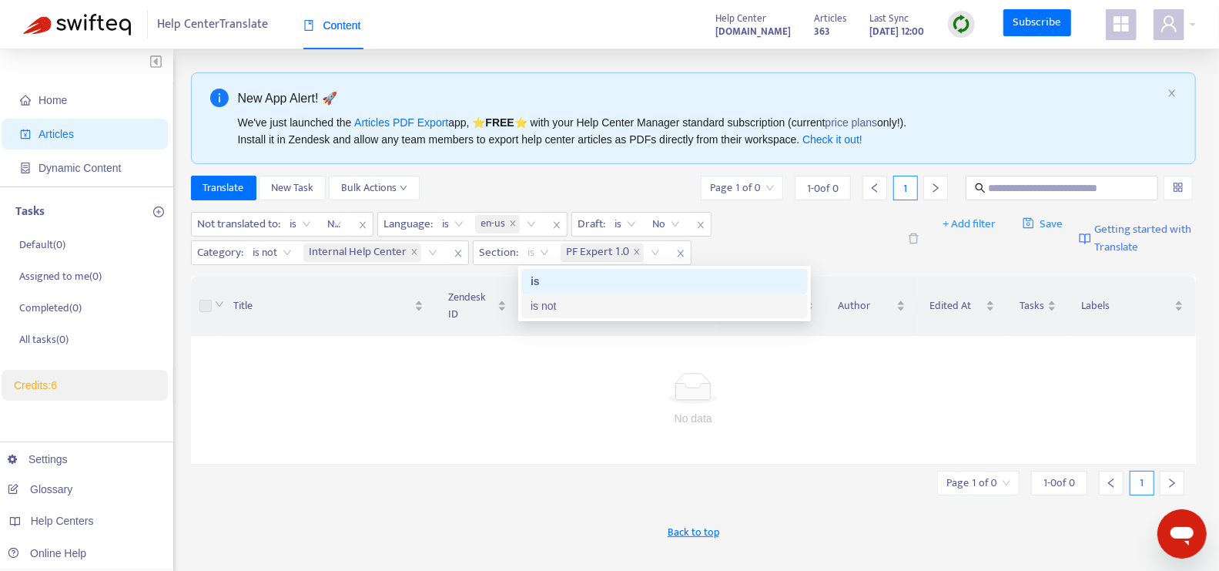
click at [546, 304] on div "is not" at bounding box center [665, 305] width 268 height 17
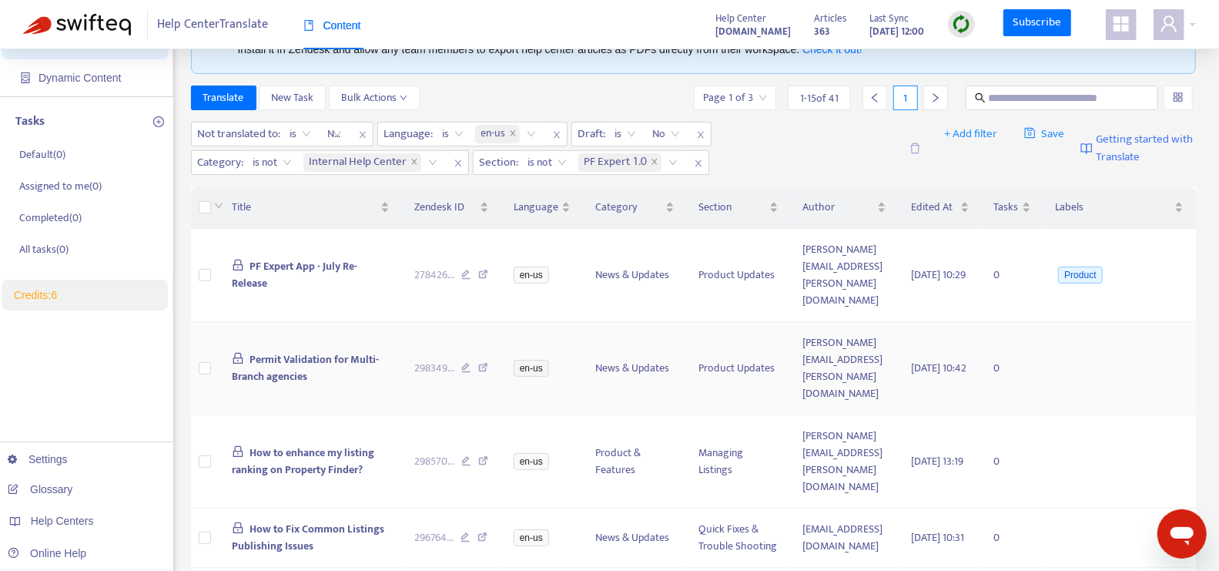
scroll to position [92, 0]
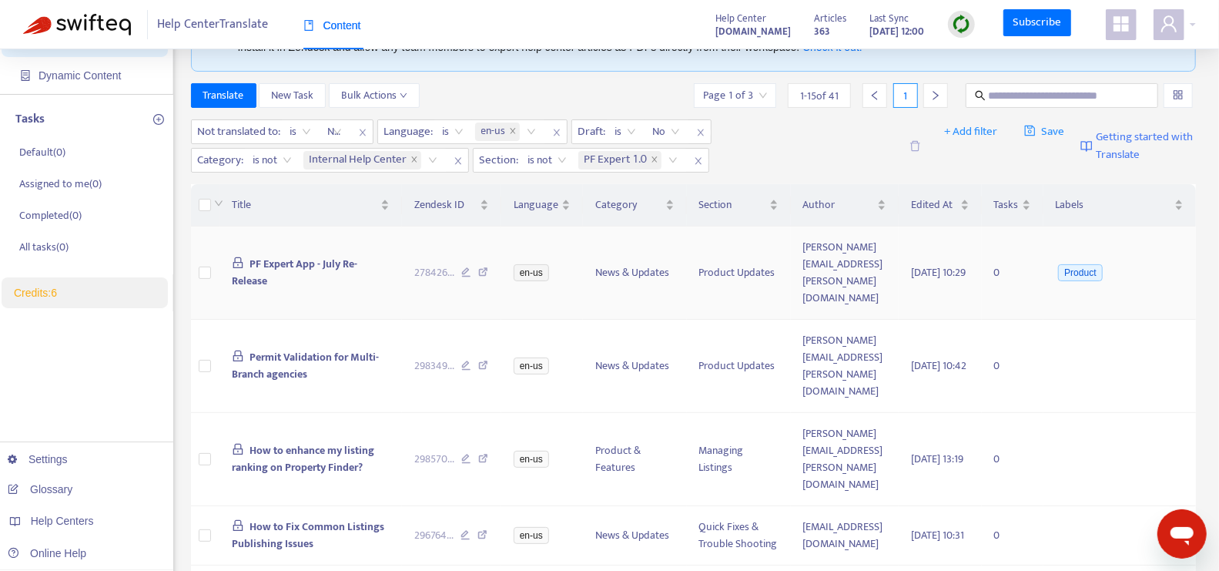
click at [280, 266] on span "PF Expert App - July Re-Release" at bounding box center [295, 272] width 126 height 35
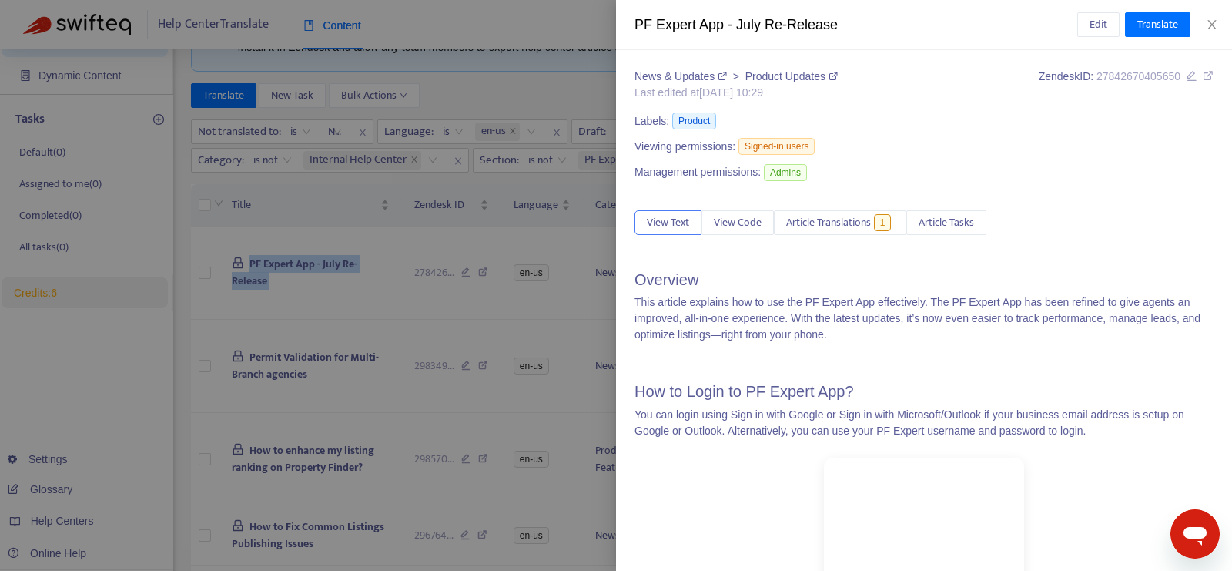
copy span "PF Expert App - July Re-Release"
click at [1214, 18] on icon "close" at bounding box center [1212, 24] width 12 height 12
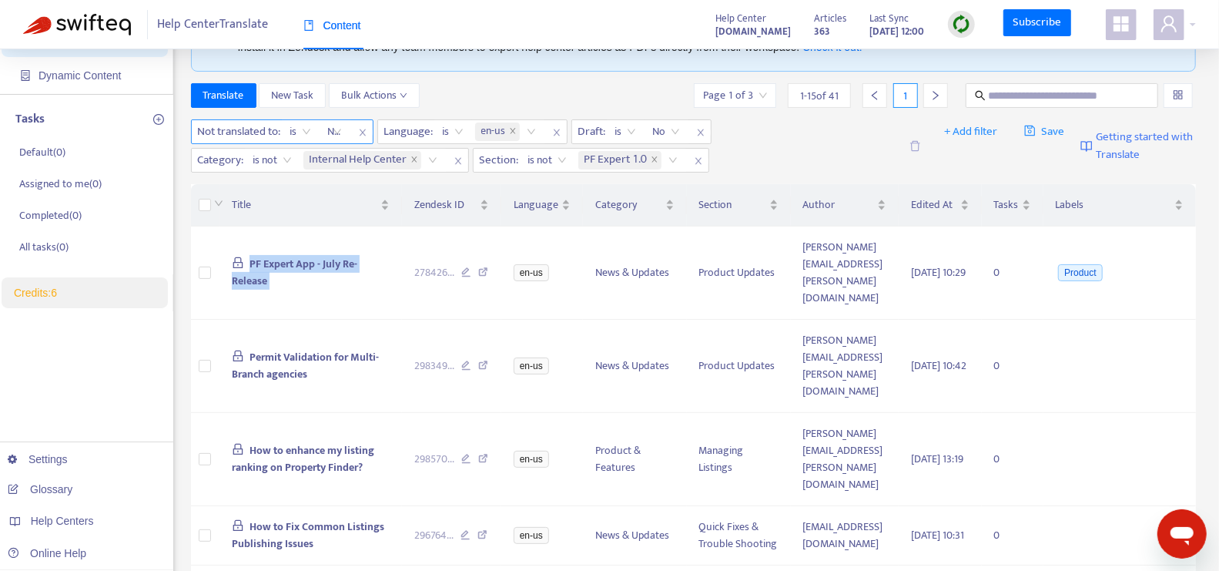
click at [327, 129] on div at bounding box center [327, 131] width 9 height 18
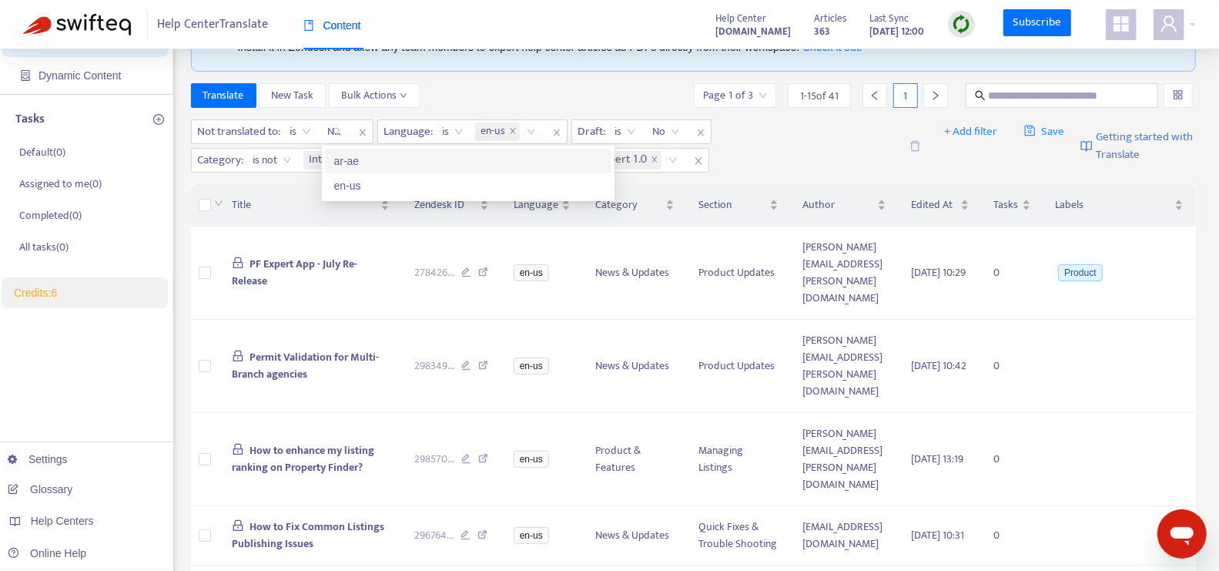
click at [358, 164] on div "ar-ae" at bounding box center [468, 161] width 268 height 17
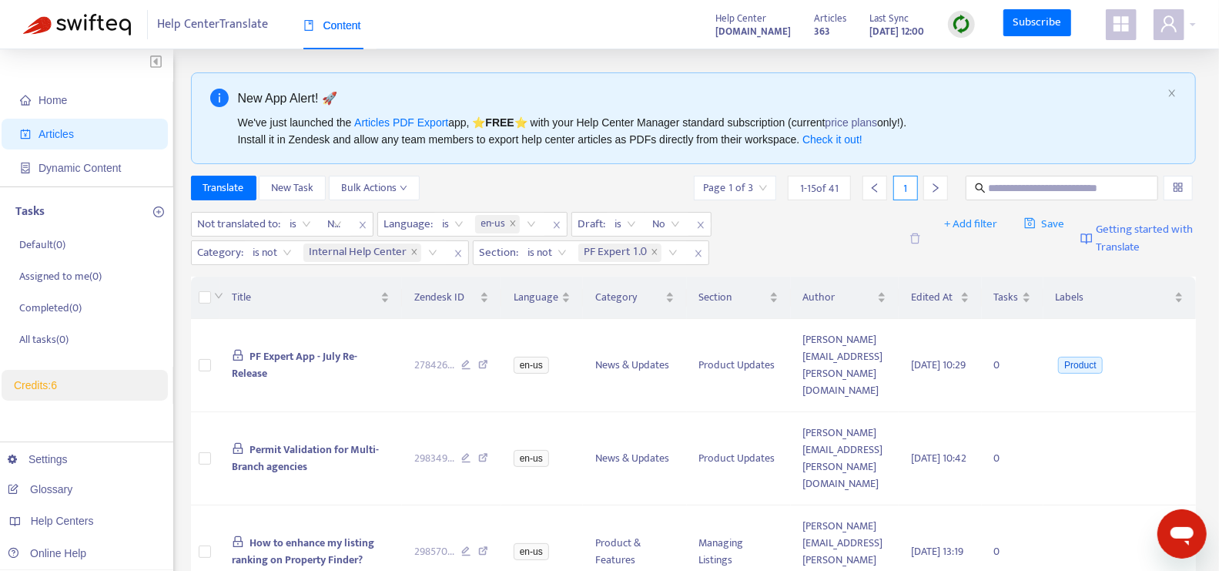
click at [919, 246] on div at bounding box center [914, 238] width 30 height 53
click at [918, 240] on icon "delete" at bounding box center [916, 239] width 12 height 12
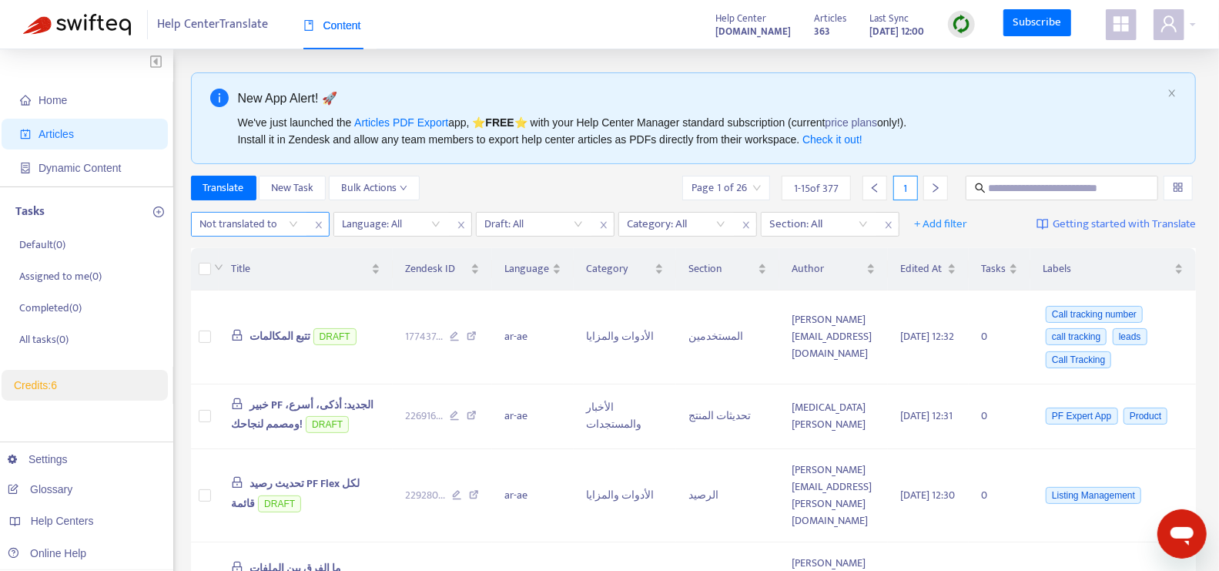
click at [293, 223] on div "Not translated to" at bounding box center [249, 224] width 115 height 23
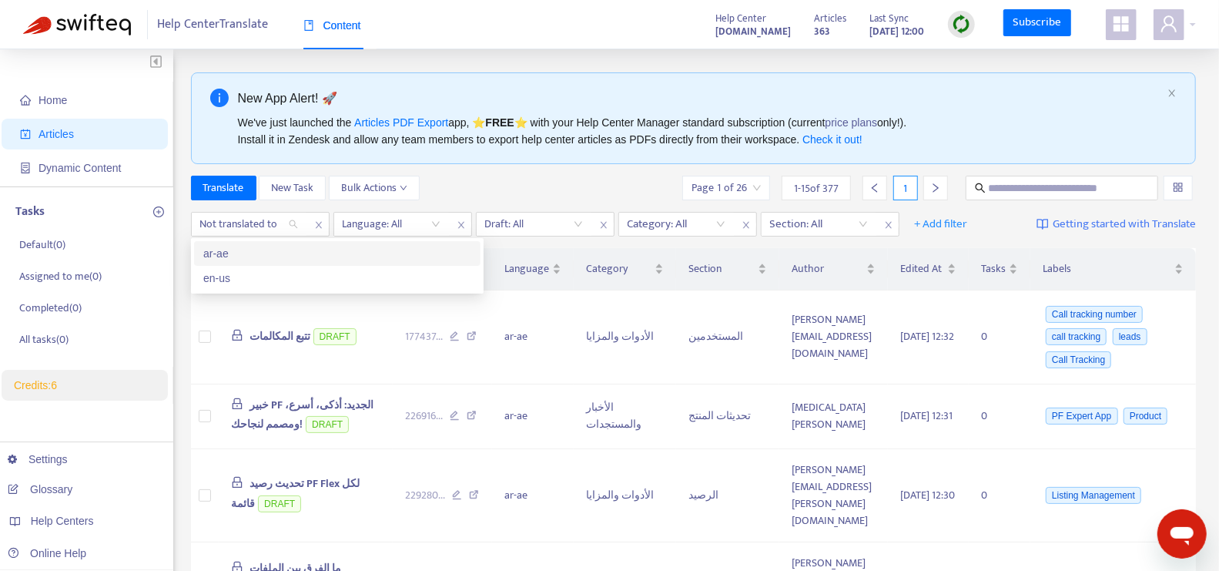
click at [290, 252] on div "ar-ae" at bounding box center [337, 253] width 268 height 17
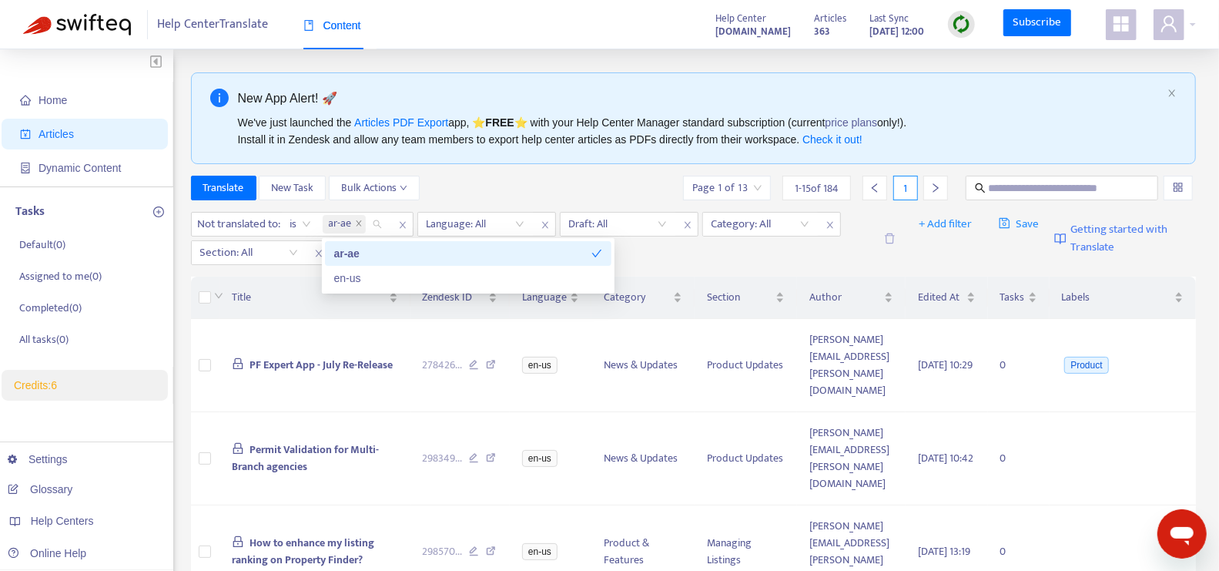
click at [464, 183] on div "Translate New Task Bulk Actions Page 1 of 13 1 - 15 of 184 1" at bounding box center [694, 188] width 1006 height 25
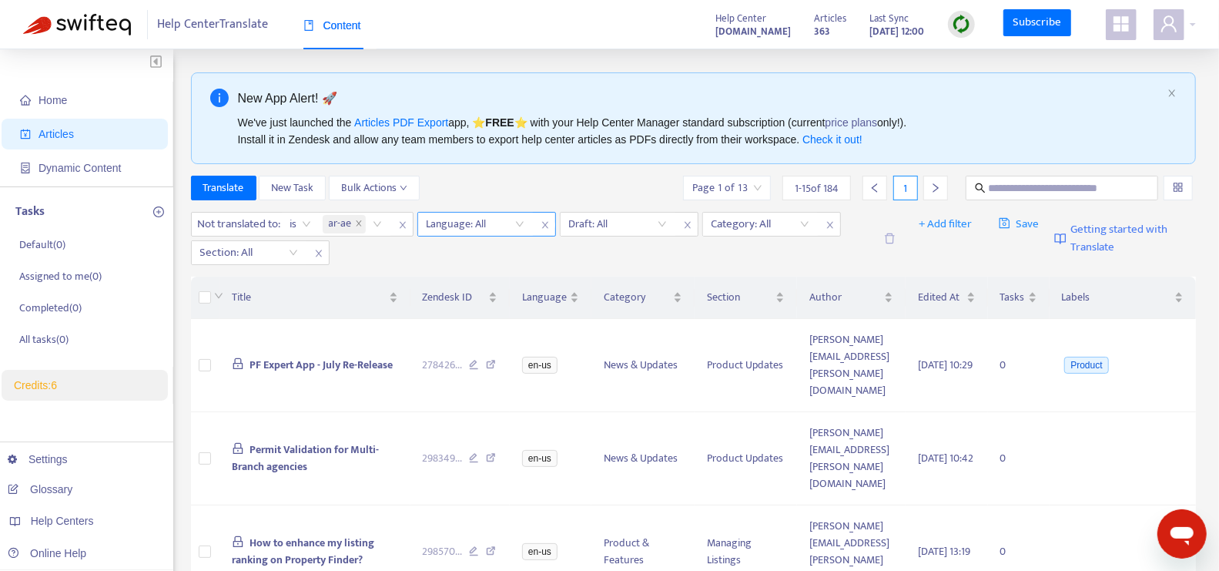
click at [545, 223] on icon "close" at bounding box center [545, 224] width 9 height 9
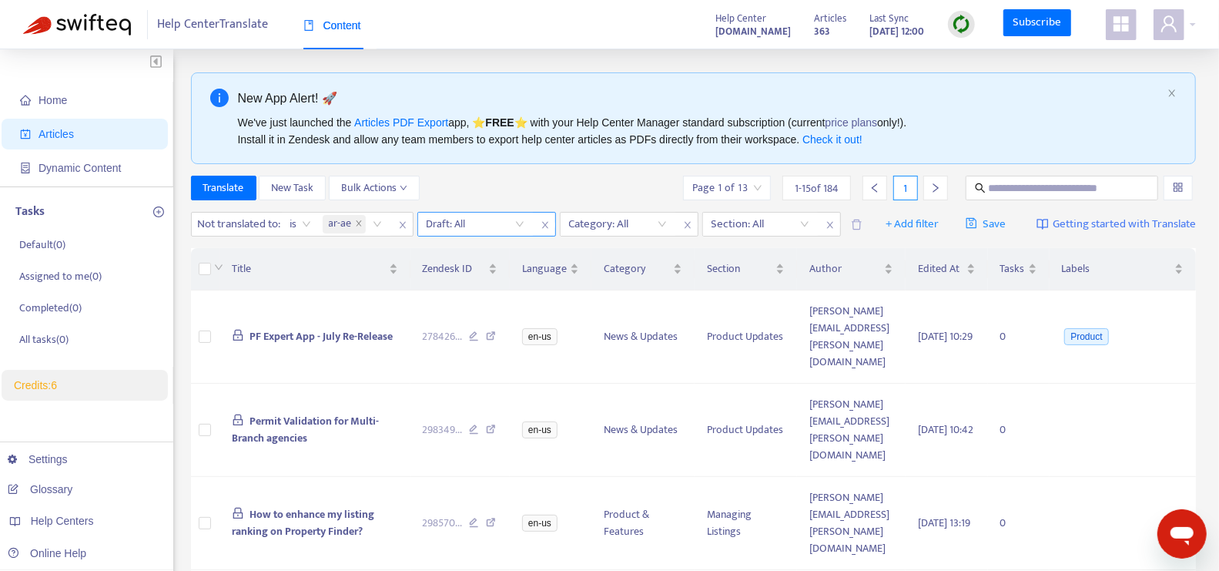
click at [461, 223] on input "search" at bounding box center [476, 224] width 98 height 23
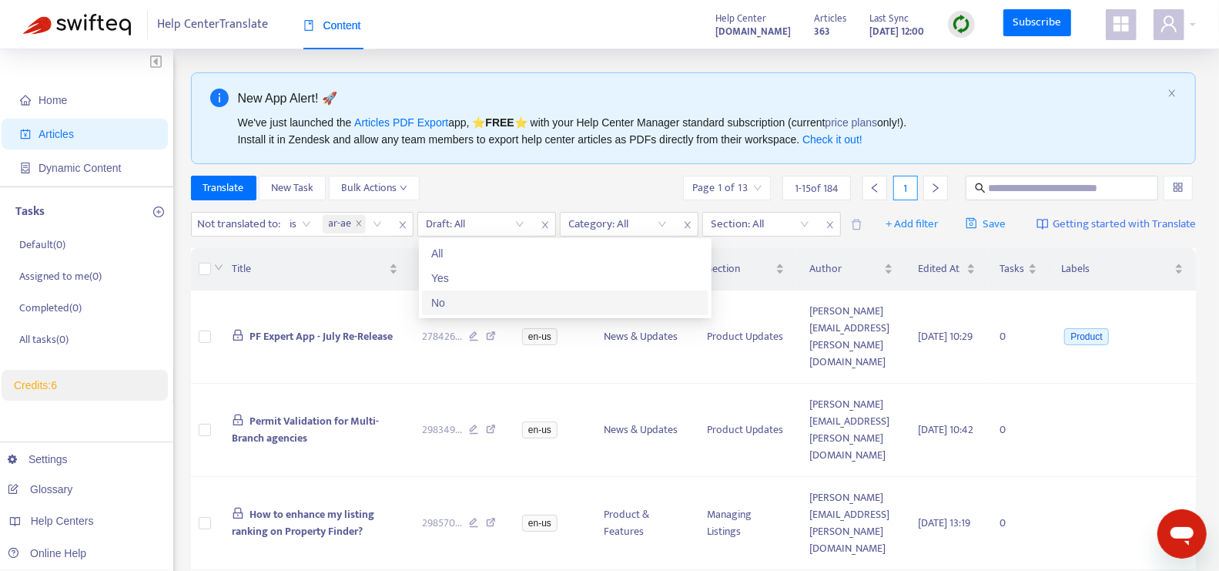
click at [465, 294] on div "No" at bounding box center [565, 302] width 268 height 17
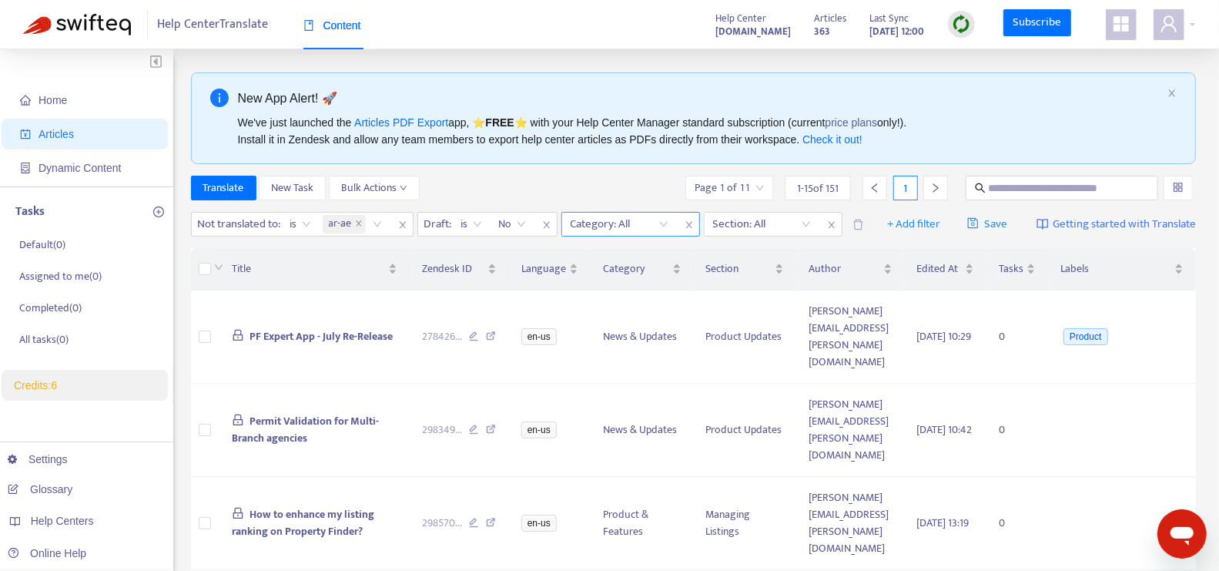
click at [691, 226] on icon "close" at bounding box center [689, 224] width 9 height 9
click at [622, 223] on div at bounding box center [611, 224] width 93 height 18
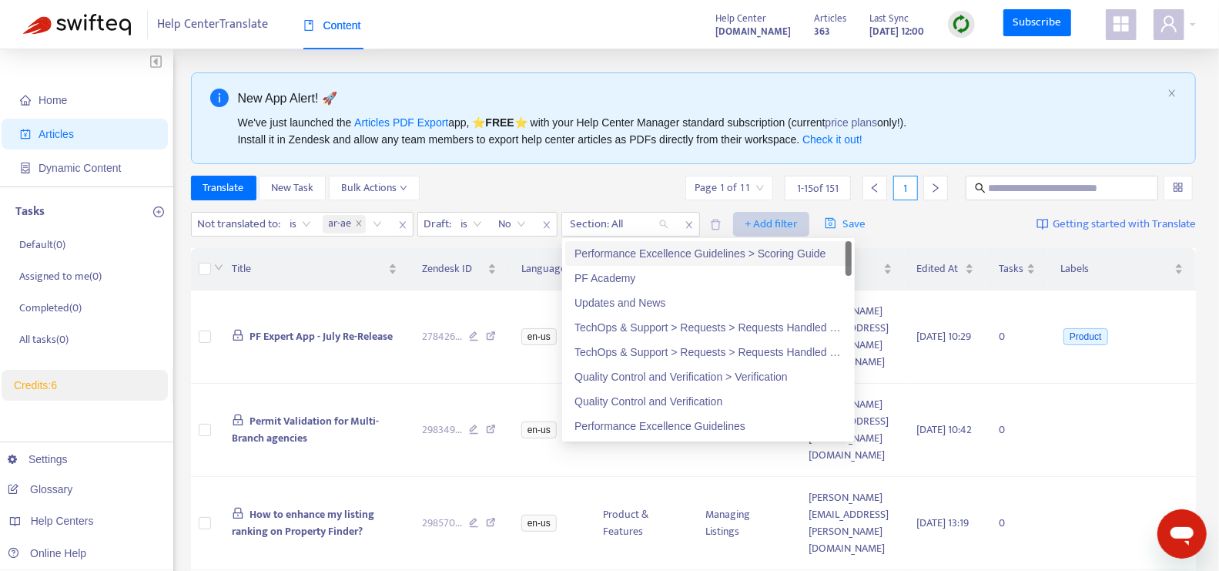
click at [750, 221] on span "+ Add filter" at bounding box center [771, 224] width 53 height 18
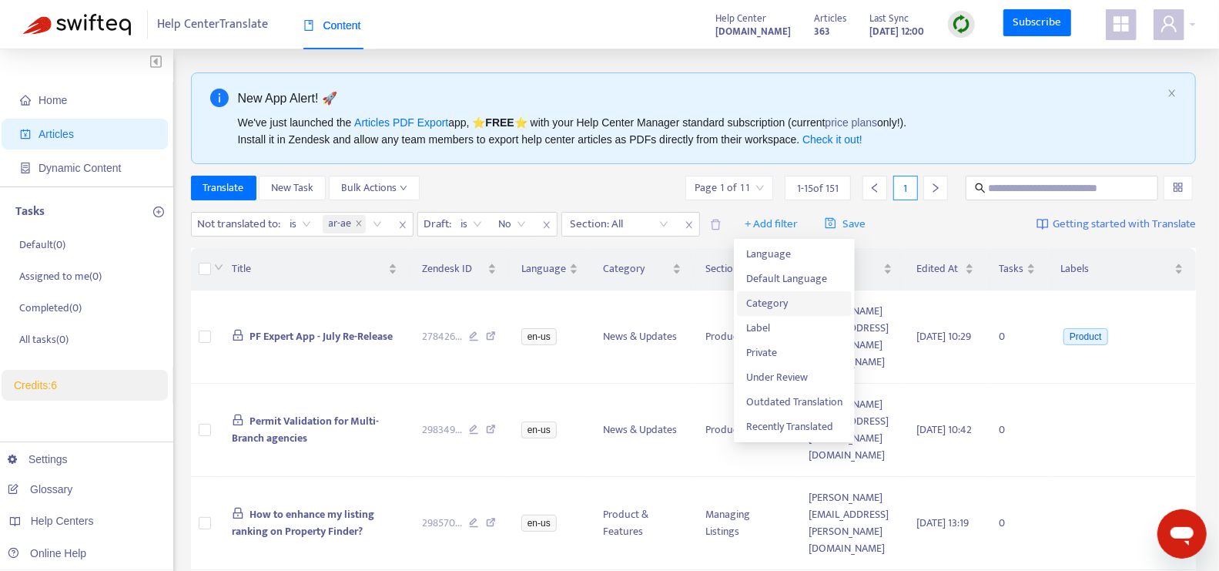
click at [771, 303] on span "Category" at bounding box center [794, 303] width 96 height 17
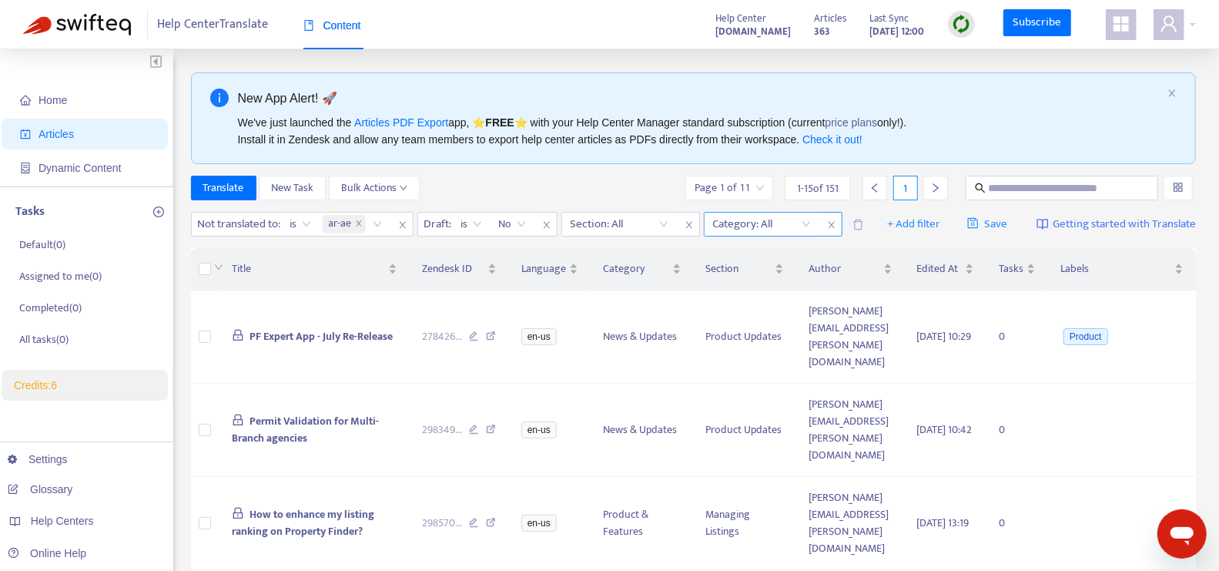
click at [781, 220] on div at bounding box center [754, 224] width 93 height 18
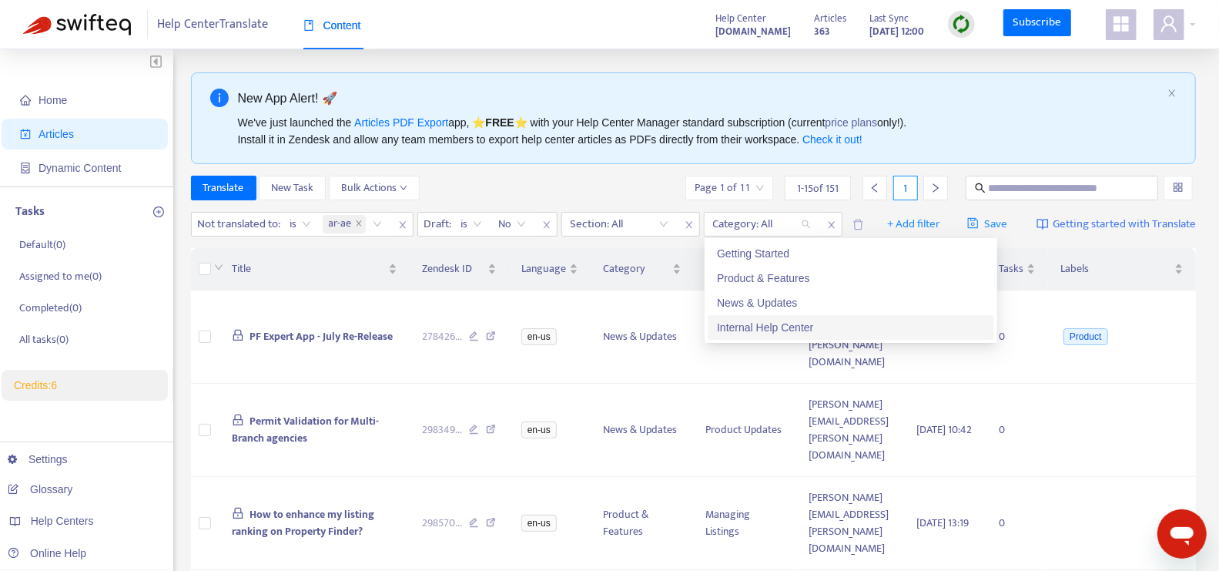
click at [779, 324] on div "Internal Help Center" at bounding box center [851, 327] width 268 height 17
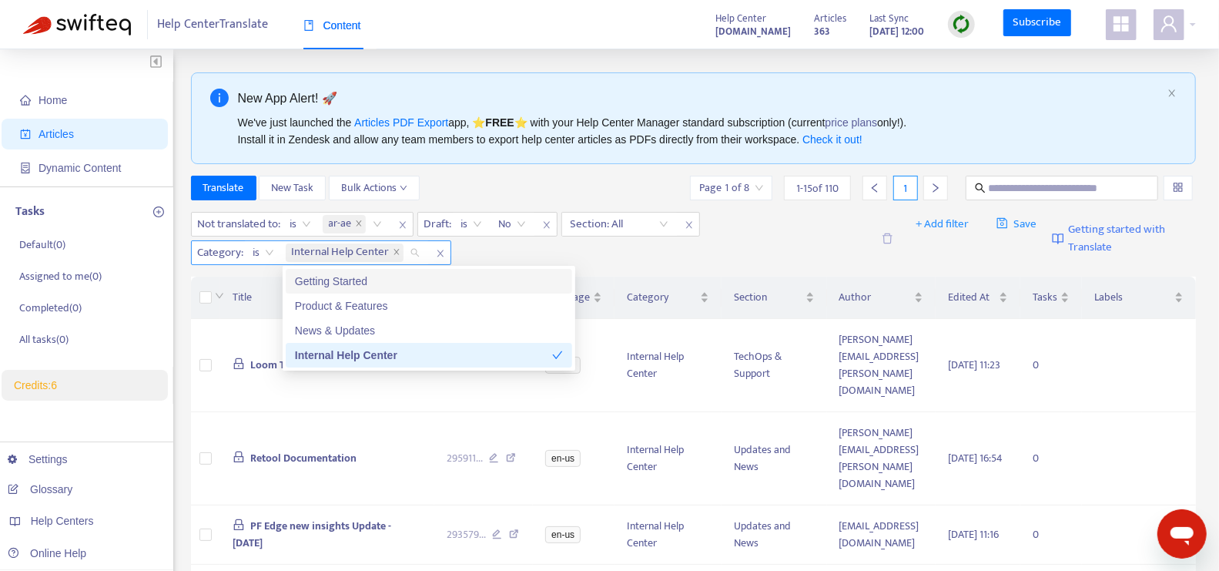
click at [267, 250] on span "is" at bounding box center [263, 252] width 21 height 23
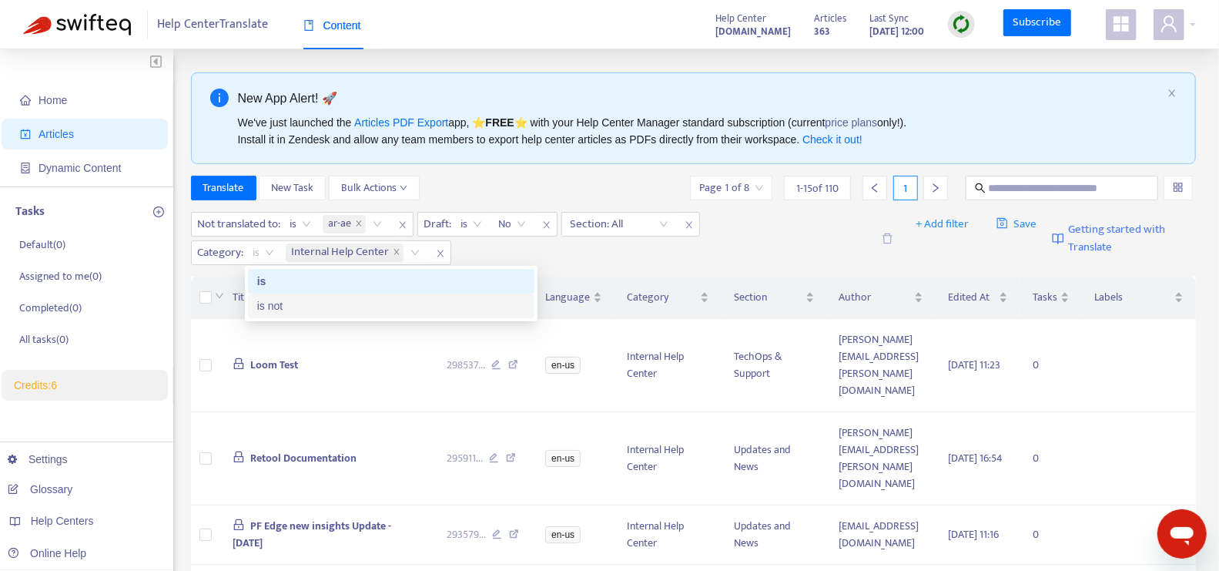
click at [268, 304] on div "is not" at bounding box center [391, 305] width 268 height 17
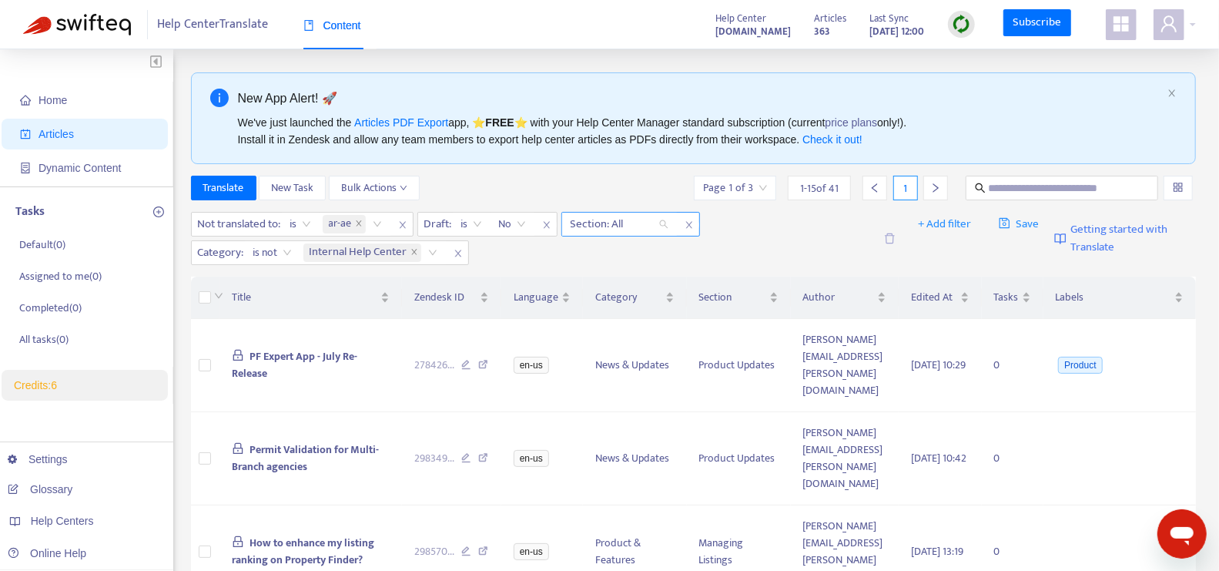
click at [620, 226] on div at bounding box center [611, 224] width 93 height 18
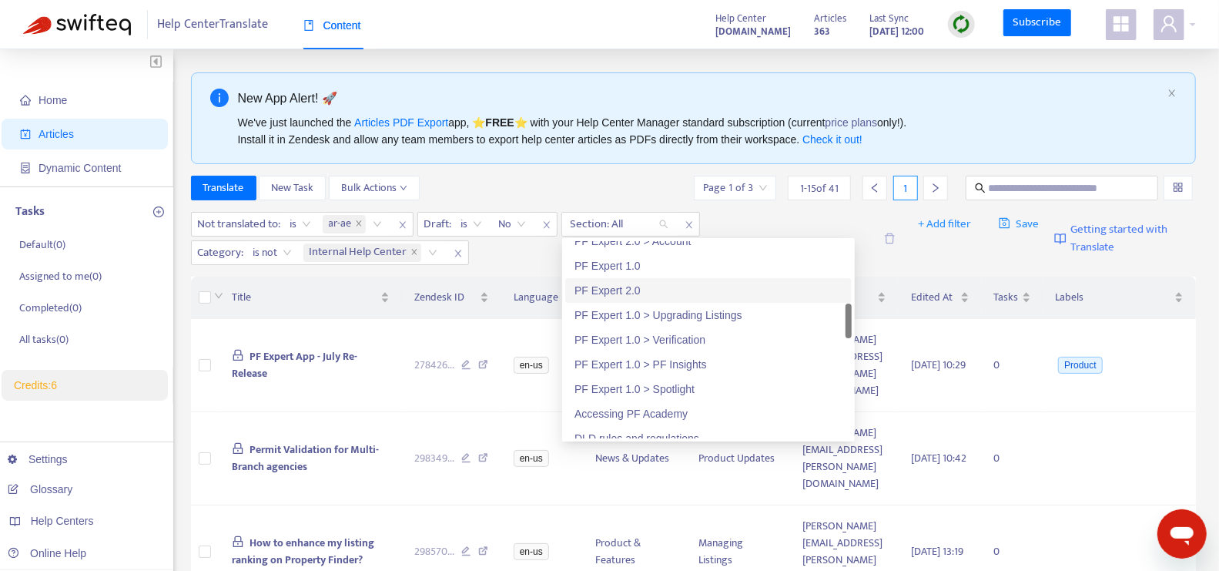
scroll to position [373, 0]
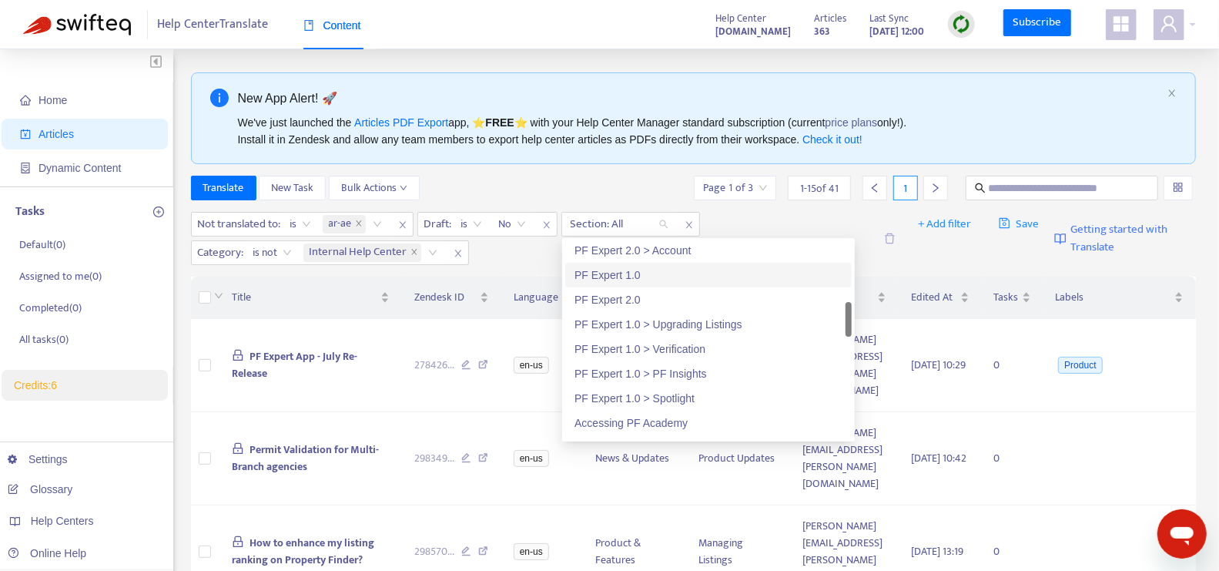
click at [646, 275] on div "PF Expert 1.0" at bounding box center [709, 275] width 268 height 17
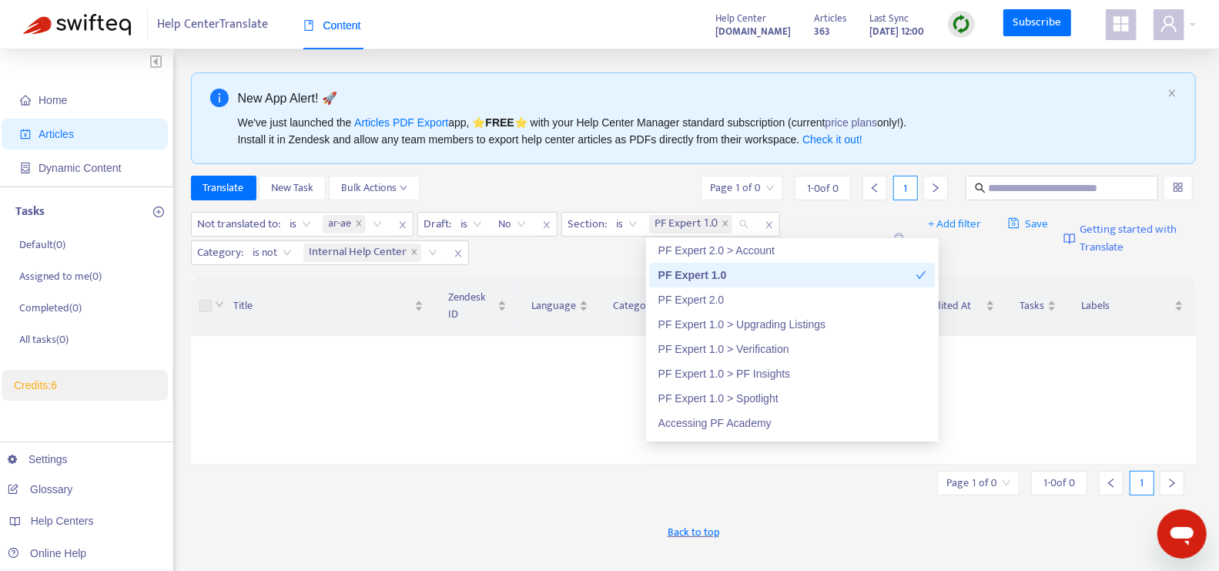
click at [591, 166] on div "New App Alert! 🚀 We've just launched the Articles PDF Export app, ⭐ FREE ⭐️ wit…" at bounding box center [694, 522] width 1006 height 901
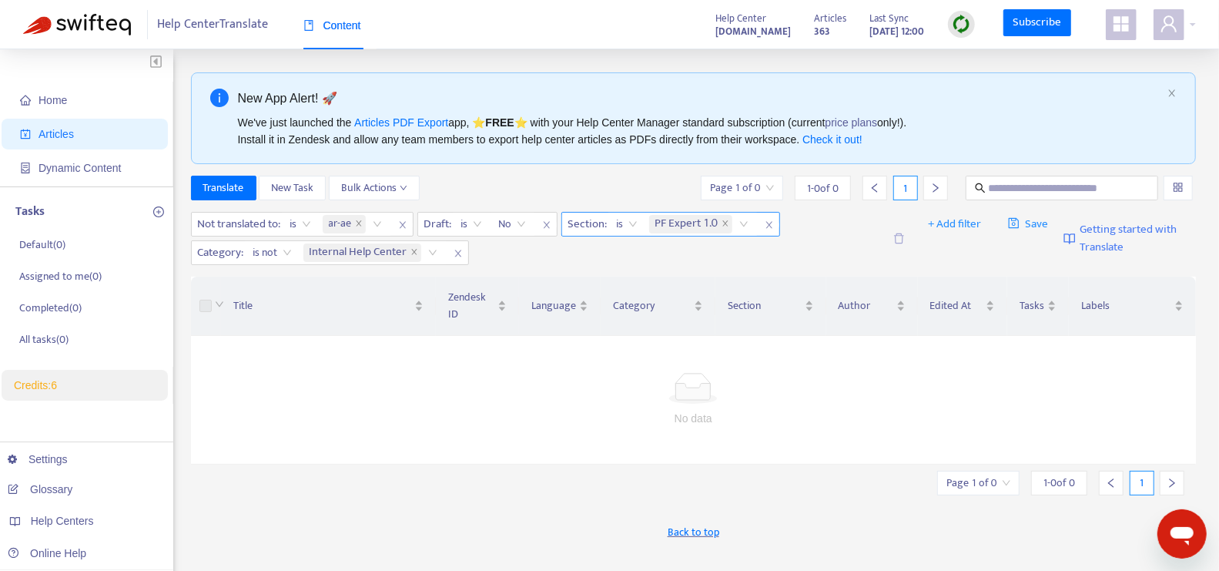
click at [630, 224] on span "is" at bounding box center [627, 224] width 21 height 23
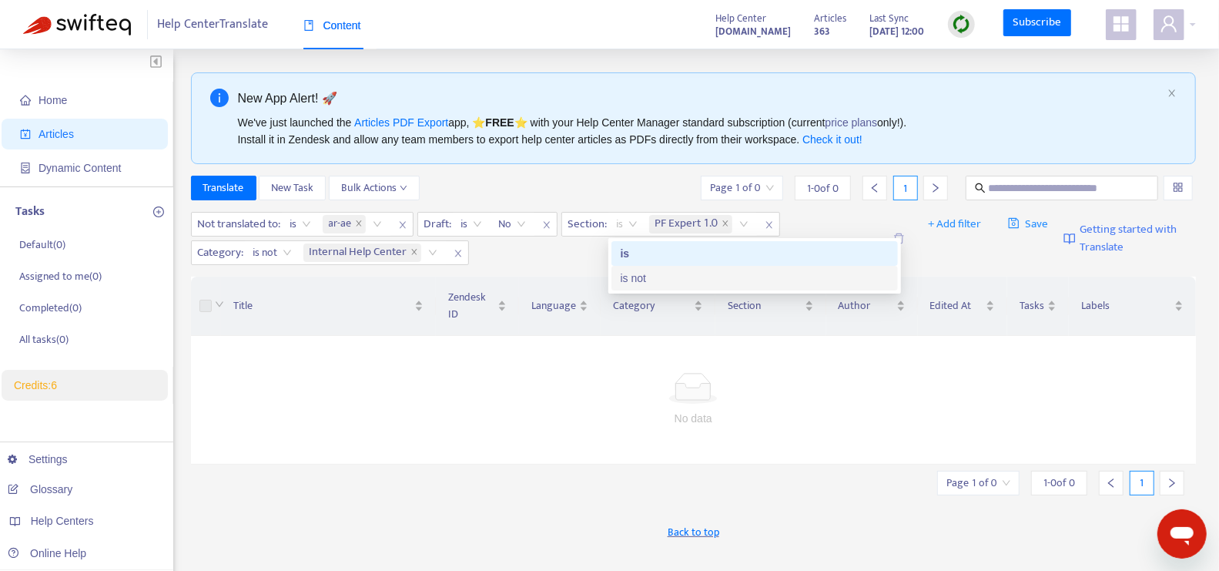
click at [635, 283] on div "is not" at bounding box center [755, 278] width 268 height 17
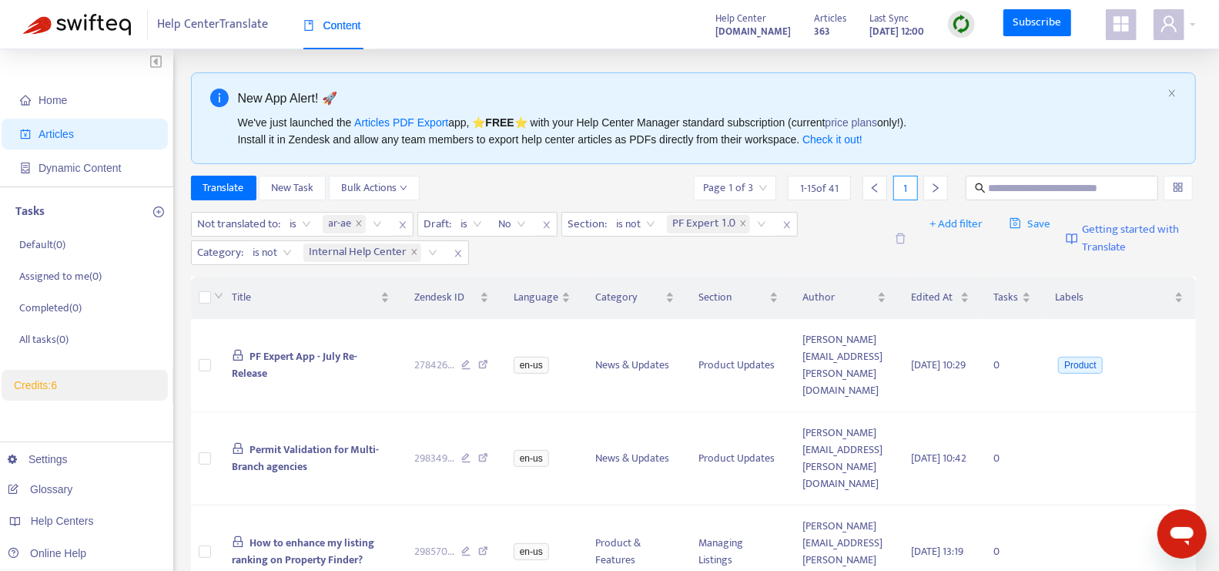
click at [578, 188] on div "Translate New Task Bulk Actions Page 1 of 3 1 - 15 of 41 1" at bounding box center [694, 188] width 1006 height 25
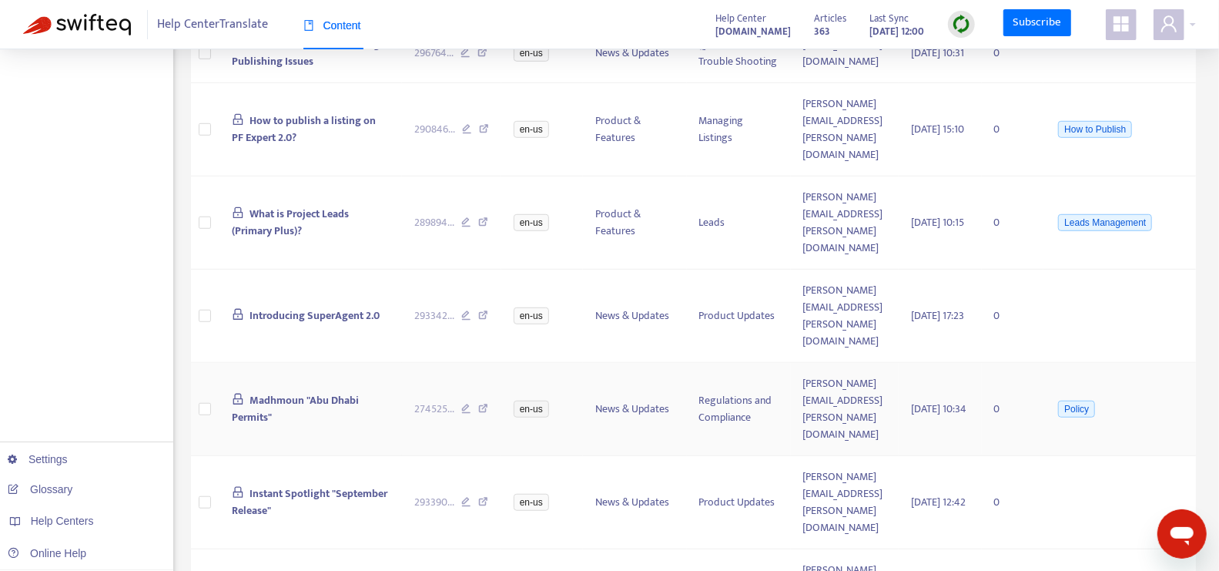
scroll to position [0, 0]
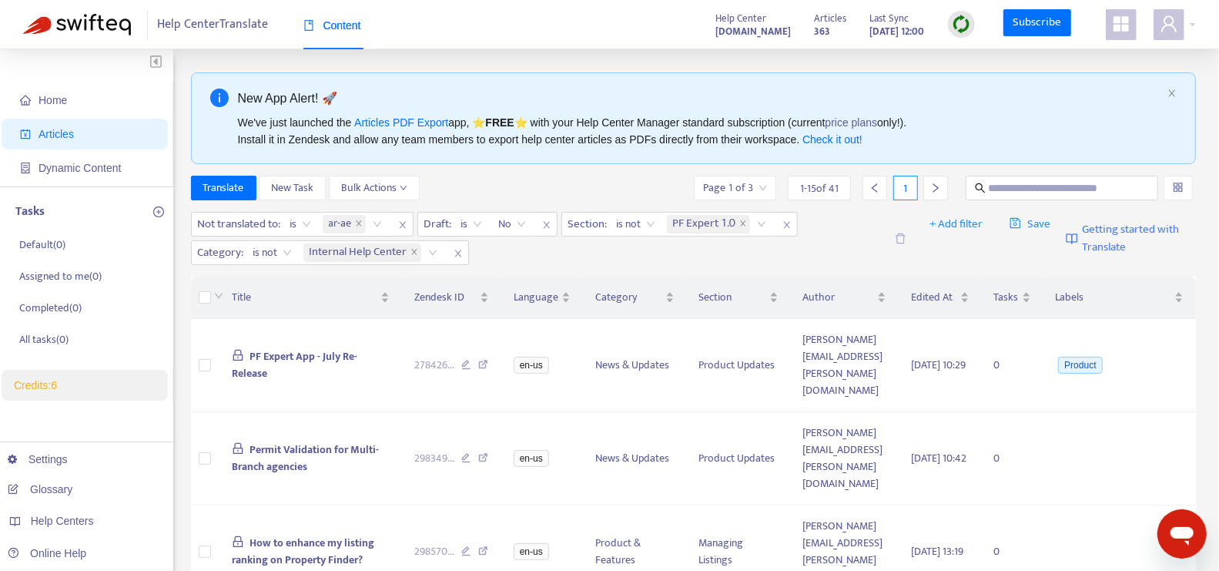
click at [963, 21] on img at bounding box center [961, 24] width 19 height 19
click at [986, 65] on link "Quick Sync" at bounding box center [994, 56] width 65 height 18
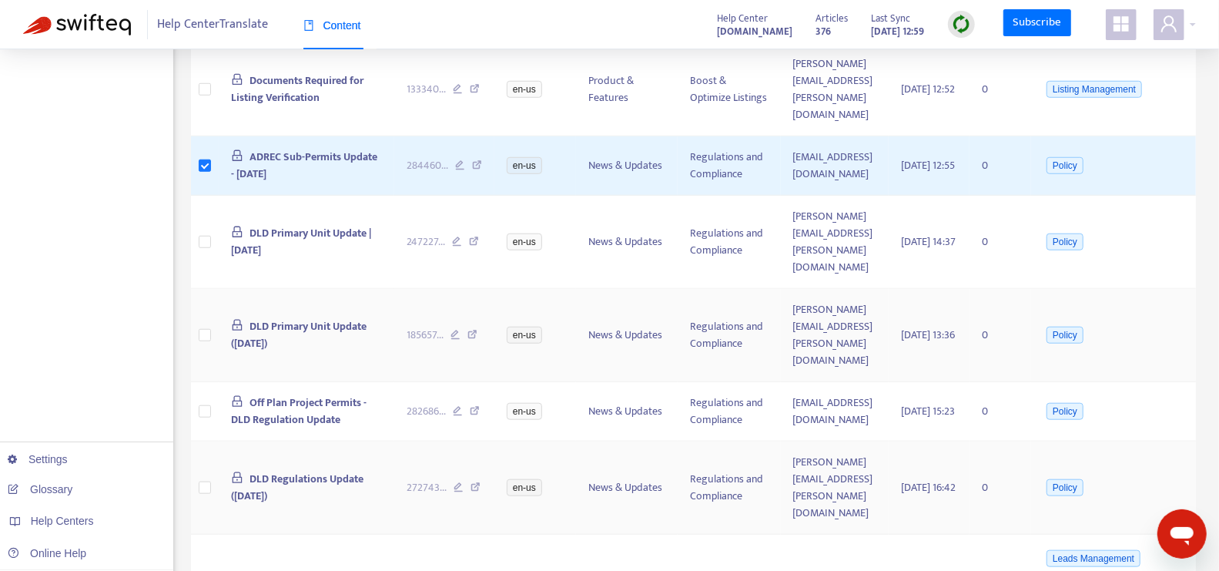
scroll to position [729, 0]
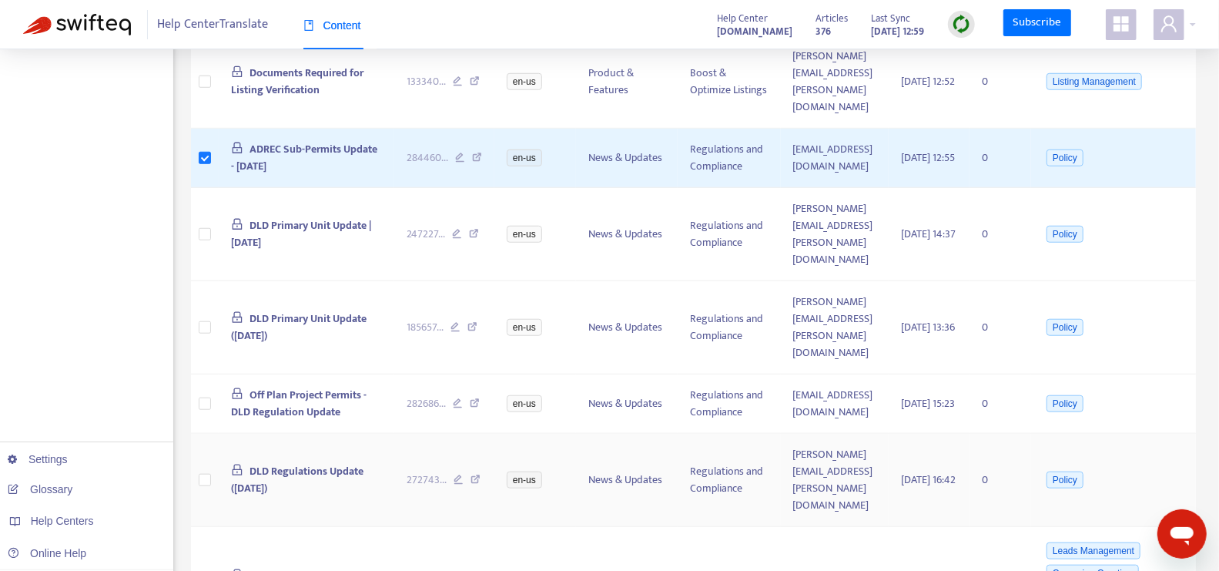
click at [213, 434] on td at bounding box center [205, 480] width 29 height 93
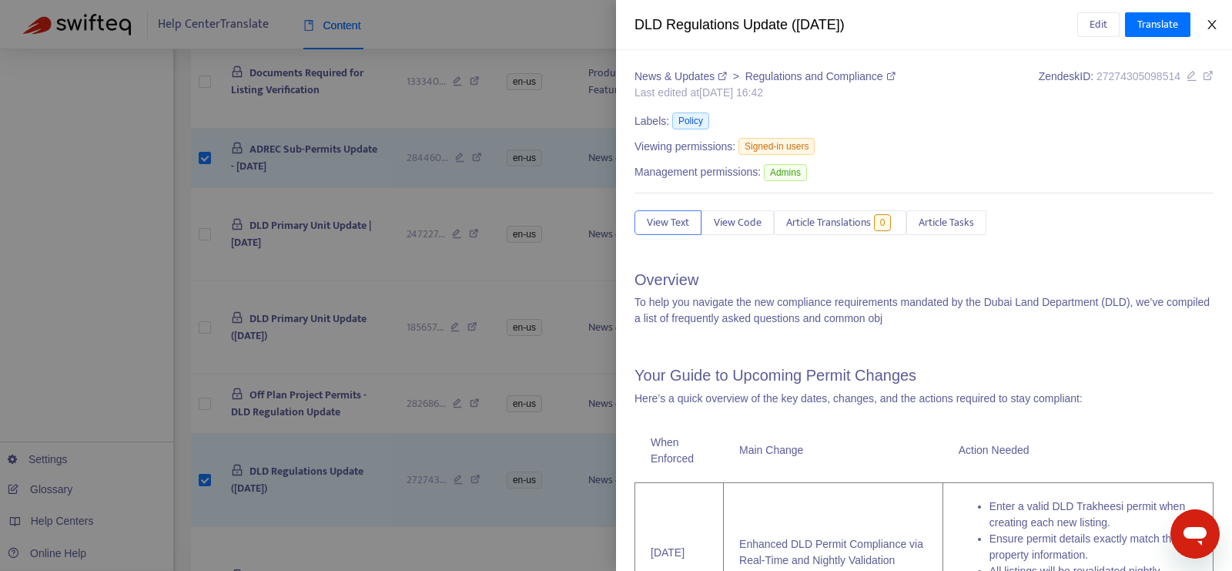
click at [1214, 18] on icon "close" at bounding box center [1212, 24] width 12 height 12
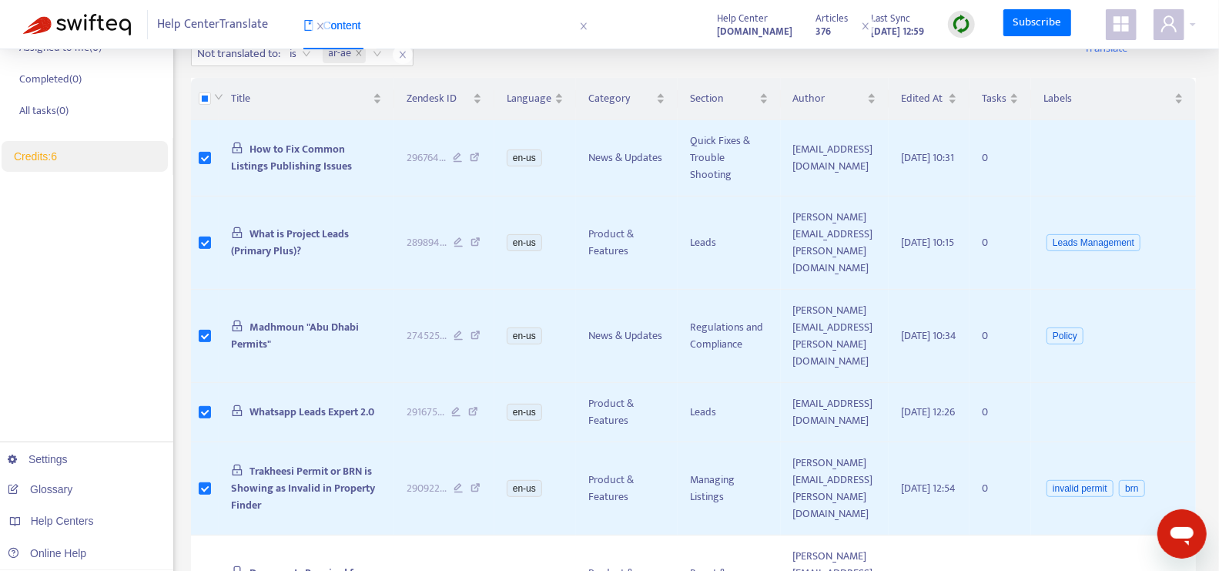
scroll to position [241, 0]
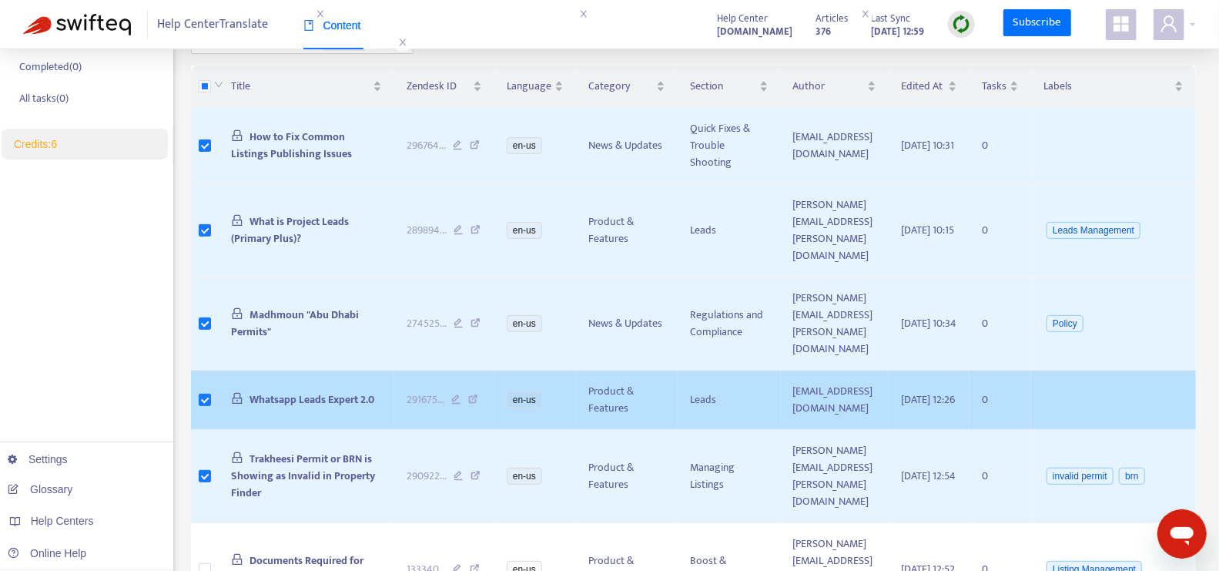
click at [468, 394] on icon at bounding box center [473, 401] width 10 height 14
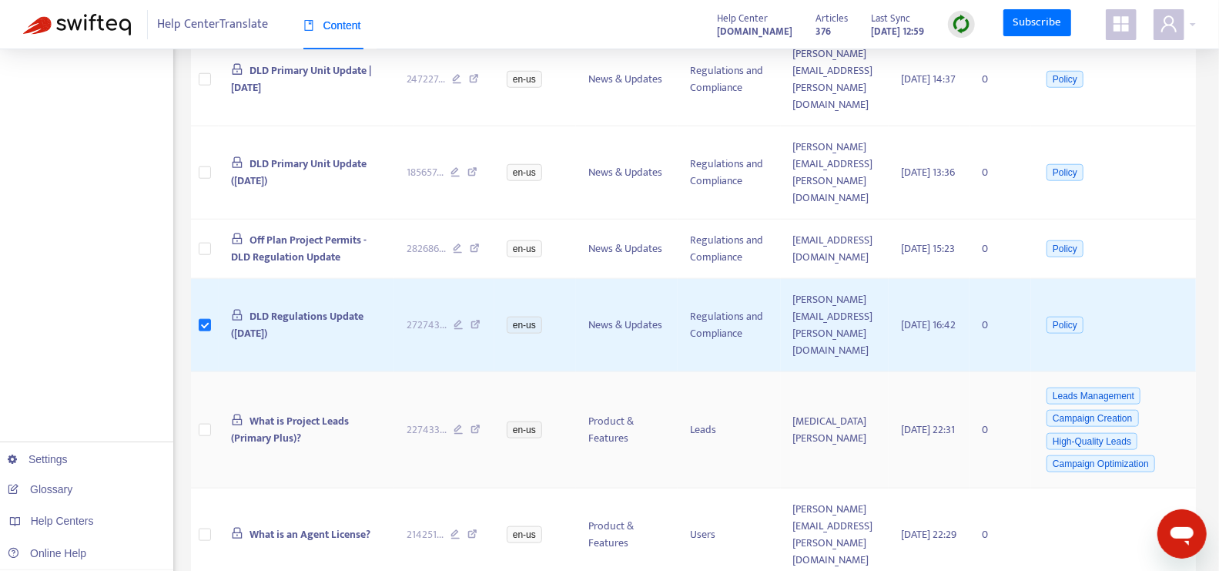
scroll to position [887, 0]
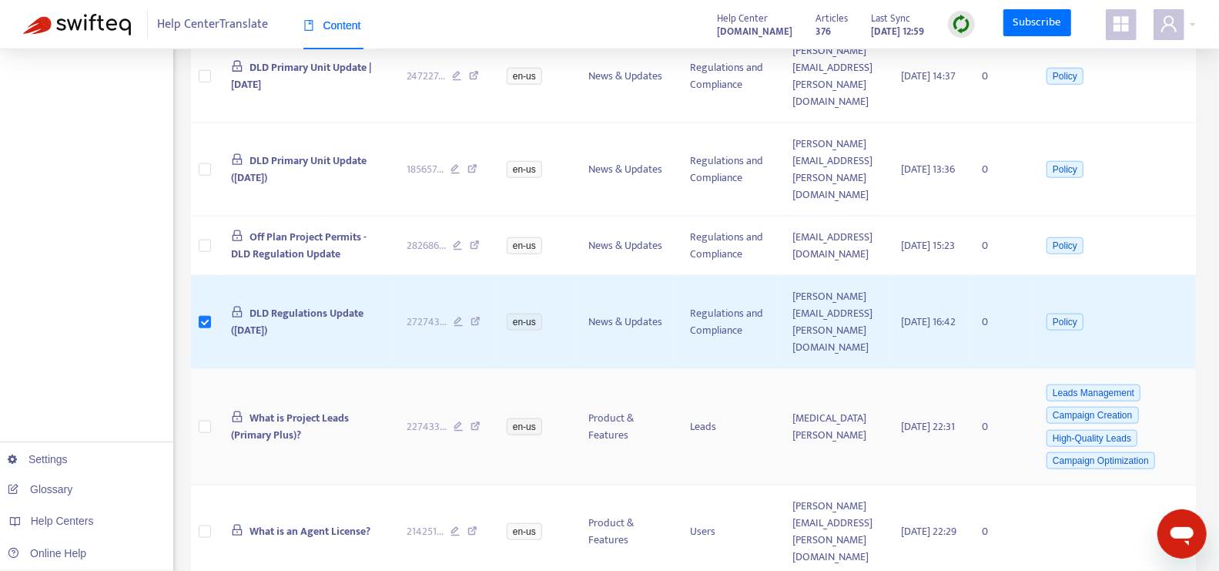
click at [471, 421] on icon at bounding box center [476, 428] width 10 height 14
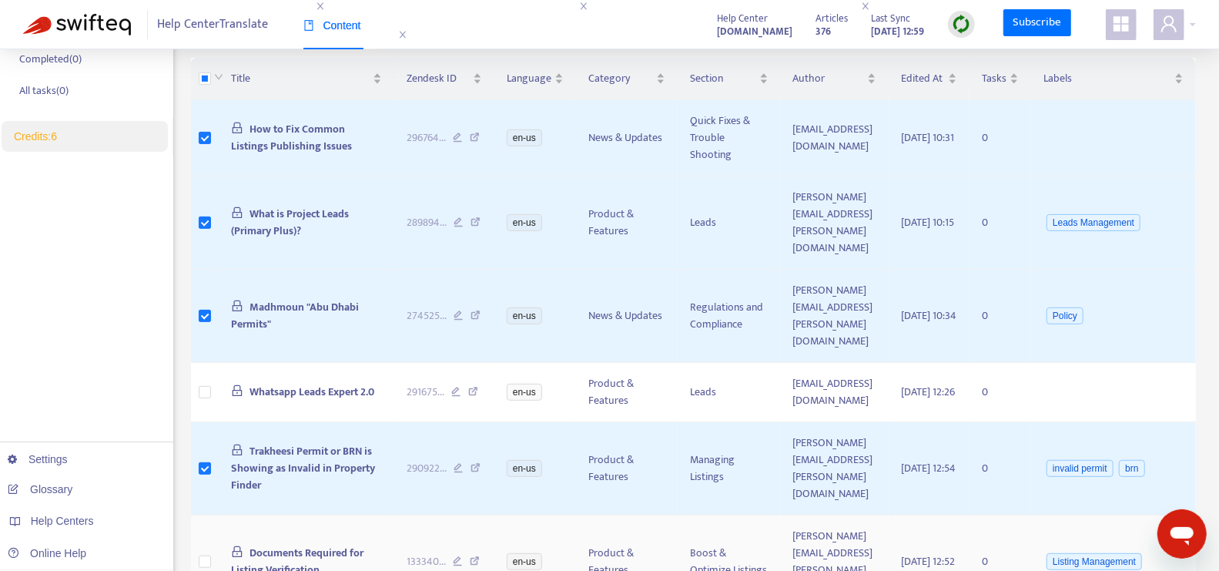
scroll to position [0, 0]
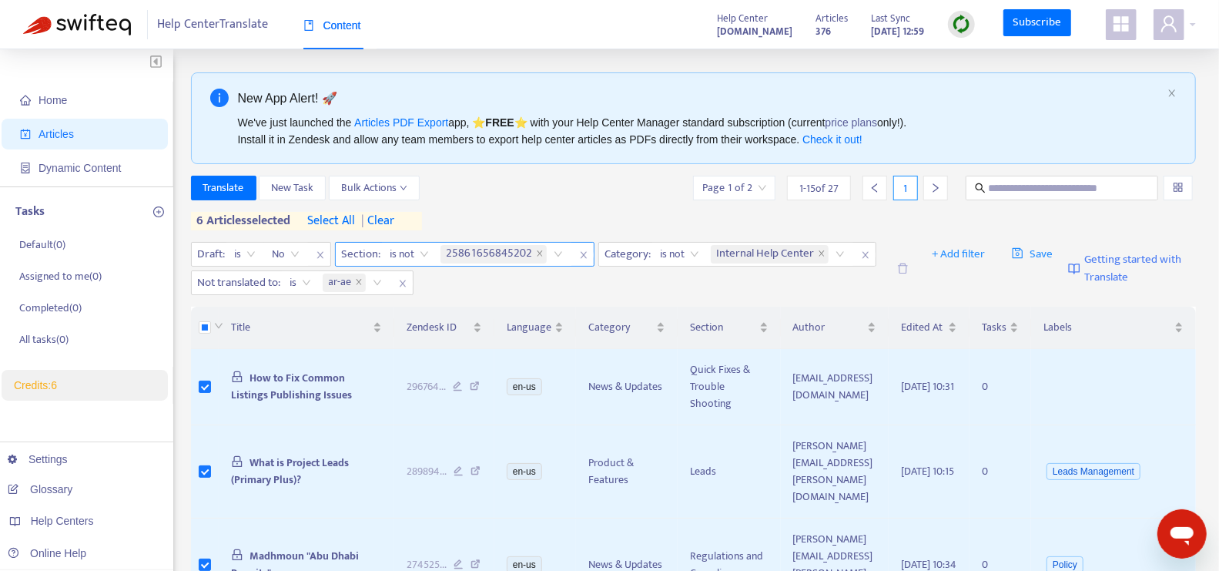
click at [553, 250] on div "25861656845202" at bounding box center [505, 254] width 134 height 23
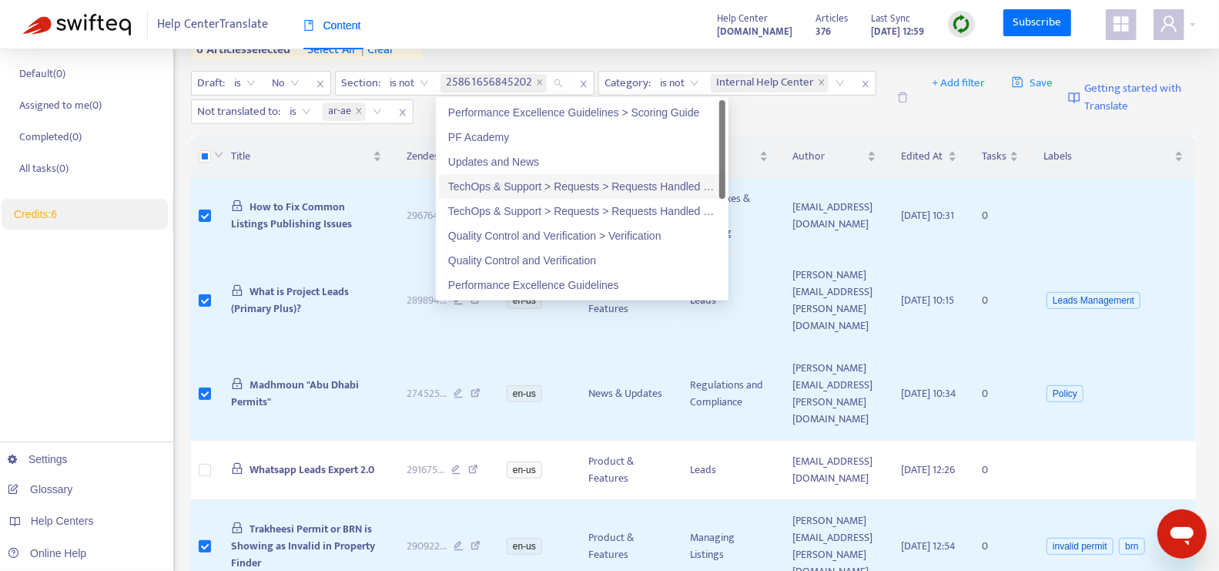
scroll to position [146, 0]
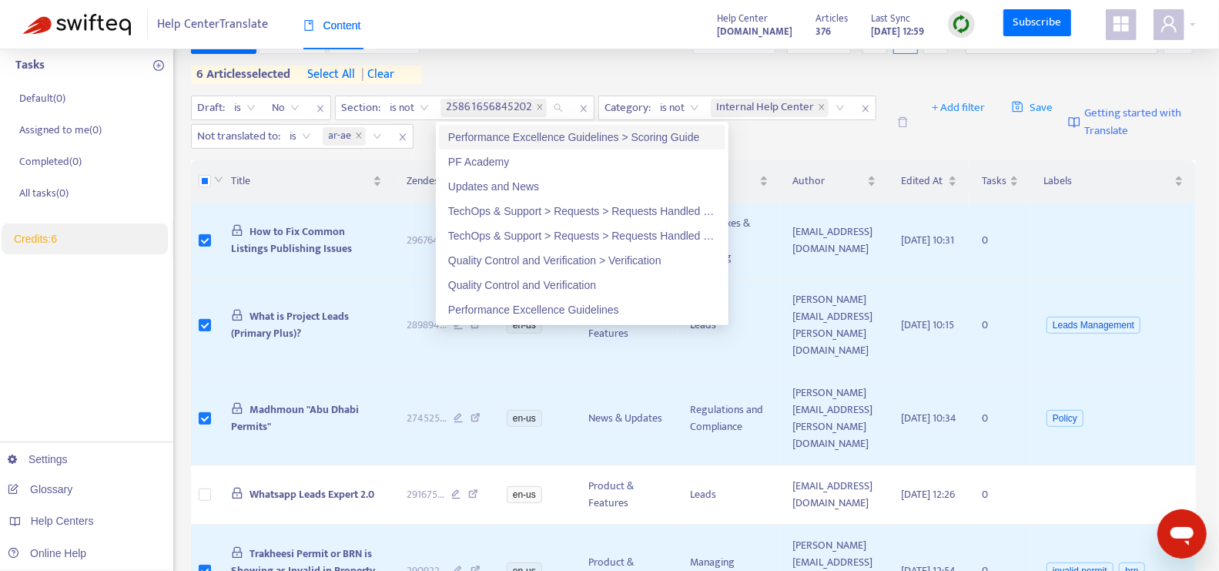
click at [546, 70] on div "Translate New Task Bulk Actions Page 1 of 2 1 - 15 of 27 1 6 articles selected …" at bounding box center [694, 56] width 1006 height 55
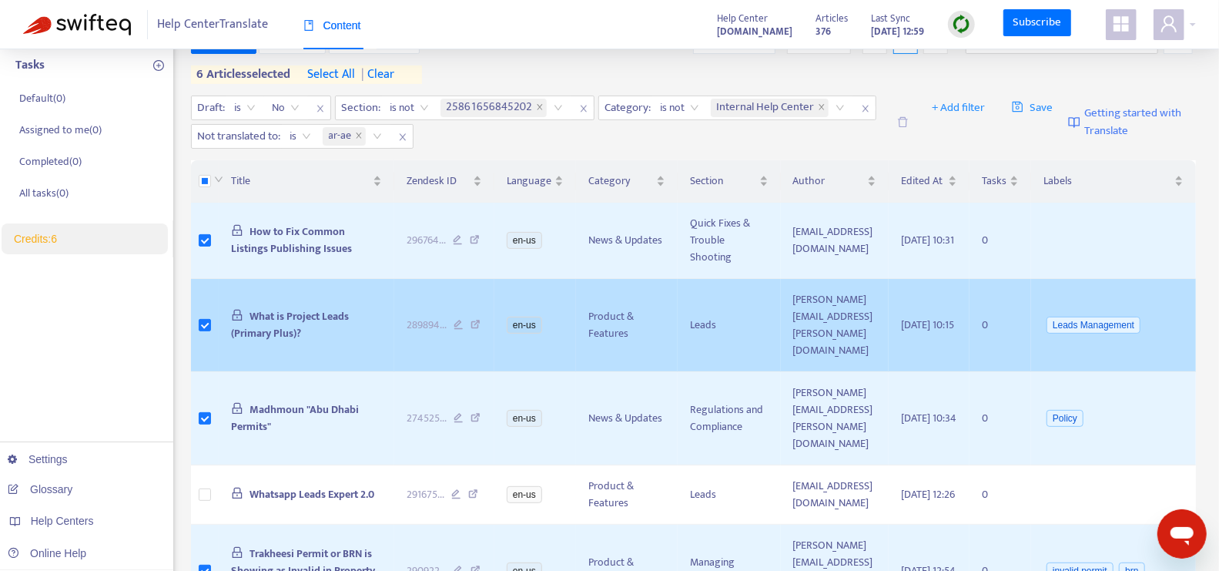
click at [471, 320] on icon at bounding box center [476, 327] width 10 height 14
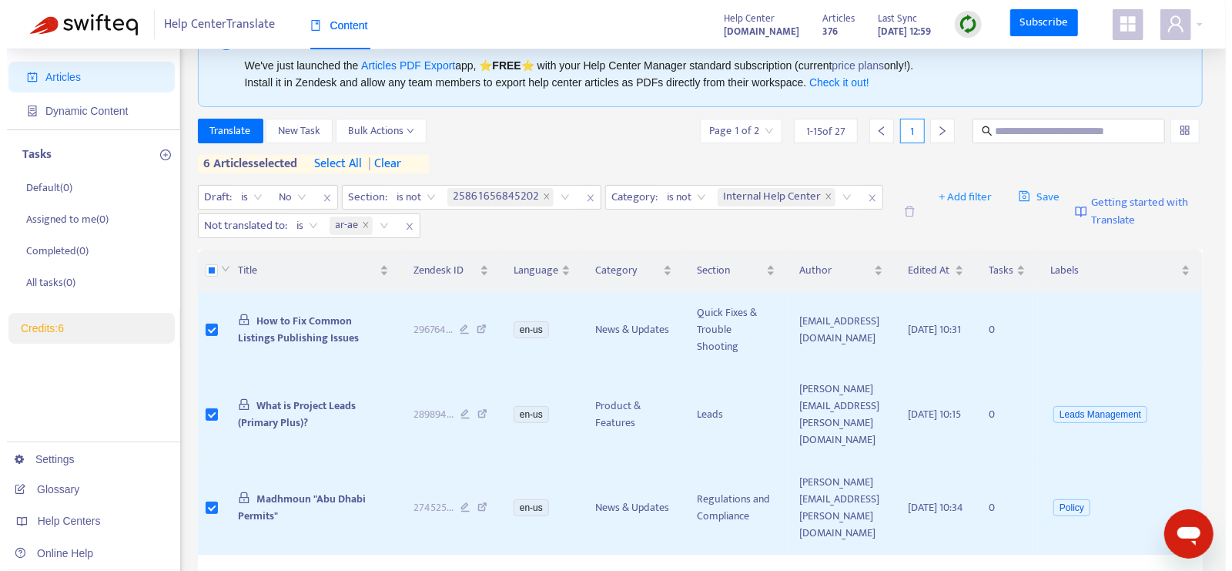
scroll to position [0, 0]
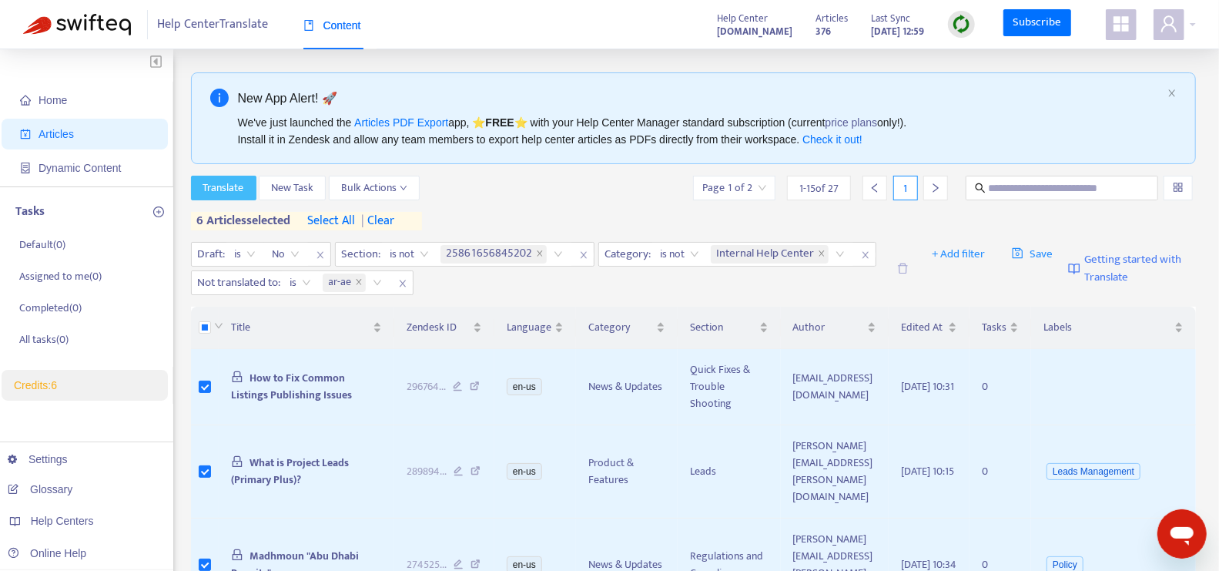
click at [225, 186] on span "Translate" at bounding box center [223, 187] width 41 height 17
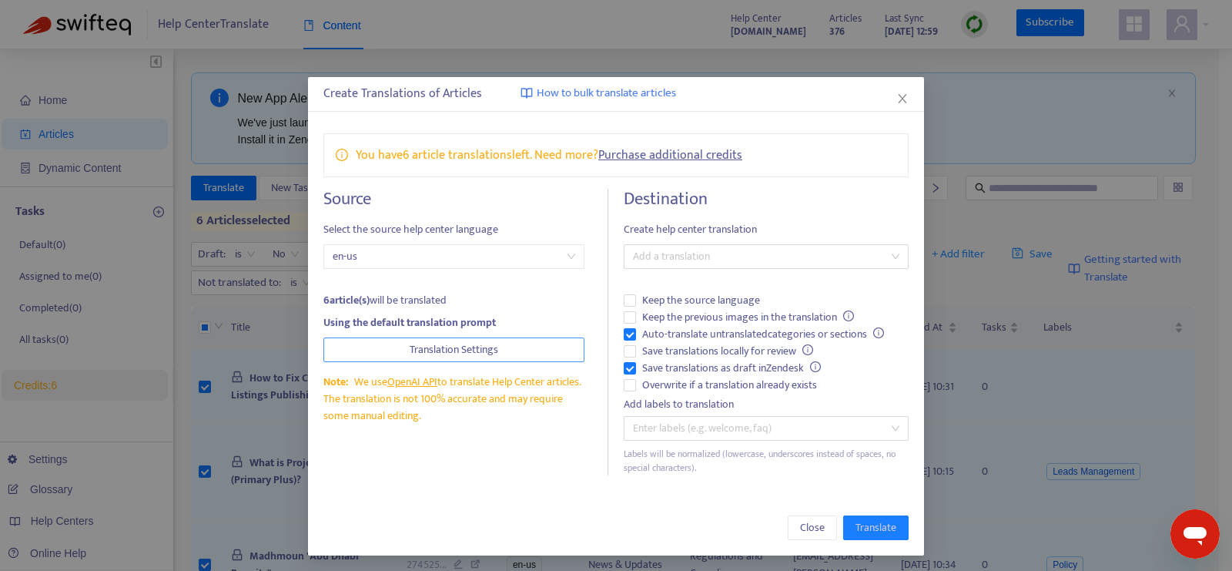
click at [498, 353] on button "Translation Settings" at bounding box center [454, 349] width 261 height 25
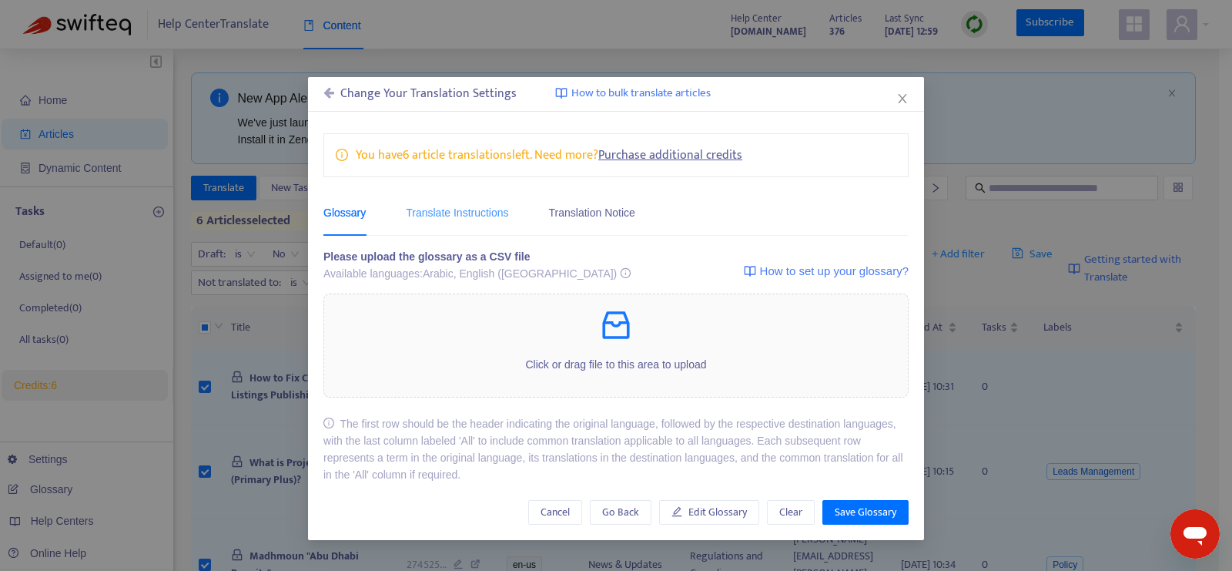
click at [481, 223] on div "Translate Instructions" at bounding box center [457, 212] width 102 height 47
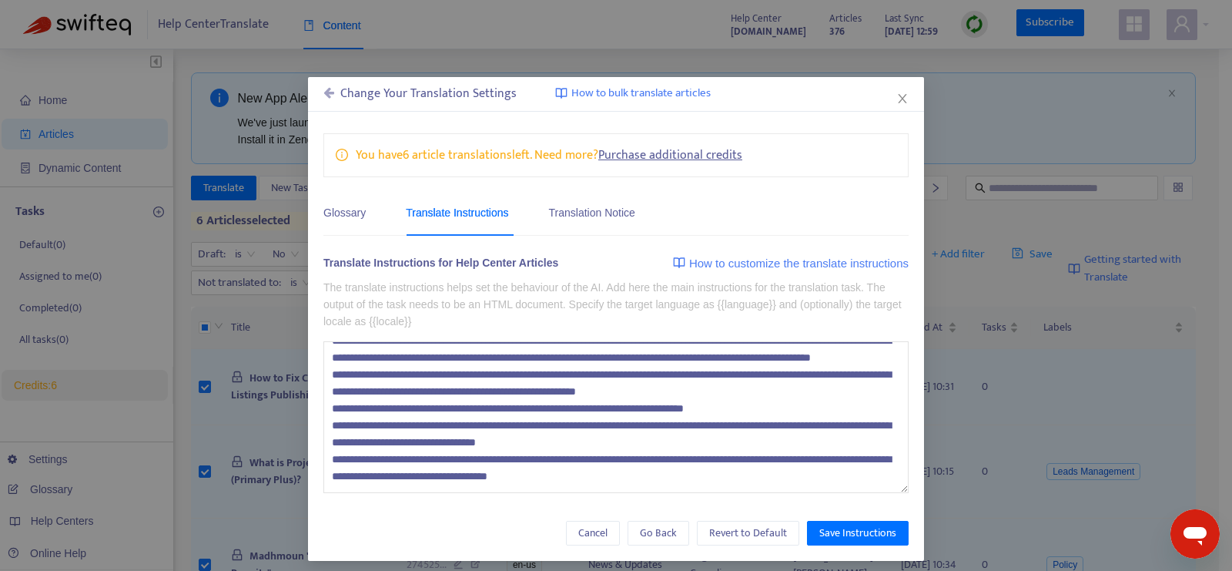
scroll to position [7, 0]
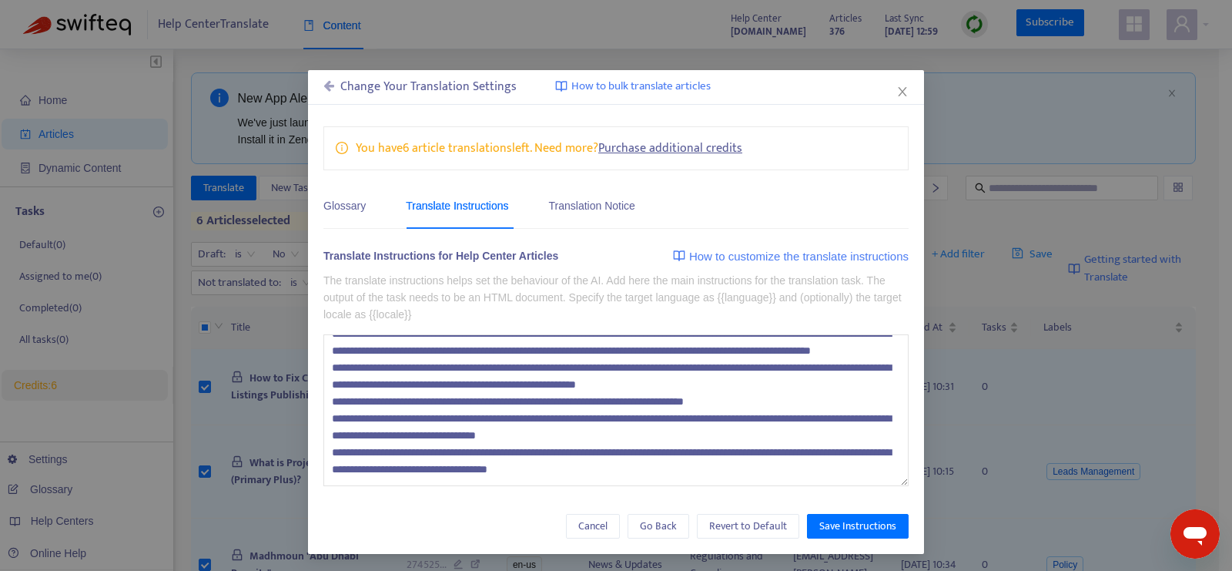
click at [723, 466] on textarea at bounding box center [616, 410] width 585 height 152
click at [807, 468] on textarea at bounding box center [616, 410] width 585 height 152
click at [438, 478] on textarea at bounding box center [616, 410] width 585 height 152
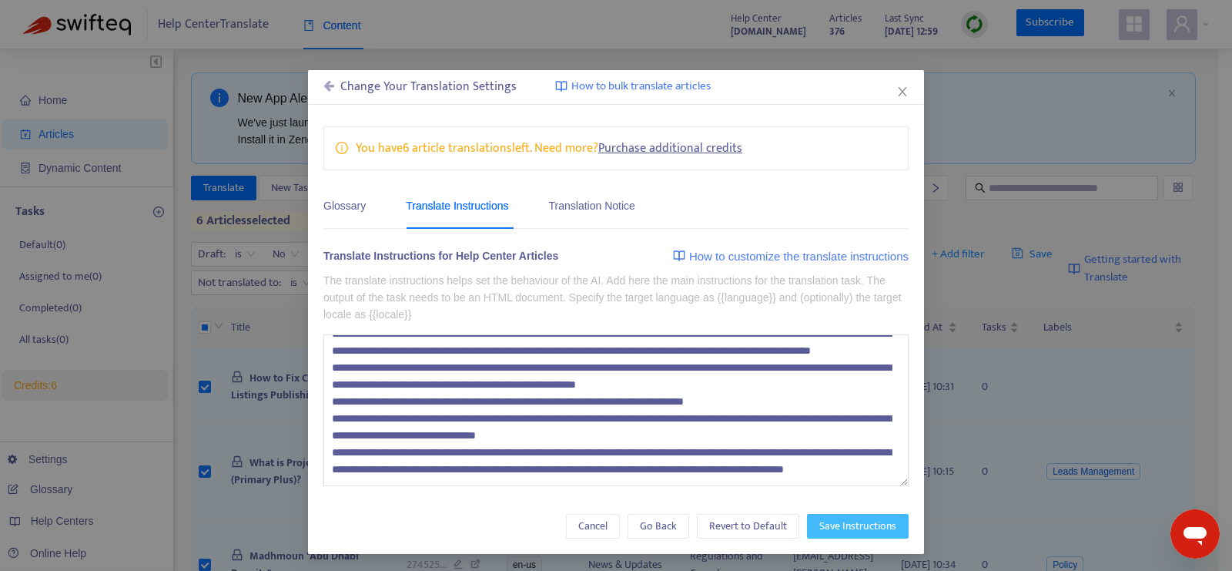
type textarea "**********"
click at [844, 521] on span "Save Instructions" at bounding box center [858, 526] width 77 height 17
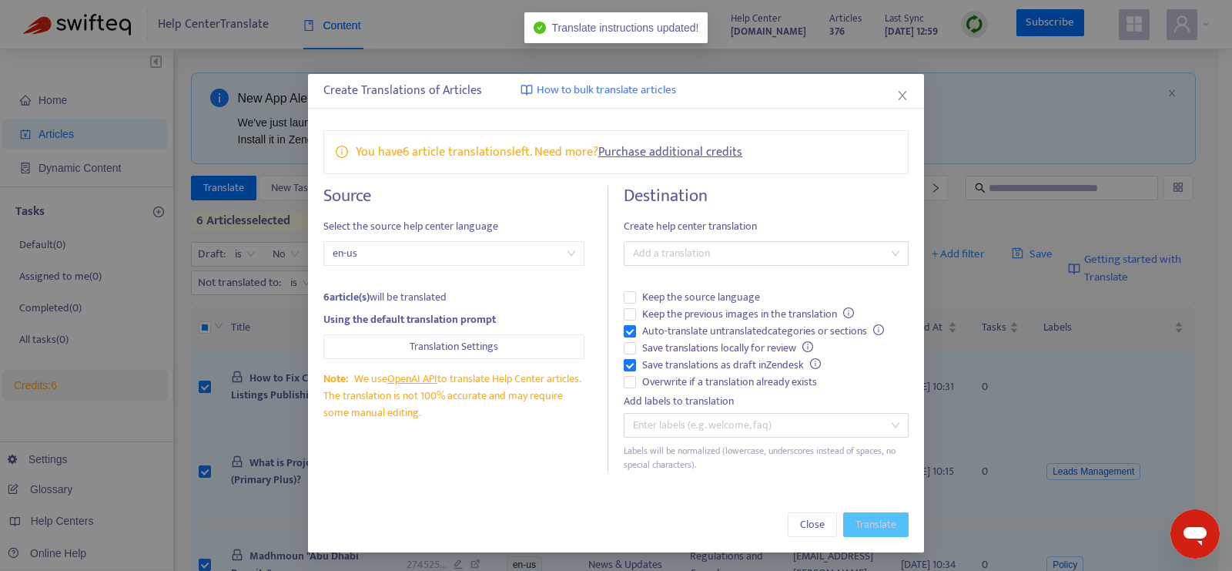
scroll to position [1, 0]
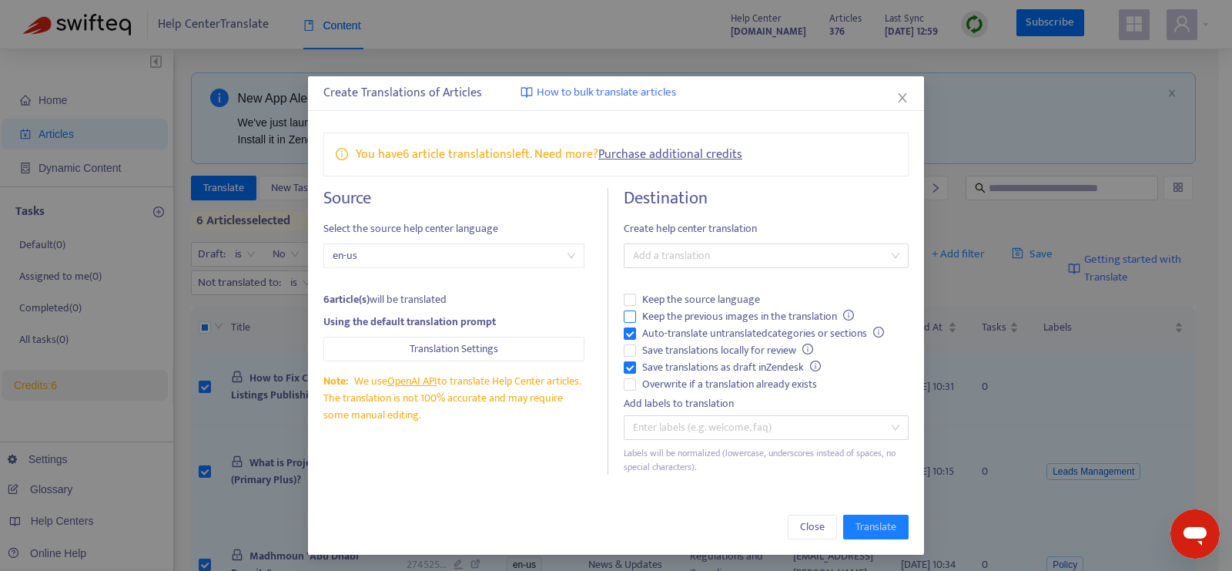
click at [666, 314] on span "Keep the previous images in the translation" at bounding box center [748, 316] width 224 height 17
click at [686, 257] on div at bounding box center [759, 255] width 262 height 18
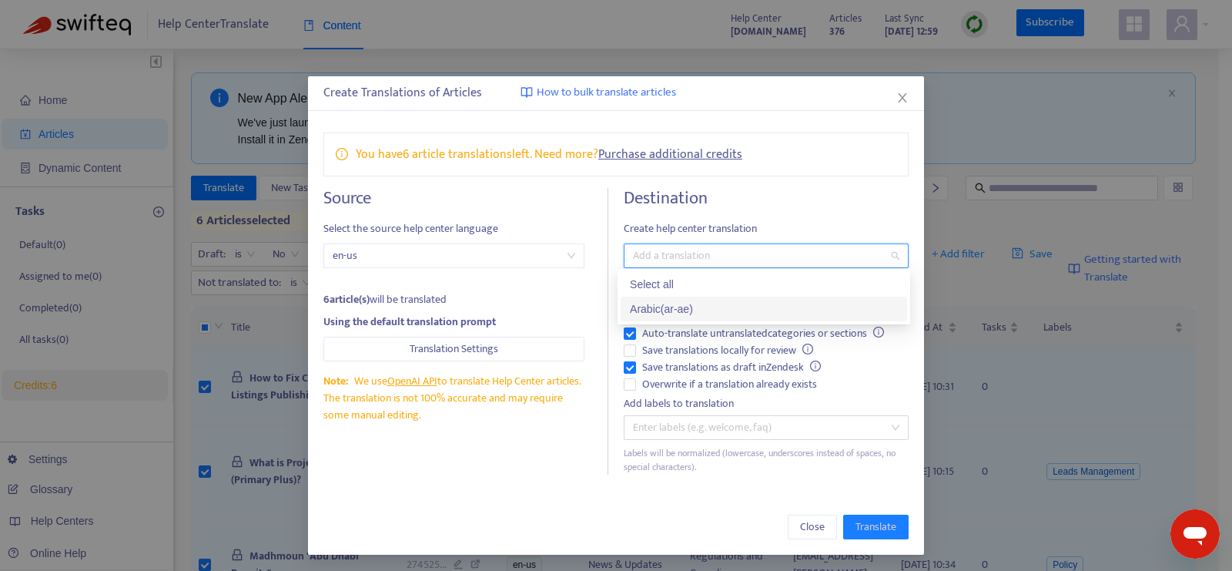
click at [703, 307] on div "Arabic ( ar-ae )" at bounding box center [764, 308] width 268 height 17
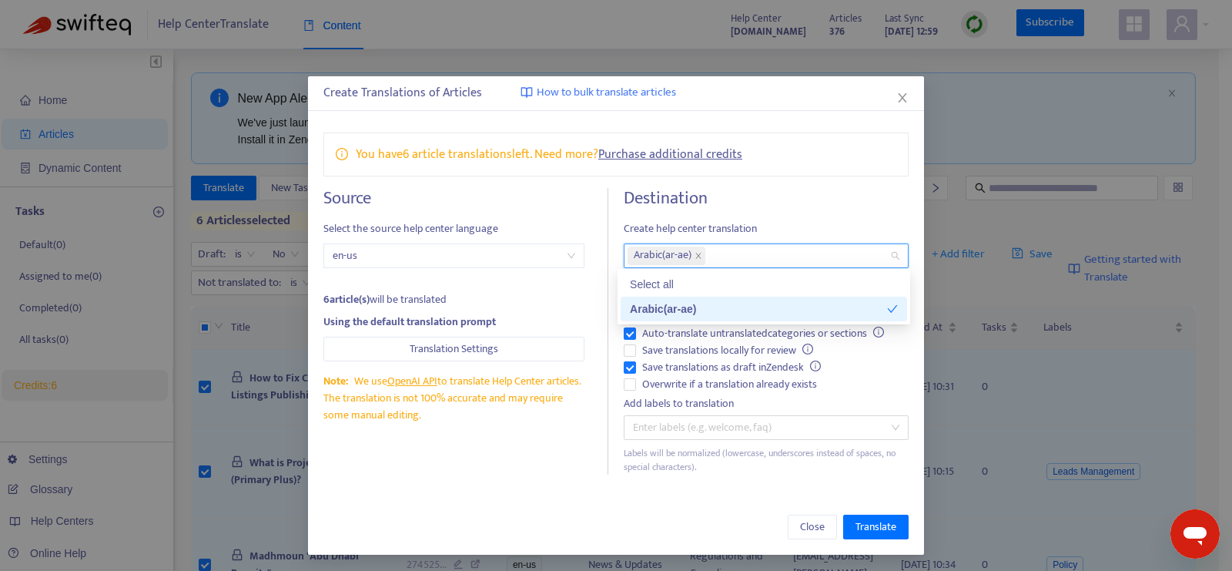
click at [747, 531] on div "Close Translate" at bounding box center [616, 527] width 585 height 25
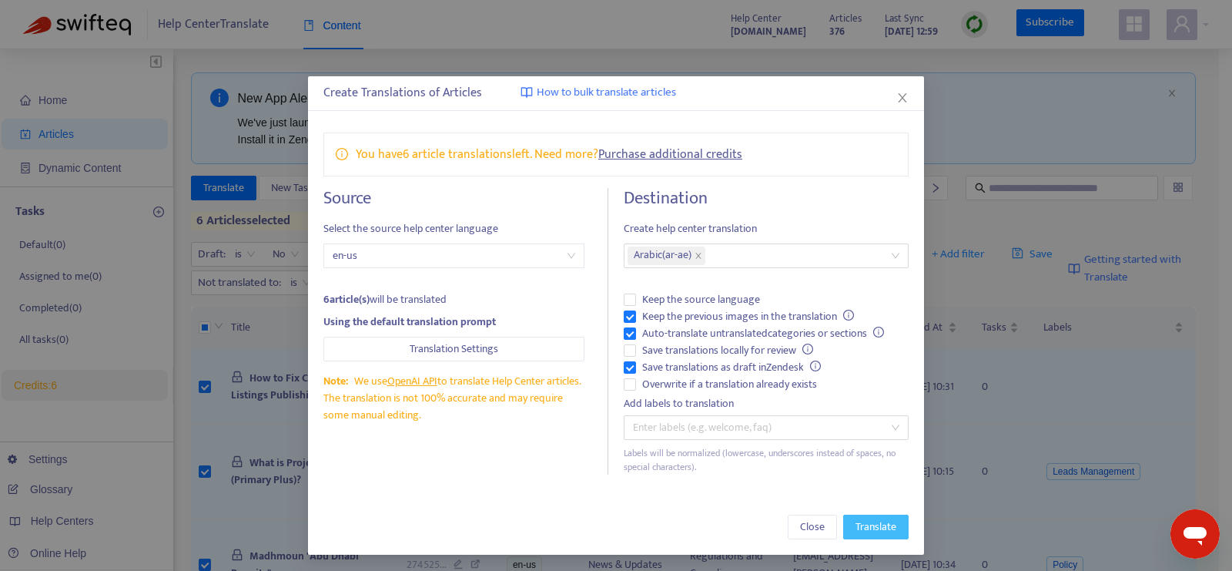
click at [867, 528] on span "Translate" at bounding box center [876, 526] width 41 height 17
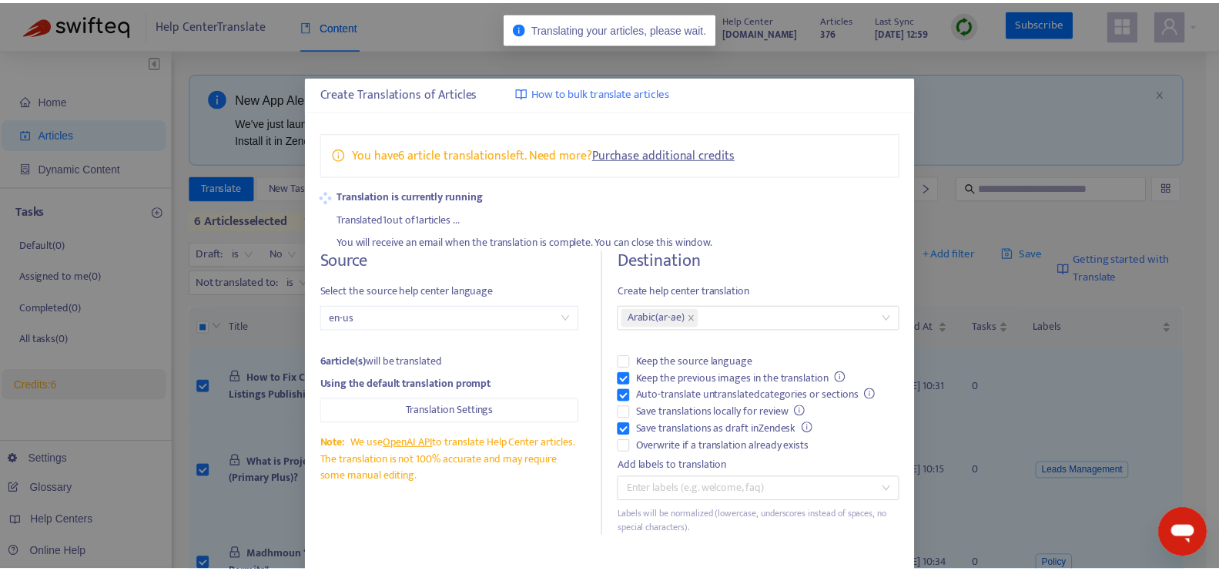
scroll to position [0, 0]
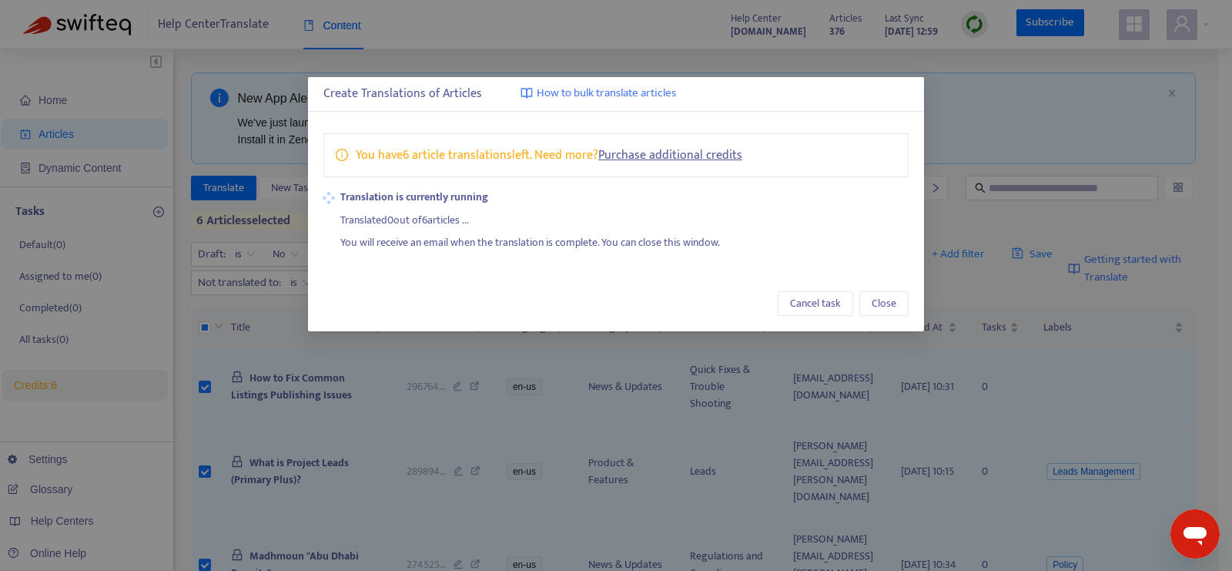
click at [666, 156] on link "Purchase additional credits" at bounding box center [671, 155] width 144 height 21
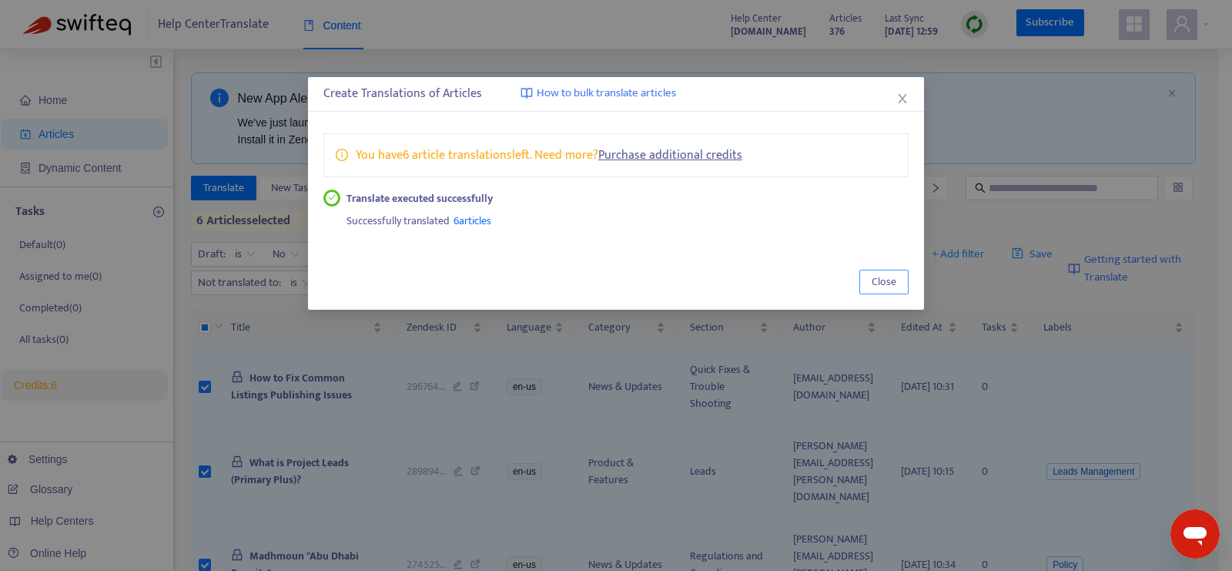
click at [884, 281] on span "Close" at bounding box center [884, 281] width 25 height 17
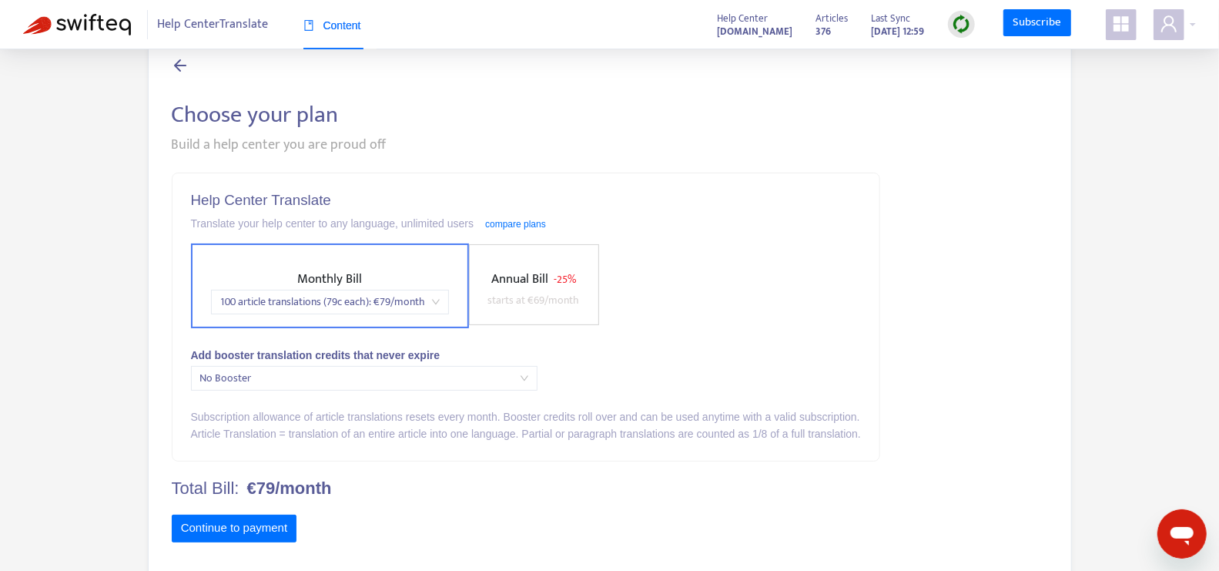
scroll to position [57, 0]
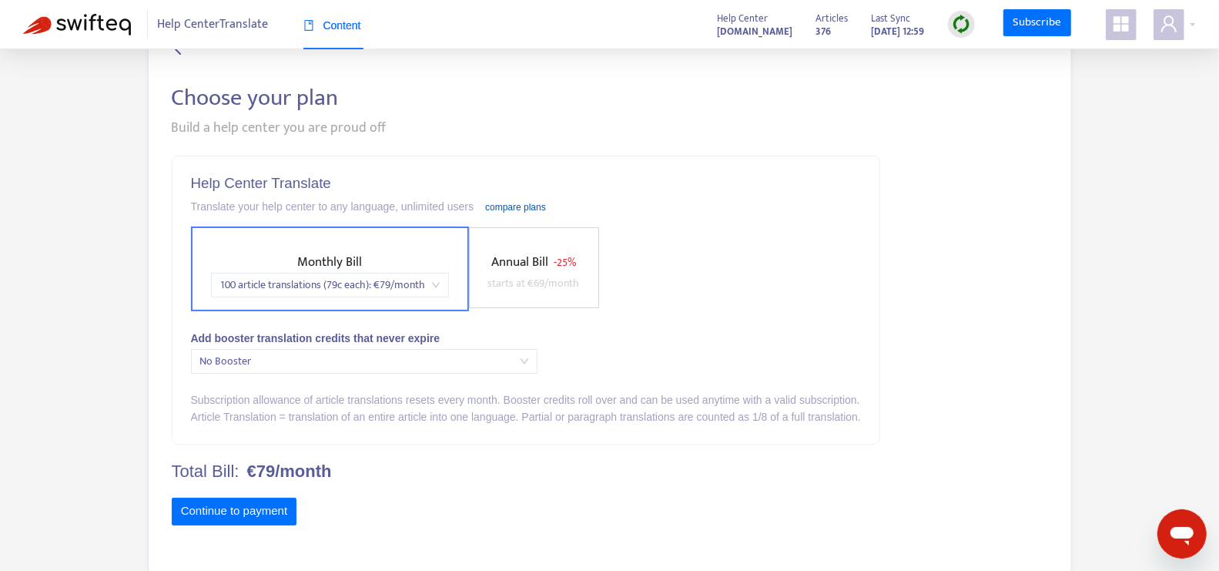
click at [535, 206] on link "compare plans" at bounding box center [515, 207] width 61 height 11
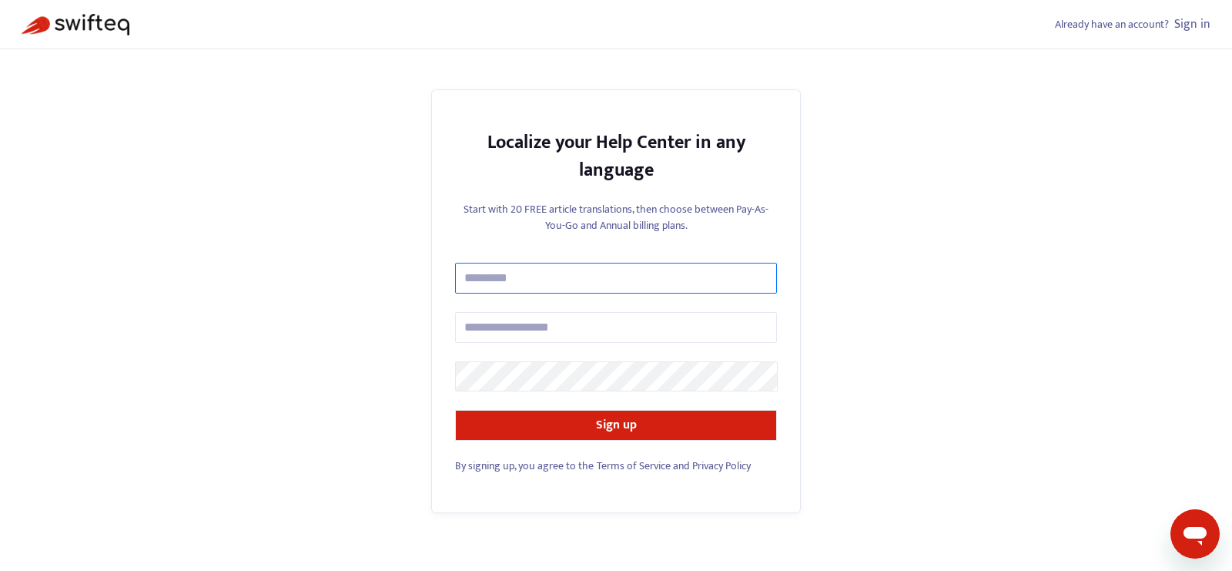
click at [558, 277] on input "text" at bounding box center [616, 278] width 322 height 31
type input "**********"
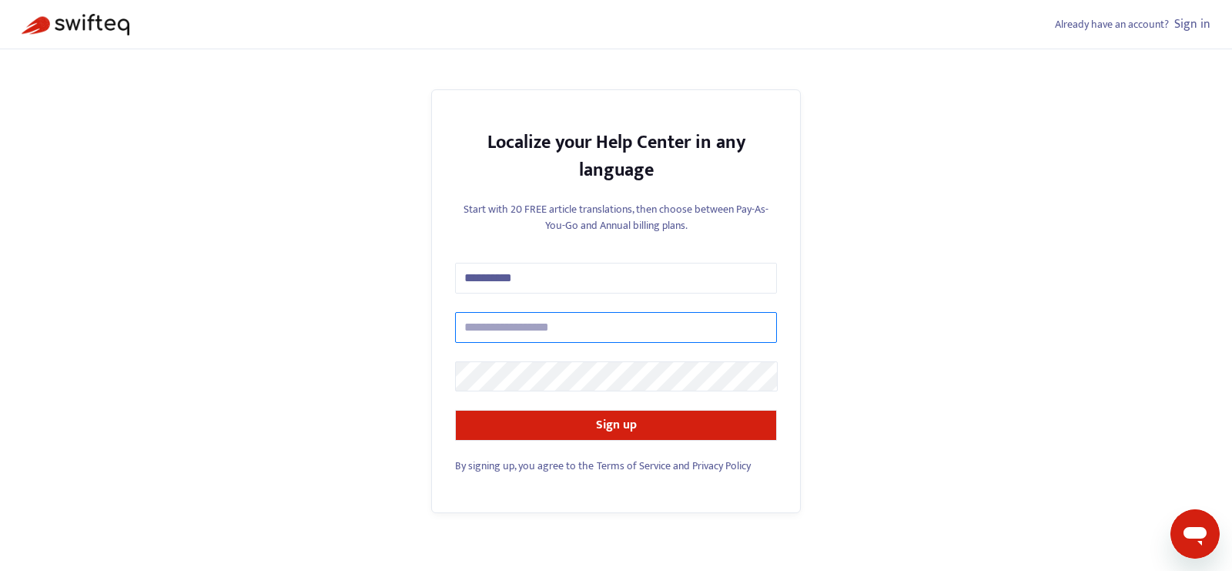
click at [545, 333] on input "text" at bounding box center [616, 327] width 322 height 31
click at [940, 226] on div "**********" at bounding box center [616, 285] width 1232 height 571
click at [833, 228] on div "**********" at bounding box center [616, 285] width 1232 height 571
